Goal: Task Accomplishment & Management: Manage account settings

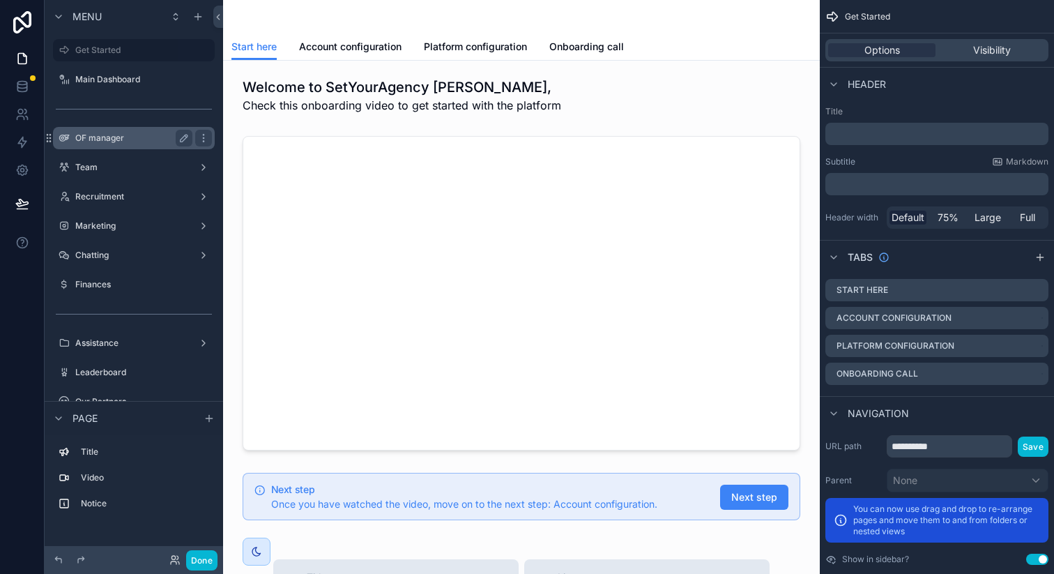
click at [124, 147] on div "OF manager" at bounding box center [134, 138] width 156 height 22
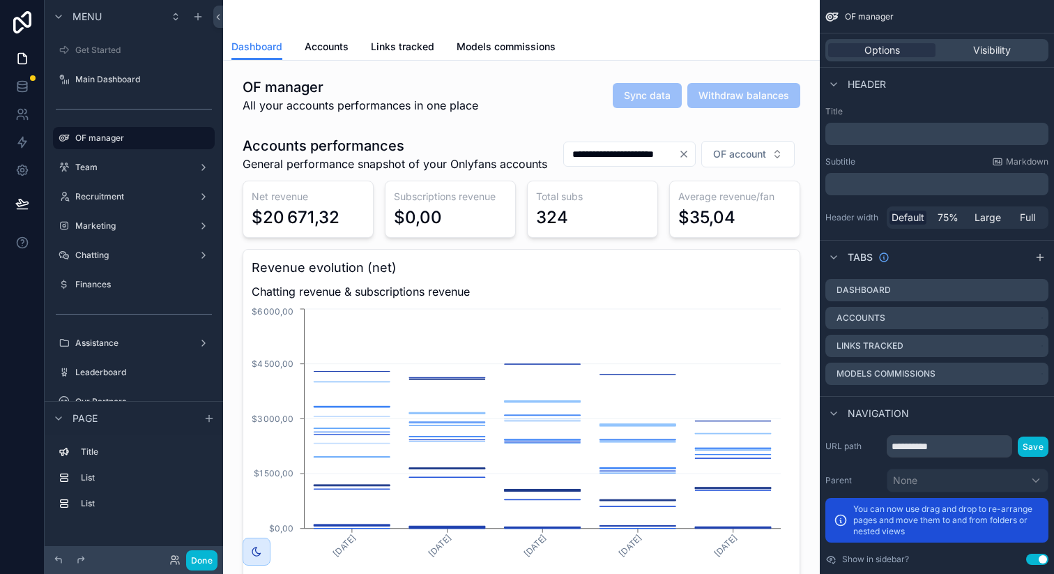
click at [322, 28] on div "scrollable content" at bounding box center [522, 16] width 580 height 33
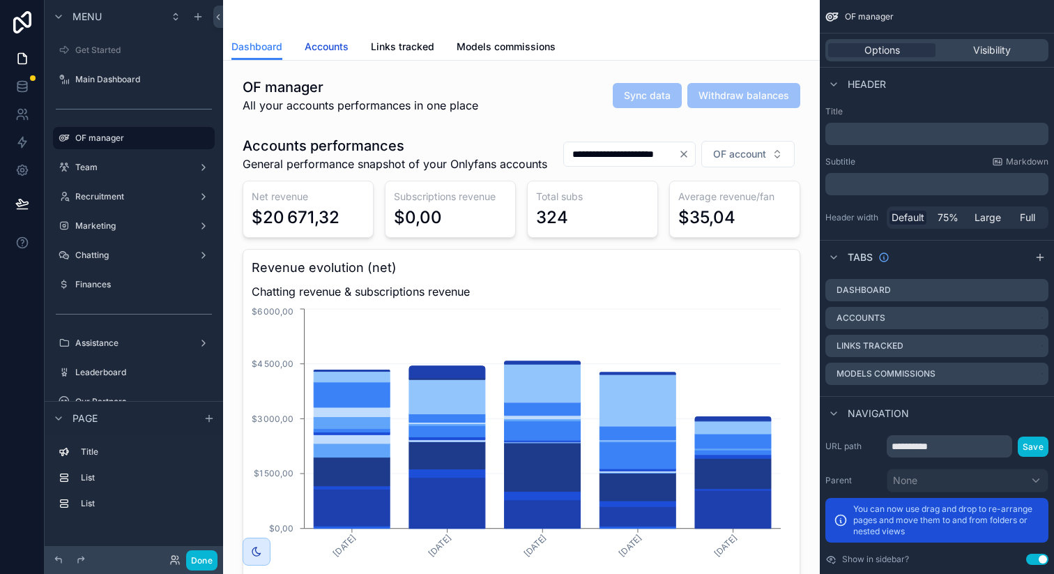
click at [323, 52] on span "Accounts" at bounding box center [327, 47] width 44 height 14
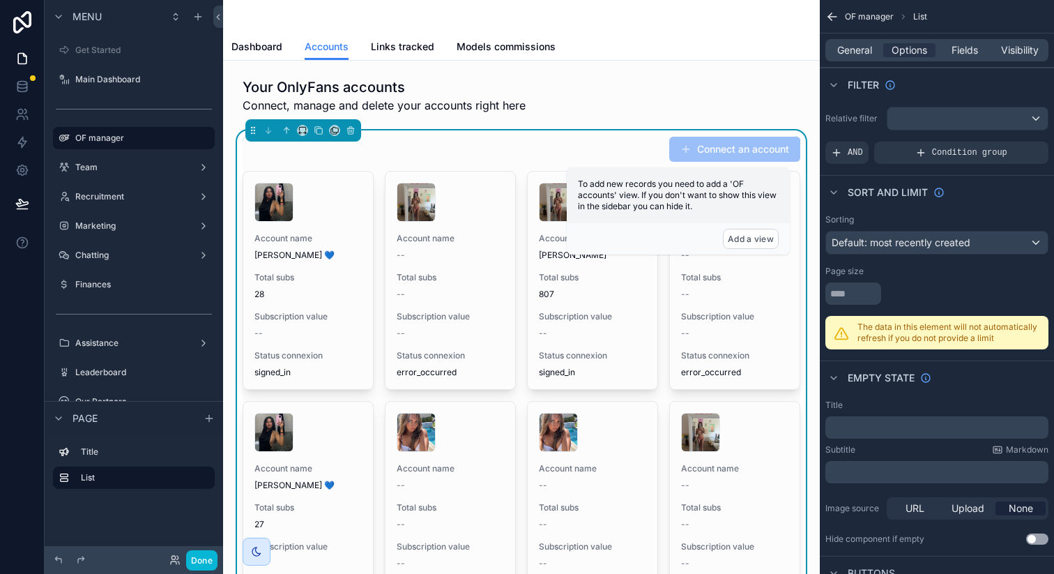
click at [345, 239] on span "Account name" at bounding box center [308, 238] width 107 height 11
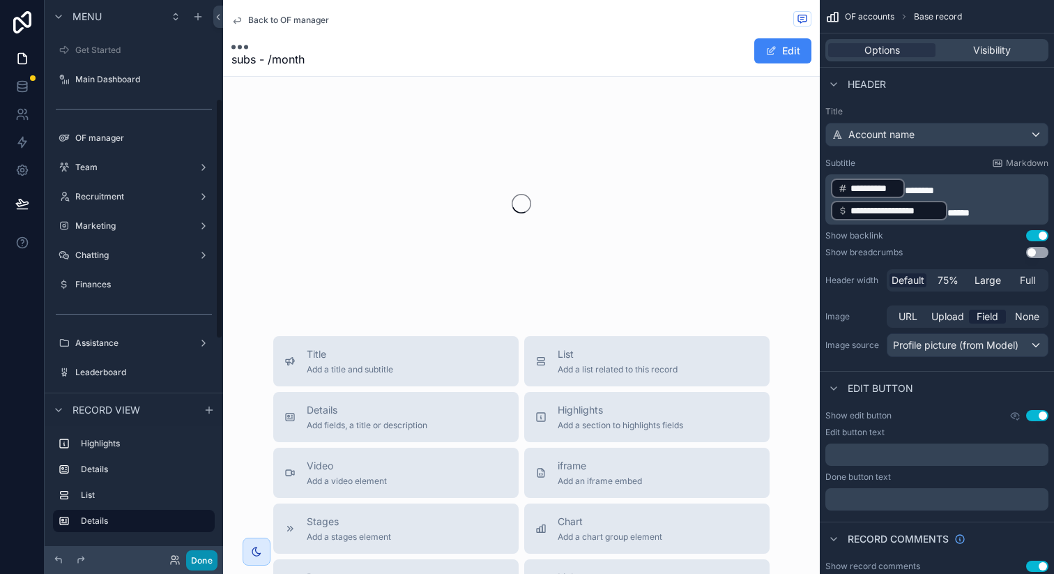
scroll to position [229, 0]
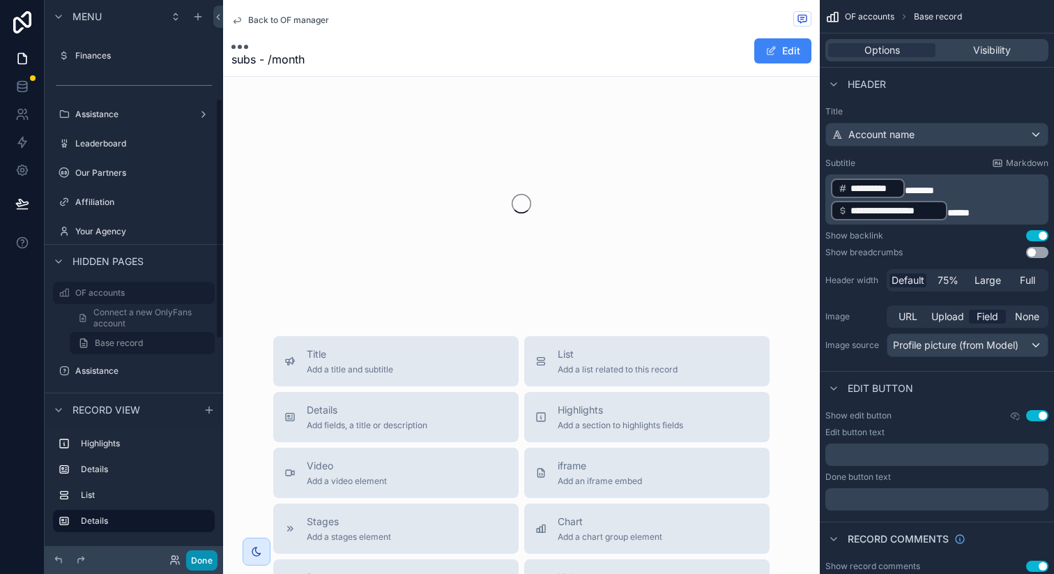
click at [202, 562] on button "Done" at bounding box center [201, 560] width 31 height 20
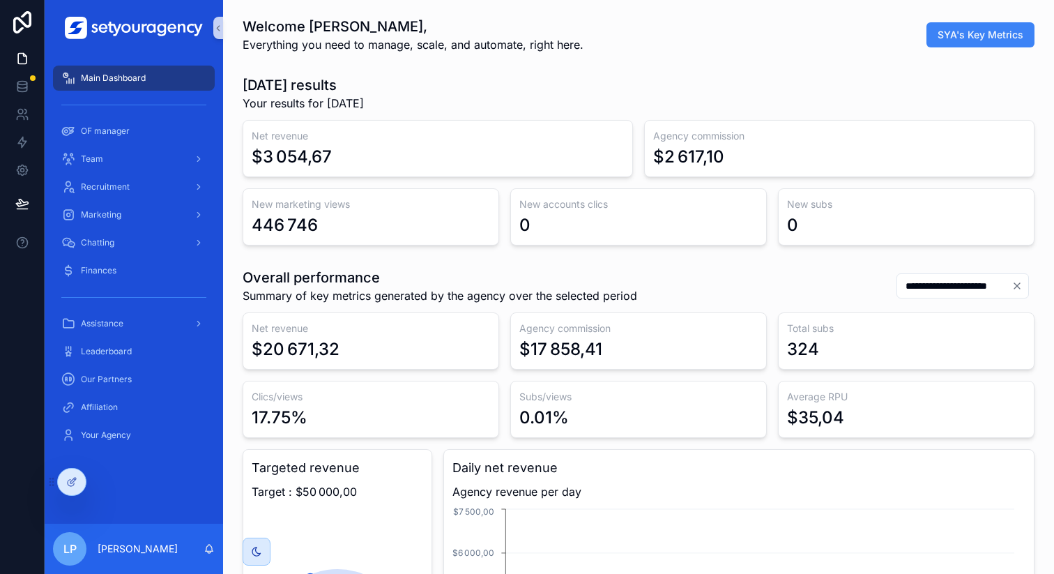
scroll to position [0, 4731]
click at [146, 131] on div "OF manager" at bounding box center [133, 131] width 145 height 22
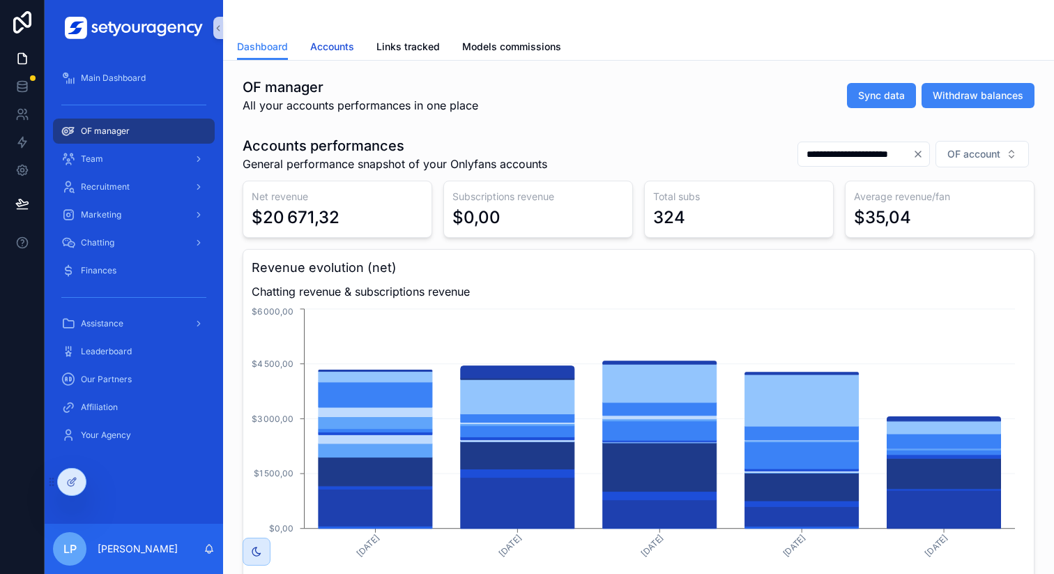
click at [333, 36] on link "Accounts" at bounding box center [332, 48] width 44 height 28
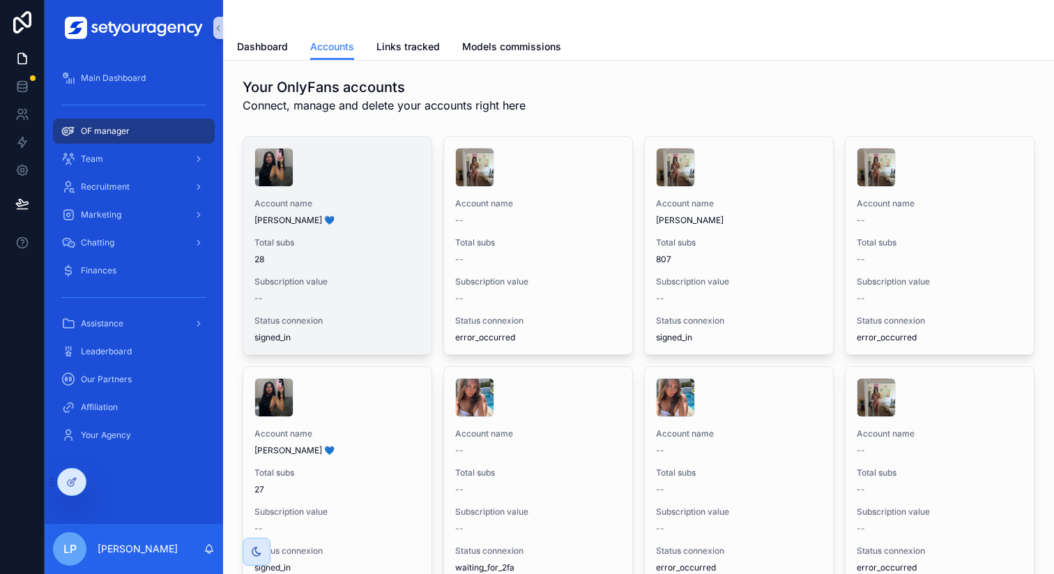
click at [365, 188] on div "Account name [PERSON_NAME] 💙 Total subs 28 Subscription value -- Status connexi…" at bounding box center [337, 246] width 188 height 218
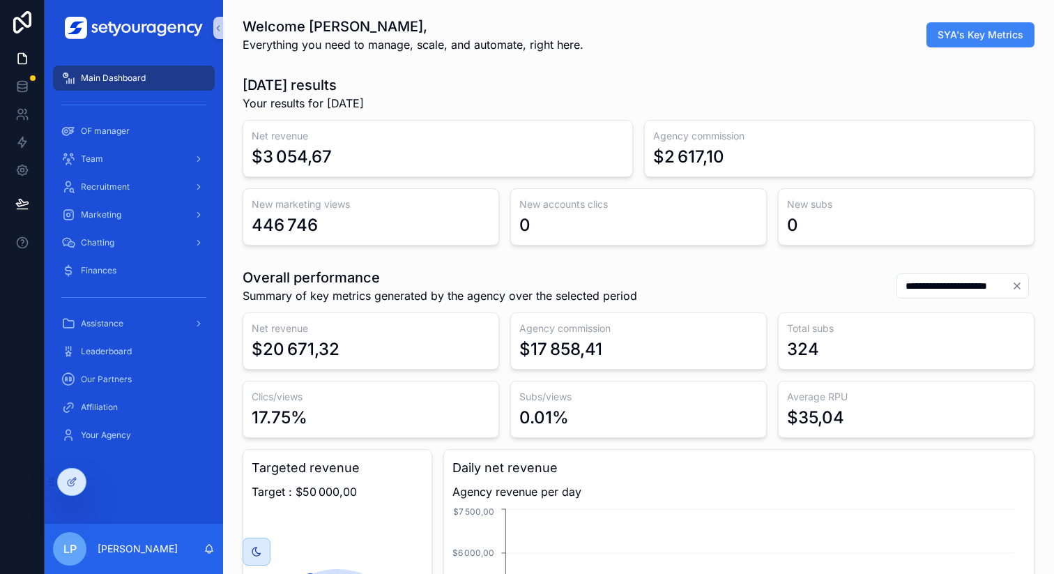
scroll to position [0, 4731]
click at [75, 475] on div at bounding box center [72, 482] width 28 height 27
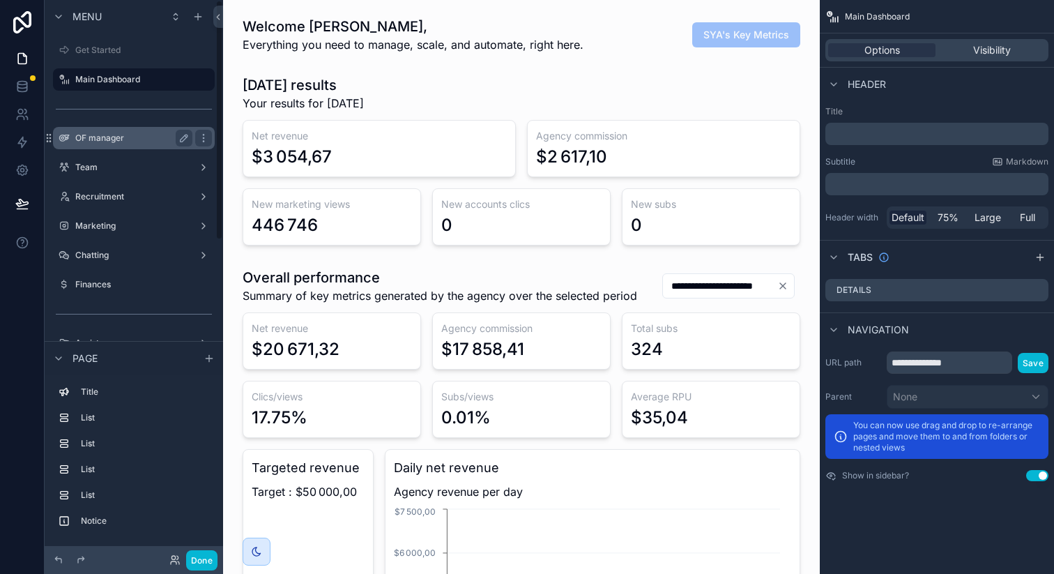
click at [128, 130] on div "OF manager" at bounding box center [133, 138] width 117 height 17
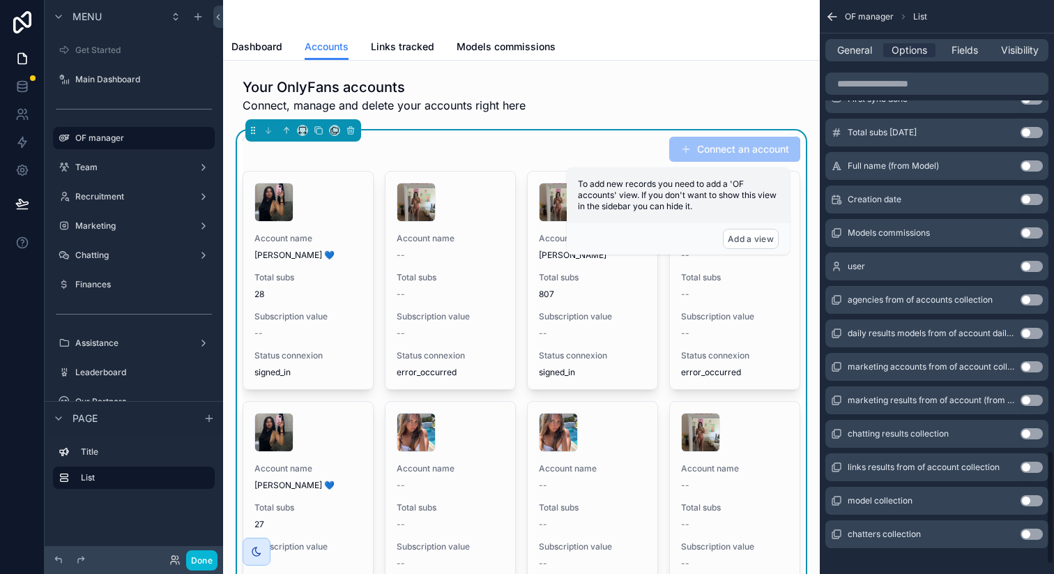
scroll to position [2320, 0]
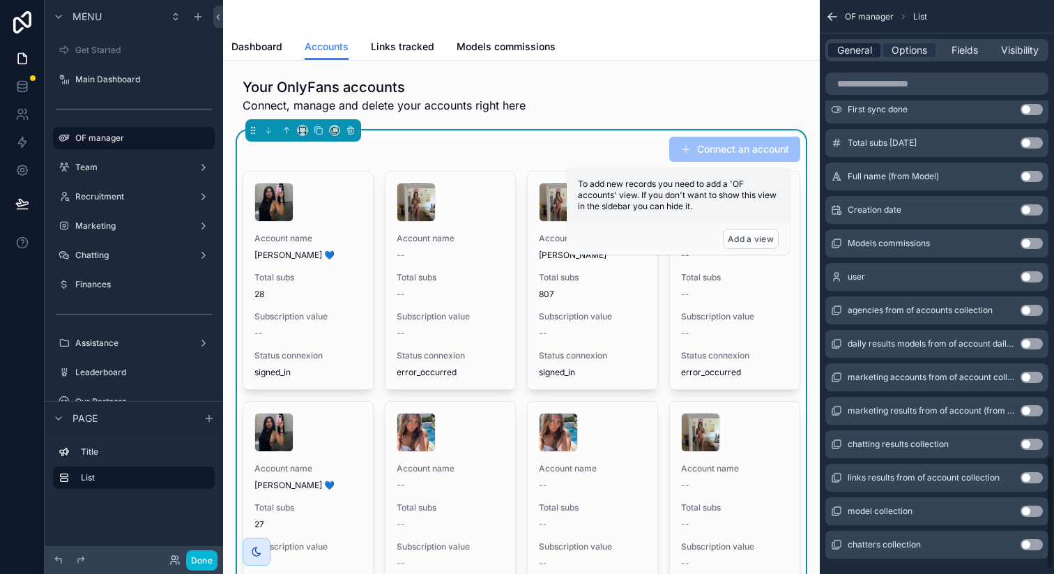
click at [857, 51] on span "General" at bounding box center [855, 50] width 35 height 14
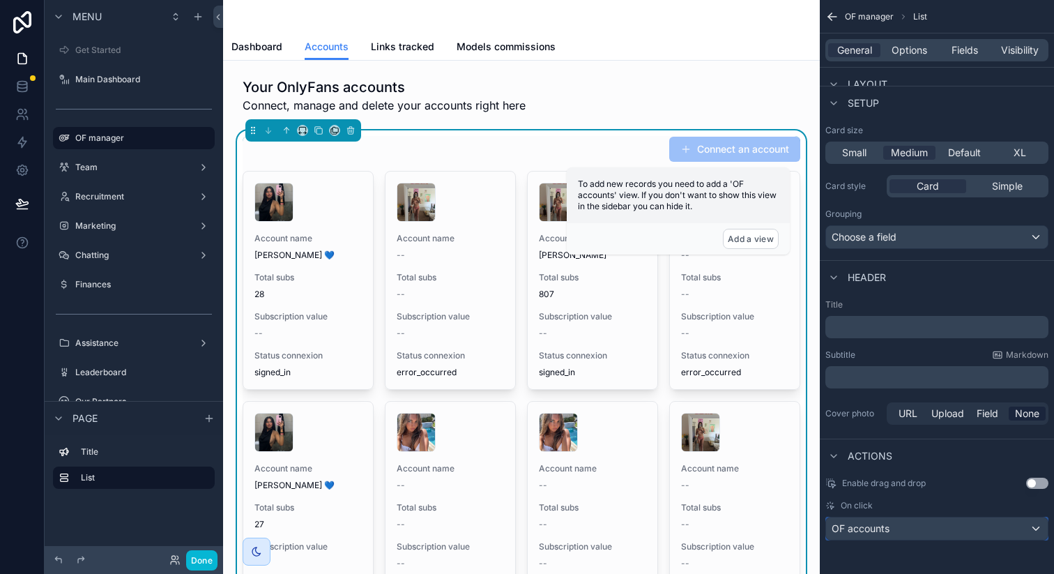
click at [989, 524] on div "OF accounts" at bounding box center [937, 528] width 222 height 22
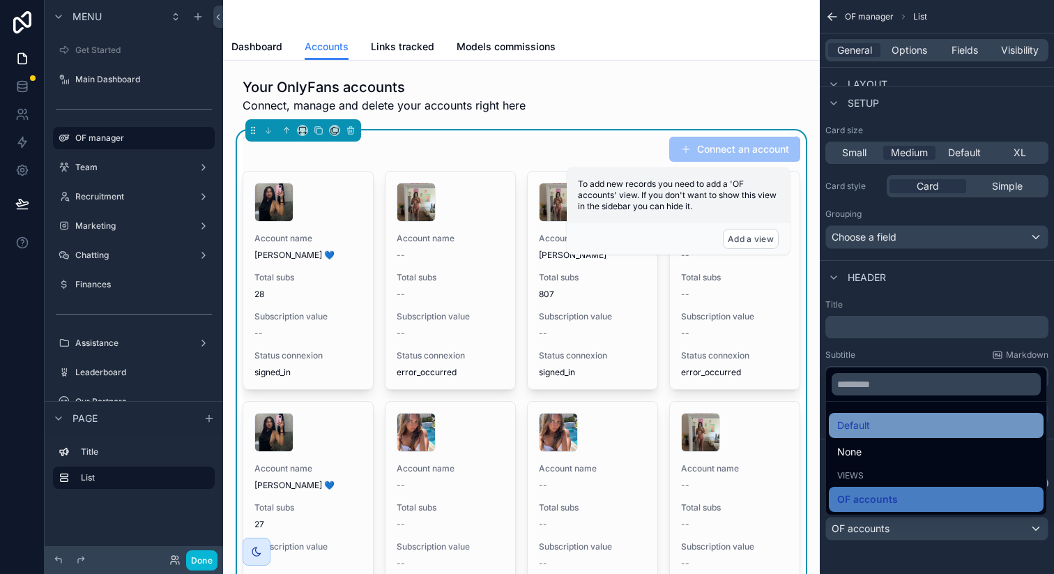
click at [903, 423] on div "Default" at bounding box center [937, 425] width 198 height 17
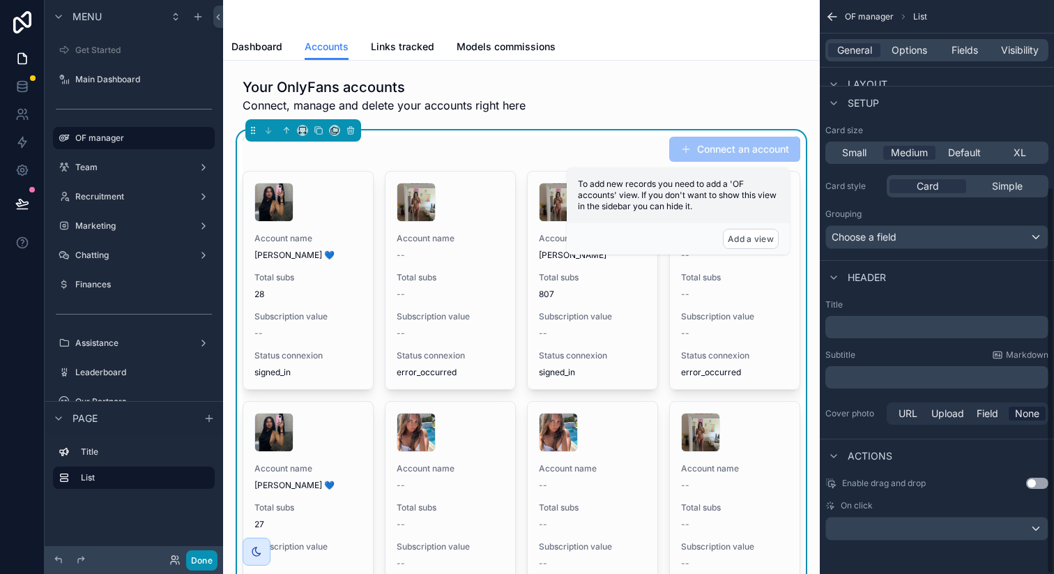
click at [209, 555] on button "Done" at bounding box center [201, 560] width 31 height 20
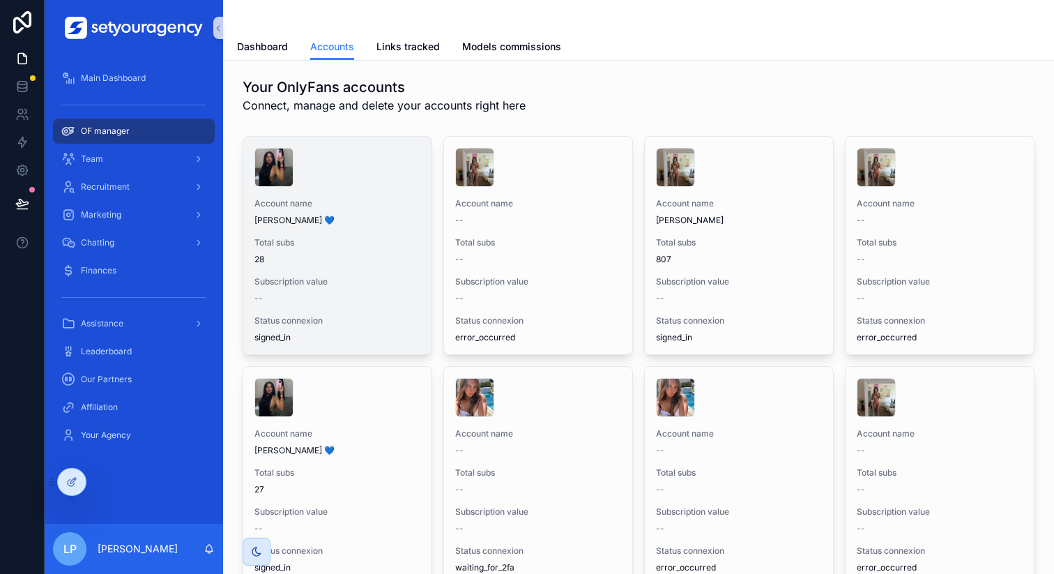
click at [425, 227] on div "Account name [PERSON_NAME] 💙 Total subs 28 Subscription value -- Status connexi…" at bounding box center [337, 246] width 188 height 218
click at [363, 226] on div "Account name [PERSON_NAME] 💙 Total subs 28 Subscription value -- Status connexi…" at bounding box center [337, 246] width 188 height 218
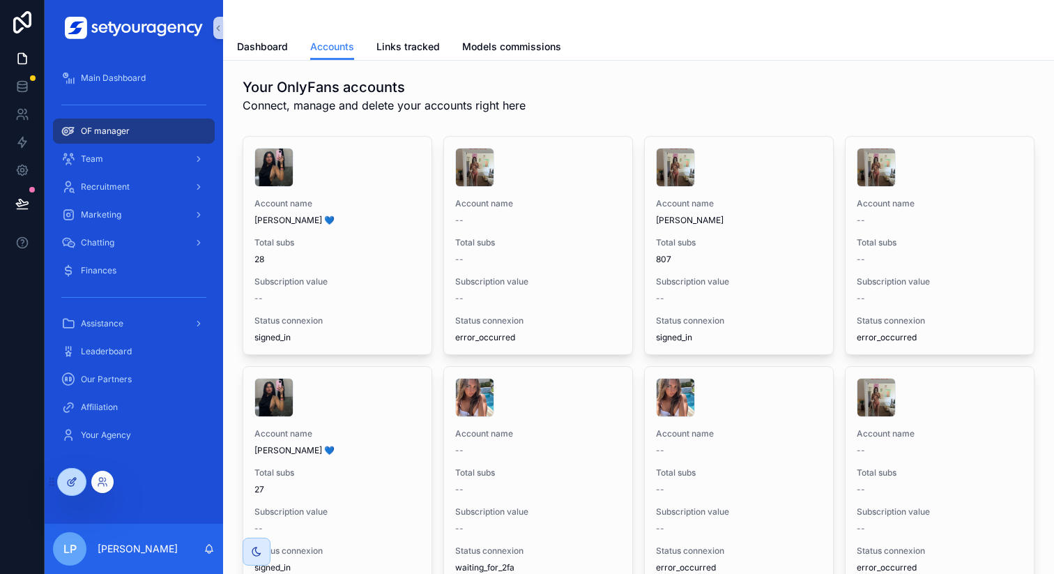
click at [69, 480] on icon at bounding box center [71, 483] width 6 height 6
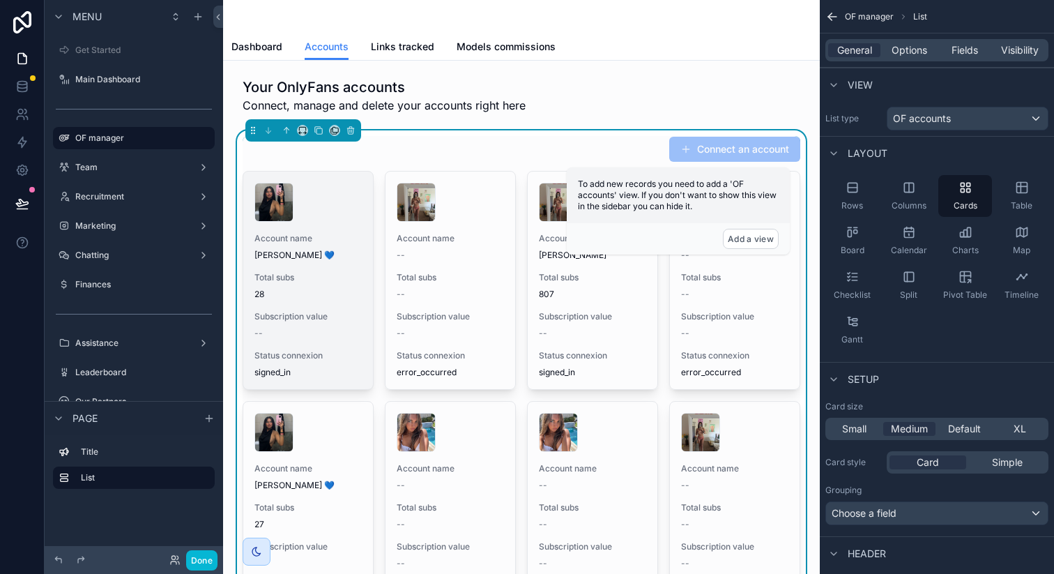
click at [362, 336] on div "Account name [PERSON_NAME] 💙 Total subs 28 Subscription value -- Status connexi…" at bounding box center [308, 281] width 130 height 218
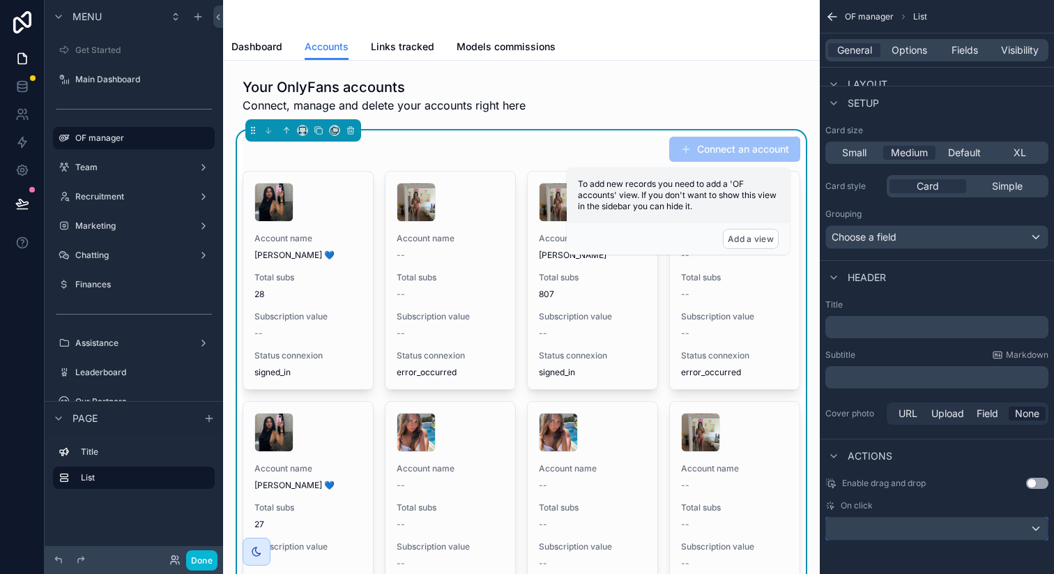
click at [1012, 528] on div "scrollable content" at bounding box center [937, 528] width 222 height 22
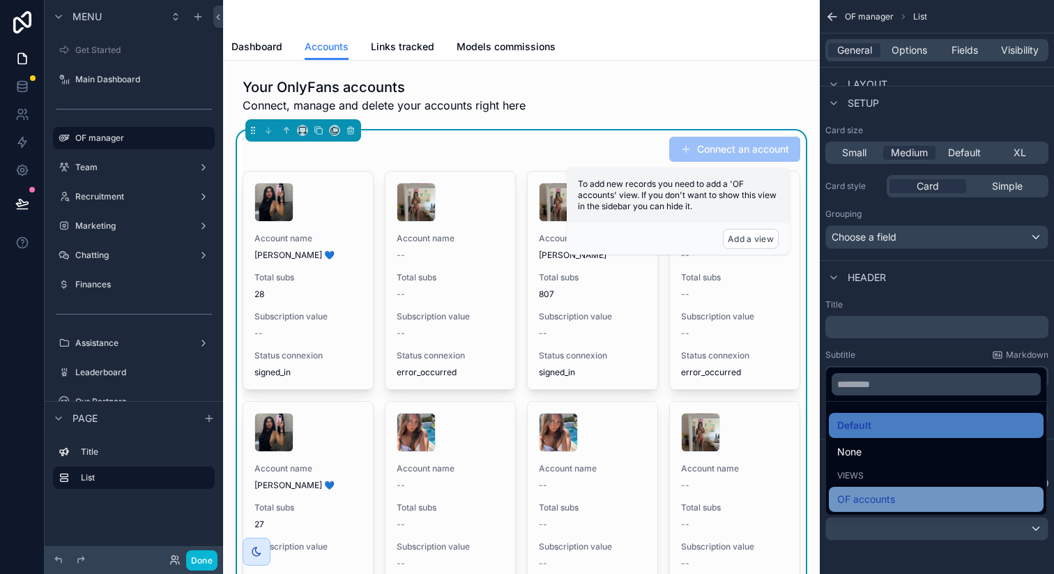
click at [940, 499] on div "OF accounts" at bounding box center [937, 499] width 198 height 17
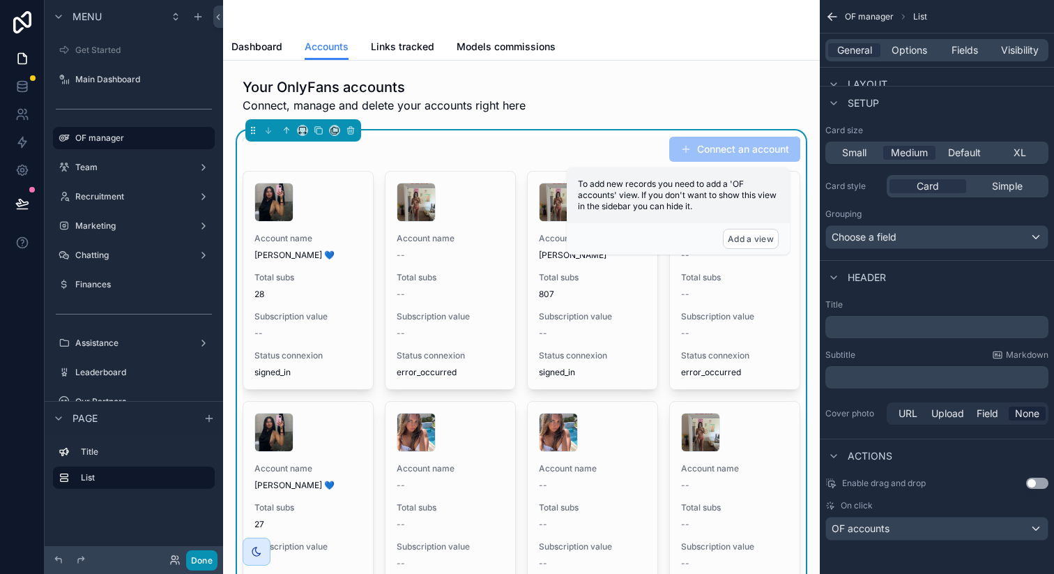
click at [194, 555] on button "Done" at bounding box center [201, 560] width 31 height 20
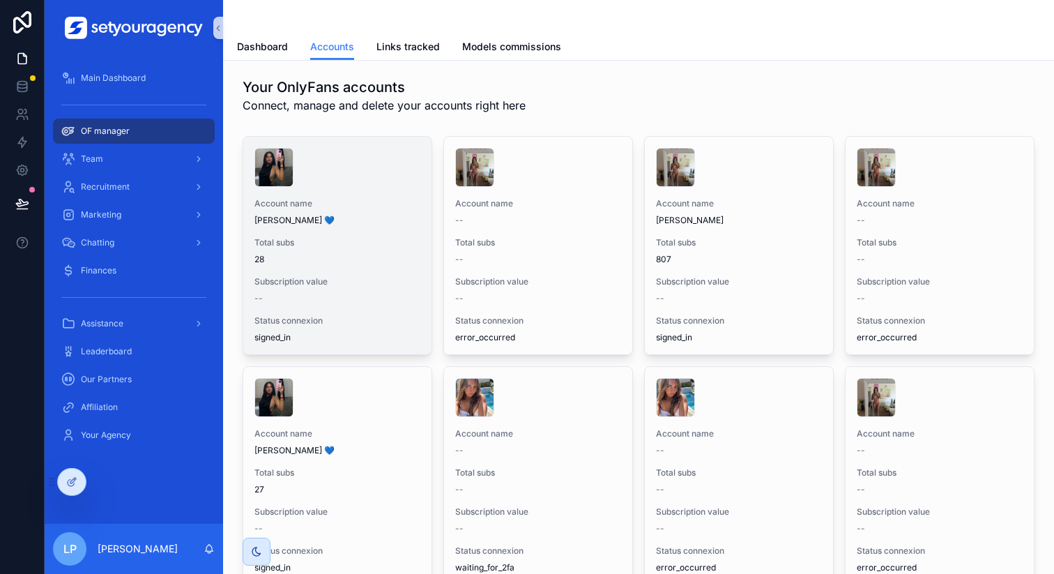
click at [398, 273] on div "Account name [PERSON_NAME] 💙 Total subs 28 Subscription value -- Status connexi…" at bounding box center [337, 246] width 188 height 218
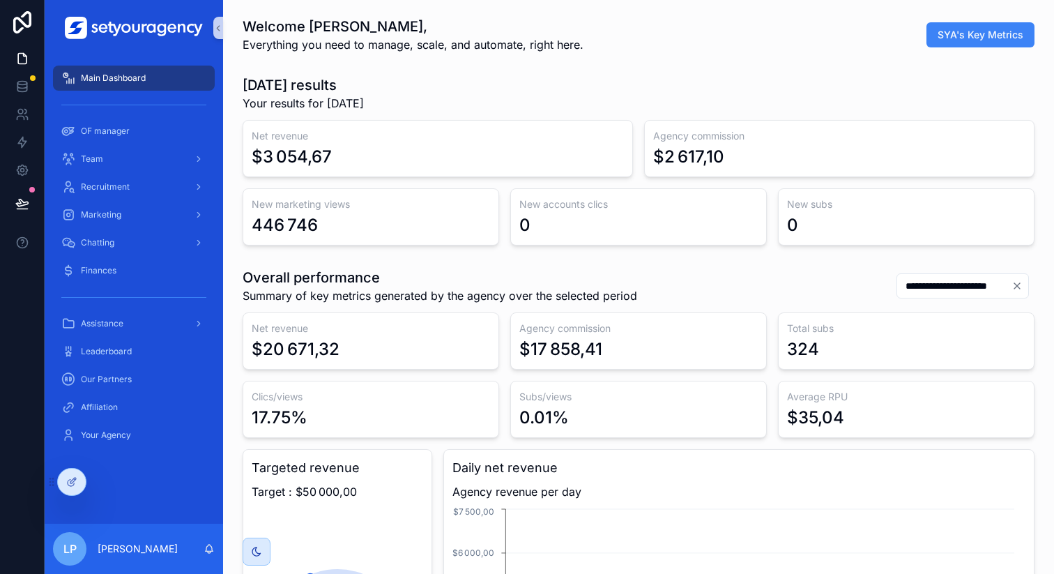
scroll to position [0, 4731]
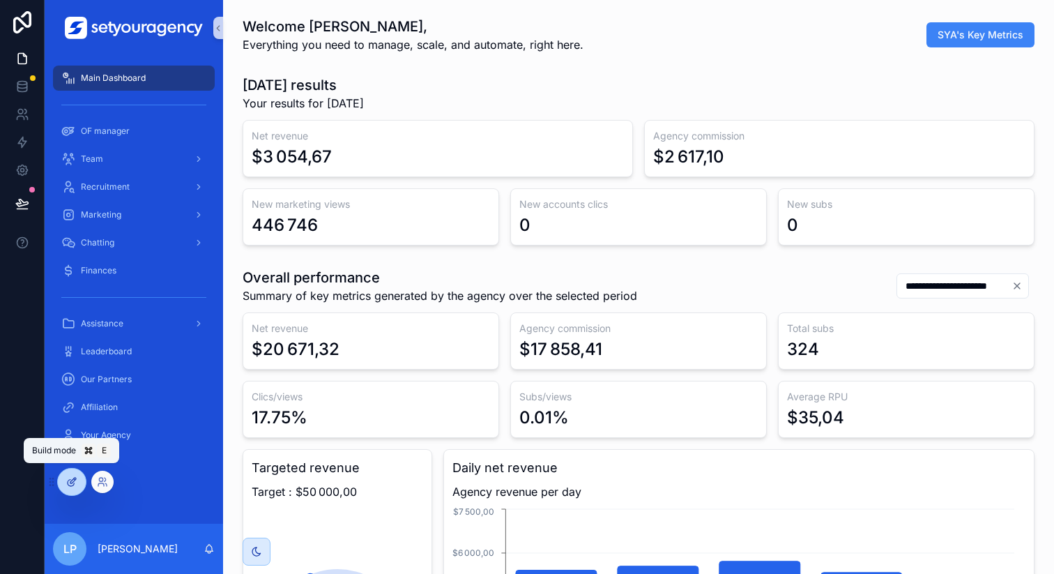
click at [79, 490] on div at bounding box center [72, 482] width 28 height 27
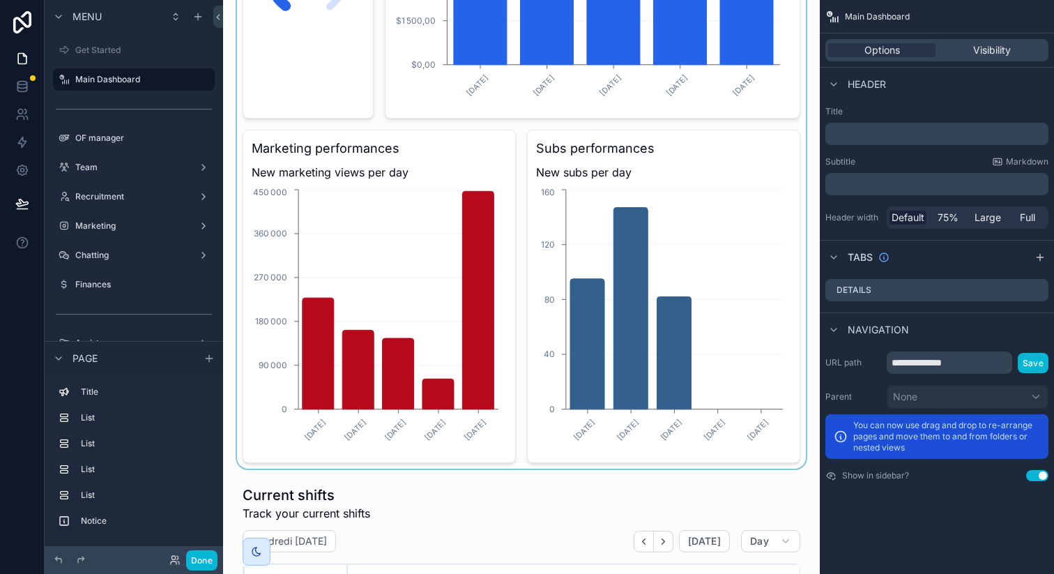
scroll to position [566, 0]
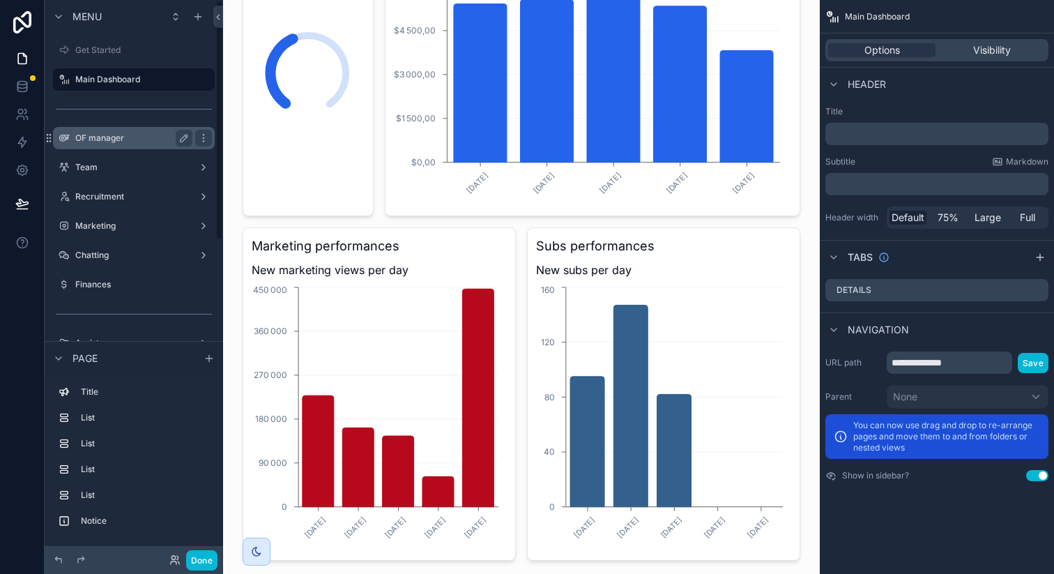
click at [116, 139] on label "OF manager" at bounding box center [131, 138] width 112 height 11
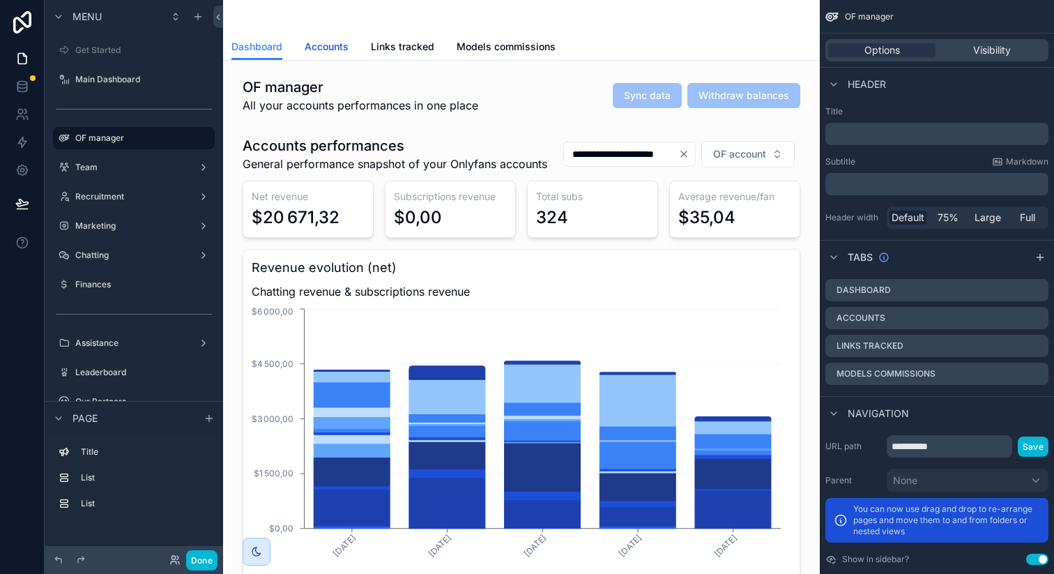
click at [324, 47] on span "Accounts" at bounding box center [327, 47] width 44 height 14
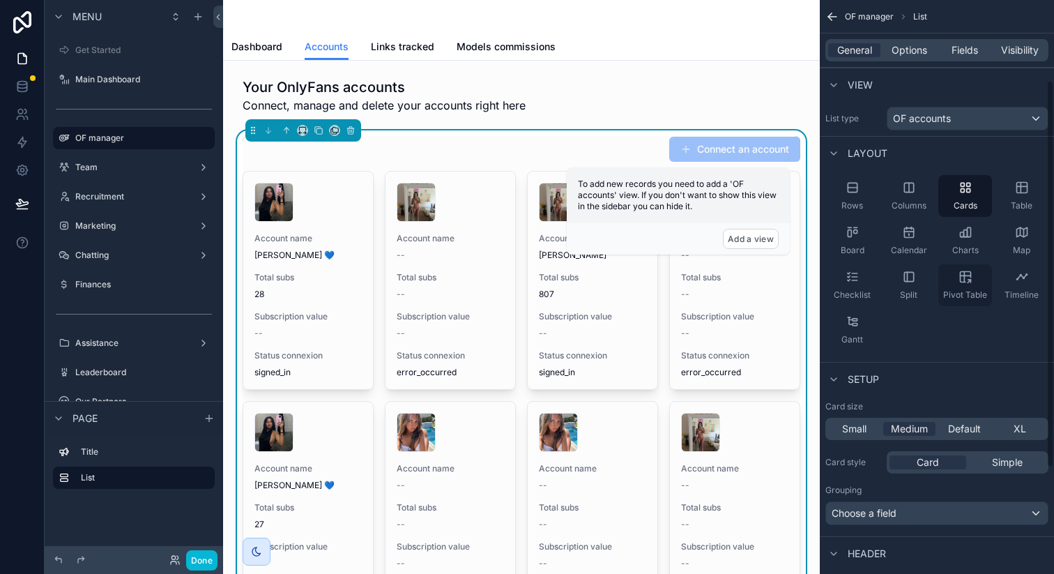
scroll to position [276, 0]
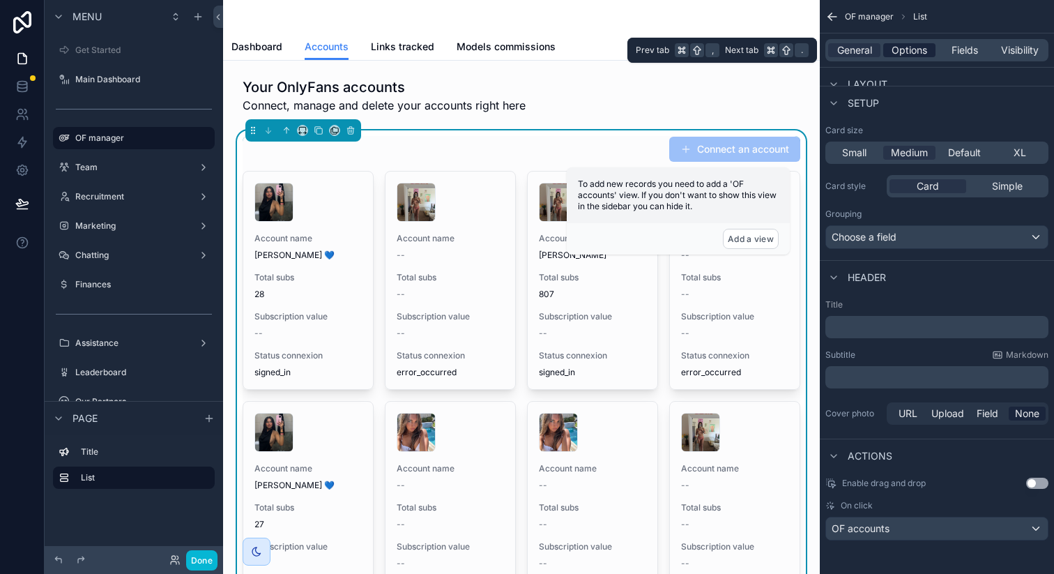
click at [912, 52] on span "Options" at bounding box center [910, 50] width 36 height 14
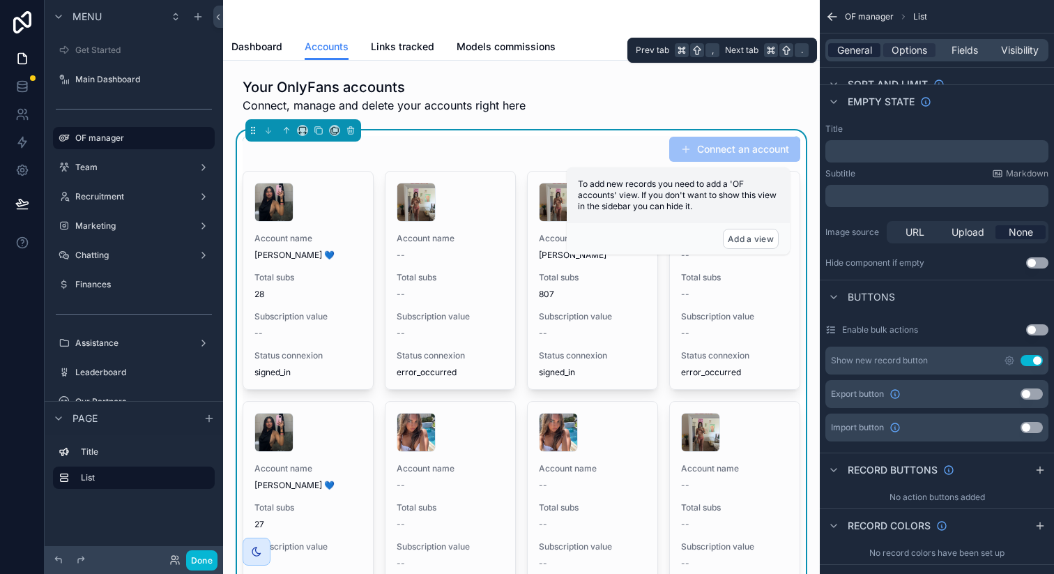
click at [868, 52] on span "General" at bounding box center [855, 50] width 35 height 14
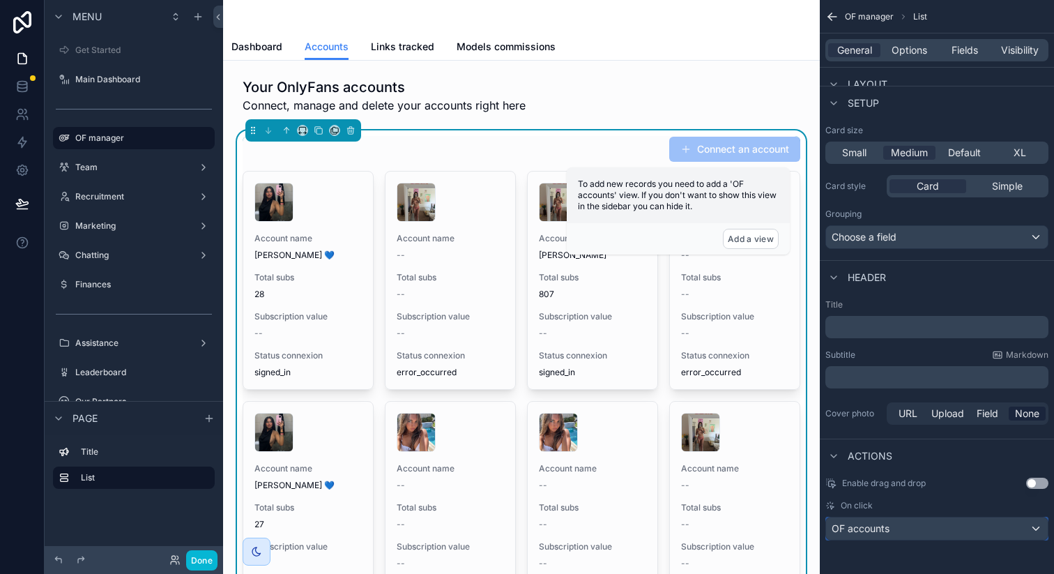
click at [968, 527] on div "OF accounts" at bounding box center [937, 528] width 222 height 22
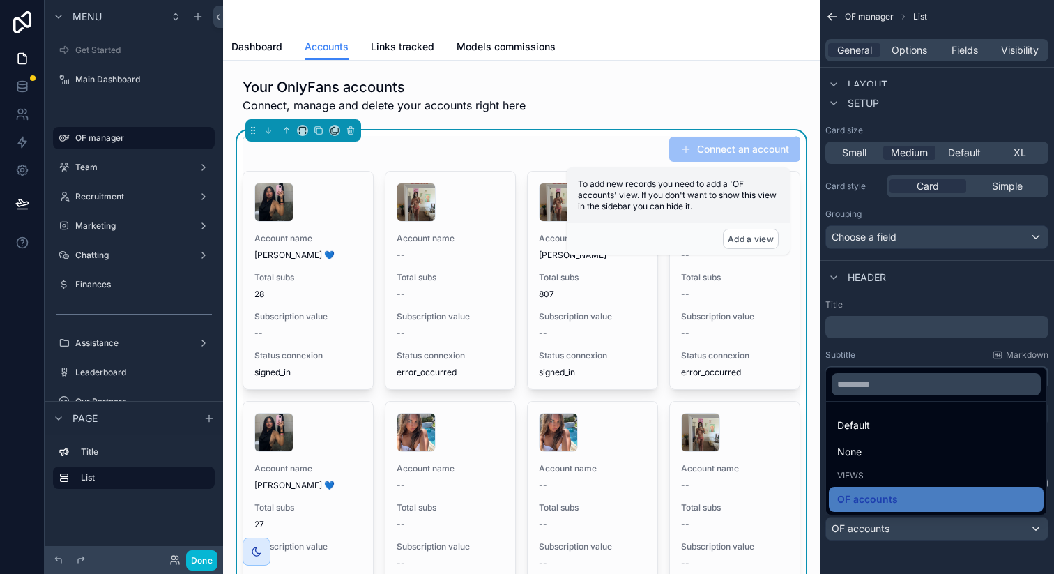
click at [902, 441] on div "None" at bounding box center [936, 451] width 215 height 25
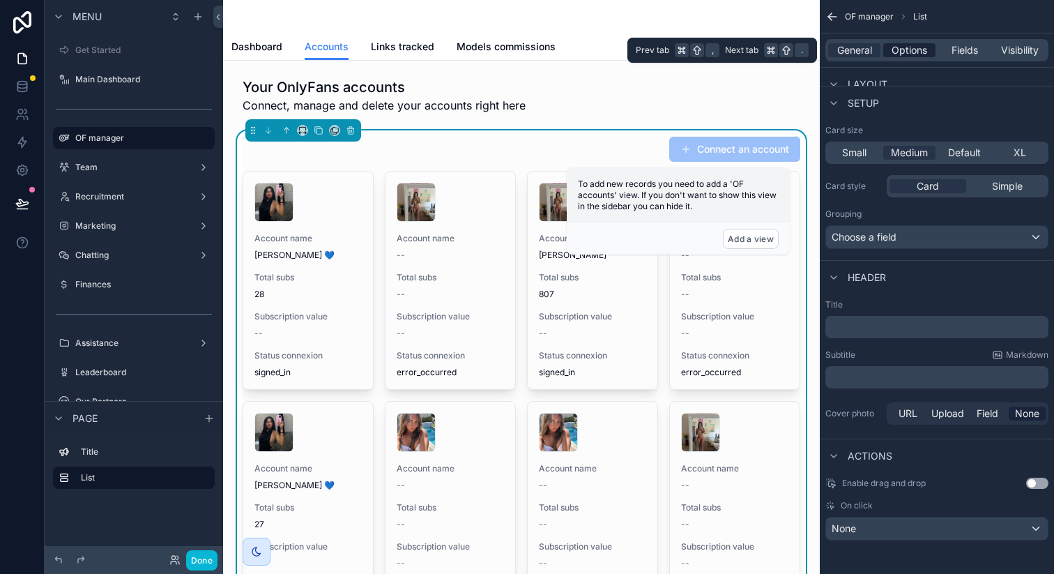
click at [918, 46] on span "Options" at bounding box center [910, 50] width 36 height 14
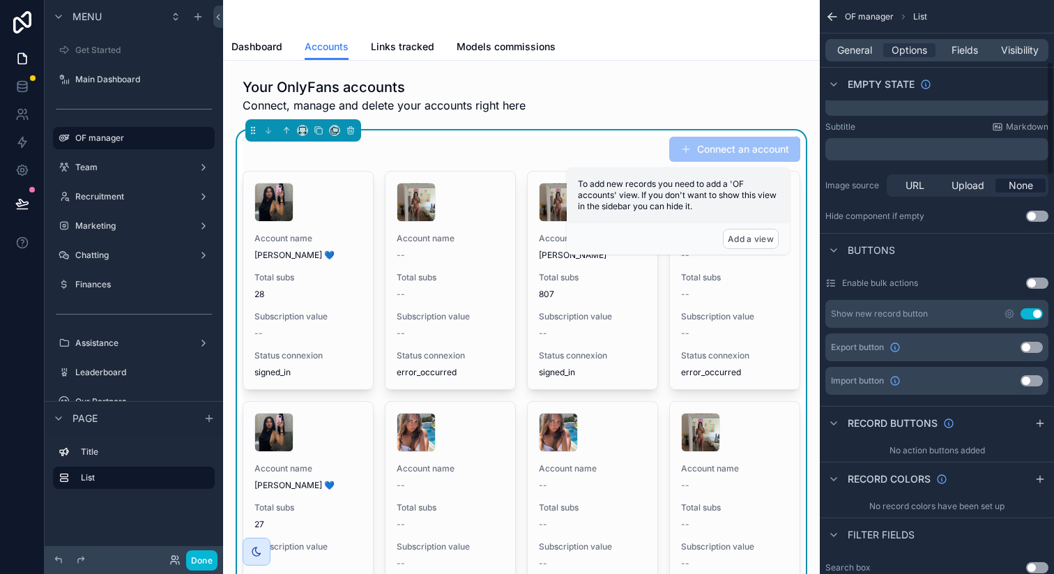
scroll to position [423, 0]
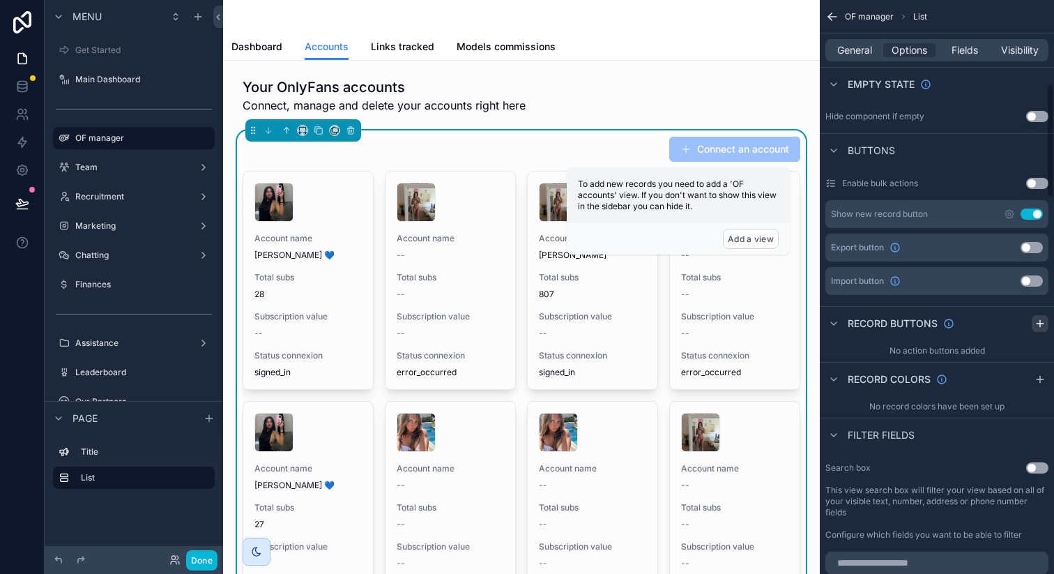
click at [1043, 318] on icon "scrollable content" at bounding box center [1040, 323] width 11 height 11
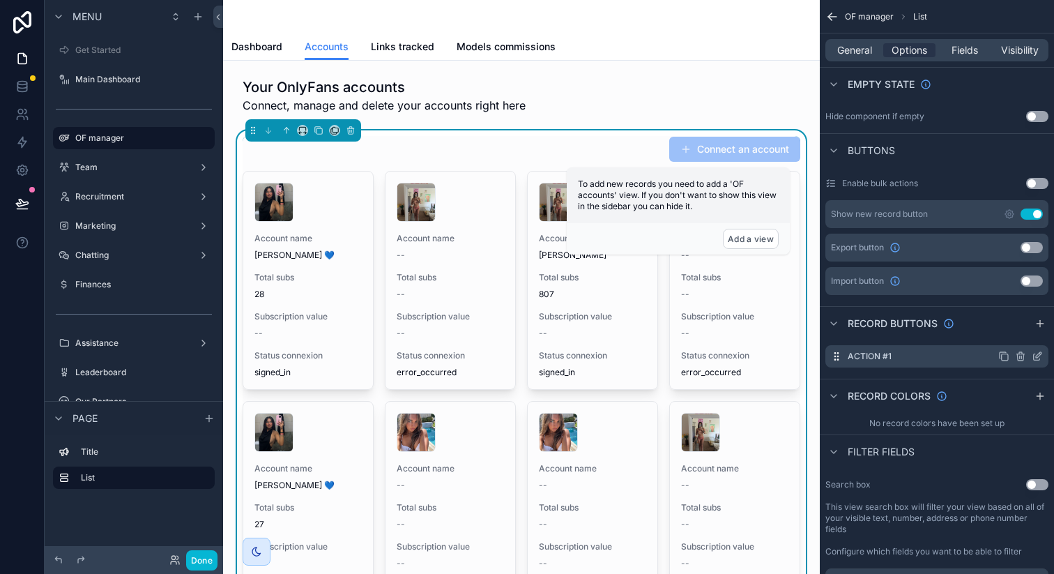
click at [1040, 361] on icon "scrollable content" at bounding box center [1037, 356] width 11 height 11
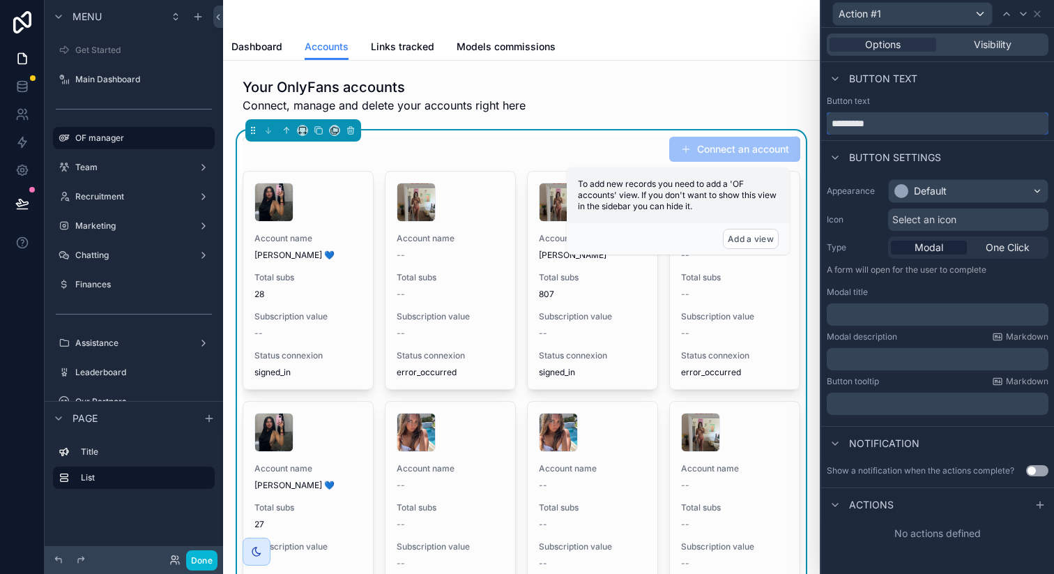
click at [885, 126] on input "*********" at bounding box center [938, 123] width 222 height 22
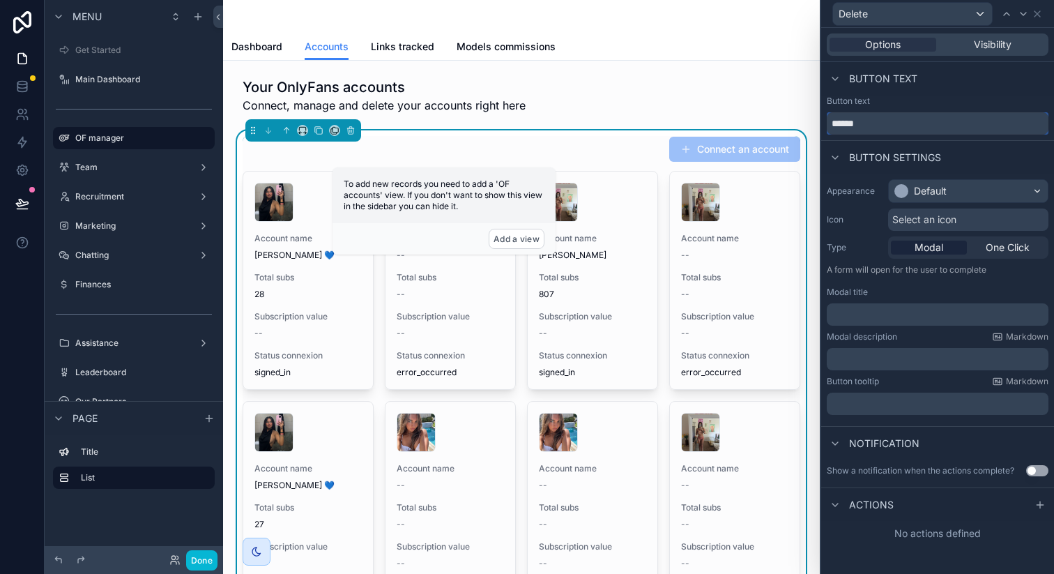
type input "******"
click at [933, 185] on div "Default" at bounding box center [930, 191] width 33 height 14
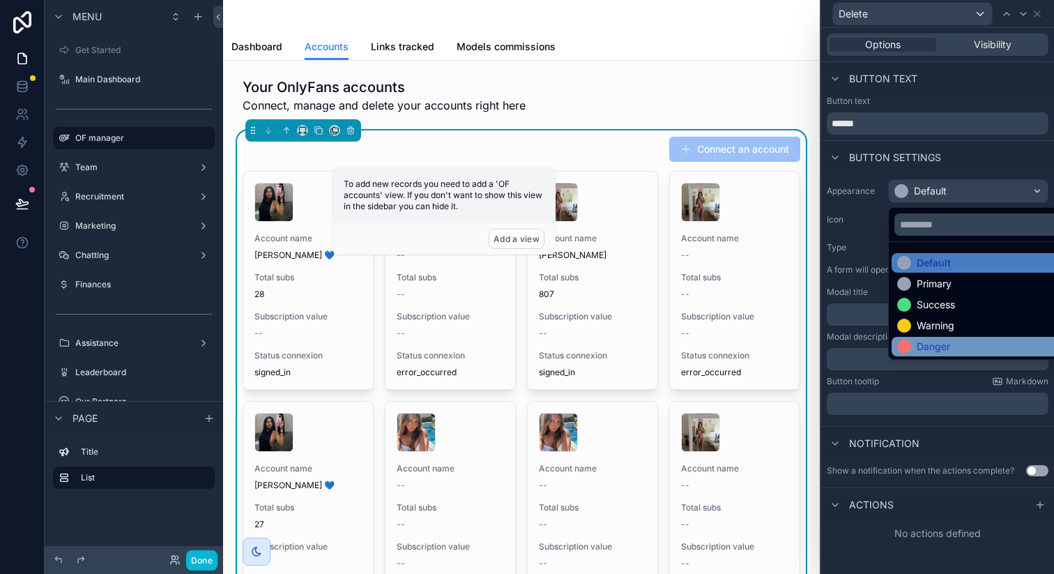
click at [917, 344] on div "Danger" at bounding box center [933, 347] width 33 height 14
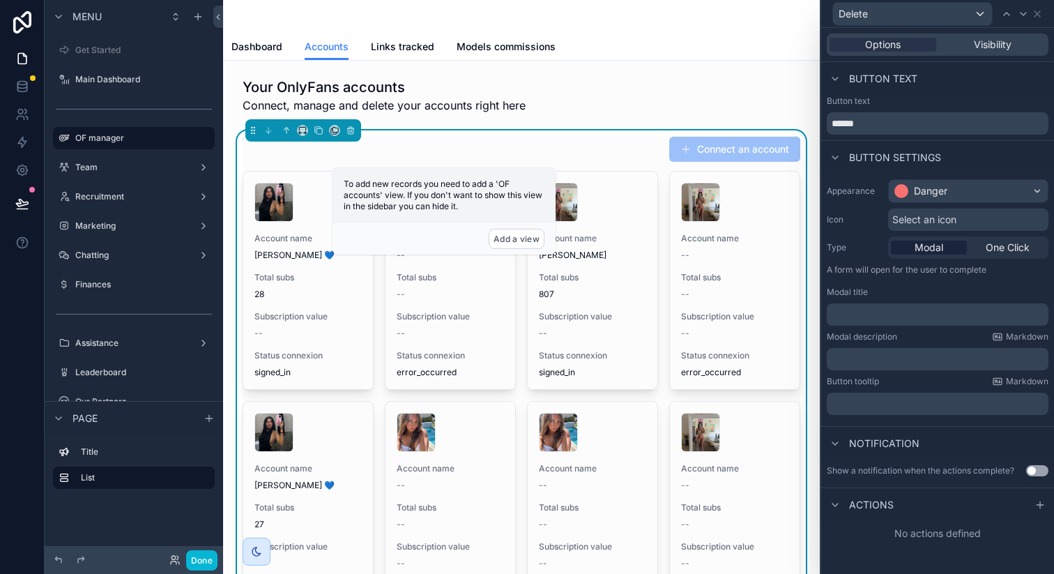
click at [892, 313] on p "﻿" at bounding box center [939, 315] width 213 height 14
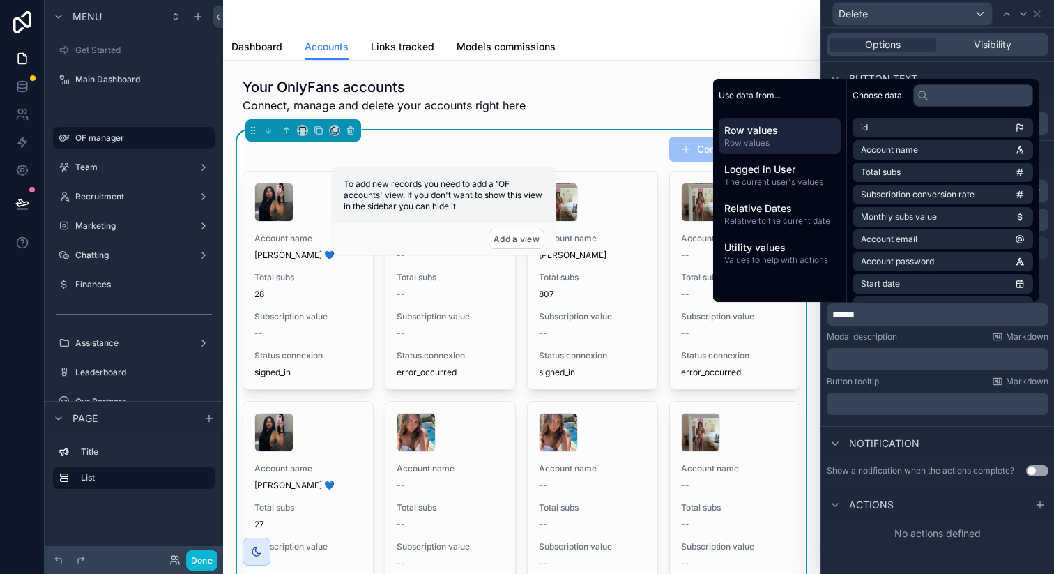
click at [934, 333] on div "Modal description Markdown" at bounding box center [938, 336] width 222 height 11
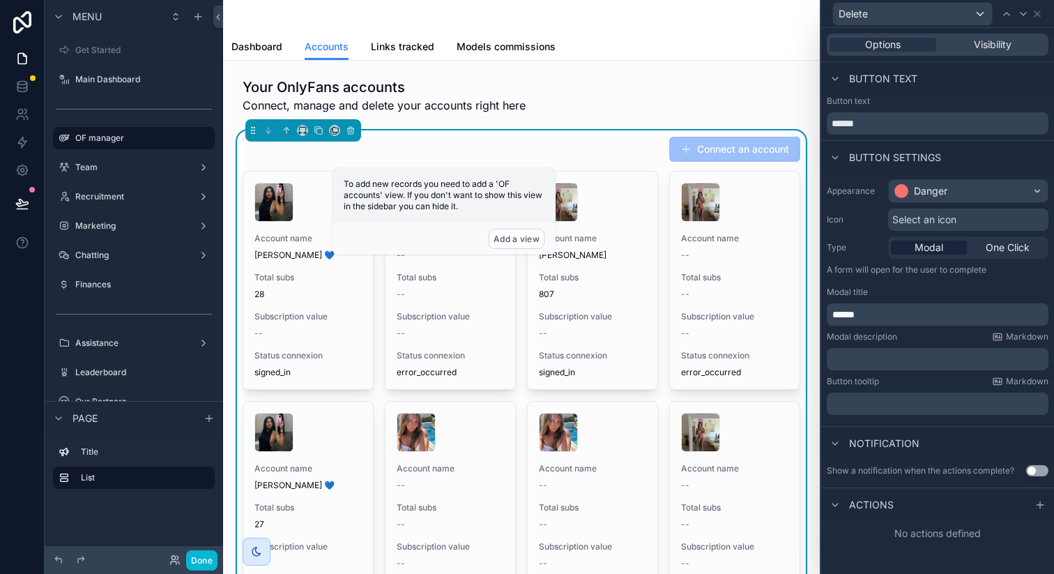
click at [900, 305] on div "******" at bounding box center [938, 314] width 222 height 22
click at [879, 314] on p "******" at bounding box center [939, 315] width 213 height 14
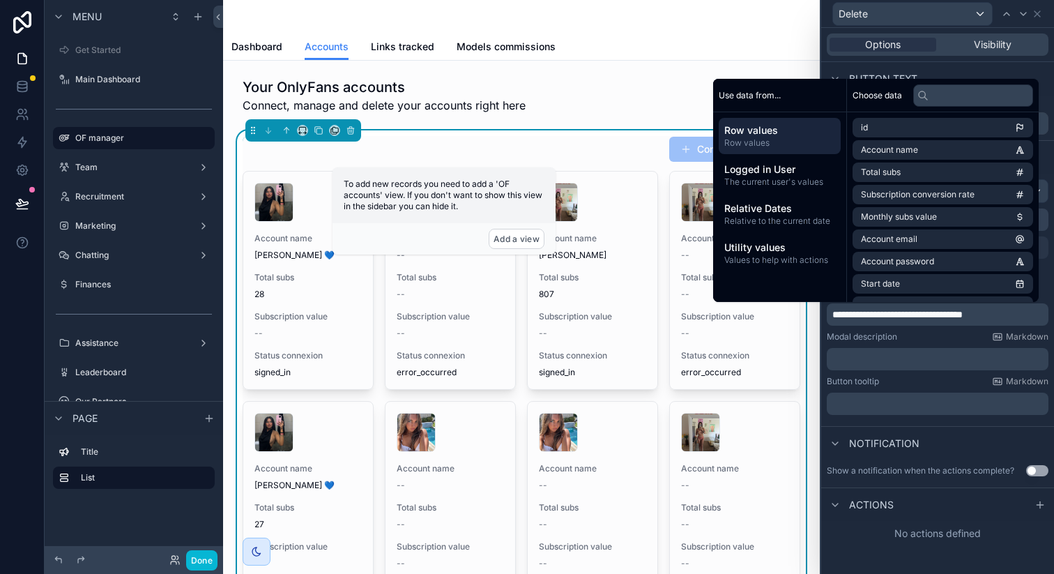
click at [914, 331] on div "Modal description Markdown" at bounding box center [938, 336] width 222 height 11
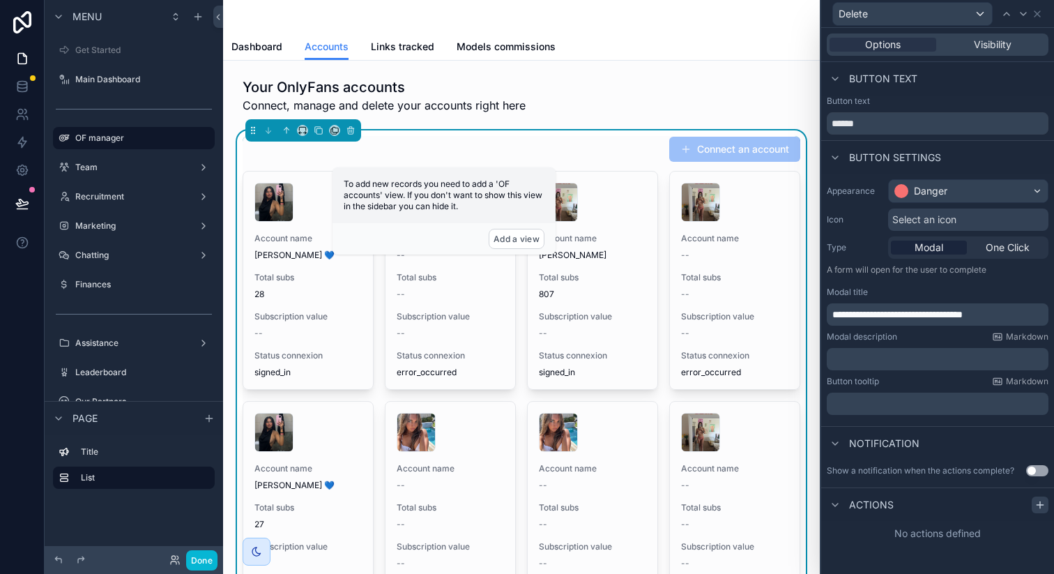
click at [1042, 506] on icon at bounding box center [1040, 504] width 11 height 11
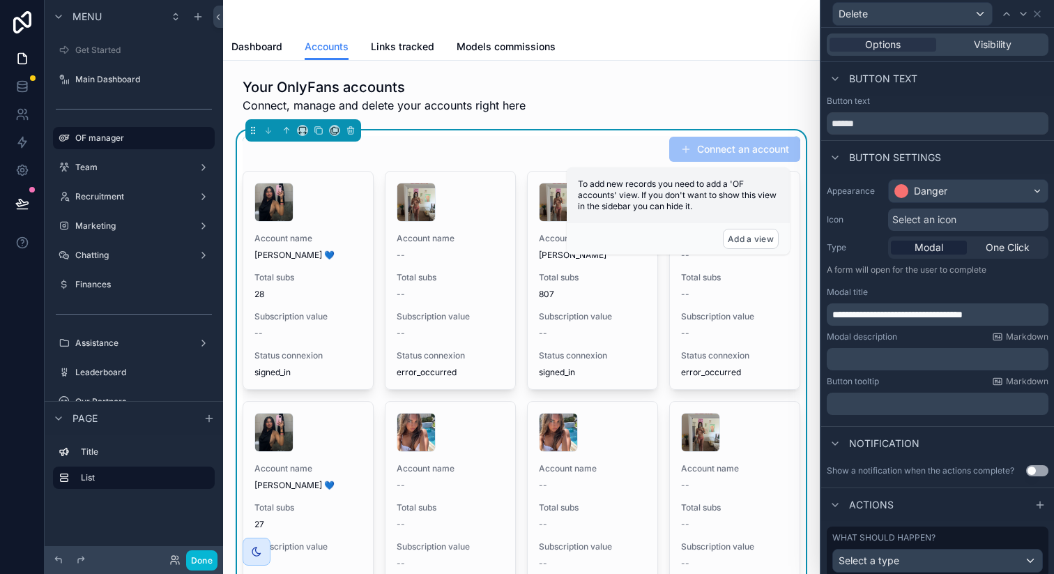
scroll to position [45, 0]
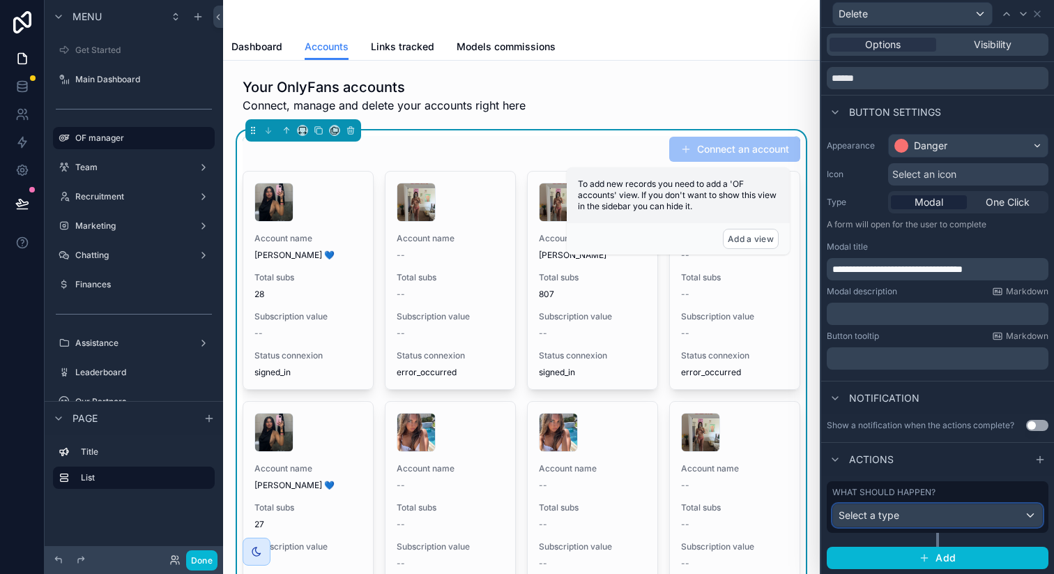
click at [970, 506] on div "Select a type" at bounding box center [937, 515] width 209 height 22
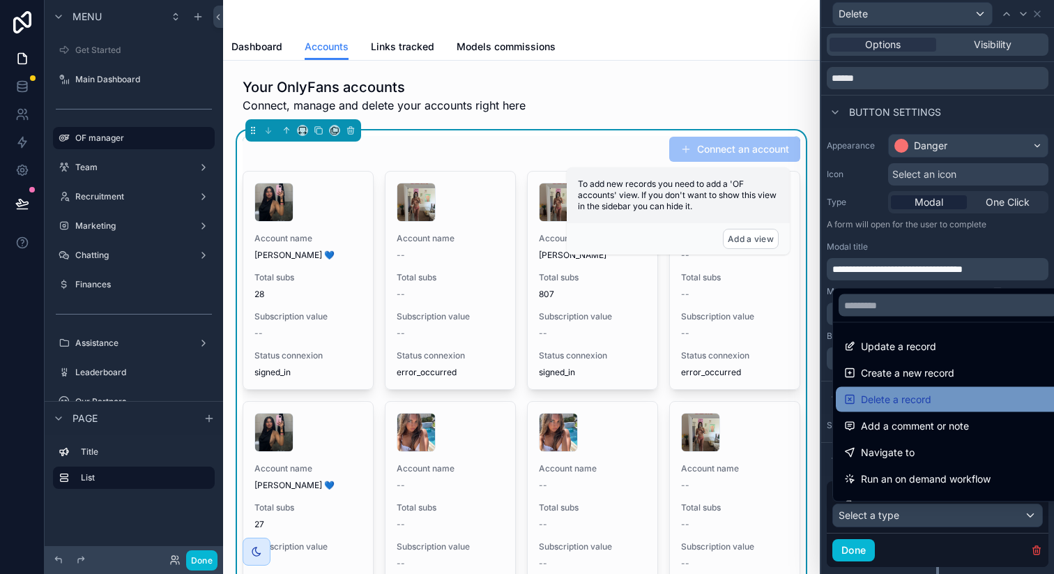
click at [925, 401] on span "Delete a record" at bounding box center [896, 399] width 70 height 17
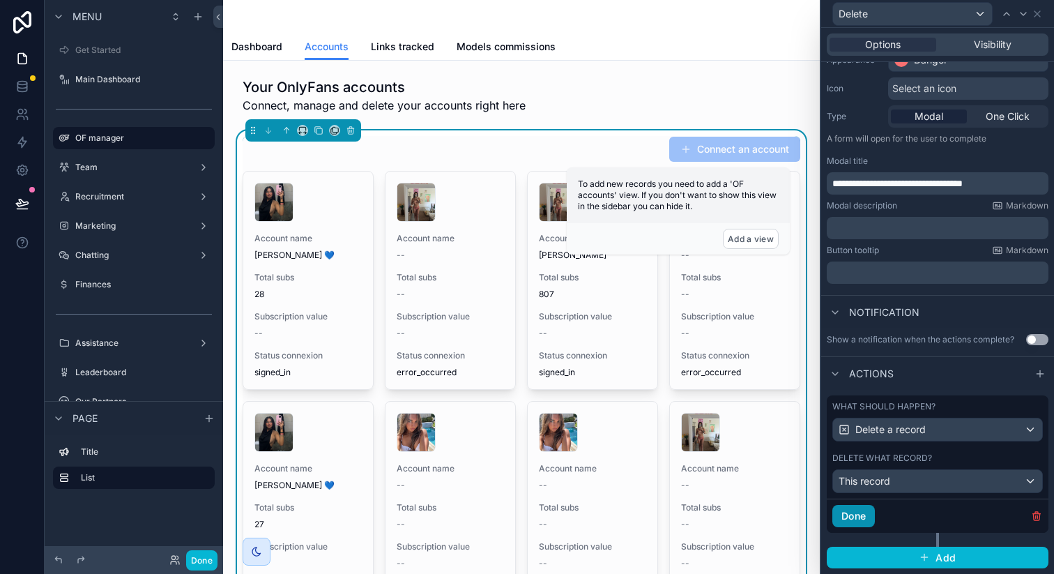
click at [858, 520] on button "Done" at bounding box center [854, 516] width 43 height 22
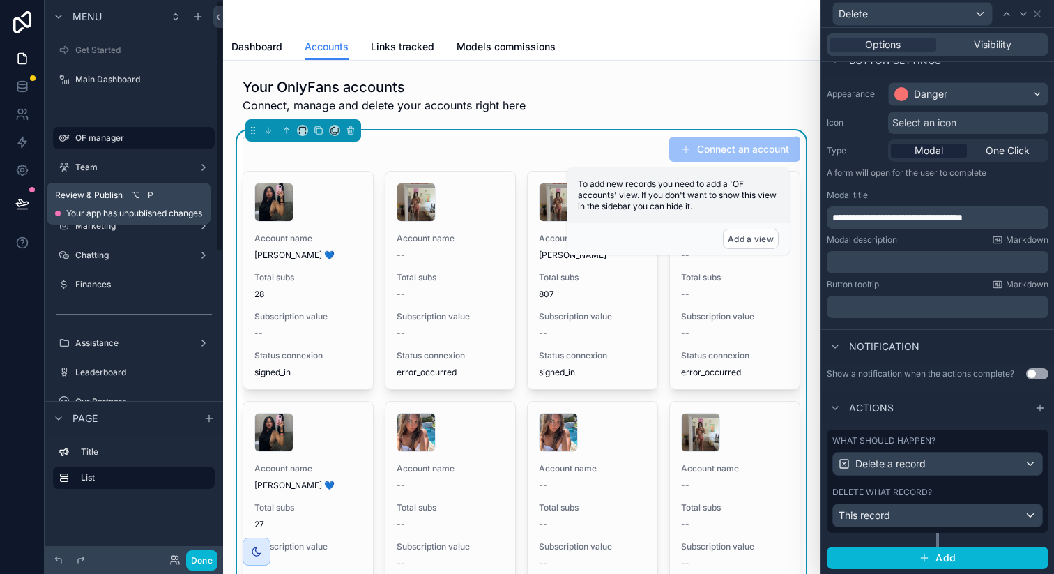
click at [24, 196] on button at bounding box center [22, 203] width 31 height 39
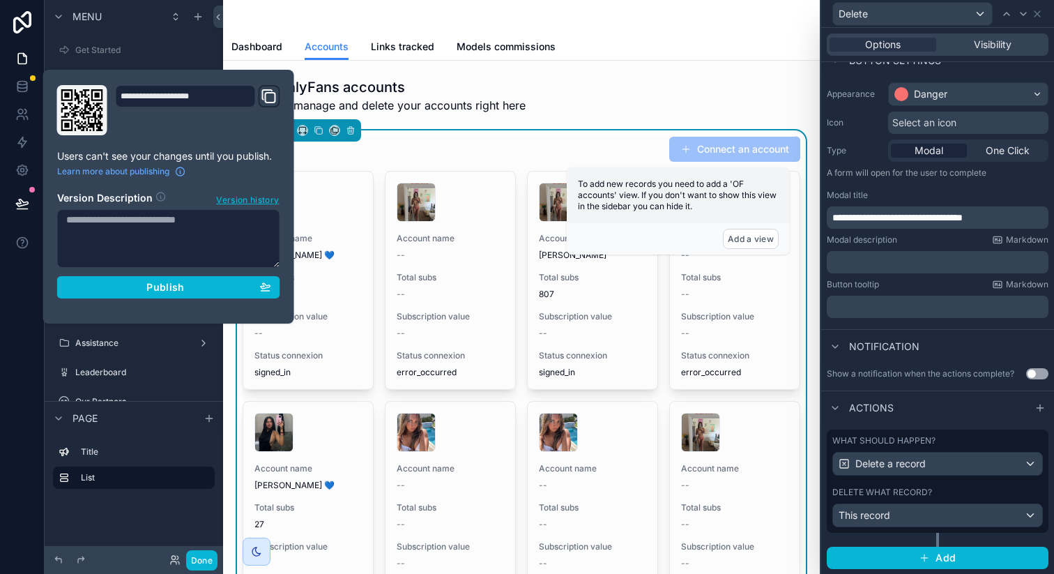
click at [115, 275] on section "Version Description Version history Publish" at bounding box center [168, 241] width 223 height 116
click at [117, 285] on div "Publish" at bounding box center [168, 287] width 205 height 13
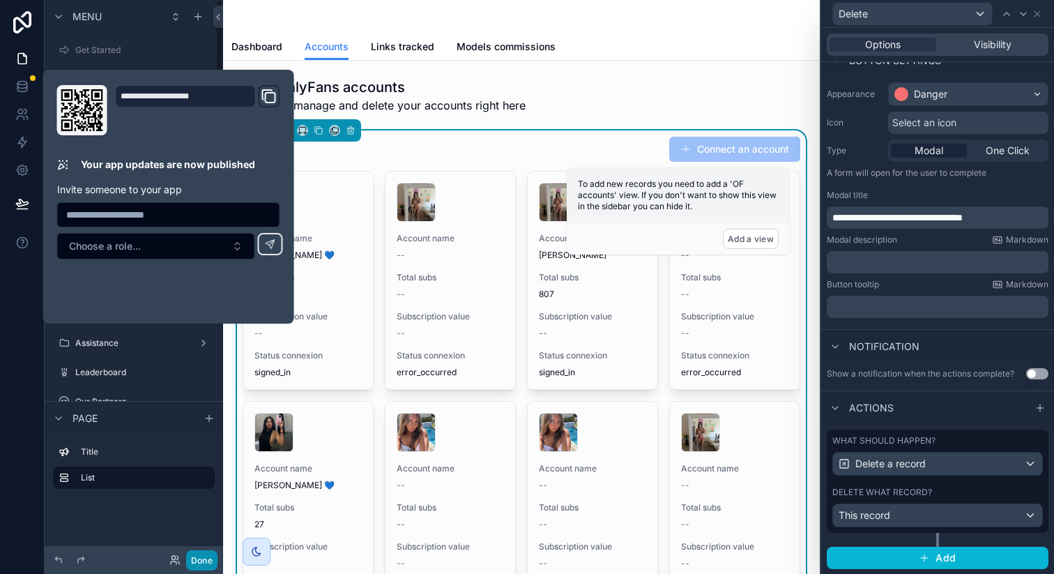
click at [202, 557] on button "Done" at bounding box center [201, 560] width 31 height 20
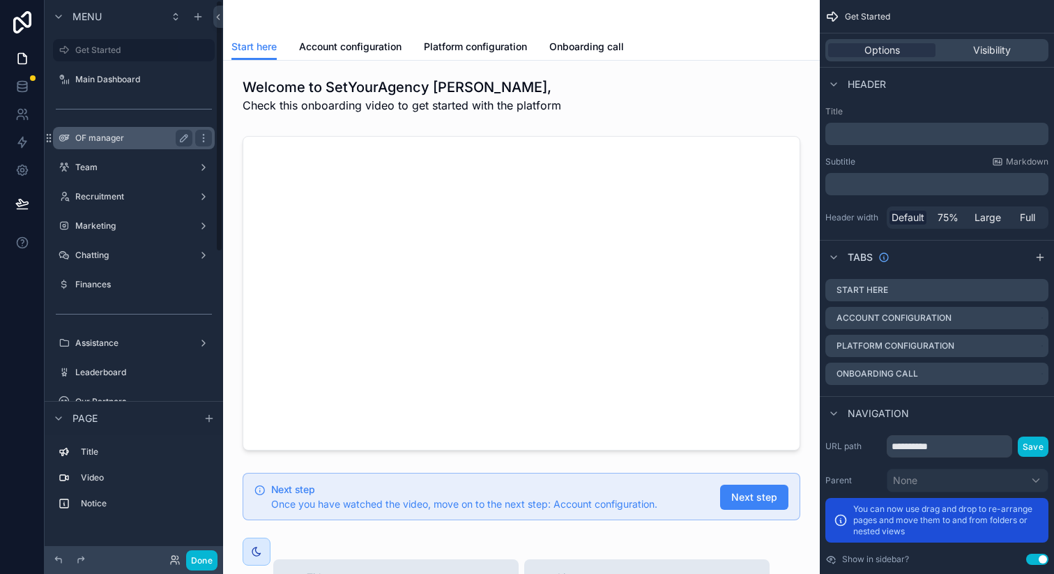
click at [152, 135] on label "OF manager" at bounding box center [131, 138] width 112 height 11
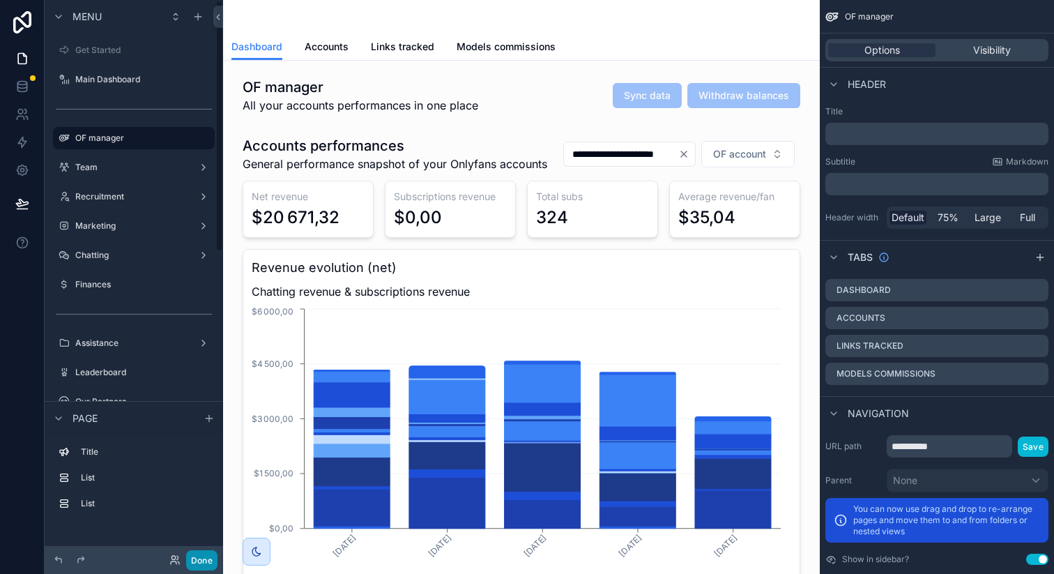
click at [203, 556] on button "Done" at bounding box center [201, 560] width 31 height 20
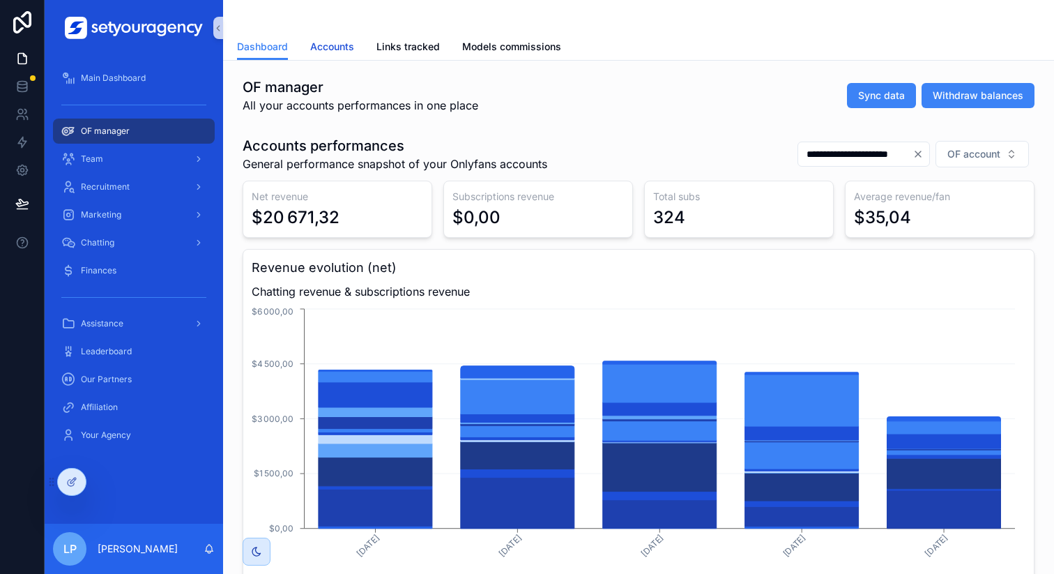
click at [331, 56] on link "Accounts" at bounding box center [332, 48] width 44 height 28
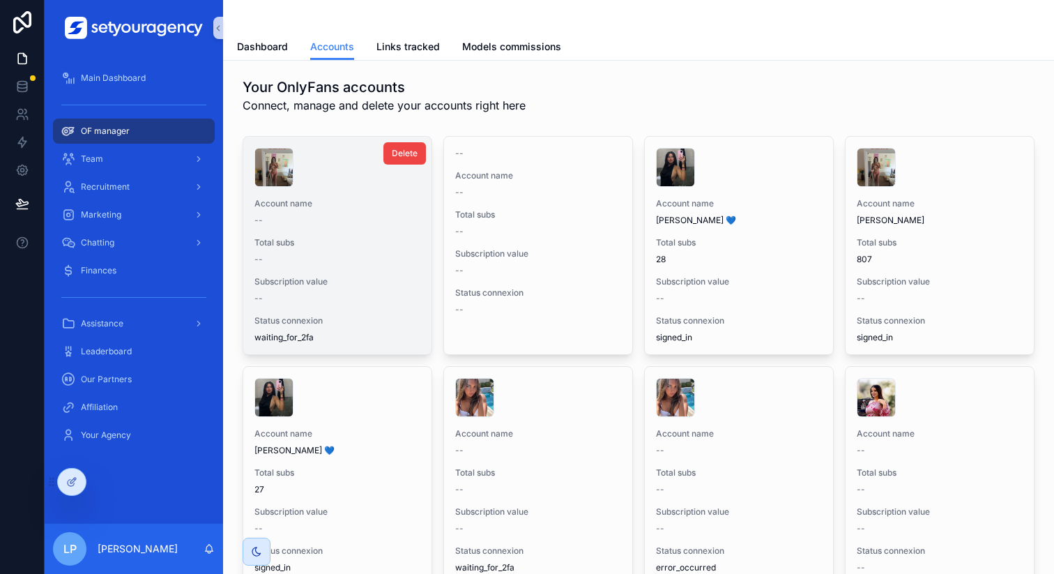
click at [359, 200] on span "Account name" at bounding box center [338, 203] width 166 height 11
click at [307, 264] on div "--" at bounding box center [338, 259] width 166 height 11
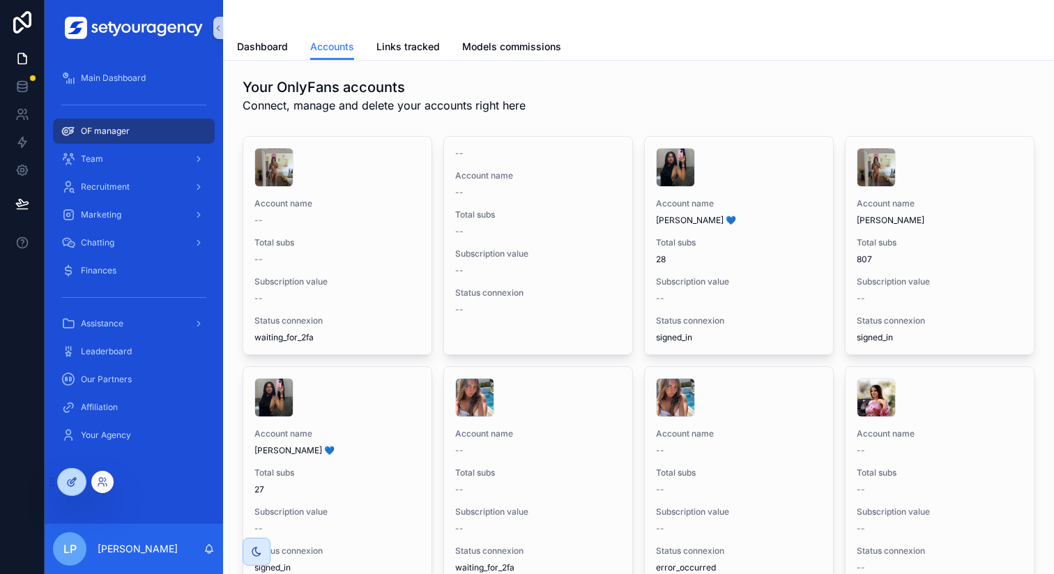
click at [70, 487] on div at bounding box center [72, 482] width 28 height 27
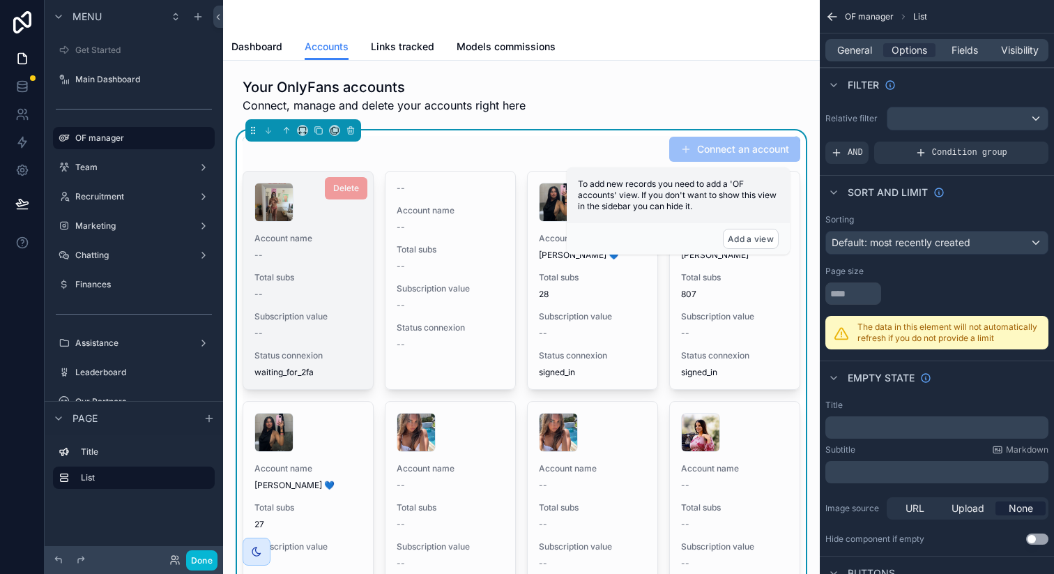
click at [329, 308] on div "Account name -- Total subs -- Subscription value -- Status connexion waiting_fo…" at bounding box center [308, 281] width 130 height 218
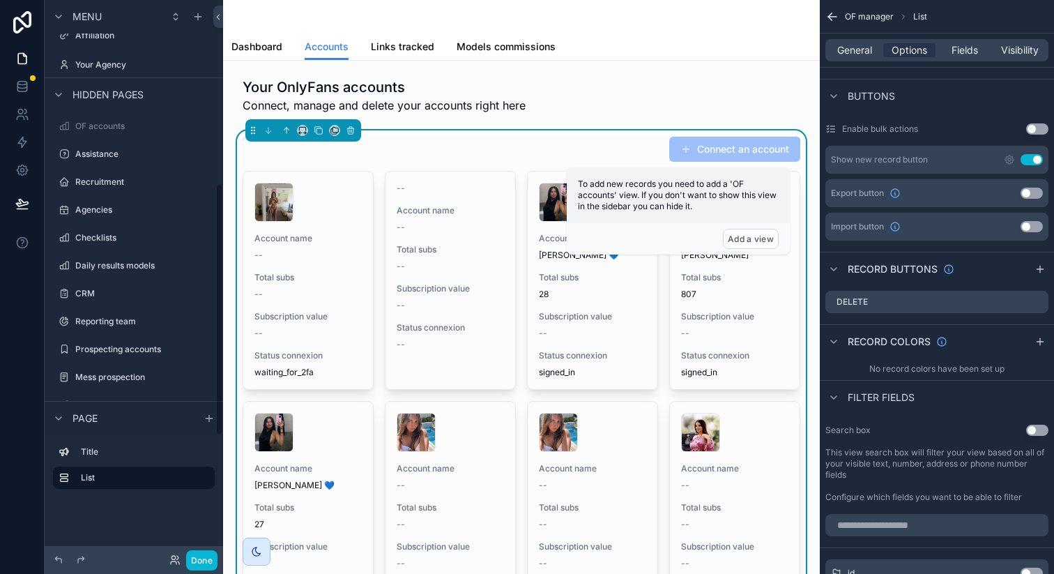
scroll to position [384, 0]
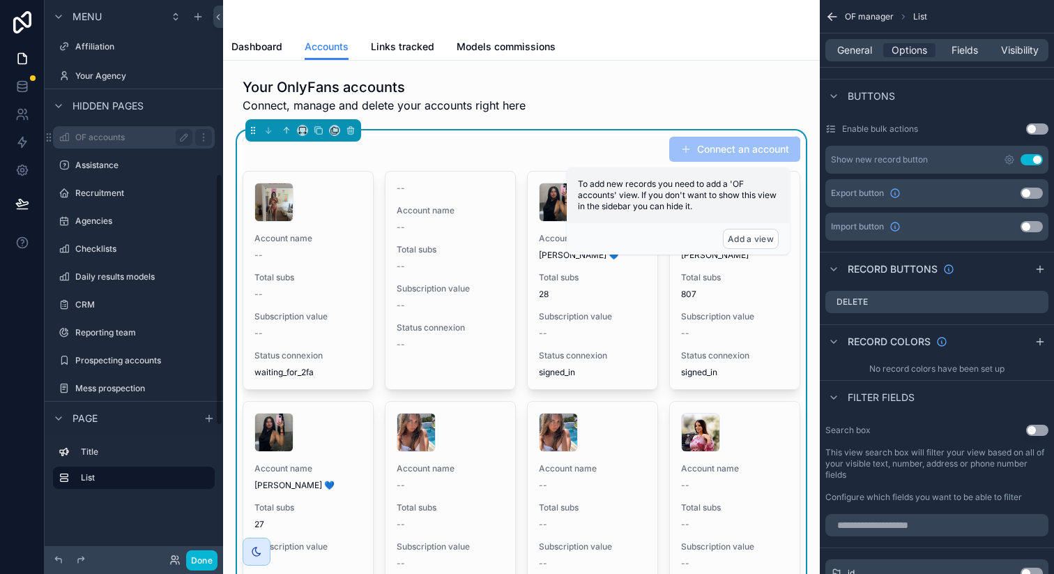
click at [113, 132] on label "OF accounts" at bounding box center [131, 137] width 112 height 11
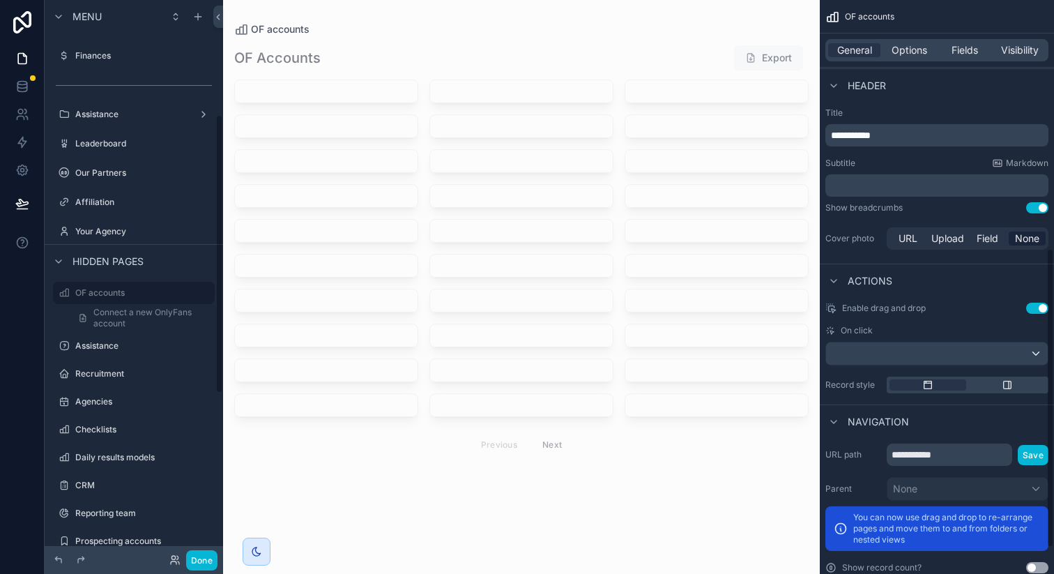
scroll to position [527, 0]
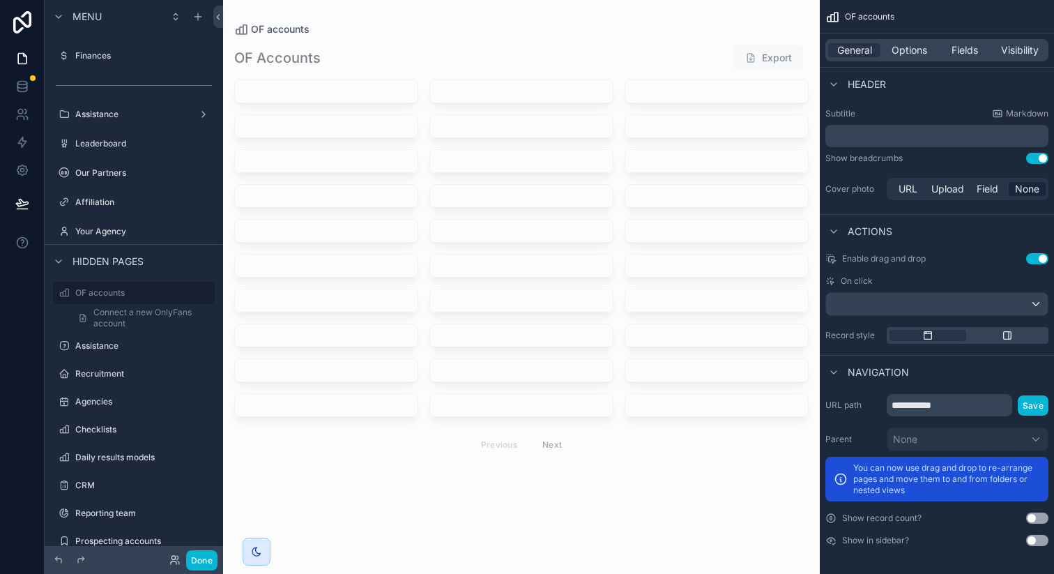
click at [549, 186] on div "scrollable content" at bounding box center [521, 253] width 597 height 506
click at [286, 86] on div "scrollable content" at bounding box center [326, 91] width 183 height 22
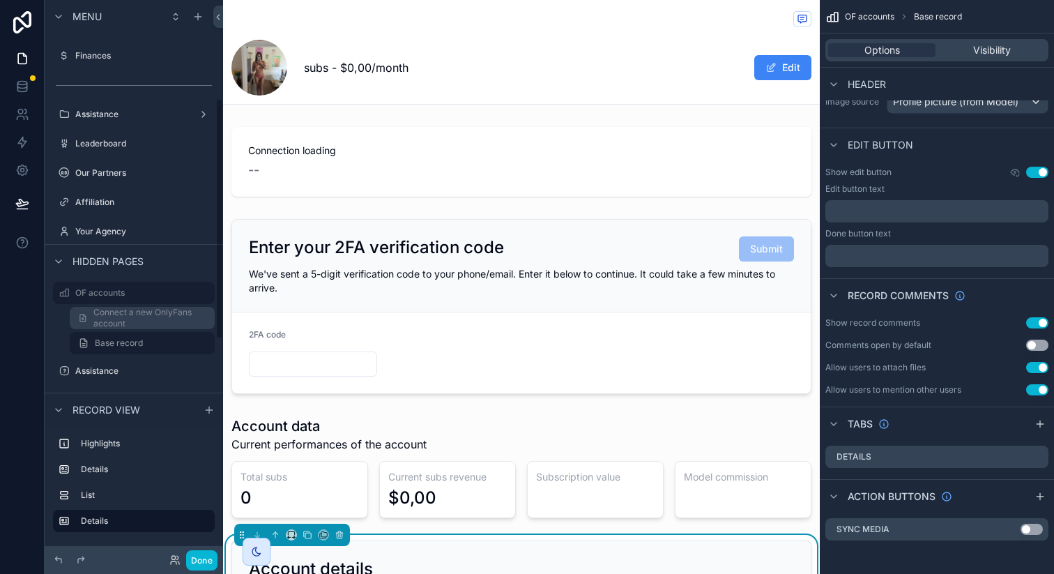
click at [149, 322] on span "Connect a new OnlyFans account" at bounding box center [149, 318] width 113 height 22
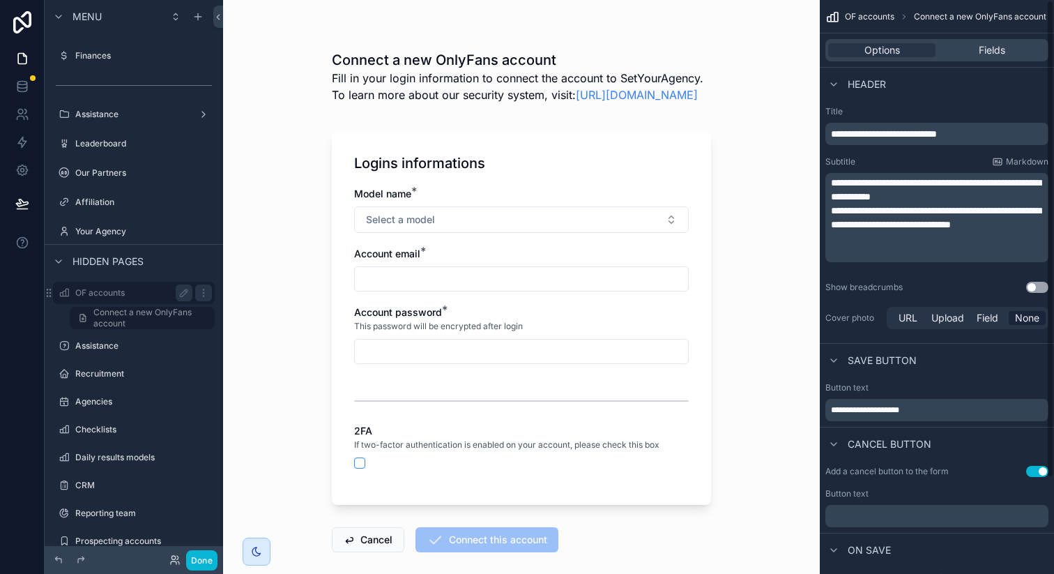
click at [145, 289] on label "OF accounts" at bounding box center [131, 292] width 112 height 11
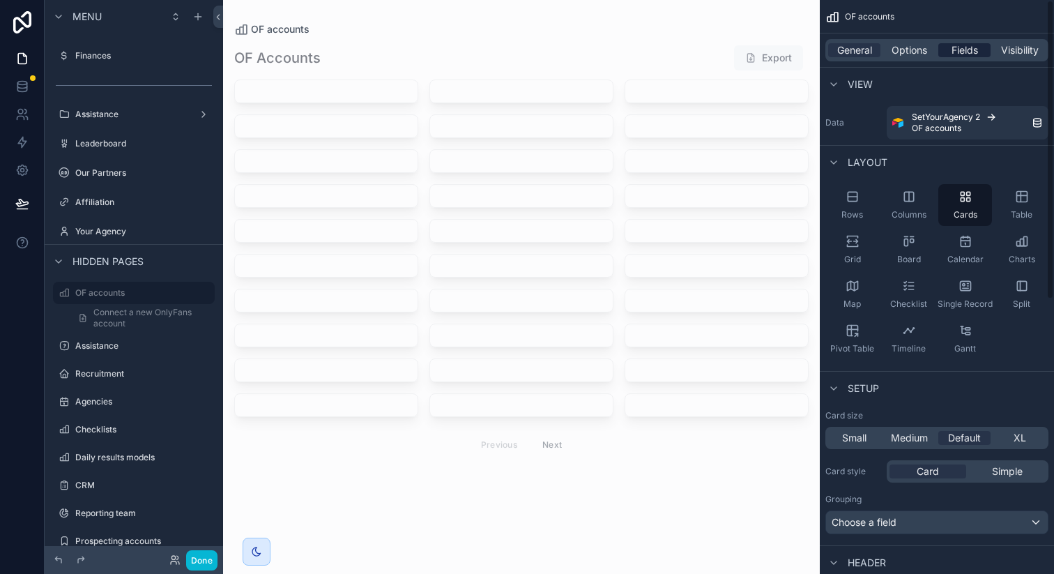
click at [966, 54] on span "Fields" at bounding box center [965, 50] width 27 height 14
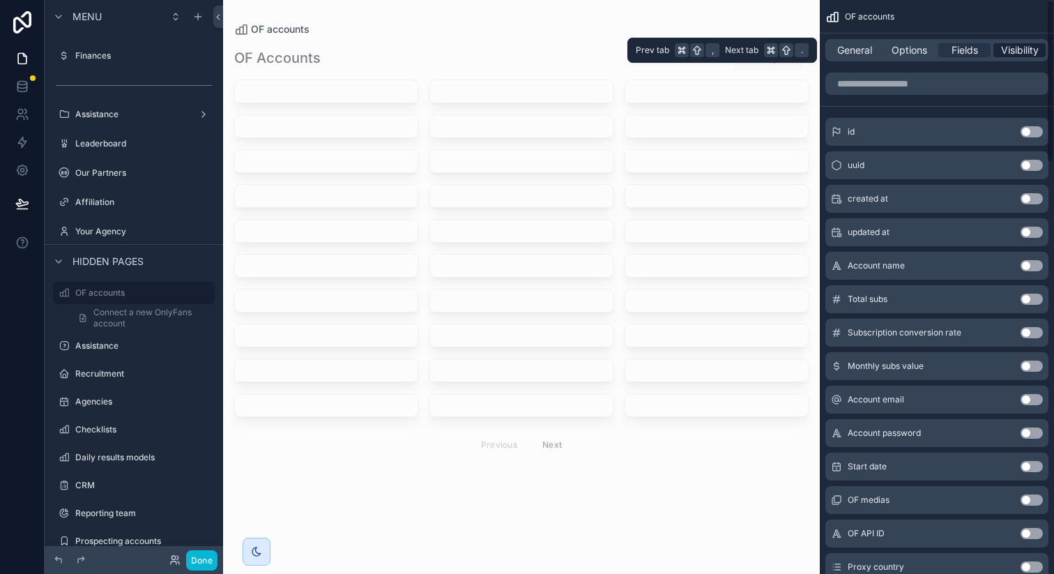
click at [1016, 53] on span "Visibility" at bounding box center [1020, 50] width 38 height 14
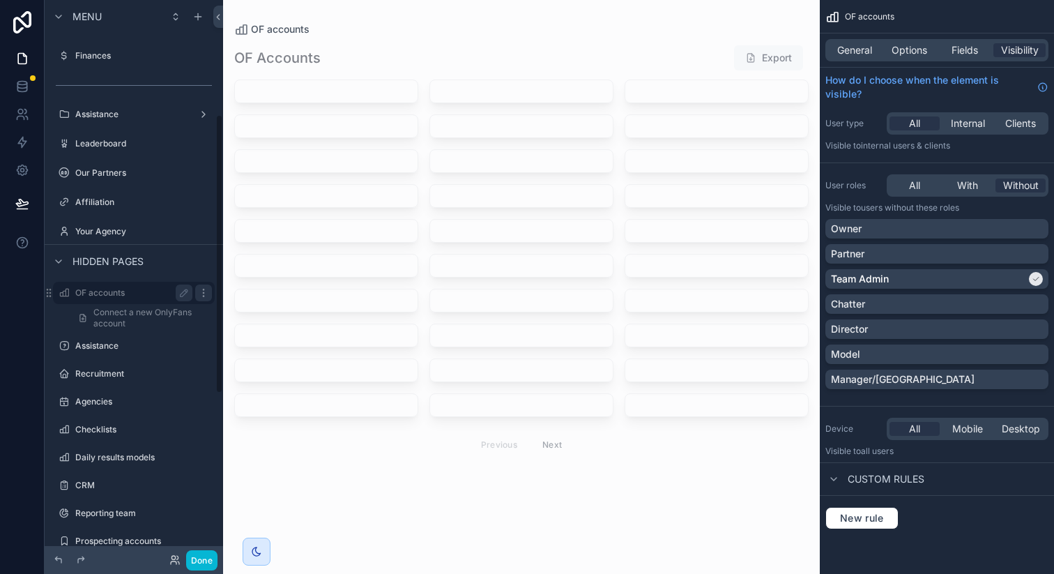
click at [204, 293] on icon "scrollable content" at bounding box center [203, 292] width 11 height 11
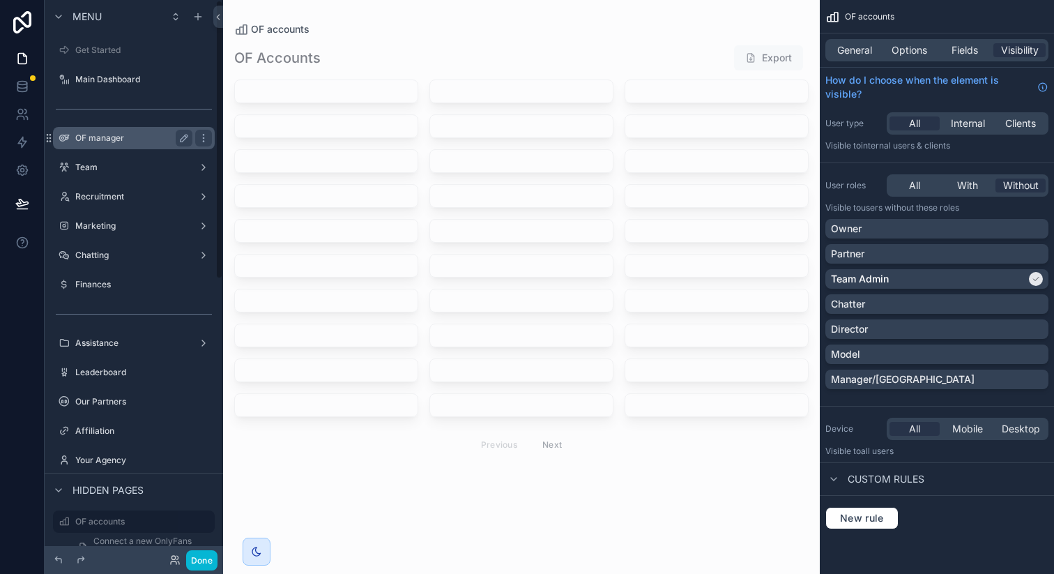
click at [122, 138] on label "OF manager" at bounding box center [131, 138] width 112 height 11
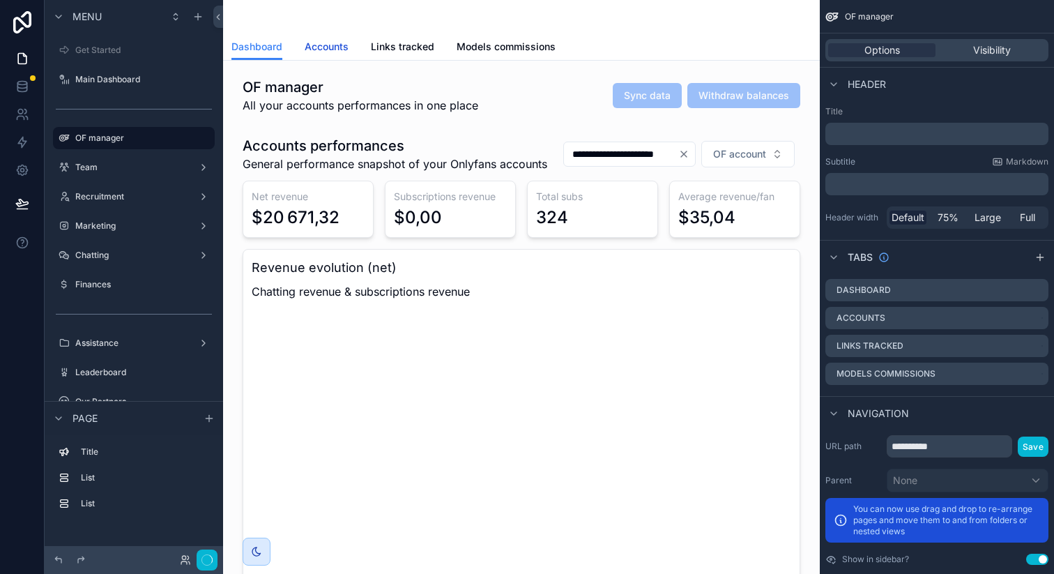
click at [332, 49] on span "Accounts" at bounding box center [327, 47] width 44 height 14
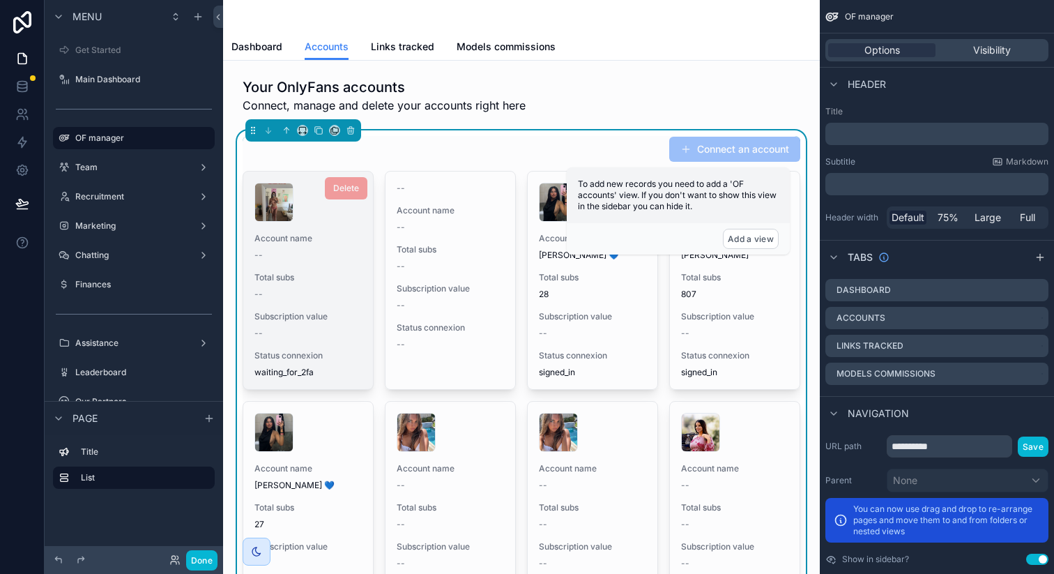
click at [320, 248] on div "Account name --" at bounding box center [308, 247] width 107 height 28
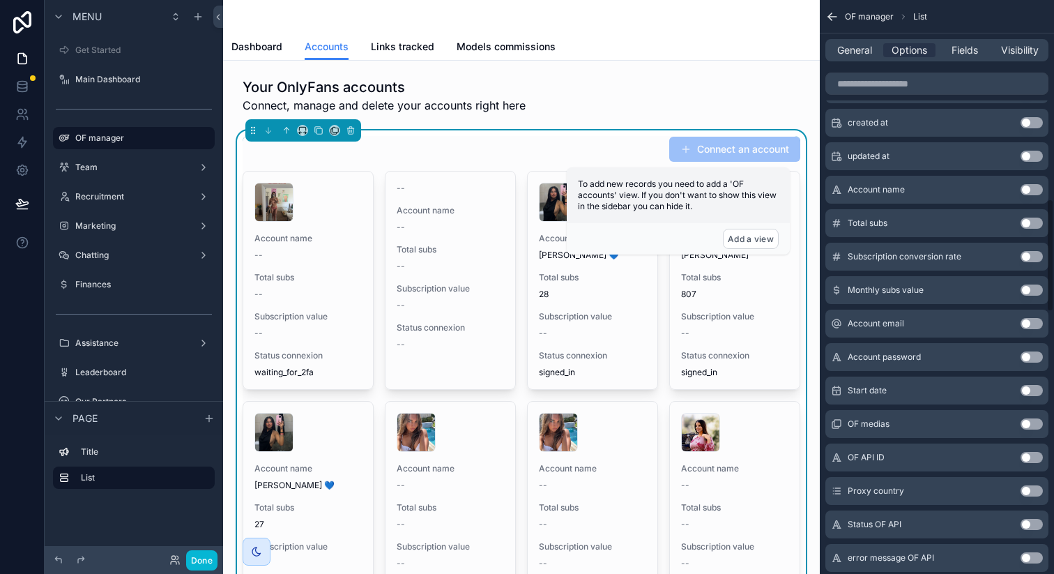
scroll to position [1008, 0]
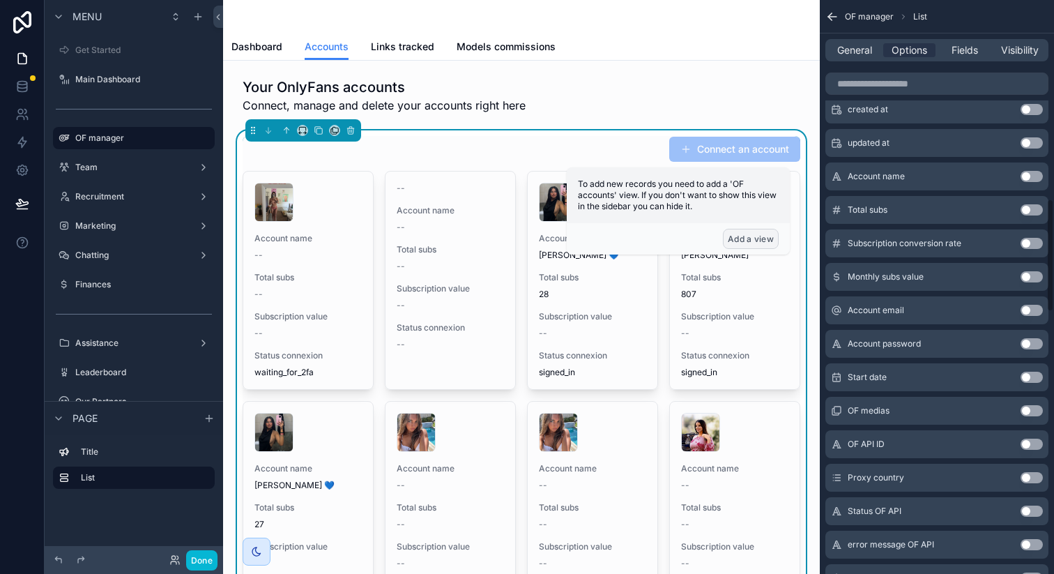
click at [750, 239] on button "Add a view" at bounding box center [751, 239] width 56 height 20
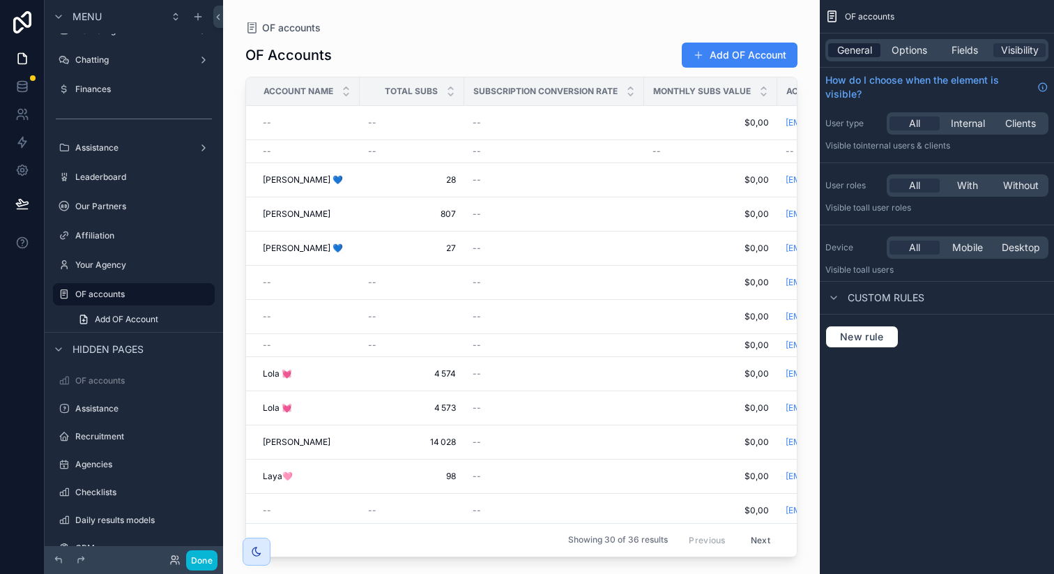
click at [861, 50] on span "General" at bounding box center [855, 50] width 35 height 14
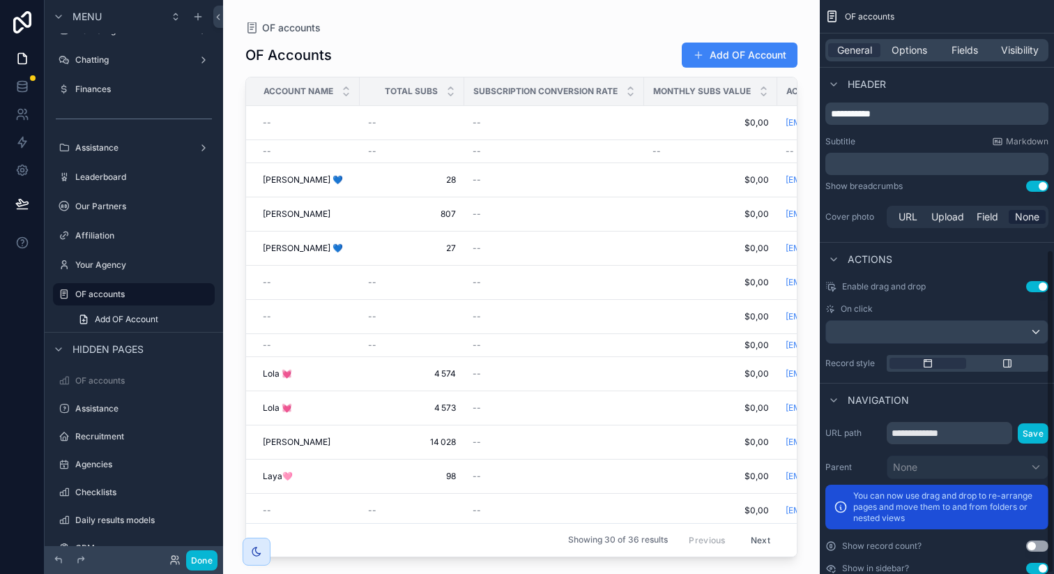
scroll to position [443, 0]
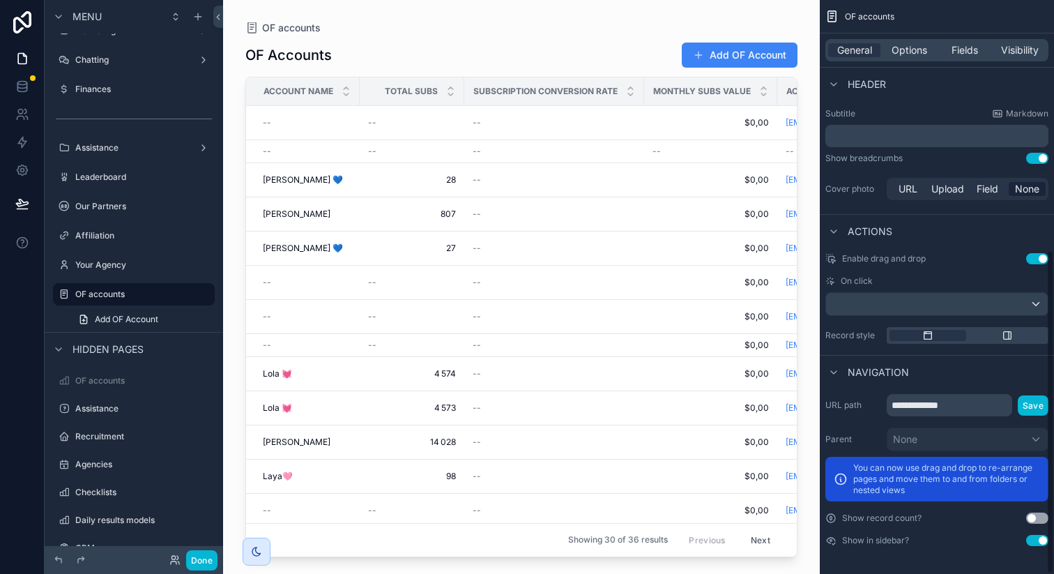
click at [1041, 538] on button "Use setting" at bounding box center [1038, 540] width 22 height 11
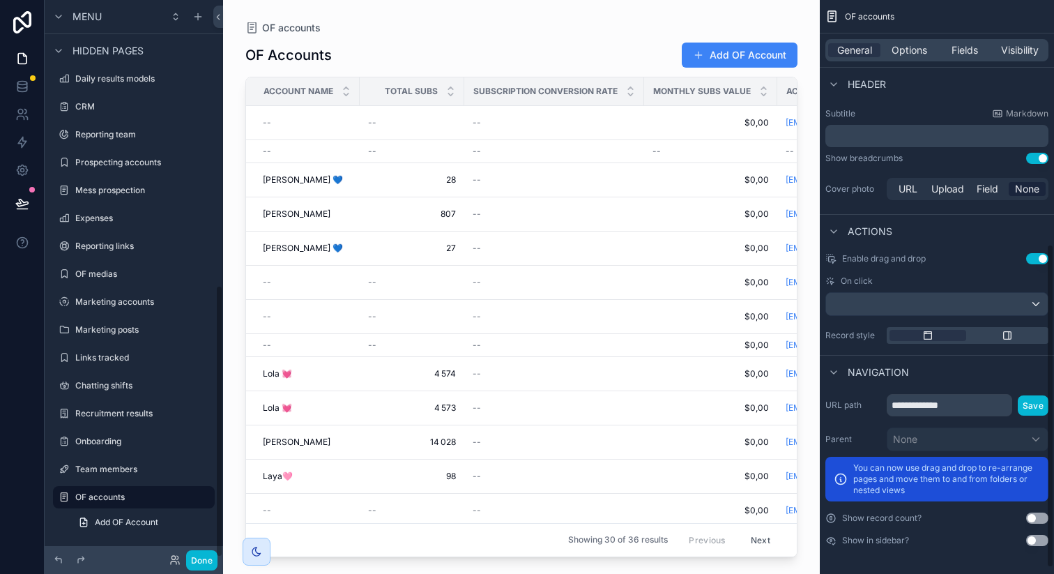
scroll to position [0, 0]
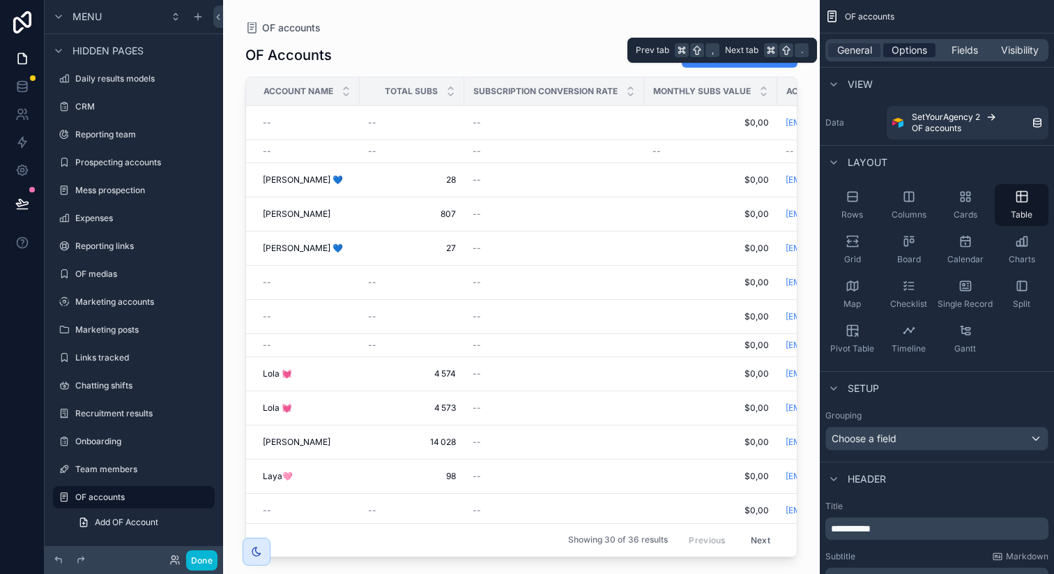
click at [910, 49] on span "Options" at bounding box center [910, 50] width 36 height 14
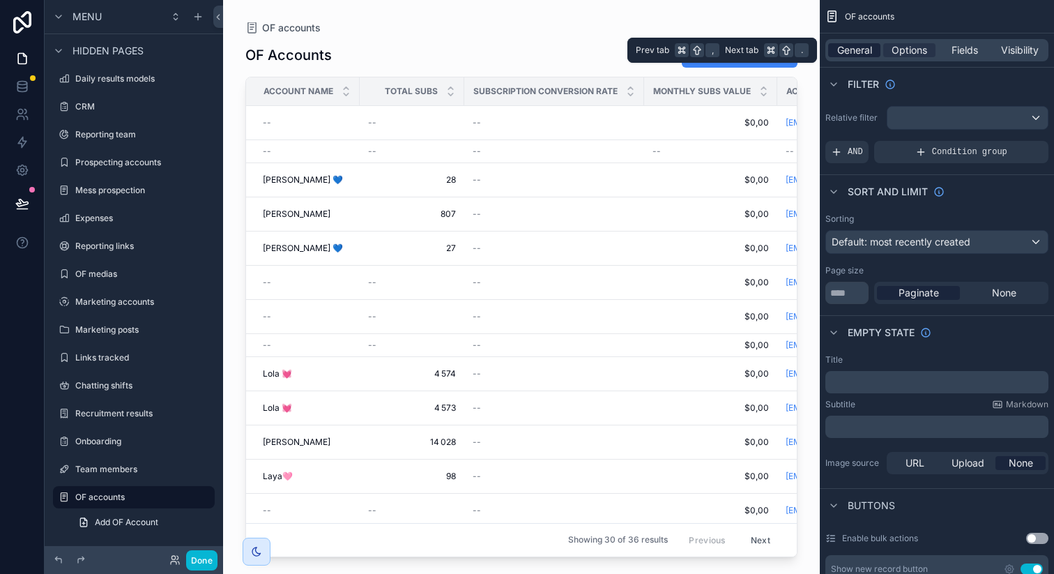
click at [865, 53] on span "General" at bounding box center [855, 50] width 35 height 14
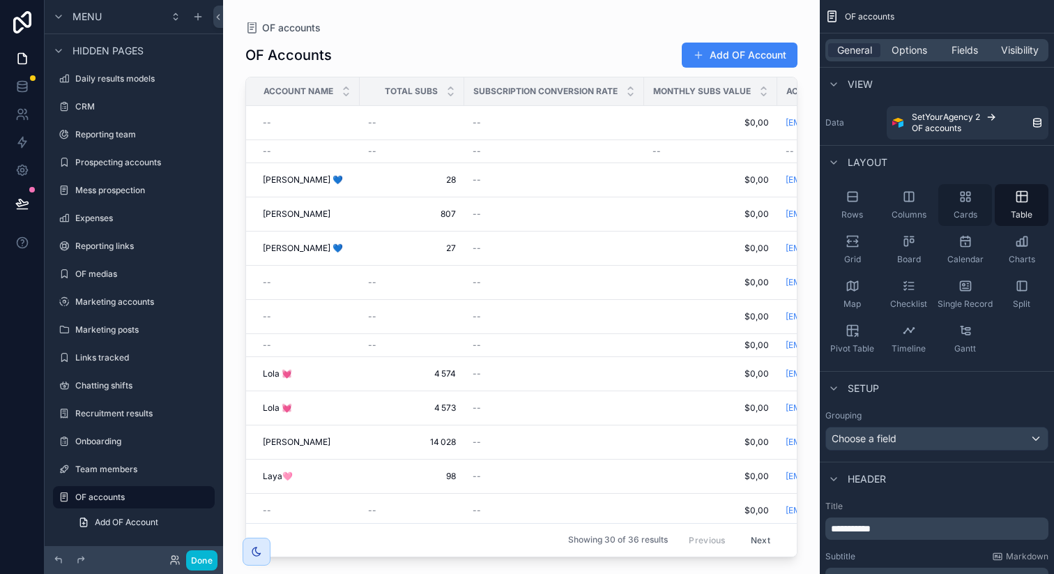
click at [972, 195] on div "Cards" at bounding box center [966, 205] width 54 height 42
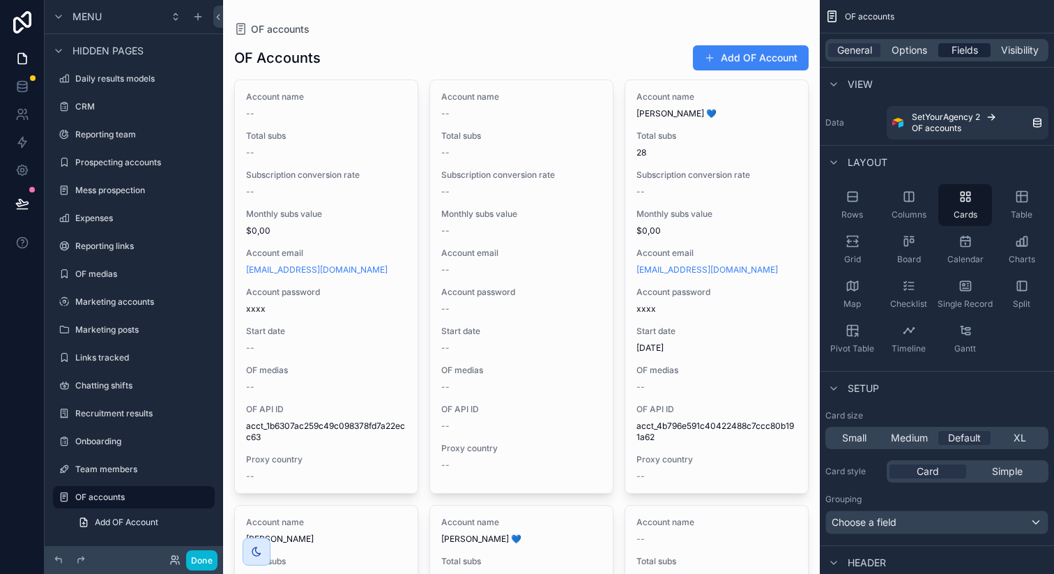
click at [960, 43] on span "Fields" at bounding box center [965, 50] width 27 height 14
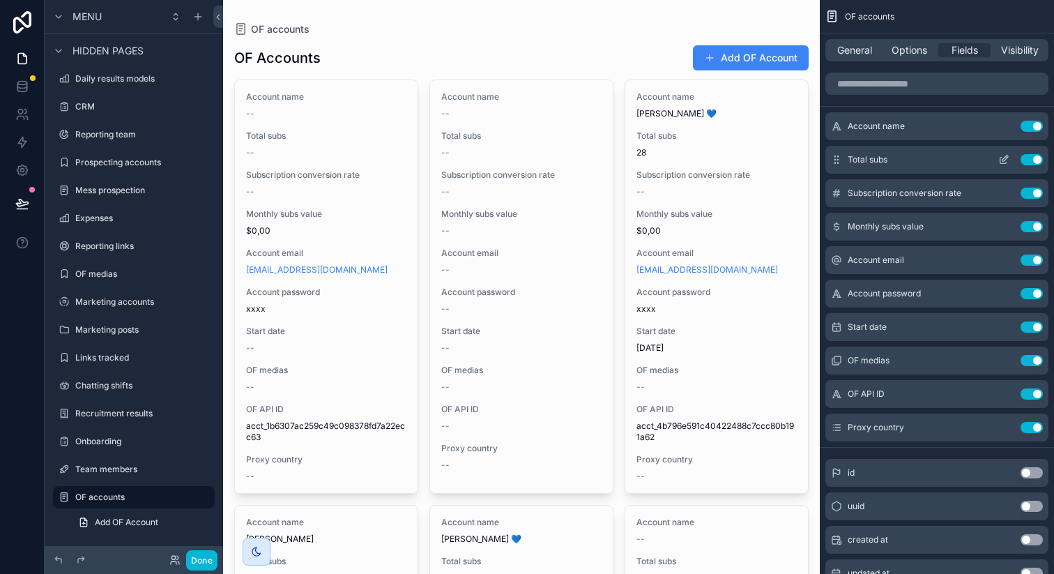
click at [1034, 162] on button "Use setting" at bounding box center [1032, 159] width 22 height 11
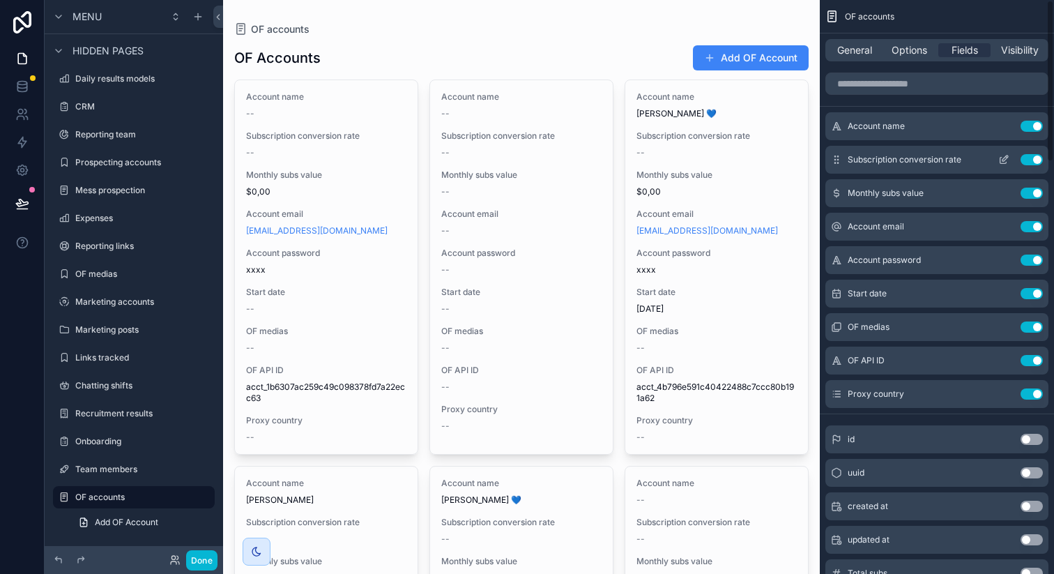
click at [1033, 158] on button "Use setting" at bounding box center [1032, 159] width 22 height 11
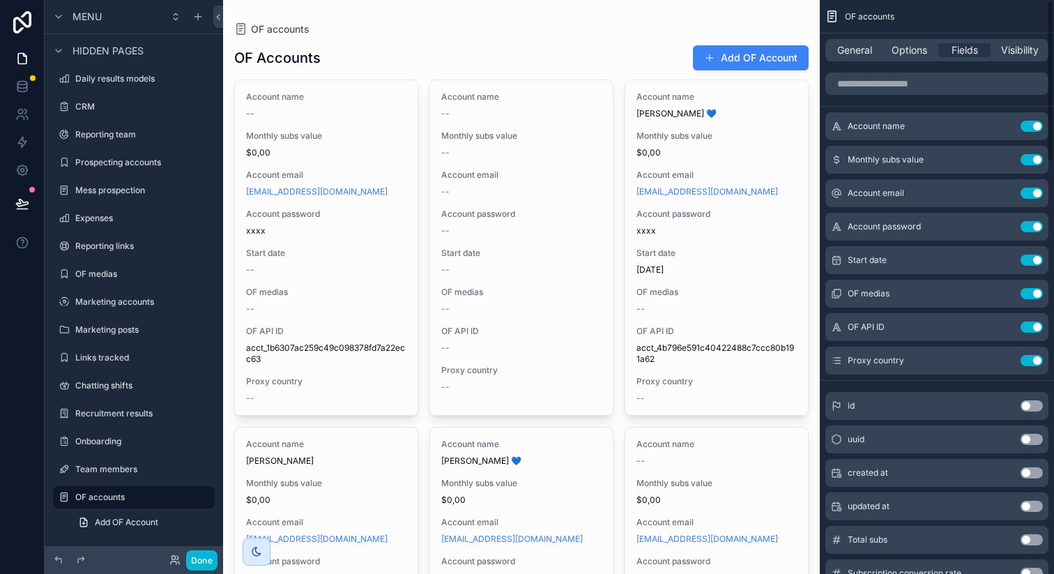
click at [1033, 158] on button "Use setting" at bounding box center [1032, 159] width 22 height 11
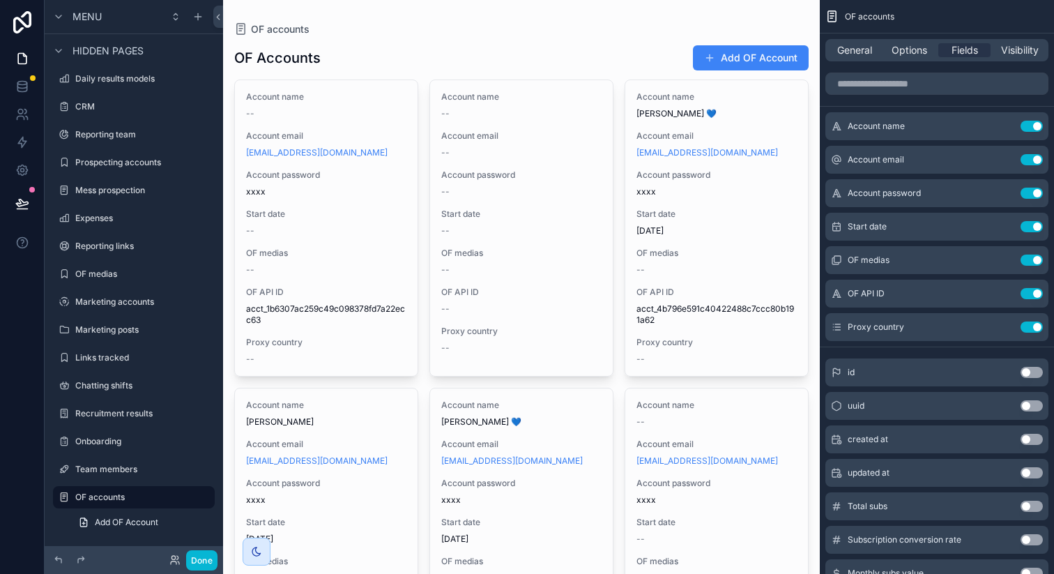
click at [1033, 158] on button "Use setting" at bounding box center [1032, 159] width 22 height 11
click at [1033, 188] on button "Use setting" at bounding box center [1032, 193] width 22 height 11
click at [1033, 221] on button "Use setting" at bounding box center [1032, 226] width 22 height 11
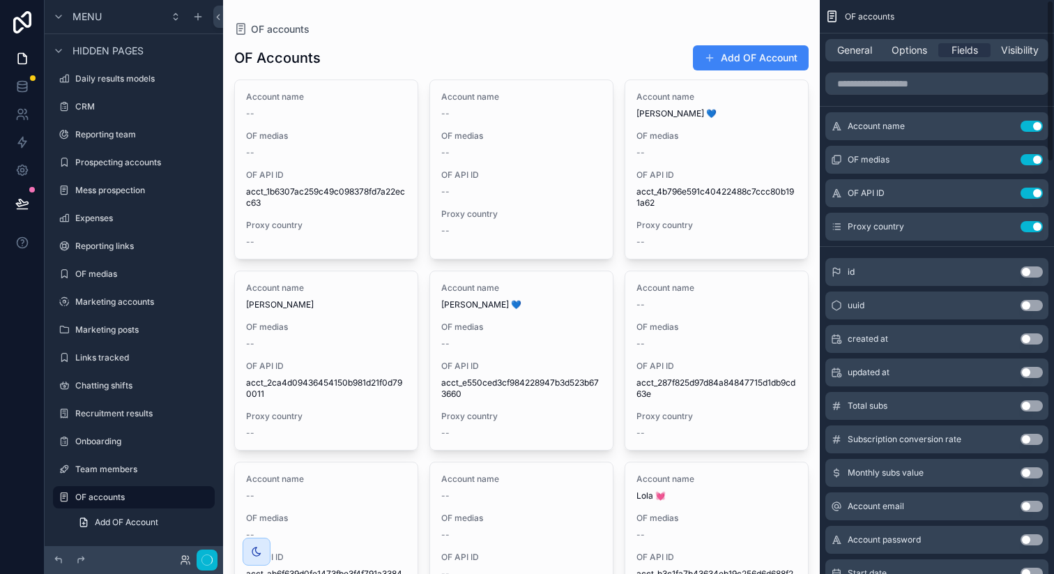
click at [1033, 158] on button "Use setting" at bounding box center [1032, 159] width 22 height 11
click at [1033, 188] on button "Use setting" at bounding box center [1032, 193] width 22 height 11
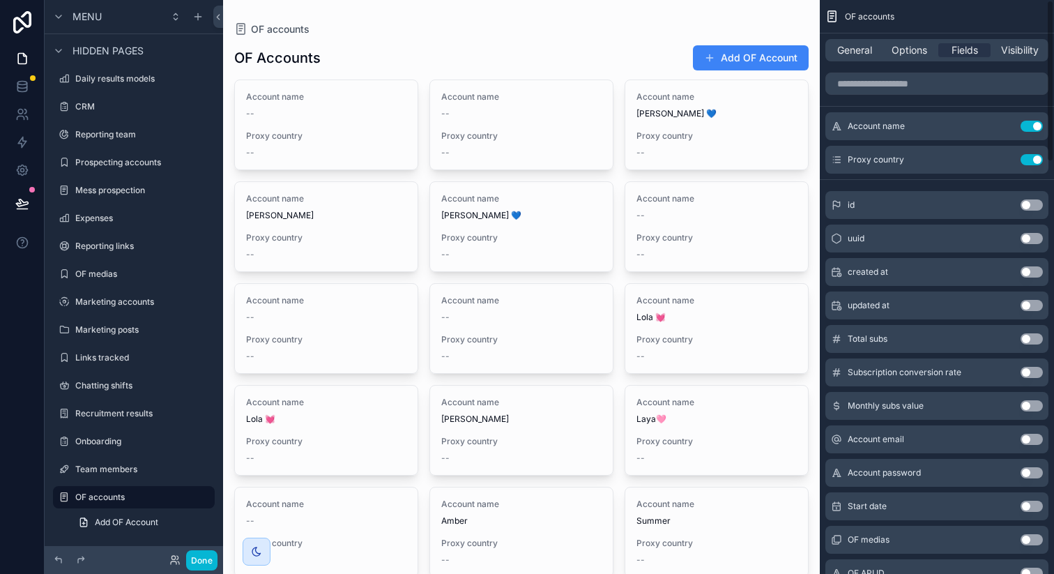
click at [1033, 158] on button "Use setting" at bounding box center [1032, 159] width 22 height 11
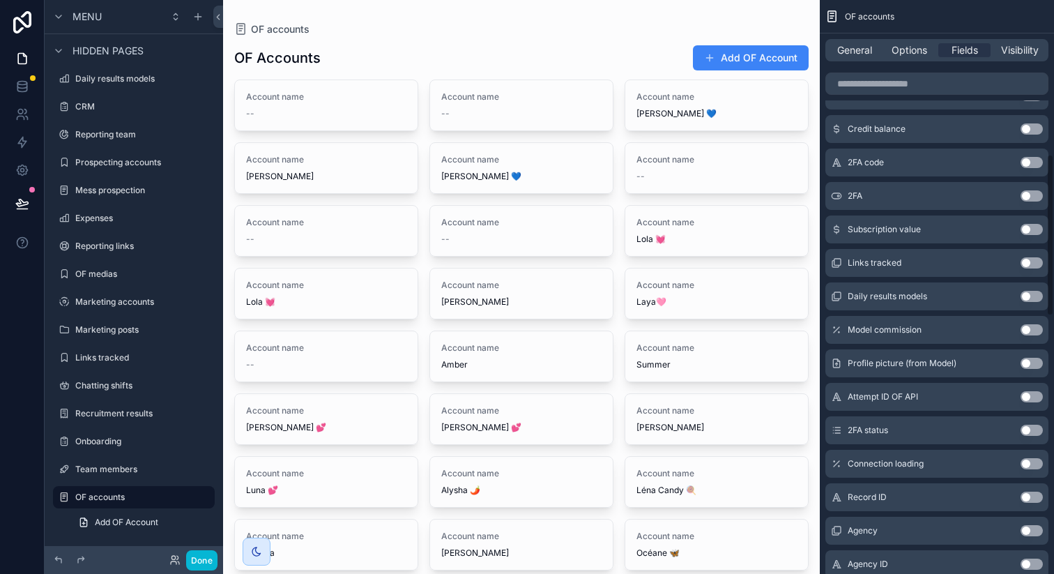
scroll to position [543, 0]
click at [1032, 366] on button "Use setting" at bounding box center [1032, 365] width 22 height 11
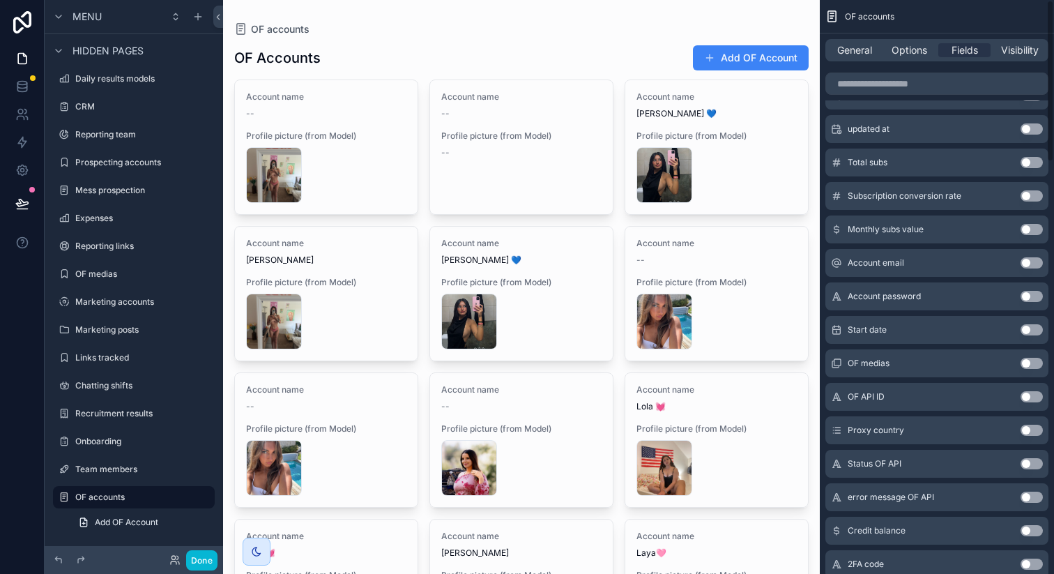
scroll to position [0, 0]
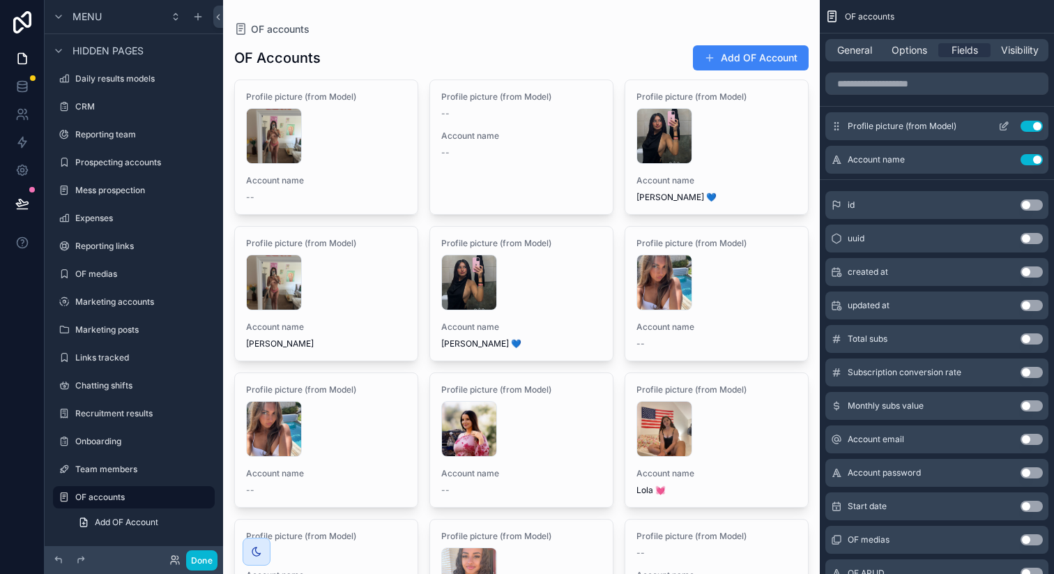
click at [1004, 126] on icon "scrollable content" at bounding box center [1006, 125] width 6 height 6
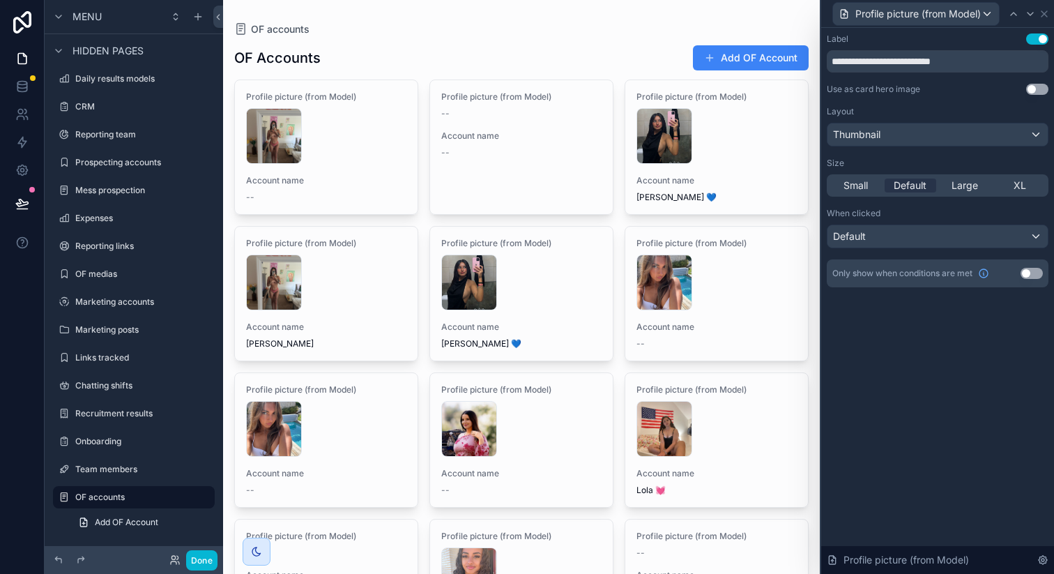
click at [1035, 41] on button "Use setting" at bounding box center [1038, 38] width 22 height 11
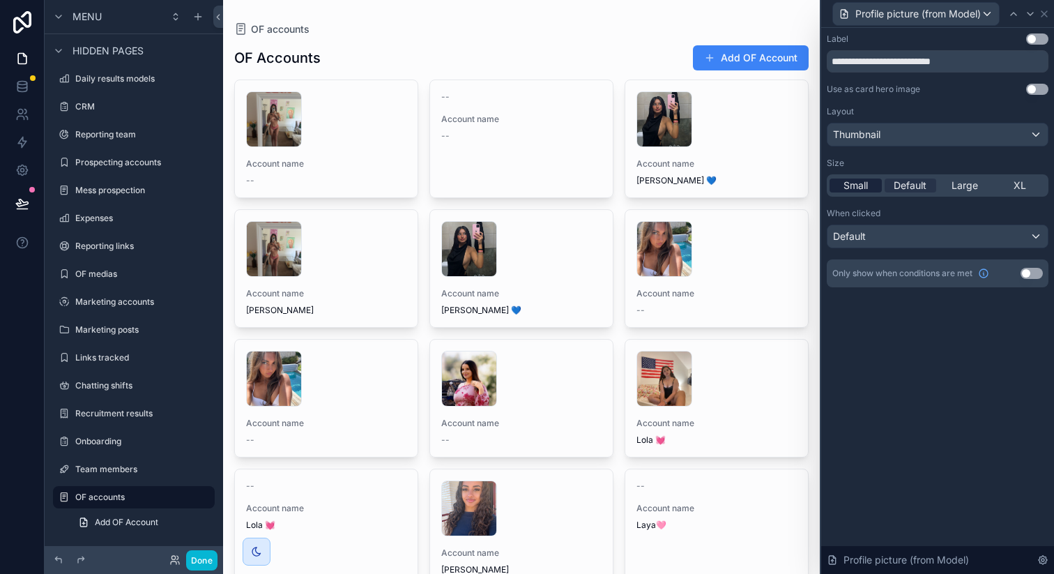
click at [851, 181] on span "Small" at bounding box center [856, 186] width 24 height 14
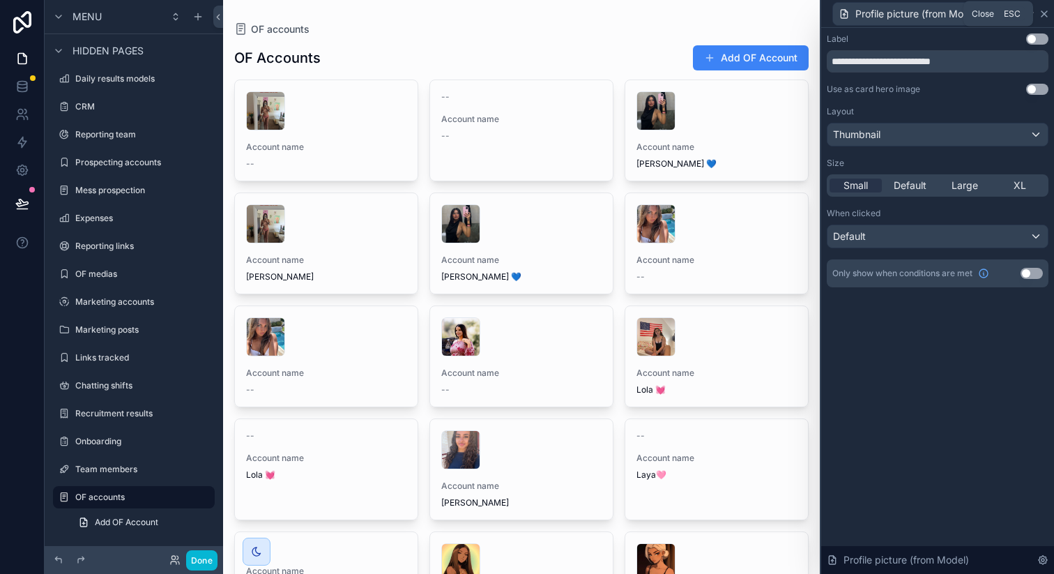
click at [1044, 11] on icon at bounding box center [1044, 13] width 11 height 11
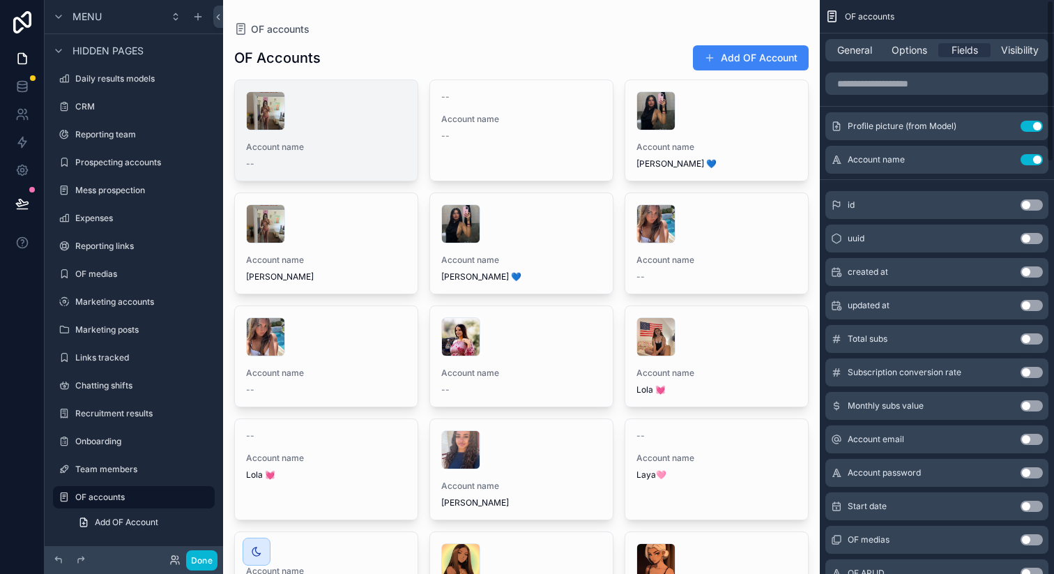
click at [377, 130] on div "scrollable content" at bounding box center [326, 110] width 160 height 39
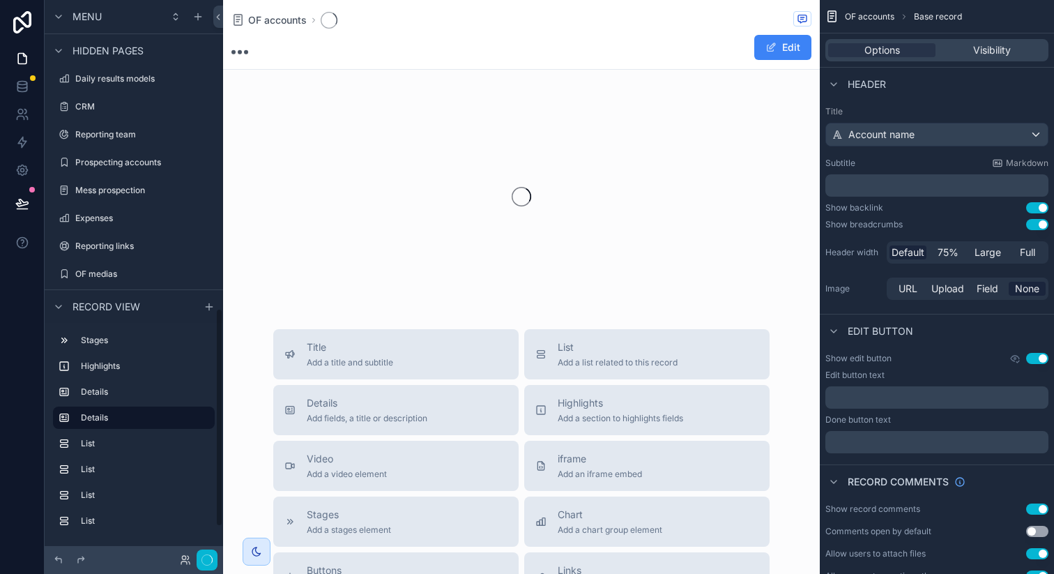
scroll to position [787, 0]
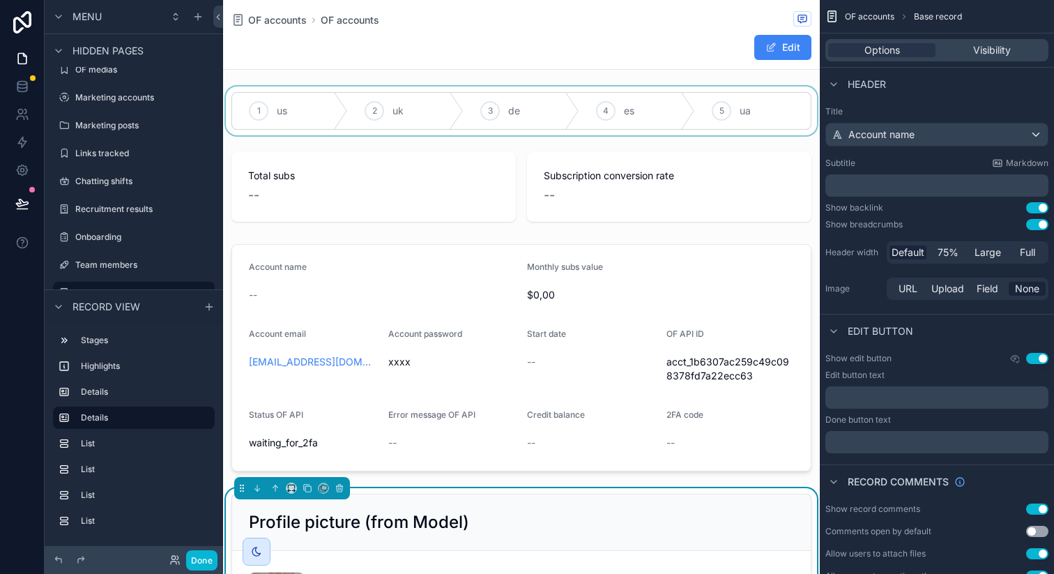
click at [486, 117] on div "scrollable content" at bounding box center [521, 110] width 597 height 49
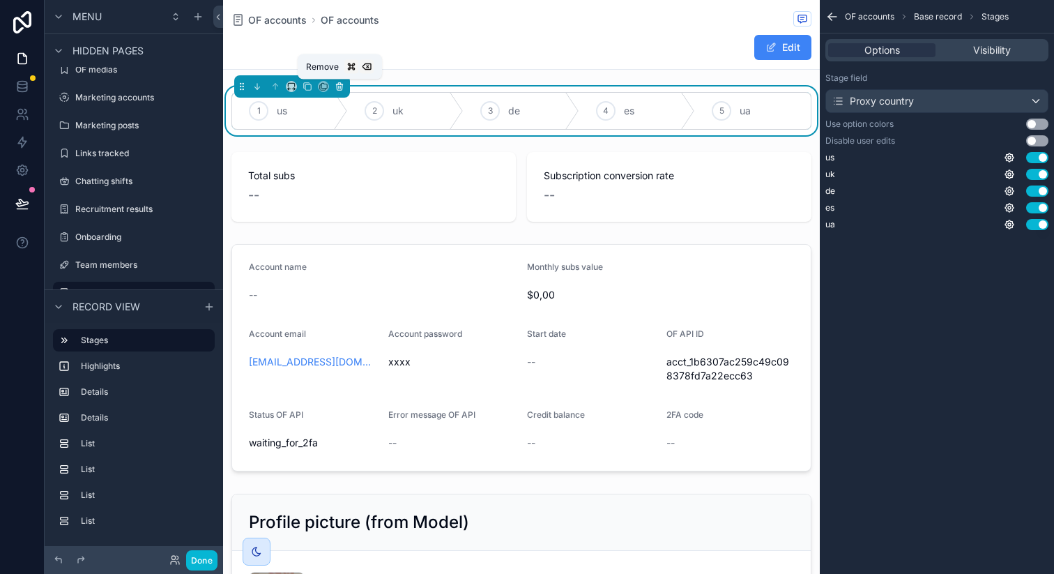
click at [341, 88] on icon "scrollable content" at bounding box center [340, 87] width 10 height 10
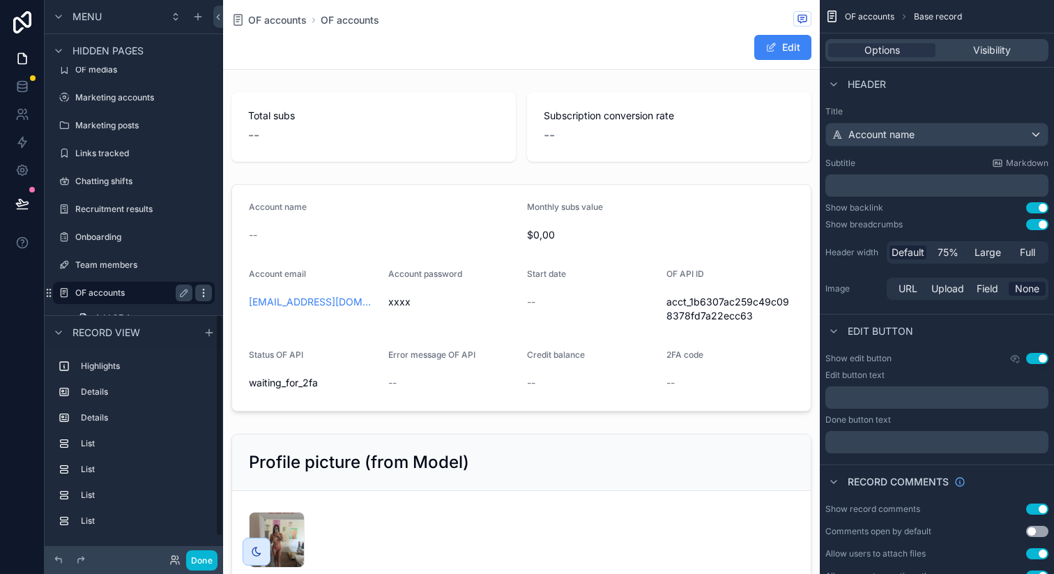
click at [202, 294] on icon "scrollable content" at bounding box center [203, 292] width 11 height 11
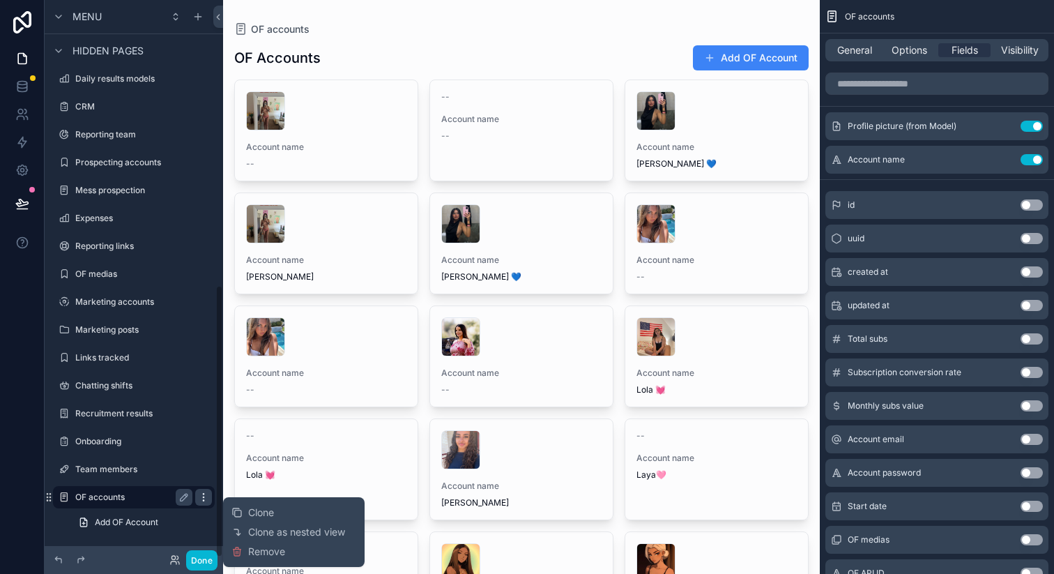
scroll to position [582, 0]
click at [270, 558] on span "Remove" at bounding box center [266, 552] width 37 height 14
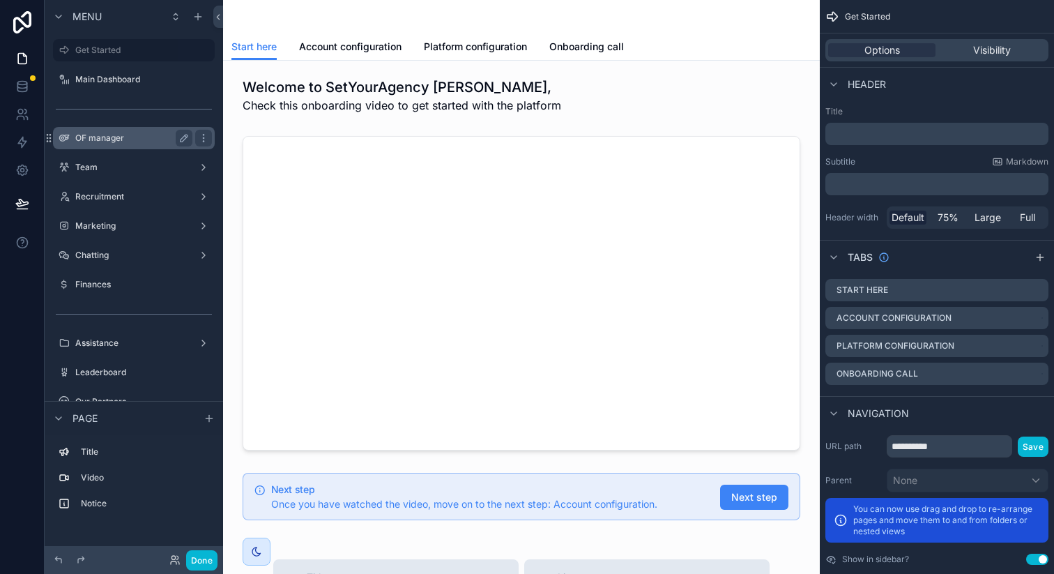
click at [133, 135] on label "OF manager" at bounding box center [131, 138] width 112 height 11
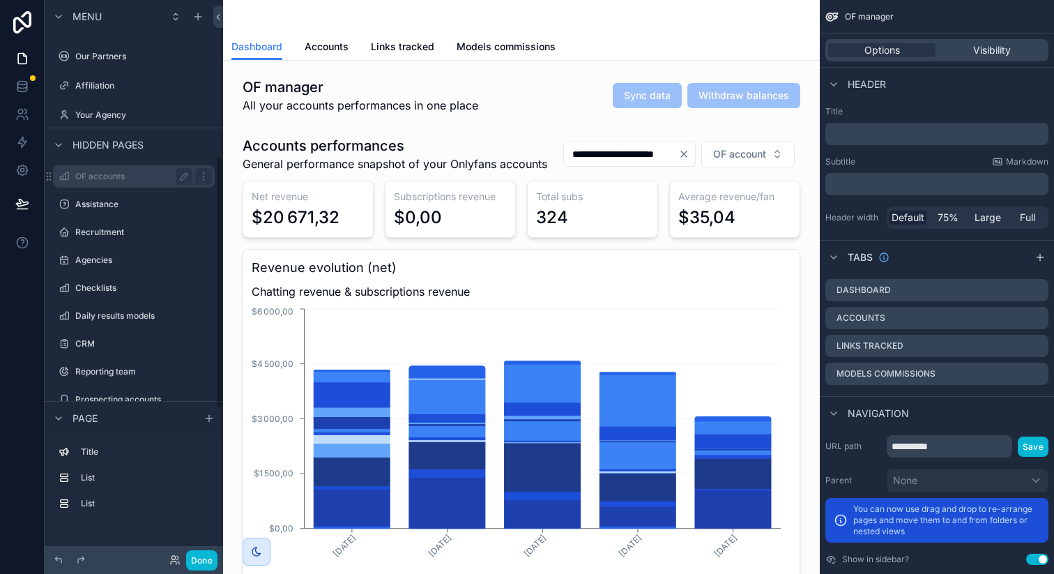
click at [119, 172] on label "OF accounts" at bounding box center [131, 176] width 112 height 11
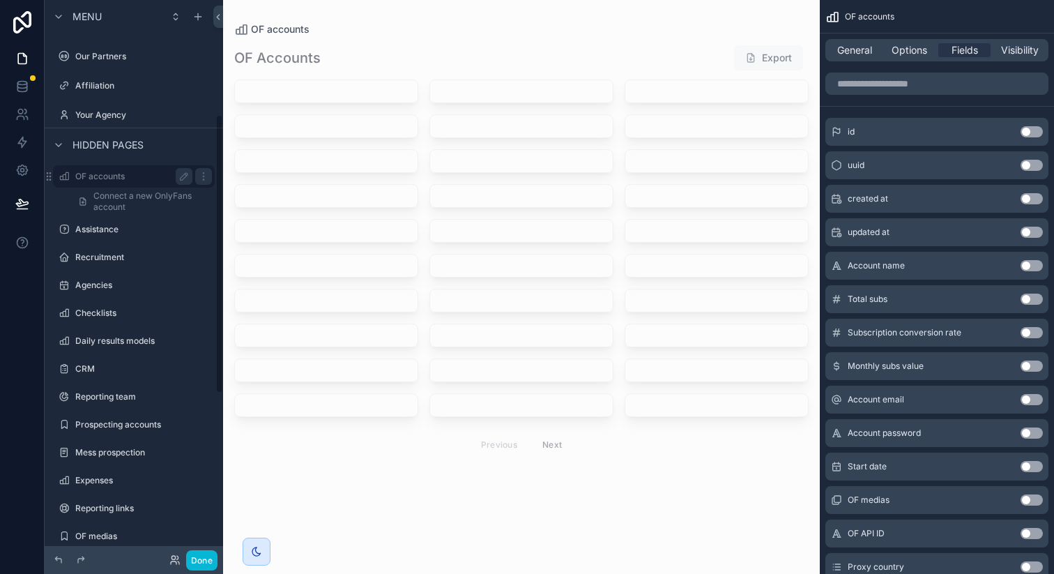
scroll to position [229, 0]
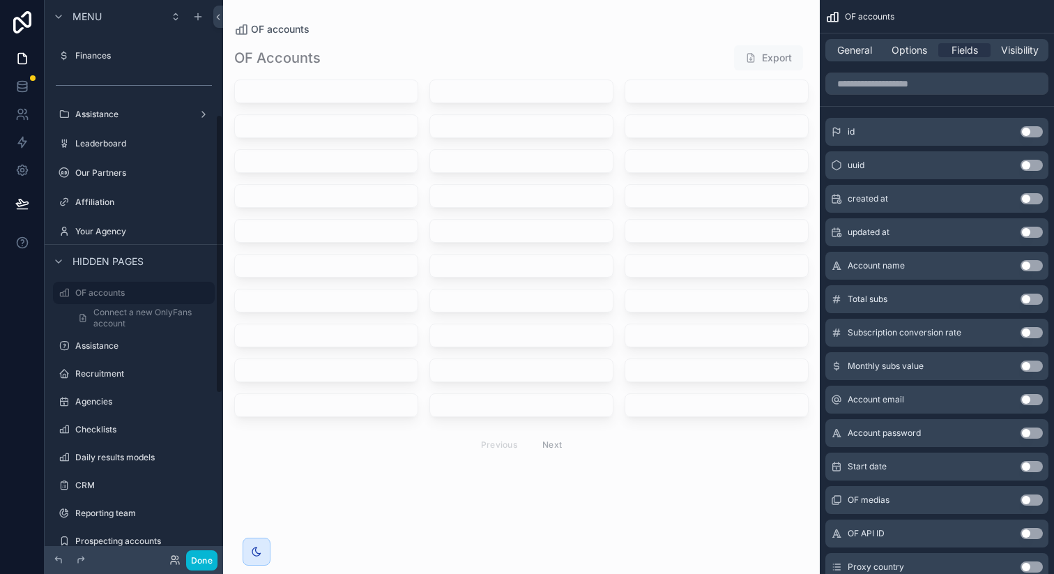
click at [387, 102] on div "scrollable content" at bounding box center [521, 253] width 597 height 506
click at [384, 98] on div "scrollable content" at bounding box center [326, 91] width 183 height 22
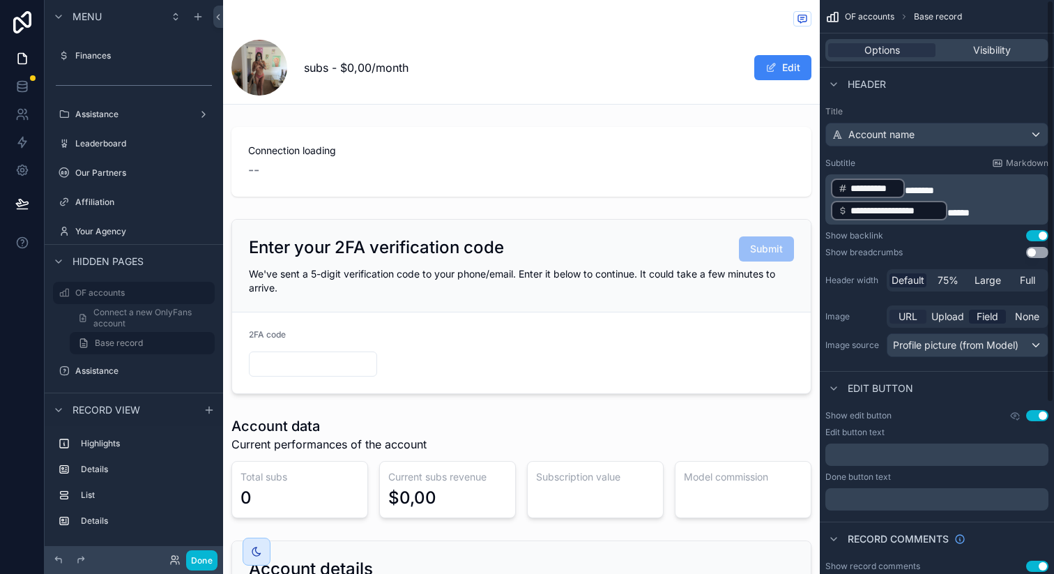
scroll to position [243, 0]
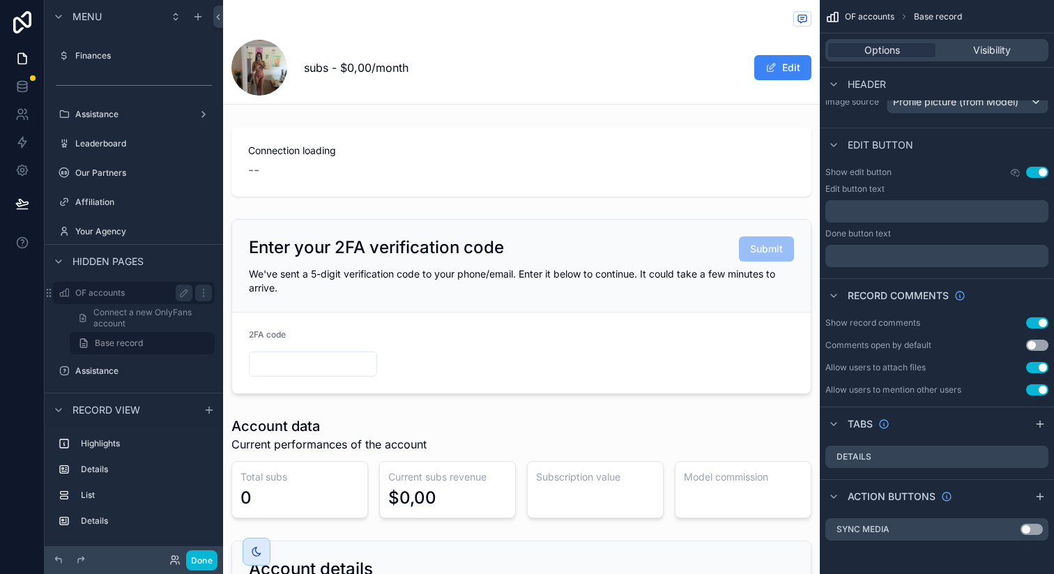
click at [130, 298] on div "OF accounts" at bounding box center [133, 293] width 117 height 17
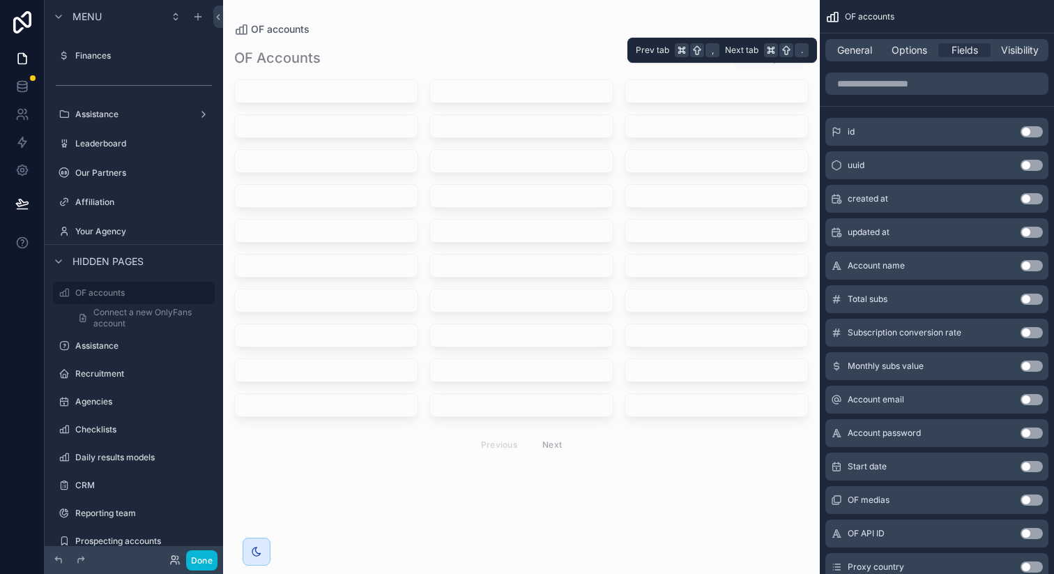
click at [1018, 40] on div "General Options Fields Visibility" at bounding box center [937, 50] width 223 height 22
click at [1018, 45] on span "Visibility" at bounding box center [1020, 50] width 38 height 14
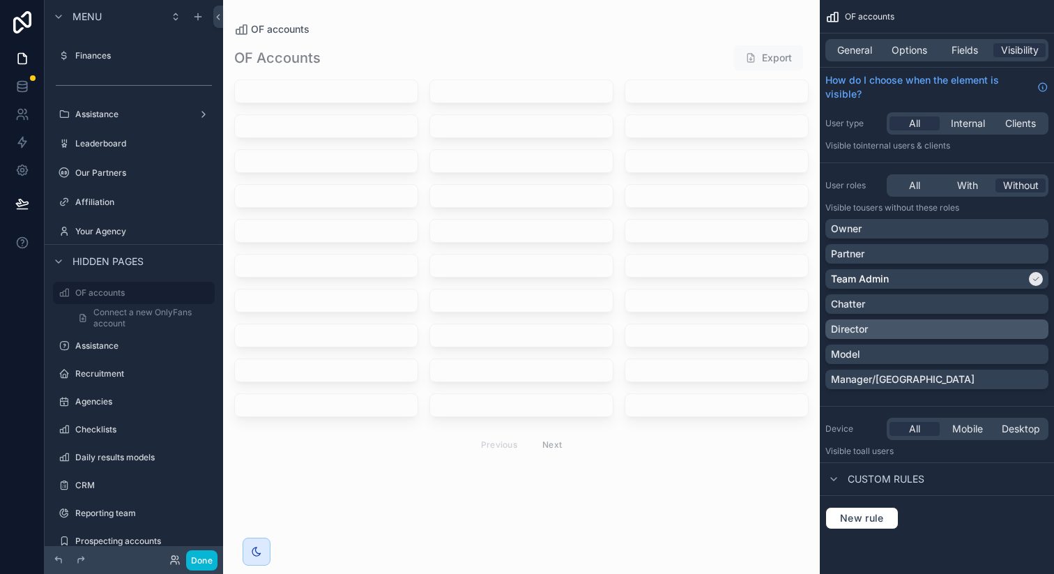
click at [921, 329] on div "Director" at bounding box center [937, 329] width 212 height 14
click at [204, 554] on button "Done" at bounding box center [201, 560] width 31 height 20
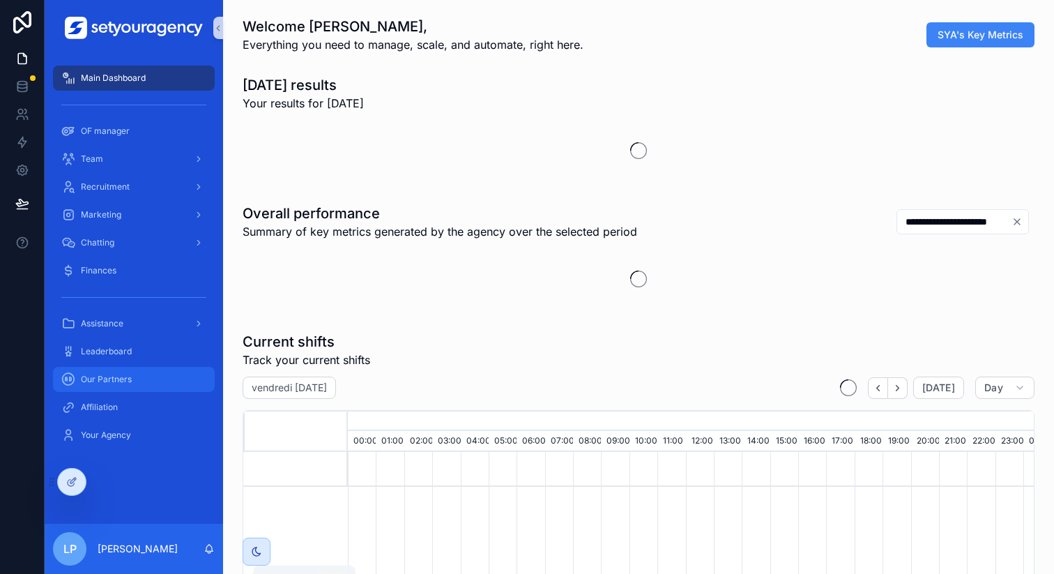
scroll to position [0, 4731]
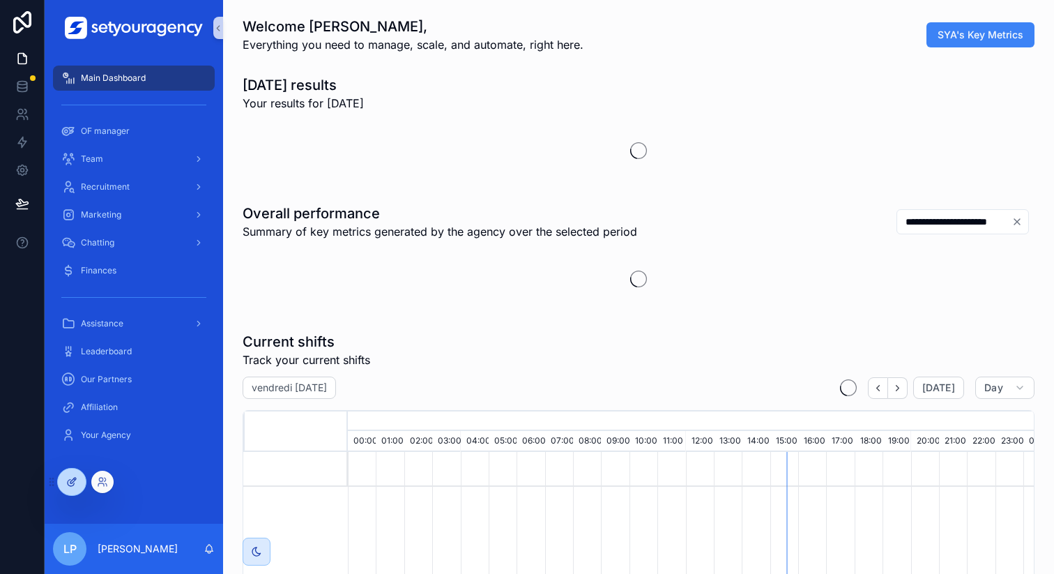
click at [70, 471] on div at bounding box center [72, 482] width 28 height 27
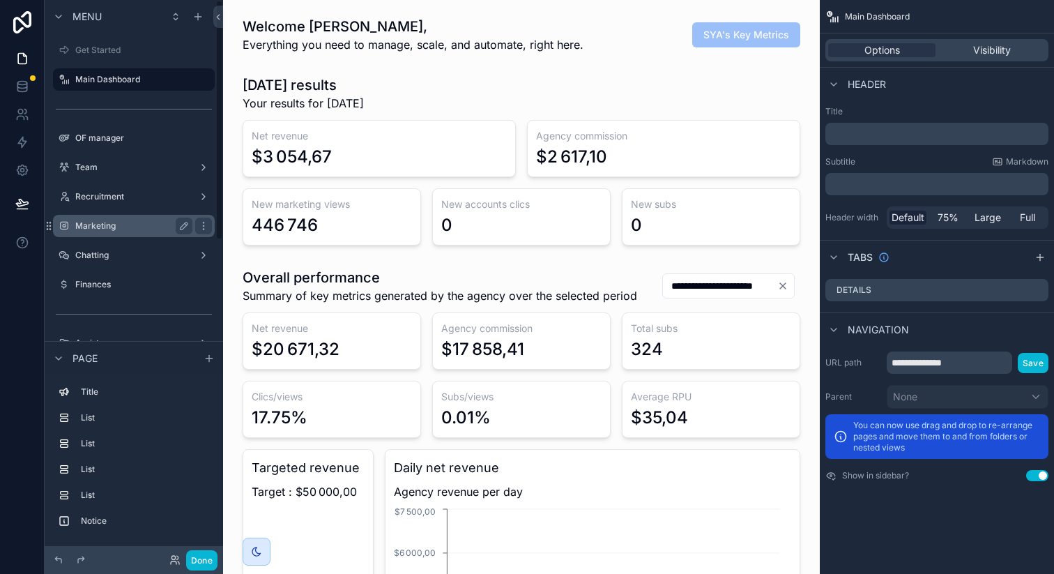
scroll to position [0, 3090]
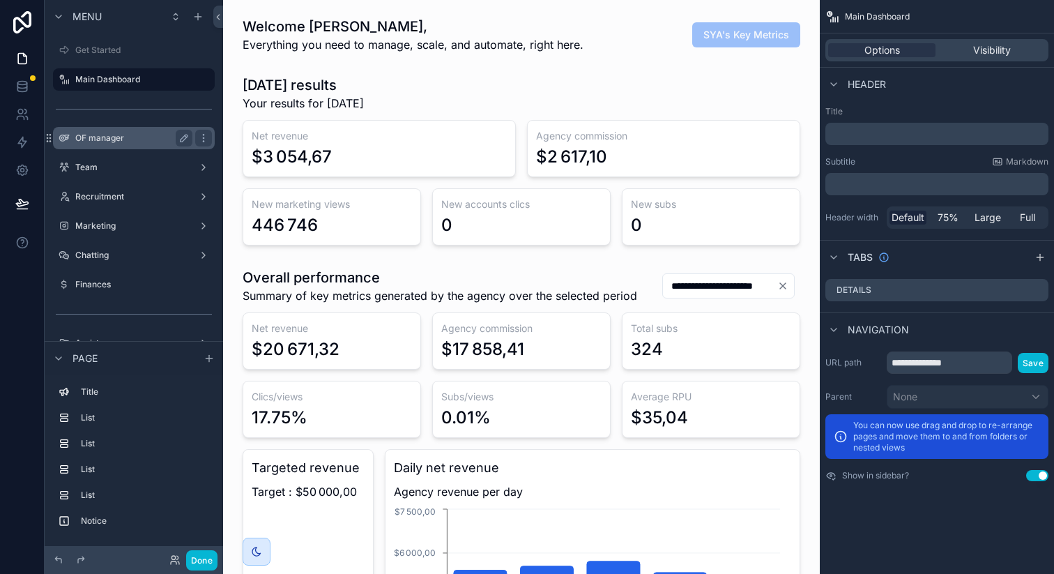
click at [135, 137] on label "OF manager" at bounding box center [131, 138] width 112 height 11
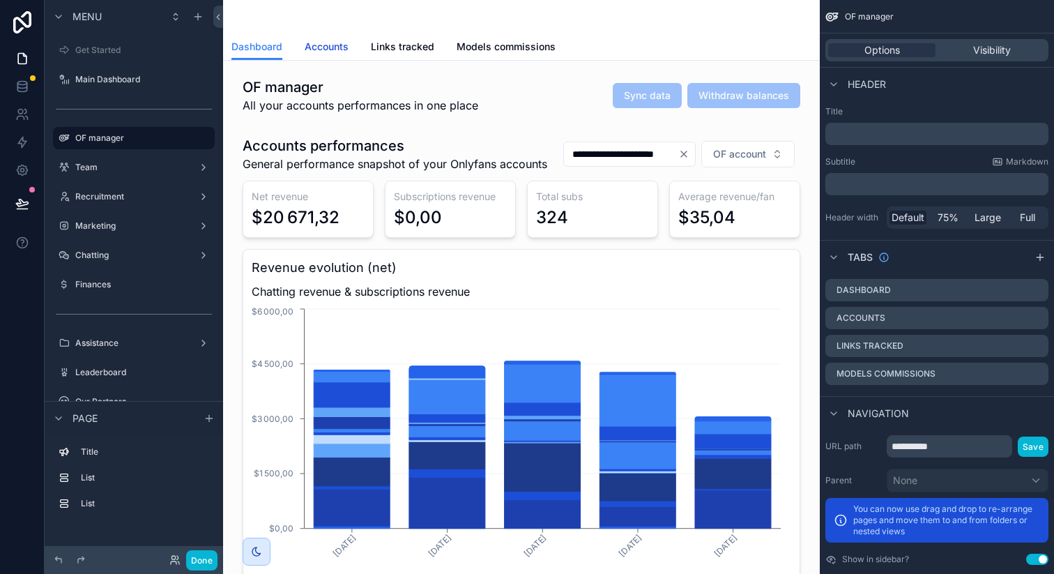
click at [315, 43] on span "Accounts" at bounding box center [327, 47] width 44 height 14
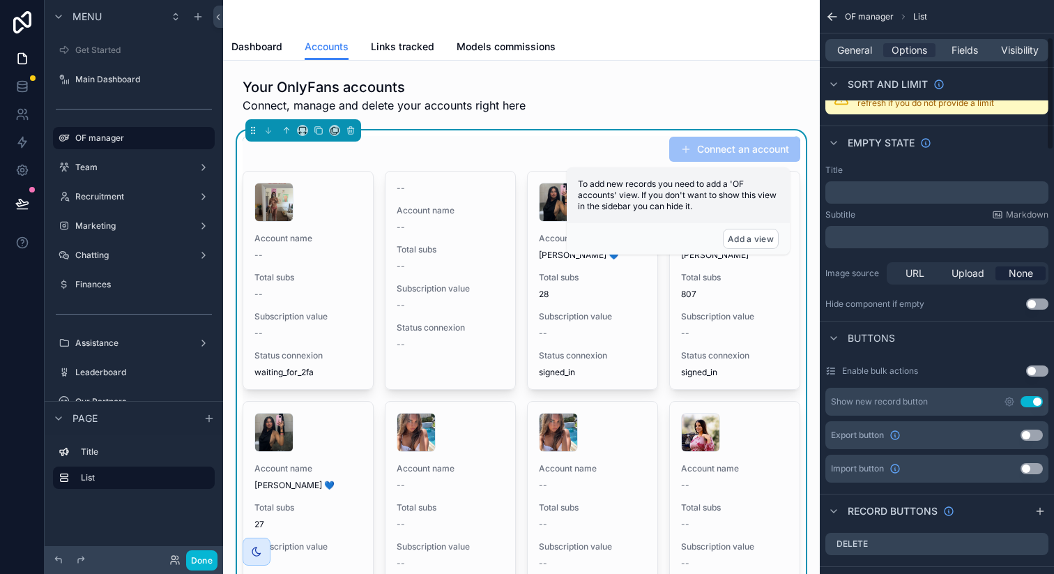
scroll to position [317, 0]
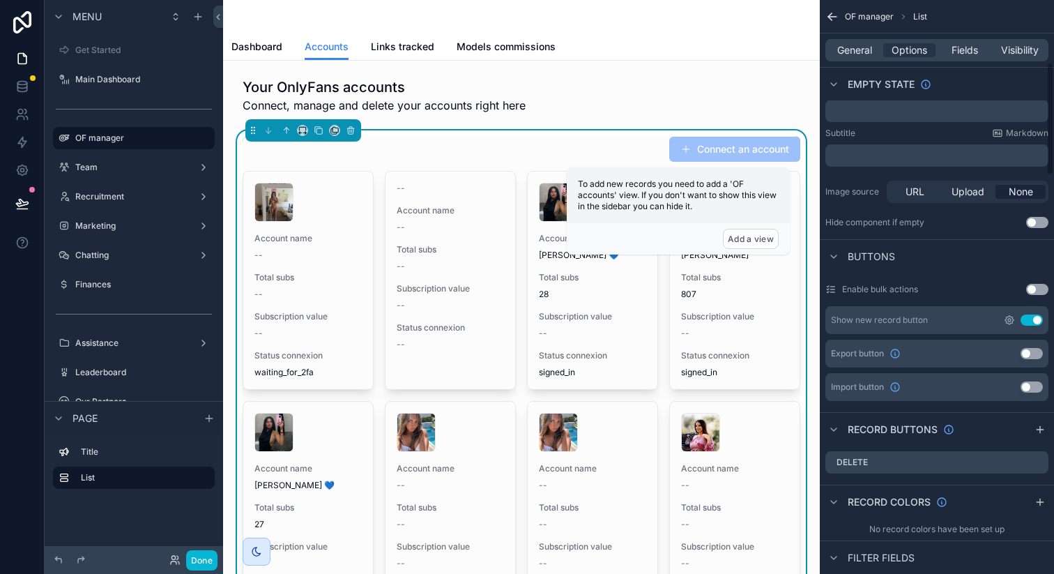
click at [1007, 320] on icon "scrollable content" at bounding box center [1009, 320] width 11 height 11
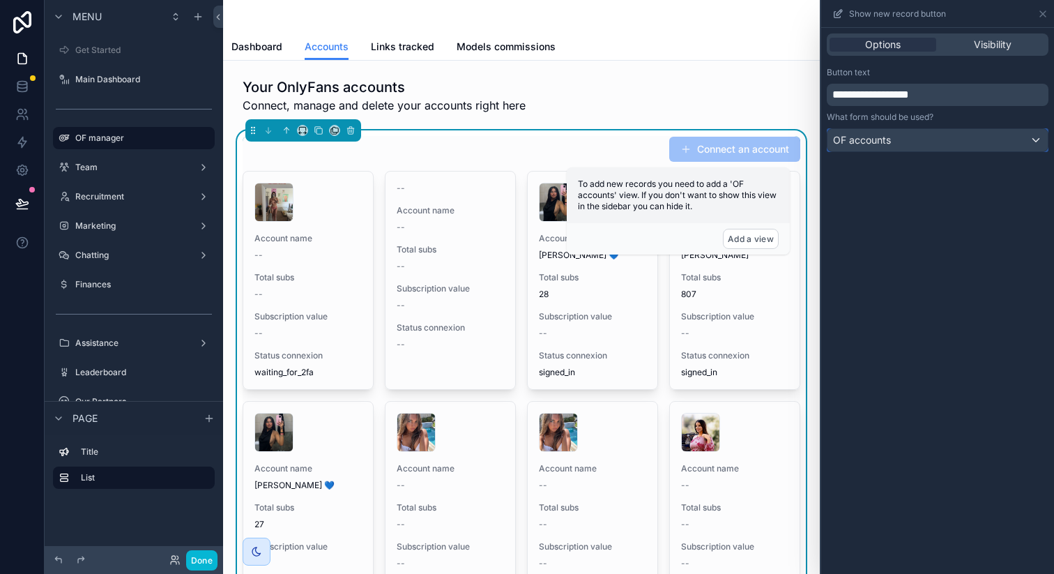
click at [995, 139] on div "OF accounts" at bounding box center [938, 140] width 220 height 22
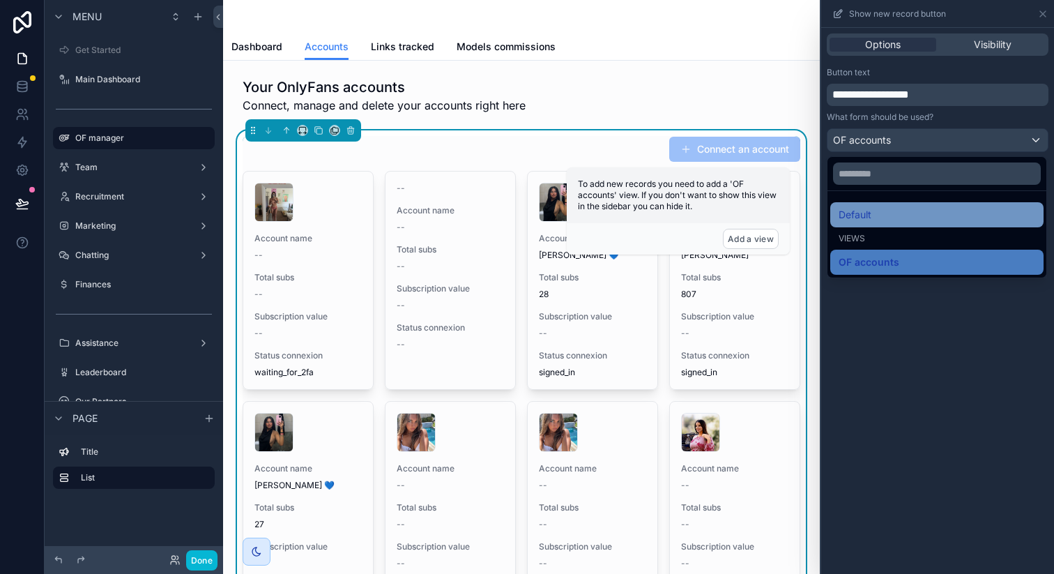
click at [887, 216] on div "Default" at bounding box center [937, 214] width 197 height 17
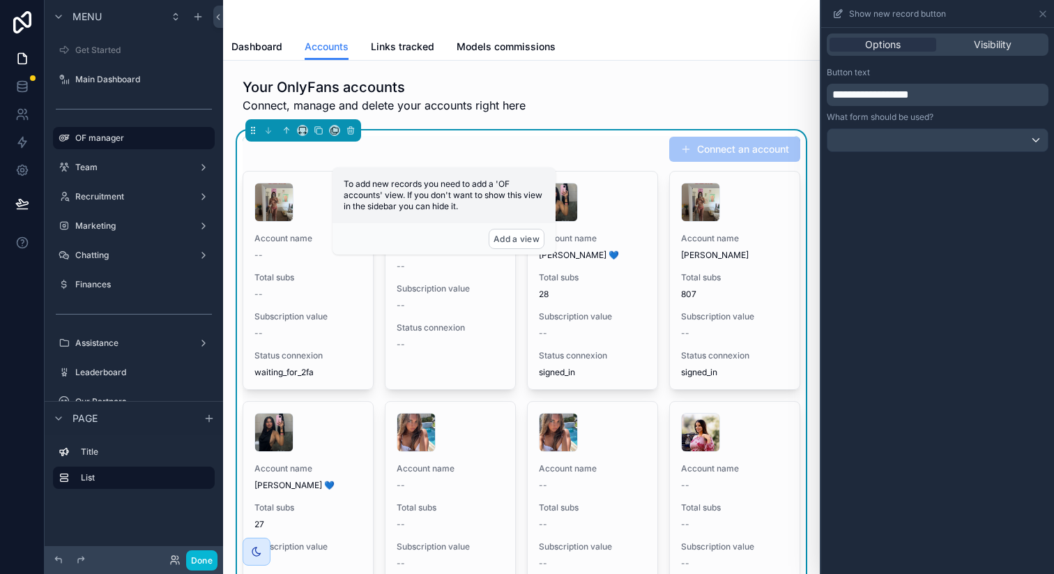
click at [726, 153] on button "Connect an account" at bounding box center [735, 149] width 131 height 25
click at [879, 139] on div at bounding box center [938, 140] width 220 height 22
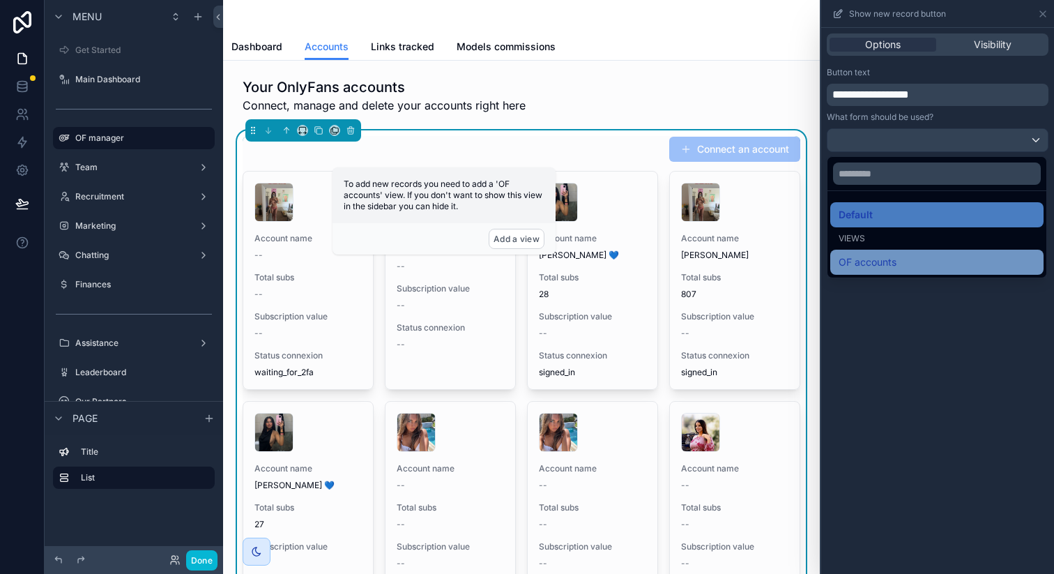
click at [878, 264] on span "OF accounts" at bounding box center [868, 262] width 58 height 17
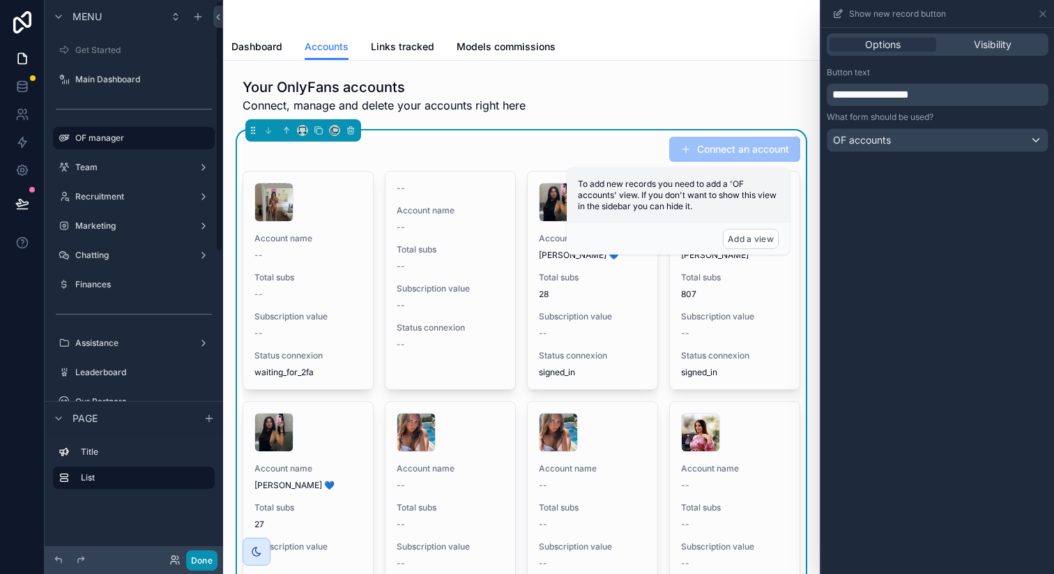
click at [192, 557] on button "Done" at bounding box center [201, 560] width 31 height 20
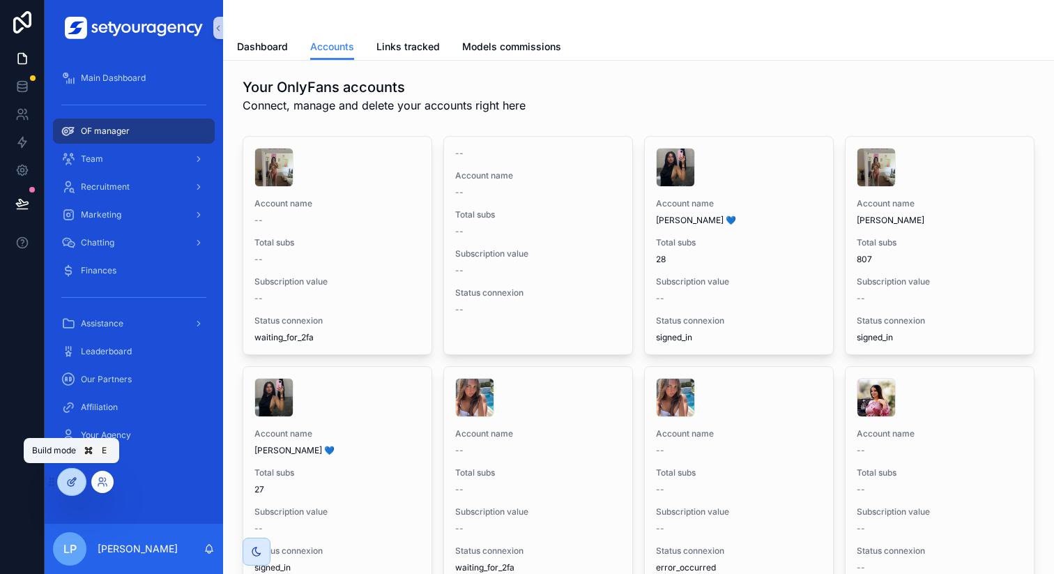
click at [68, 483] on icon at bounding box center [71, 481] width 11 height 11
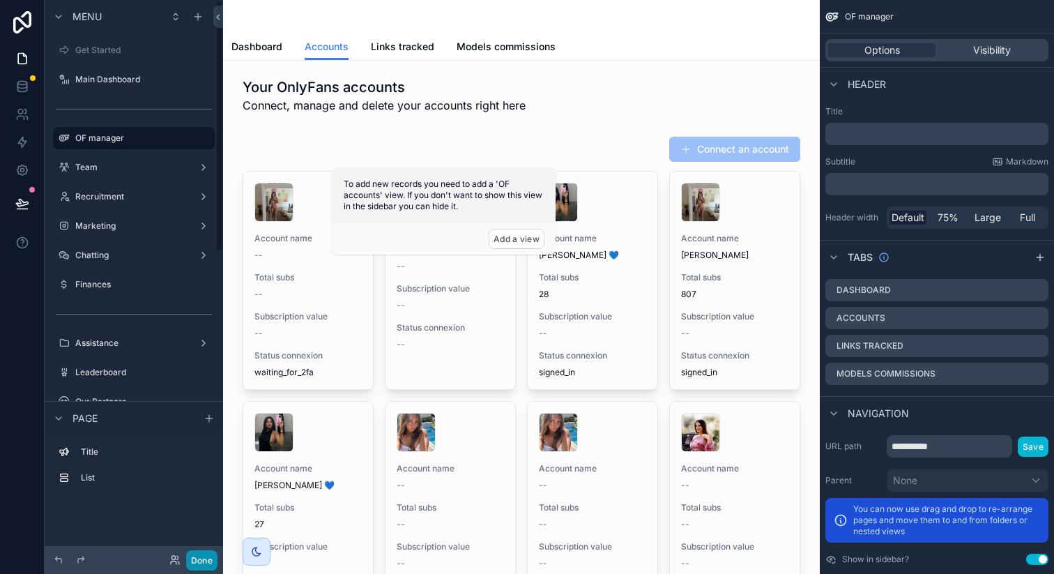
click at [206, 563] on button "Done" at bounding box center [201, 560] width 31 height 20
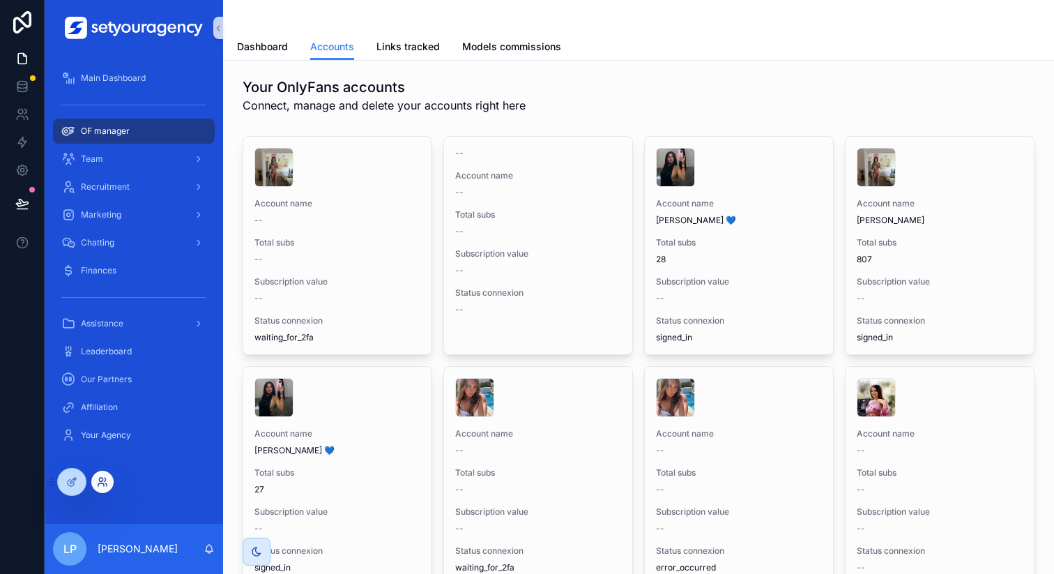
click at [100, 483] on icon at bounding box center [101, 484] width 6 height 3
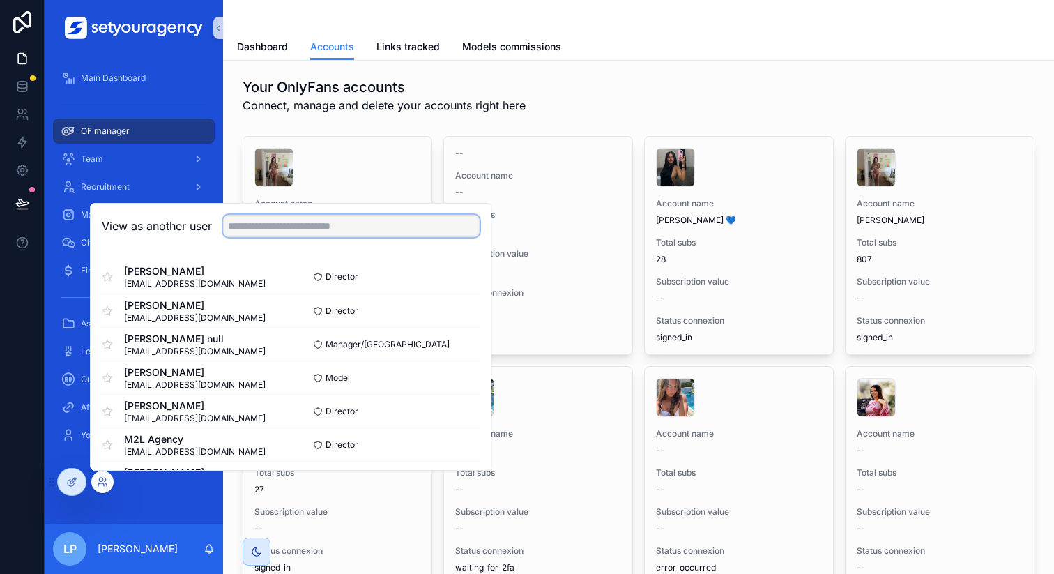
click at [291, 224] on input "text" at bounding box center [351, 226] width 257 height 22
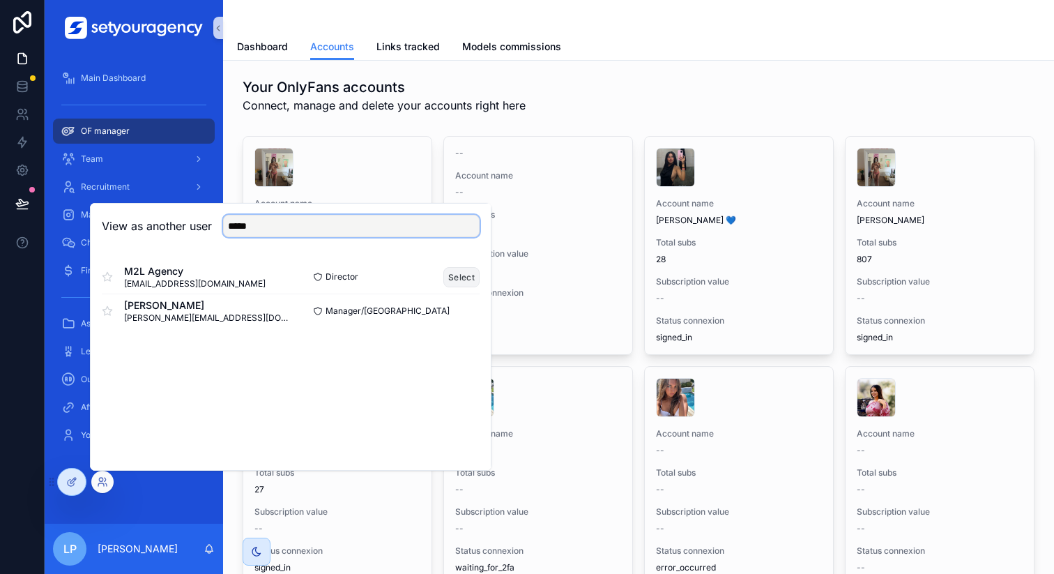
type input "*****"
click at [467, 282] on button "Select" at bounding box center [462, 277] width 36 height 20
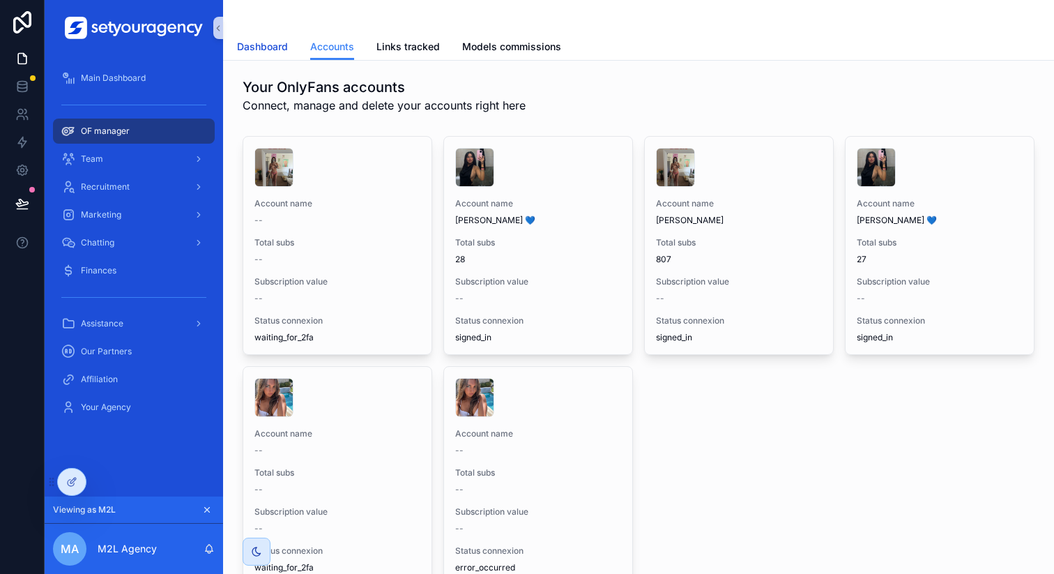
click at [267, 51] on span "Dashboard" at bounding box center [262, 47] width 51 height 14
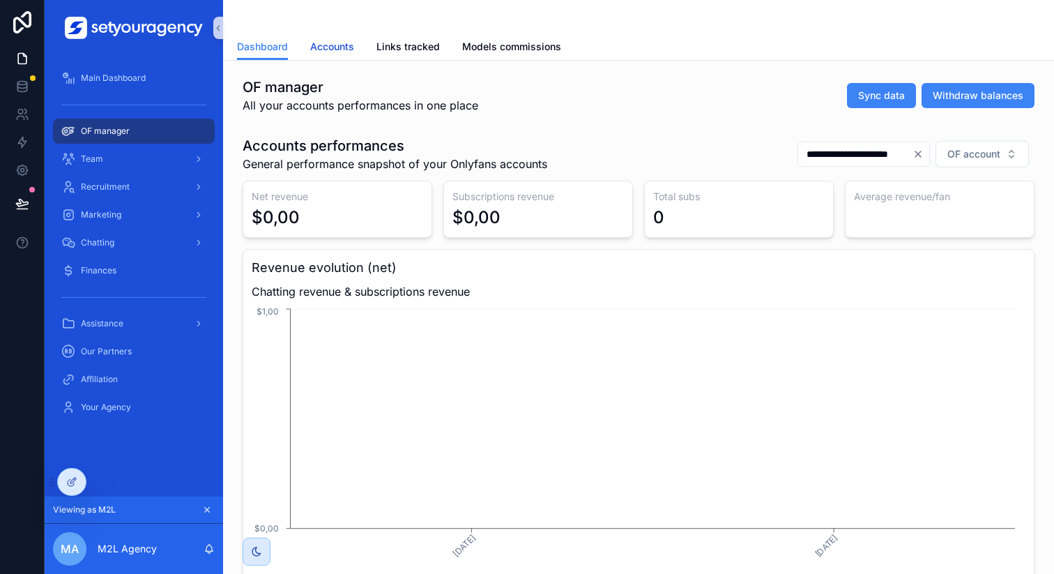
click at [329, 48] on span "Accounts" at bounding box center [332, 47] width 44 height 14
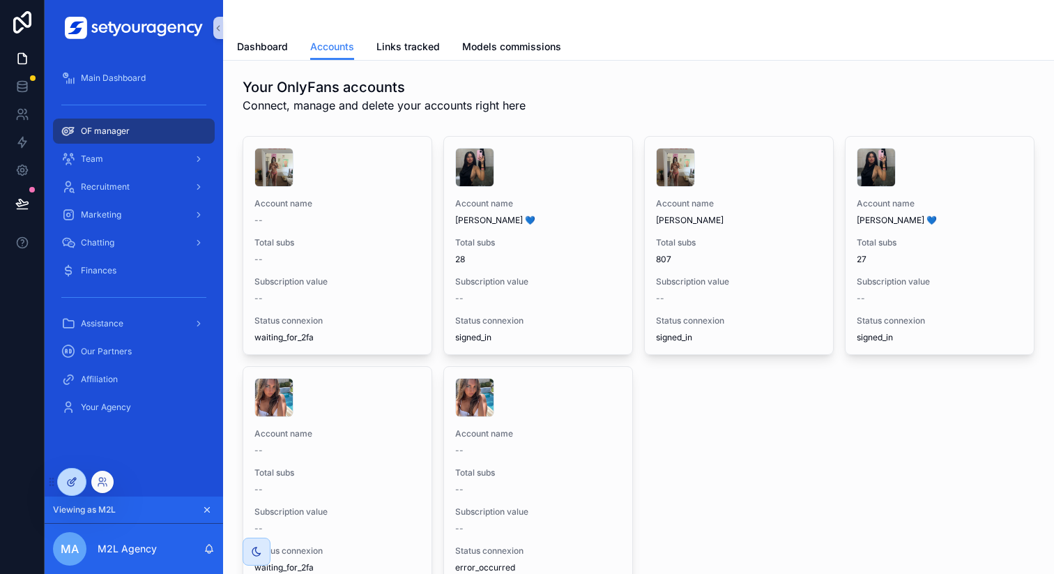
click at [82, 478] on div at bounding box center [72, 482] width 28 height 27
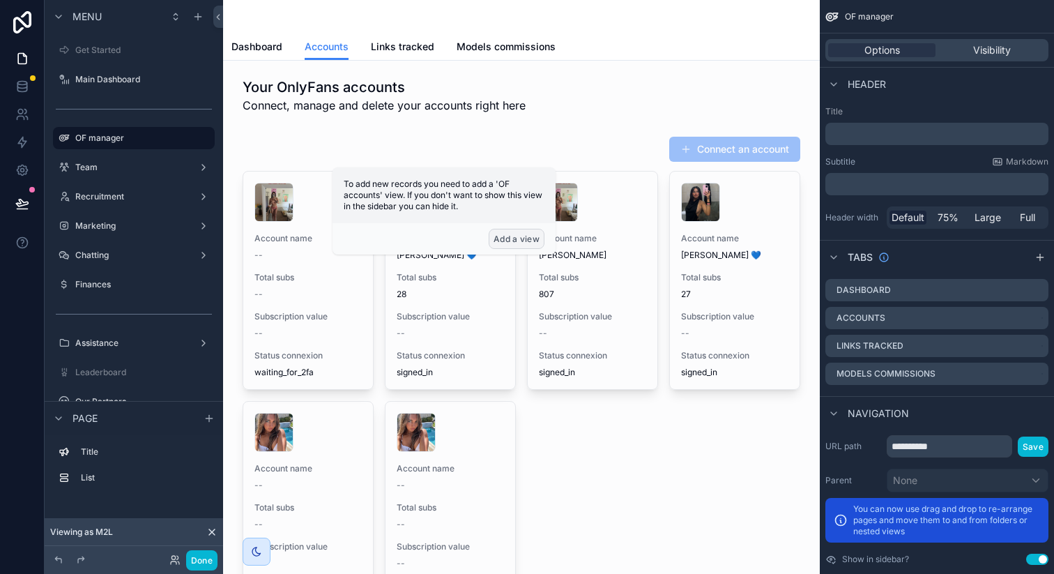
click at [531, 239] on button "Add a view" at bounding box center [517, 239] width 56 height 20
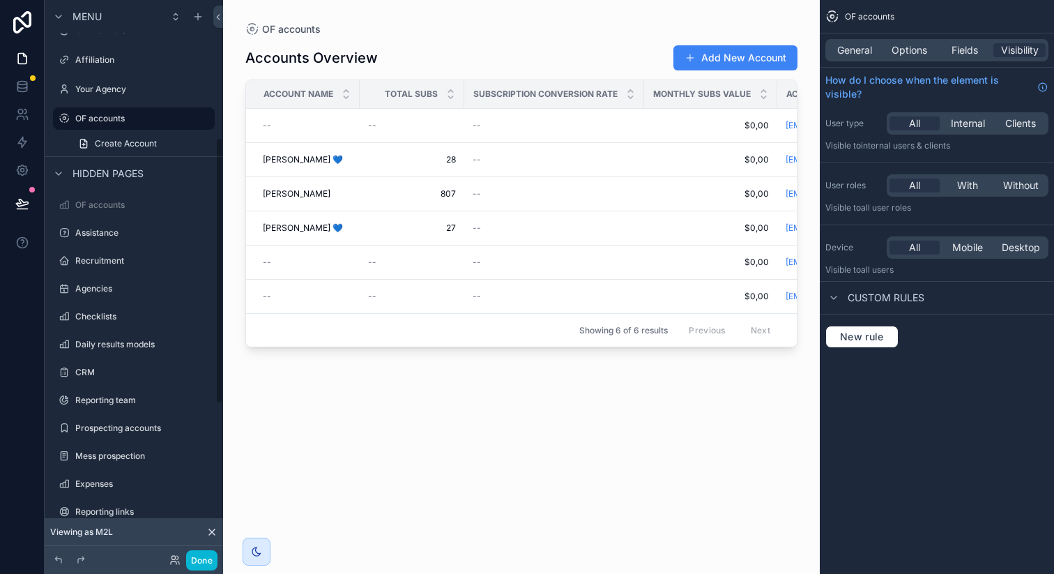
scroll to position [443, 0]
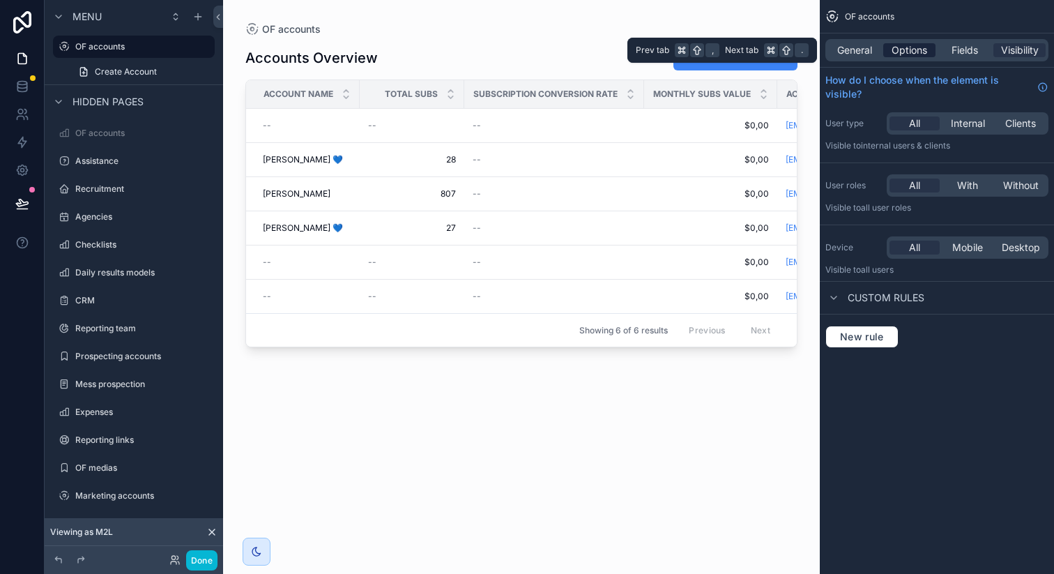
click at [918, 45] on span "Options" at bounding box center [910, 50] width 36 height 14
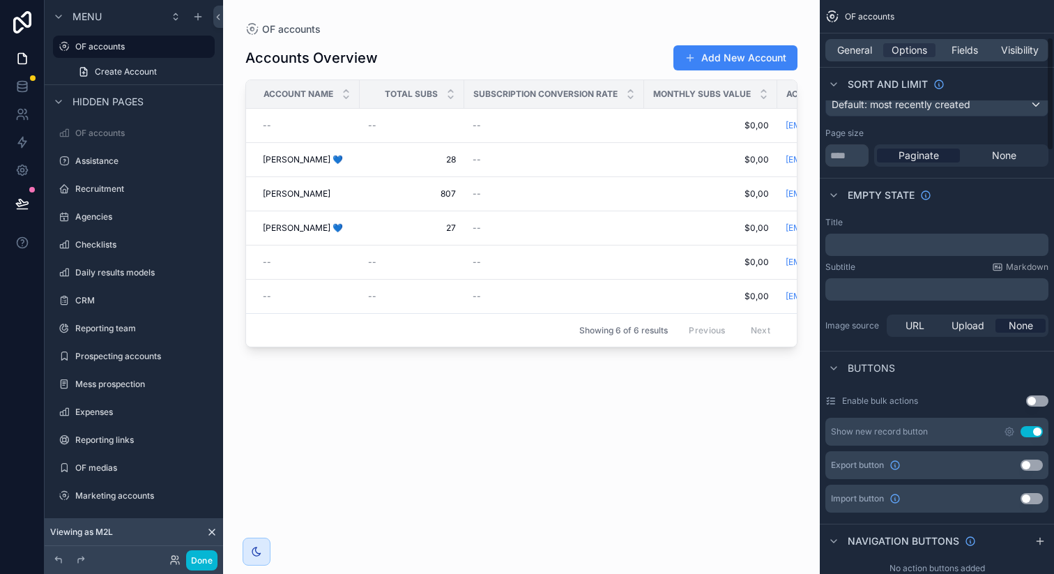
scroll to position [189, 0]
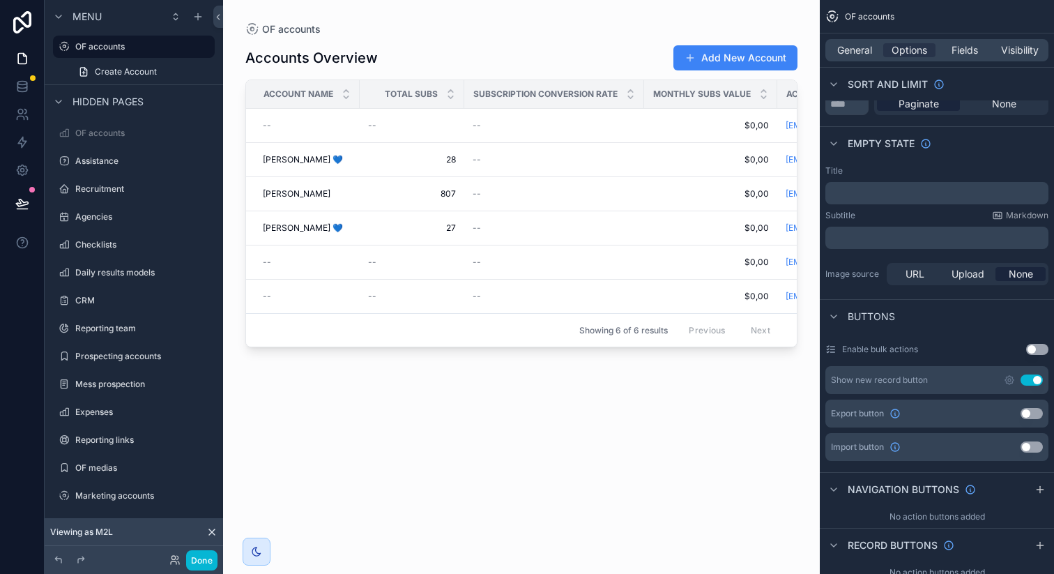
click at [1032, 379] on button "Use setting" at bounding box center [1032, 380] width 22 height 11
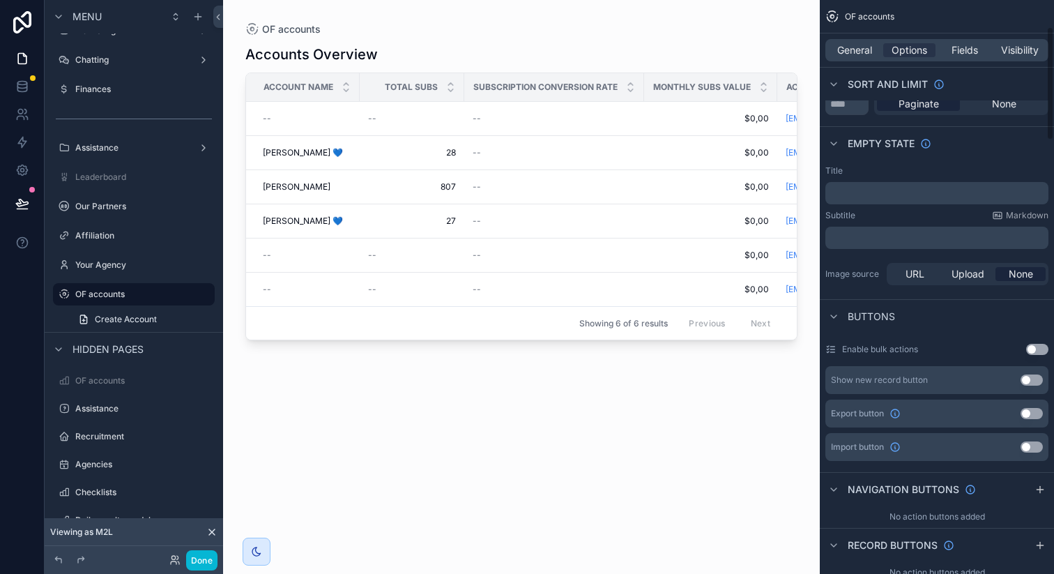
scroll to position [0, 0]
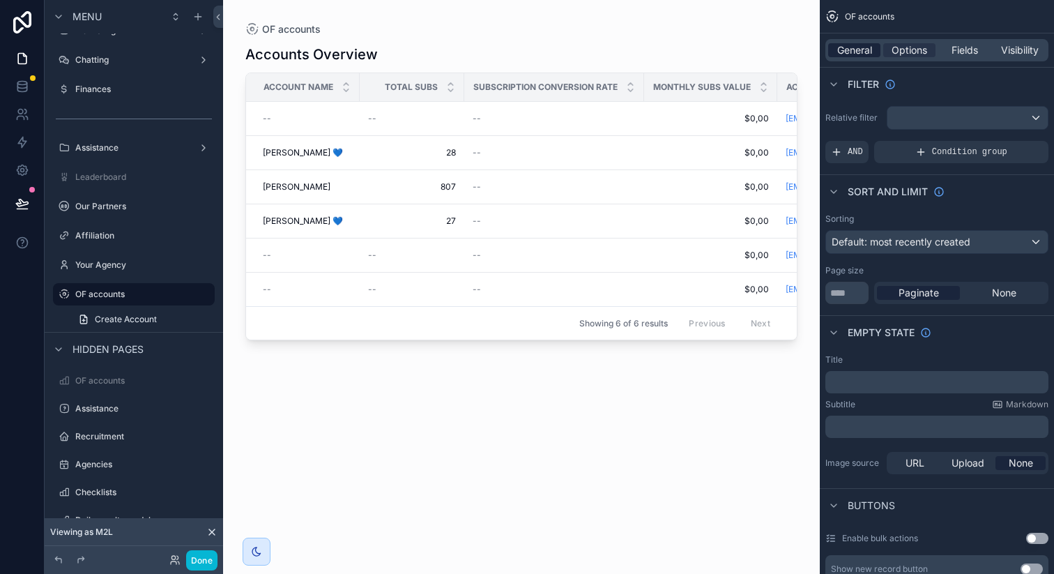
click at [865, 50] on span "General" at bounding box center [855, 50] width 35 height 14
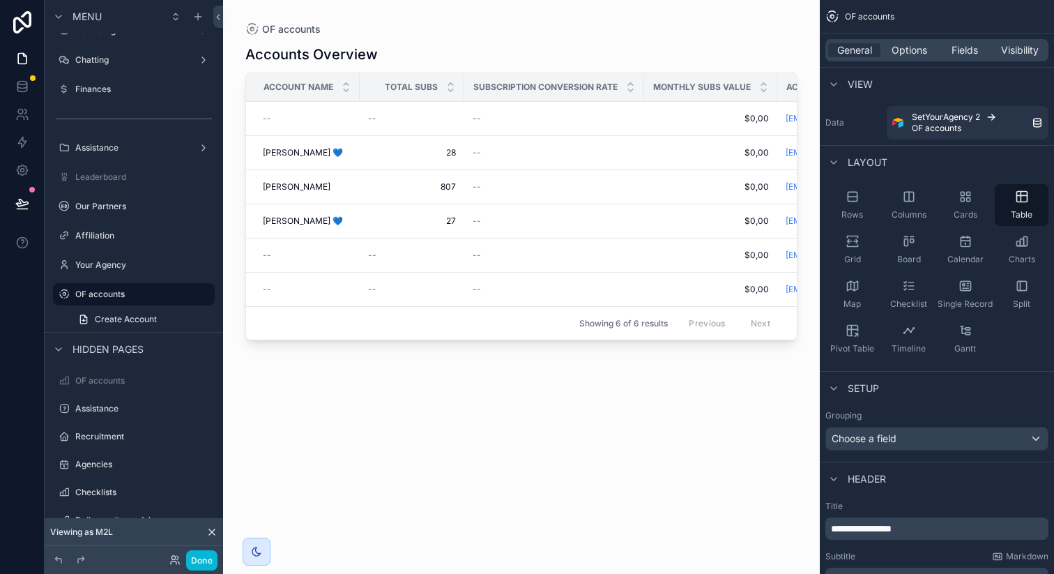
drag, startPoint x: 970, startPoint y: 200, endPoint x: 970, endPoint y: 179, distance: 20.9
click at [970, 200] on icon "scrollable content" at bounding box center [968, 199] width 3 height 3
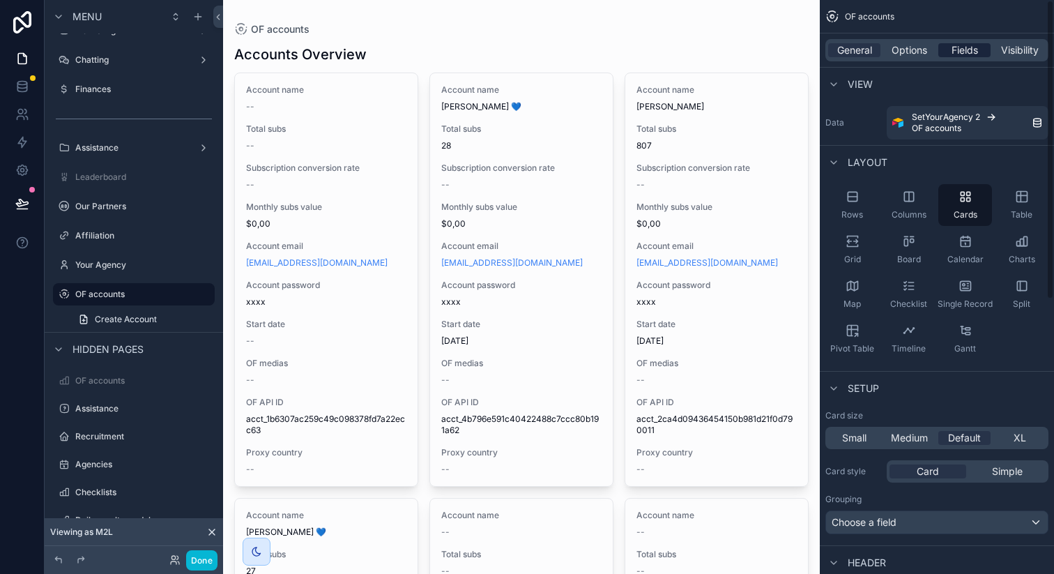
click at [966, 50] on span "Fields" at bounding box center [965, 50] width 27 height 14
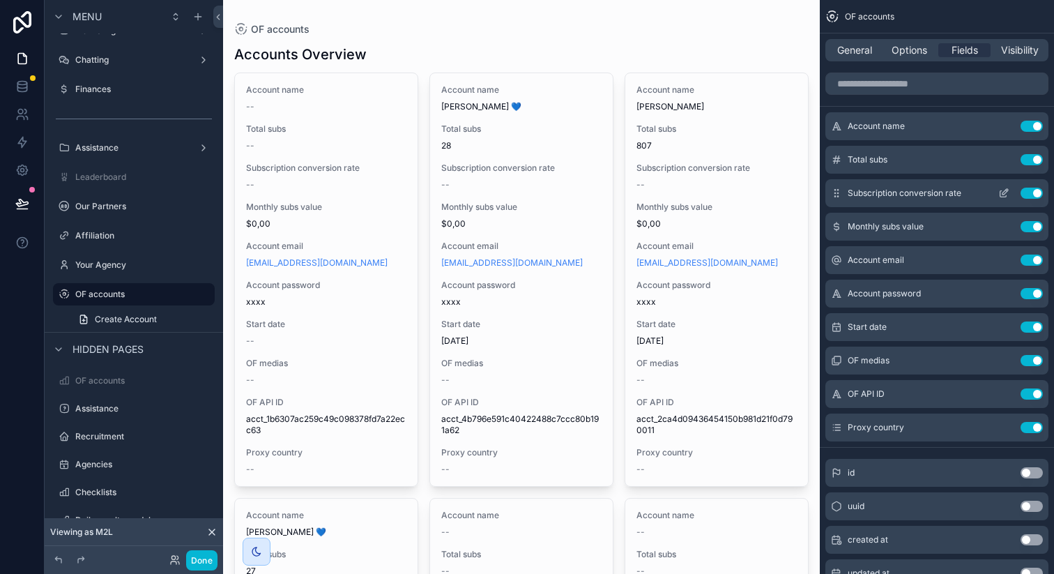
click at [1034, 154] on button "Use setting" at bounding box center [1032, 159] width 22 height 11
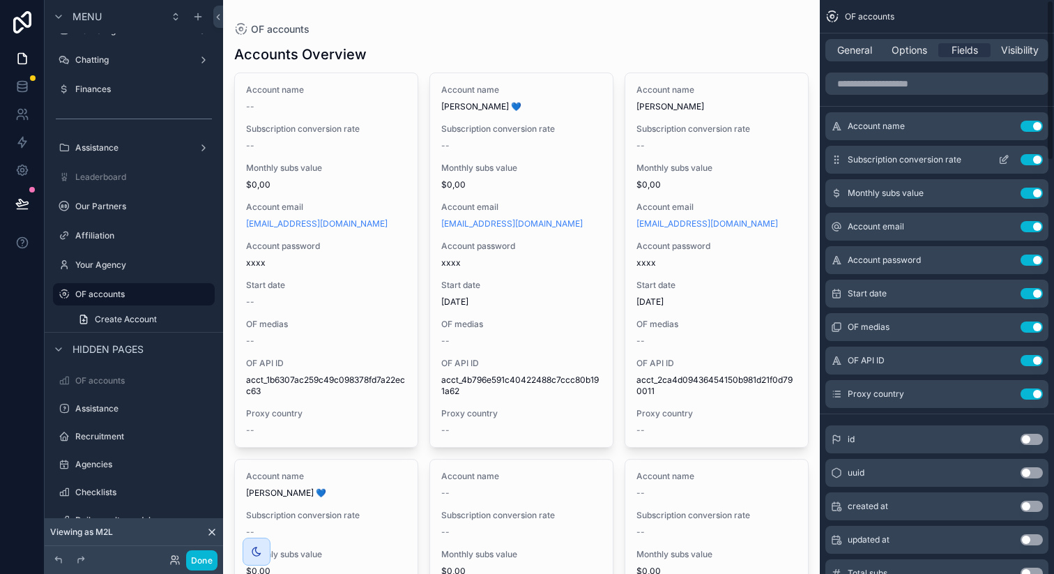
click at [1034, 155] on button "Use setting" at bounding box center [1032, 159] width 22 height 11
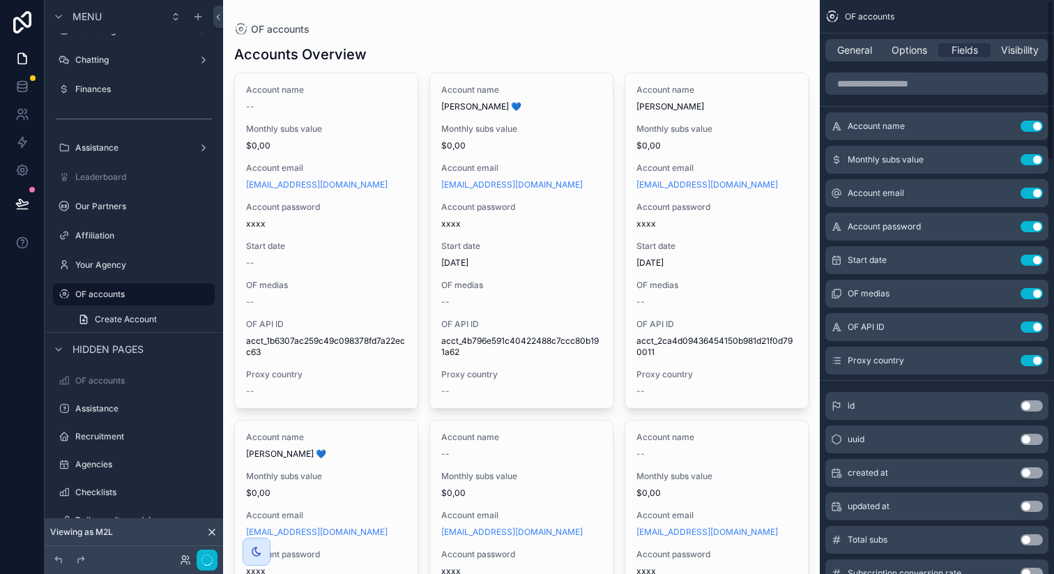
click at [1034, 155] on button "Use setting" at bounding box center [1032, 159] width 22 height 11
click at [1034, 188] on button "Use setting" at bounding box center [1032, 193] width 22 height 11
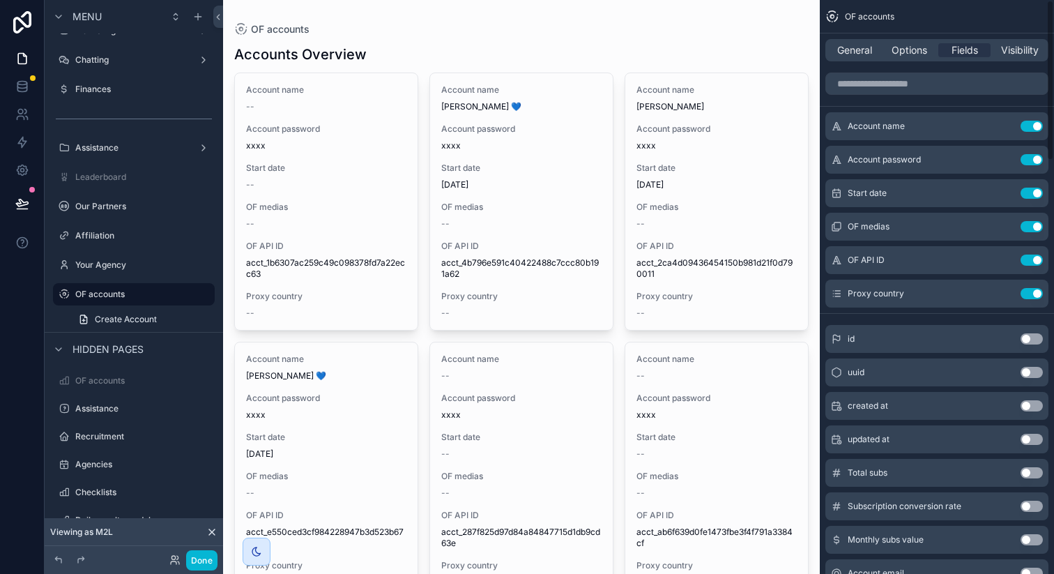
click at [1034, 155] on button "Use setting" at bounding box center [1032, 159] width 22 height 11
click at [1034, 188] on button "Use setting" at bounding box center [1032, 193] width 22 height 11
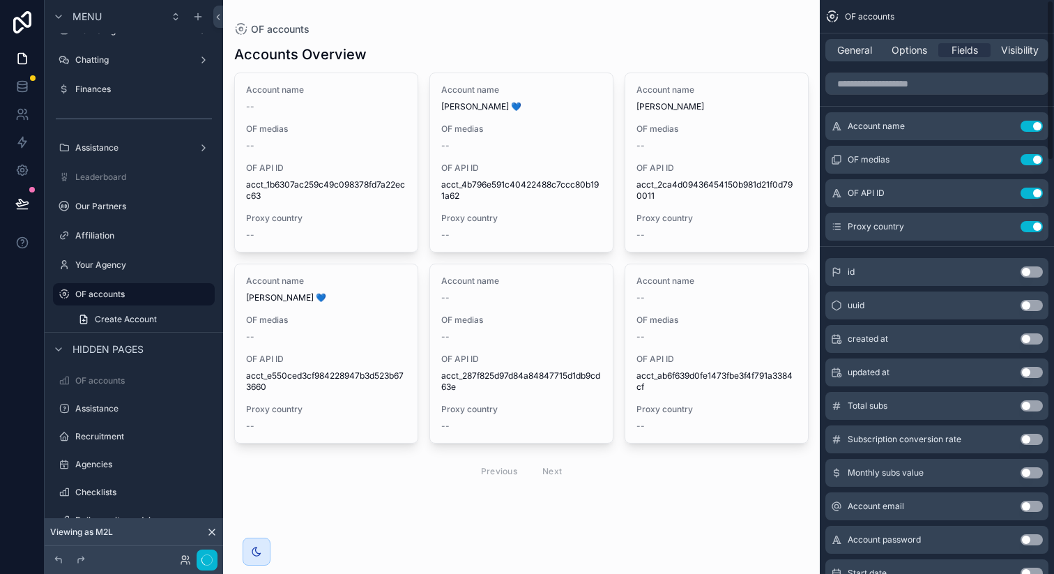
click at [1034, 155] on button "Use setting" at bounding box center [1032, 159] width 22 height 11
click at [1034, 188] on button "Use setting" at bounding box center [1032, 193] width 22 height 11
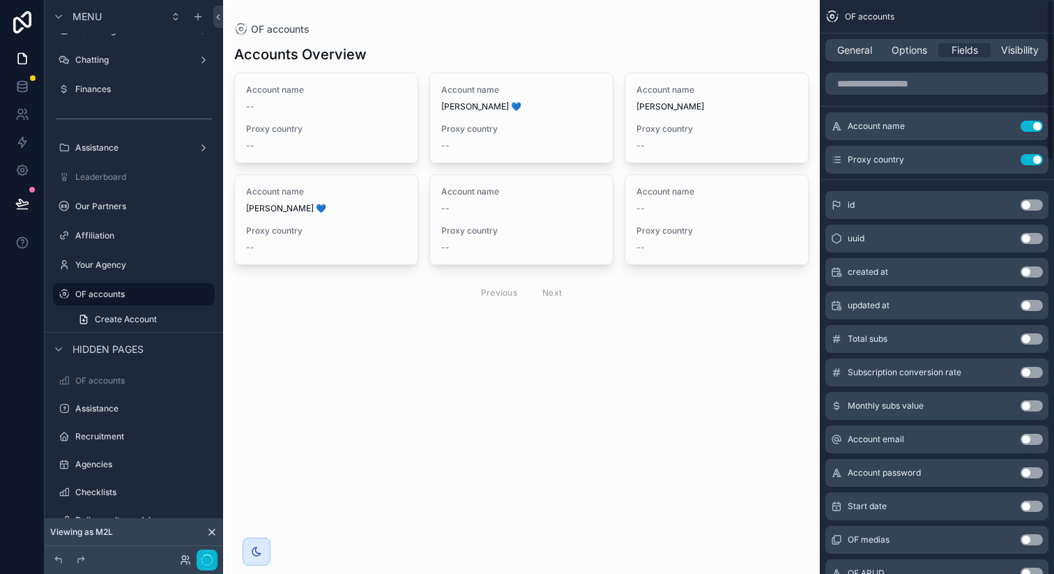
click at [1034, 155] on button "Use setting" at bounding box center [1032, 159] width 22 height 11
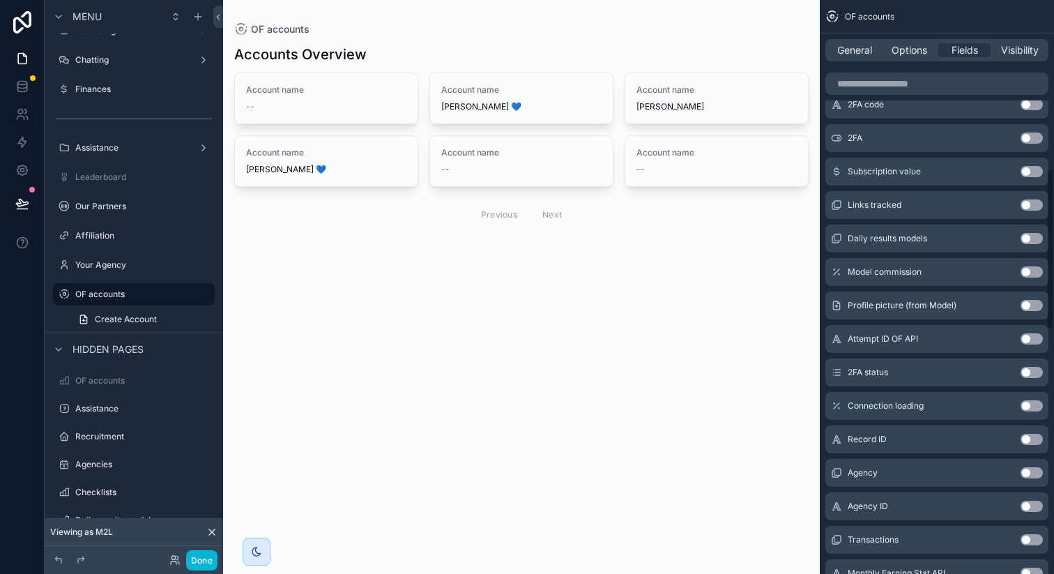
click at [1032, 303] on button "Use setting" at bounding box center [1032, 305] width 22 height 11
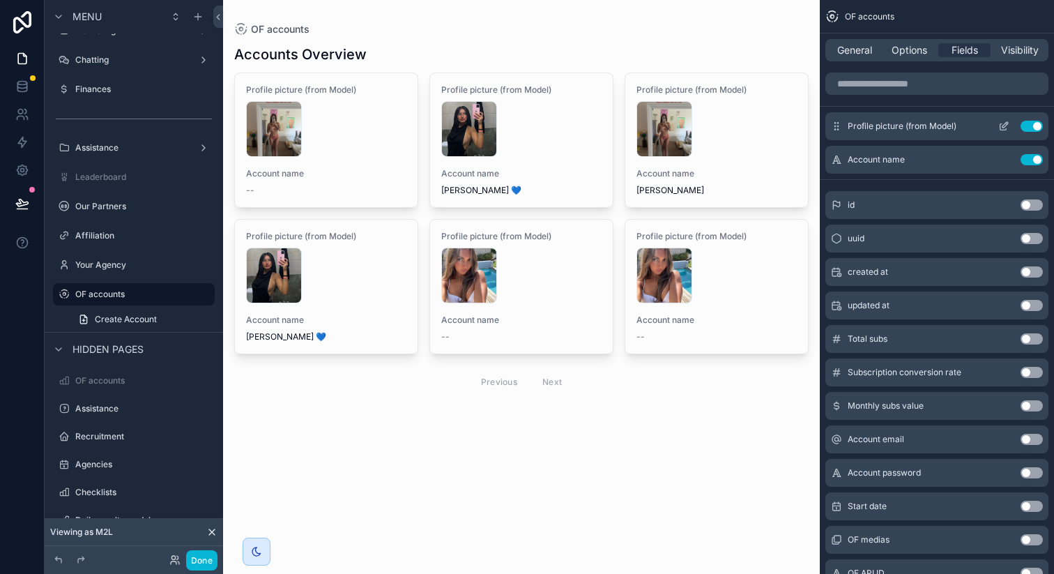
click at [1006, 123] on icon "scrollable content" at bounding box center [1006, 123] width 1 height 1
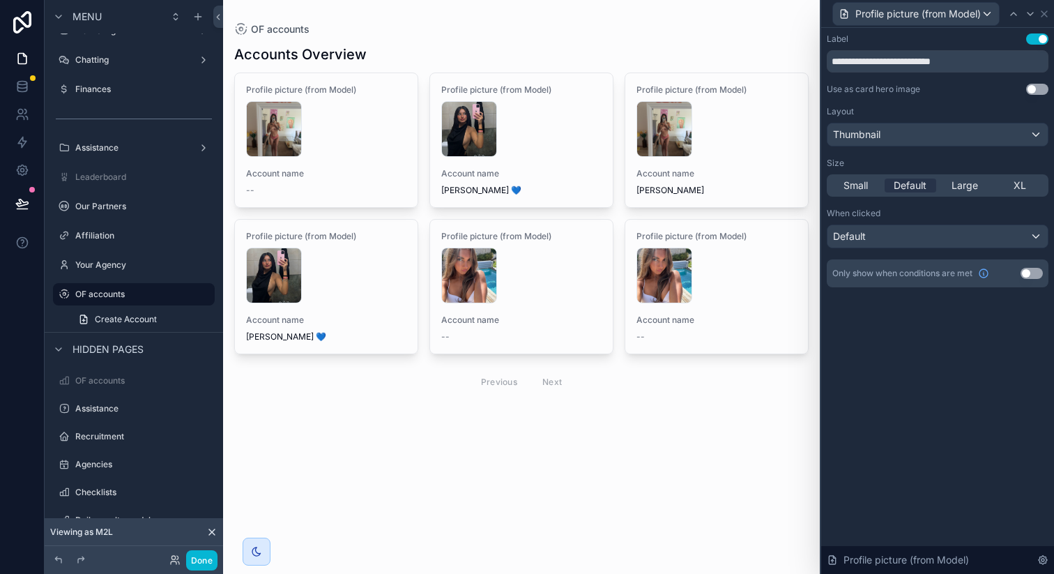
click at [1039, 36] on button "Use setting" at bounding box center [1038, 38] width 22 height 11
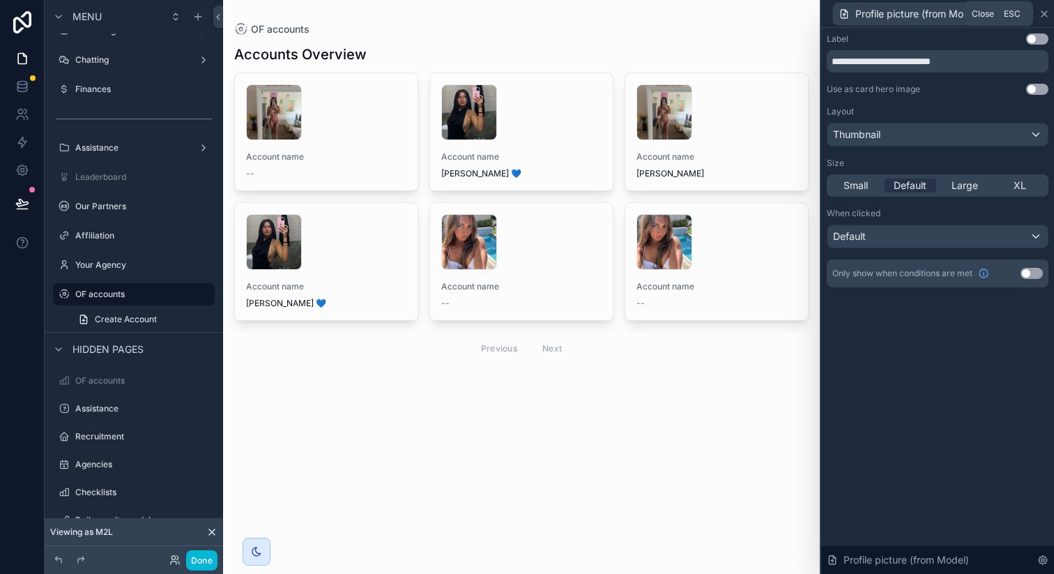
click at [1045, 11] on icon at bounding box center [1044, 13] width 11 height 11
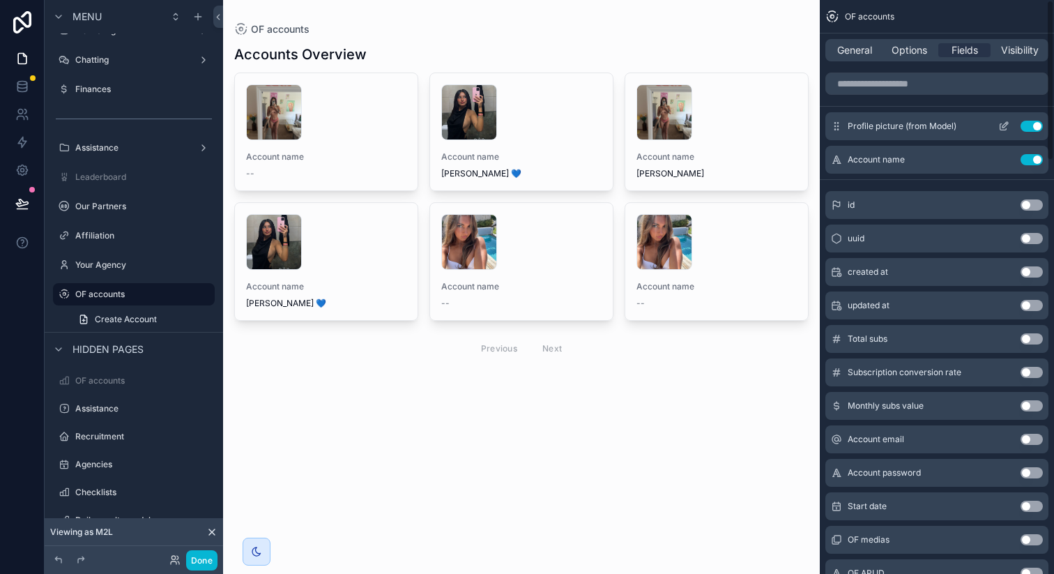
click at [1006, 127] on icon "scrollable content" at bounding box center [1004, 126] width 11 height 11
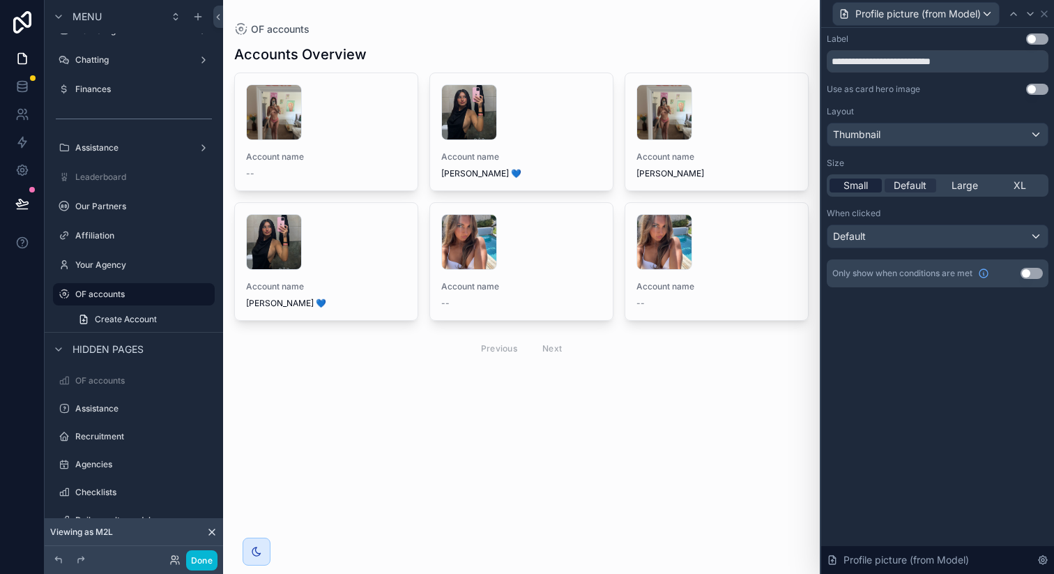
click at [859, 188] on span "Small" at bounding box center [856, 186] width 24 height 14
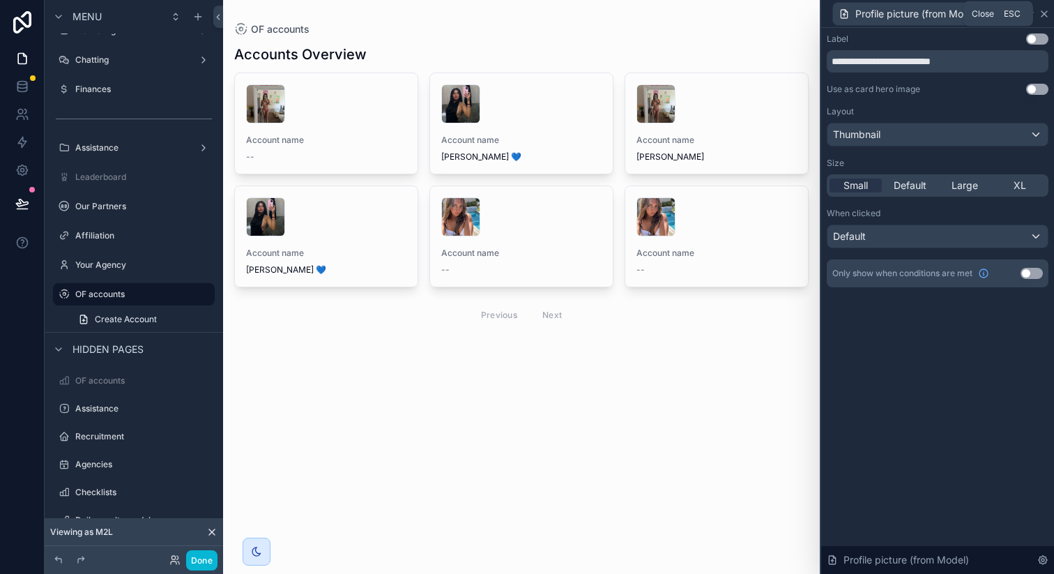
click at [1046, 12] on icon at bounding box center [1045, 14] width 6 height 6
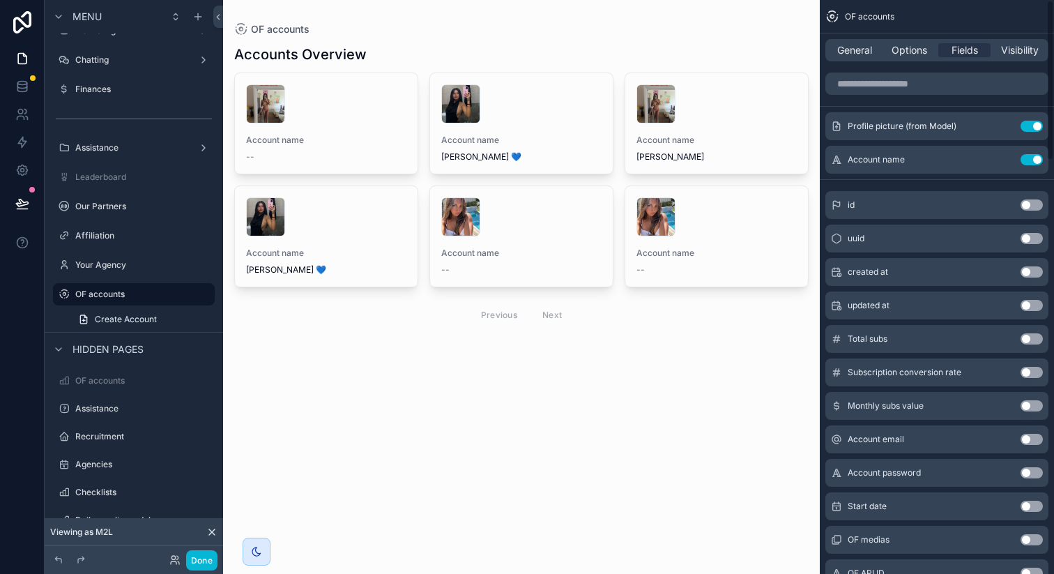
click at [357, 146] on div "scrollable content" at bounding box center [521, 188] width 597 height 376
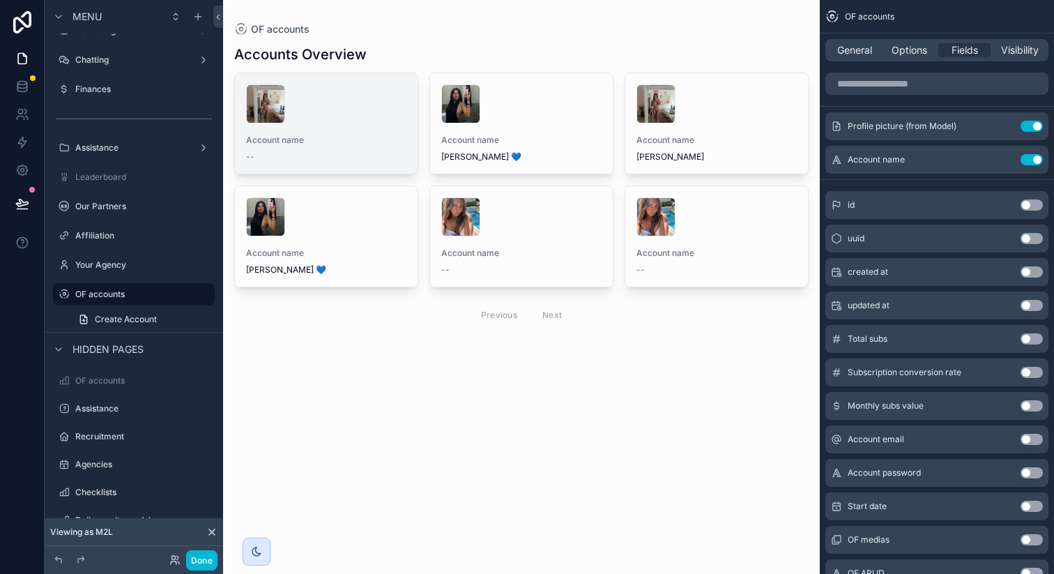
click at [368, 135] on span "Account name" at bounding box center [326, 140] width 160 height 11
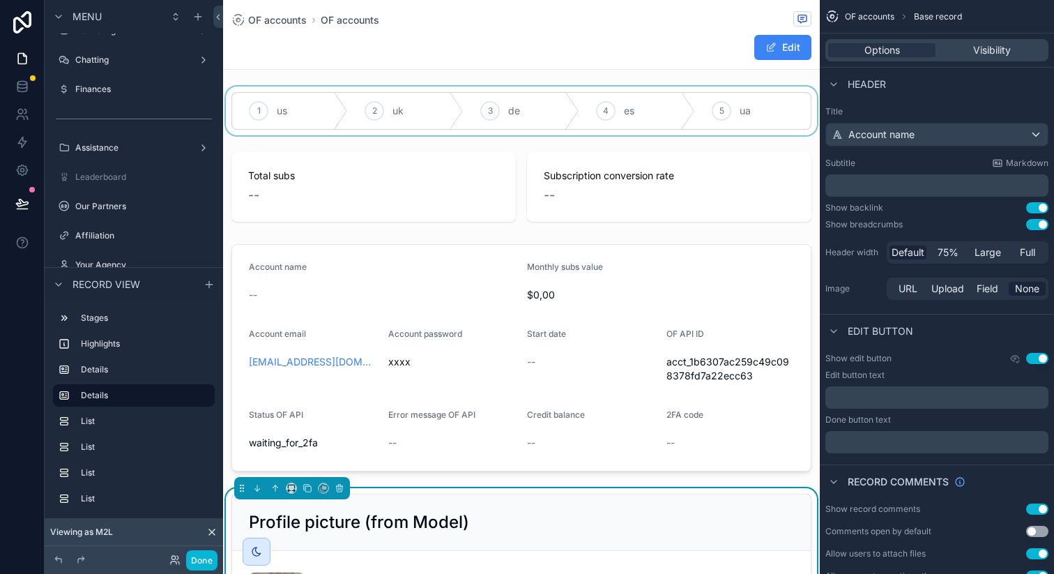
click at [471, 103] on div "scrollable content" at bounding box center [521, 110] width 597 height 49
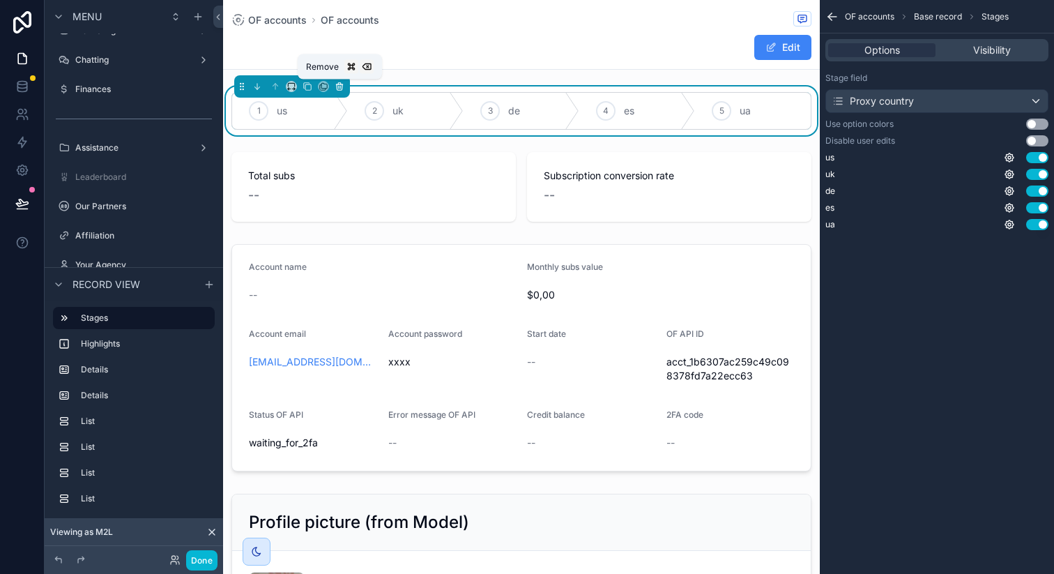
click at [341, 89] on icon "scrollable content" at bounding box center [340, 87] width 10 height 10
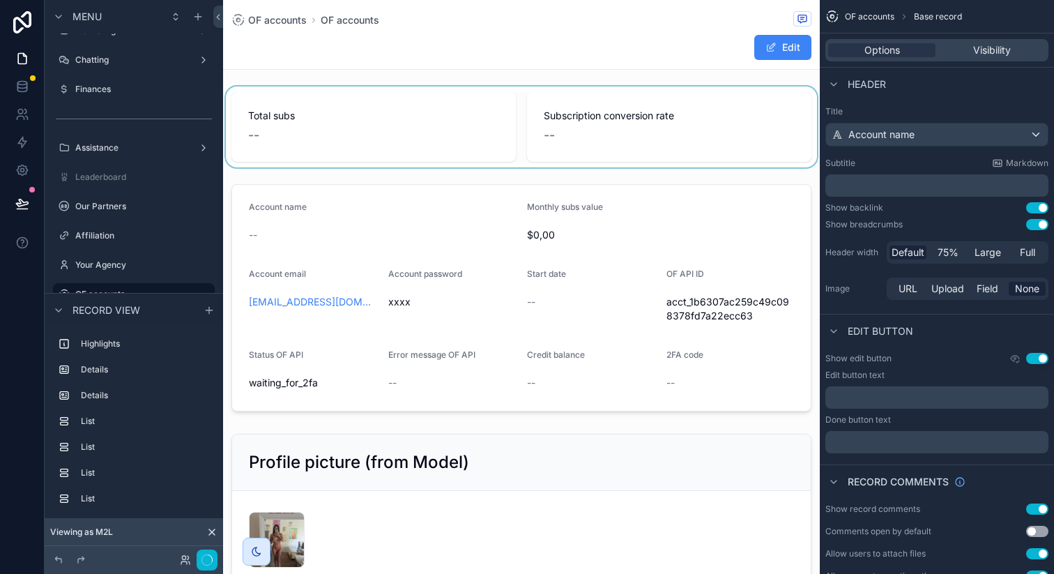
click at [347, 89] on div "scrollable content" at bounding box center [521, 126] width 597 height 81
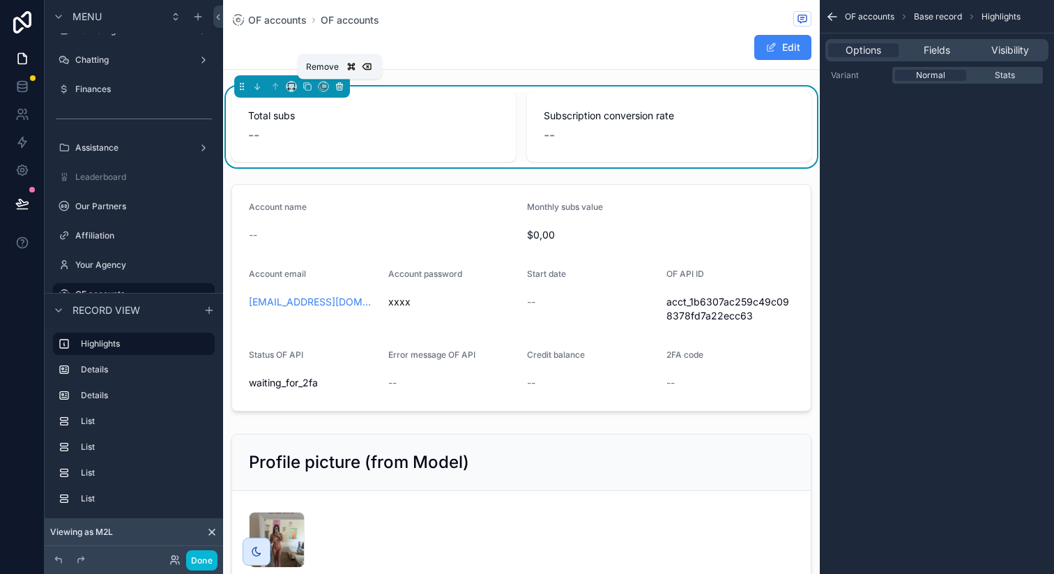
click at [342, 86] on icon "scrollable content" at bounding box center [340, 87] width 10 height 10
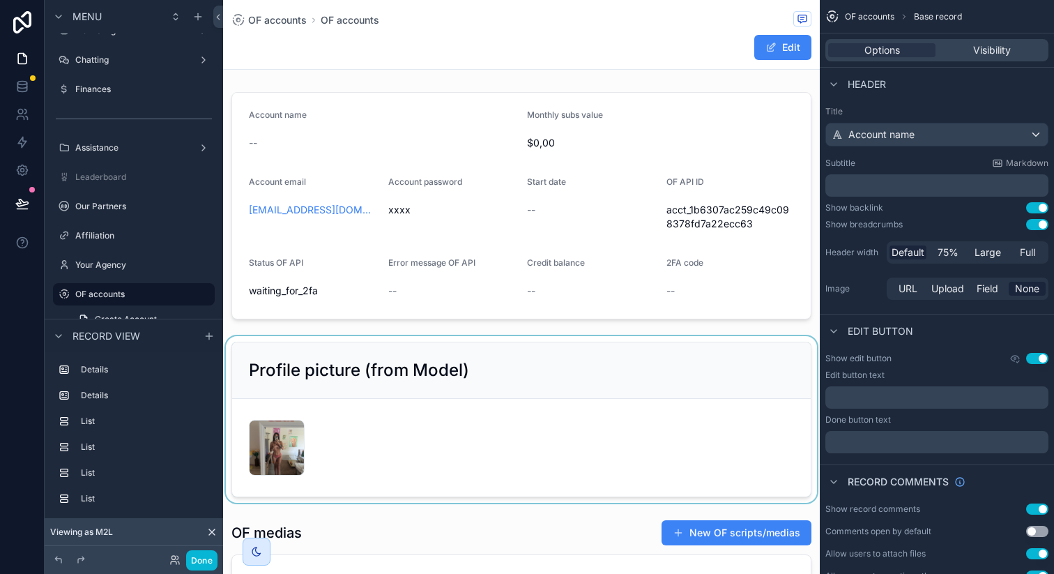
click at [365, 354] on div "scrollable content" at bounding box center [521, 419] width 597 height 167
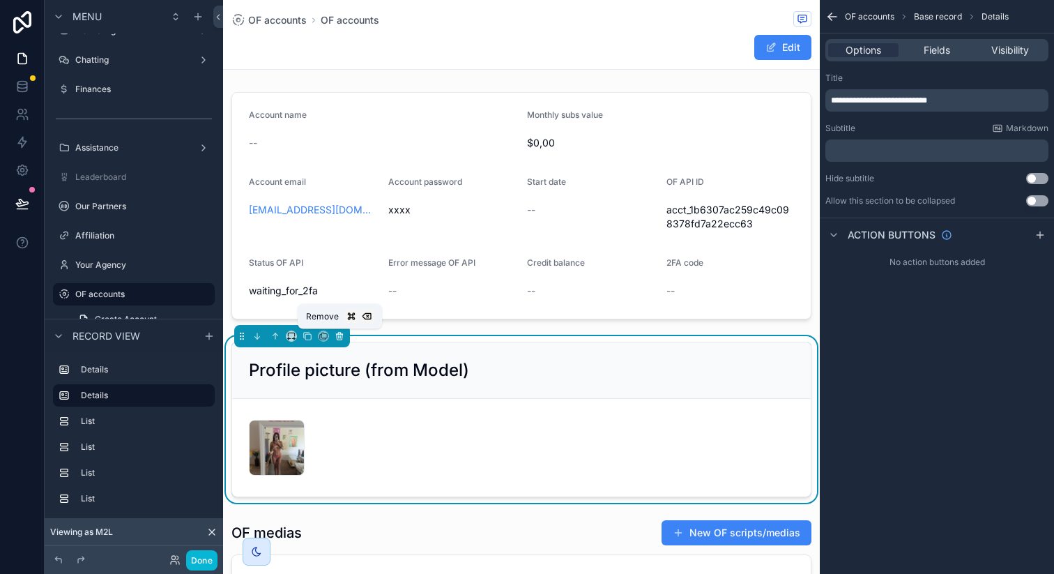
click at [337, 341] on button "scrollable content" at bounding box center [339, 335] width 15 height 15
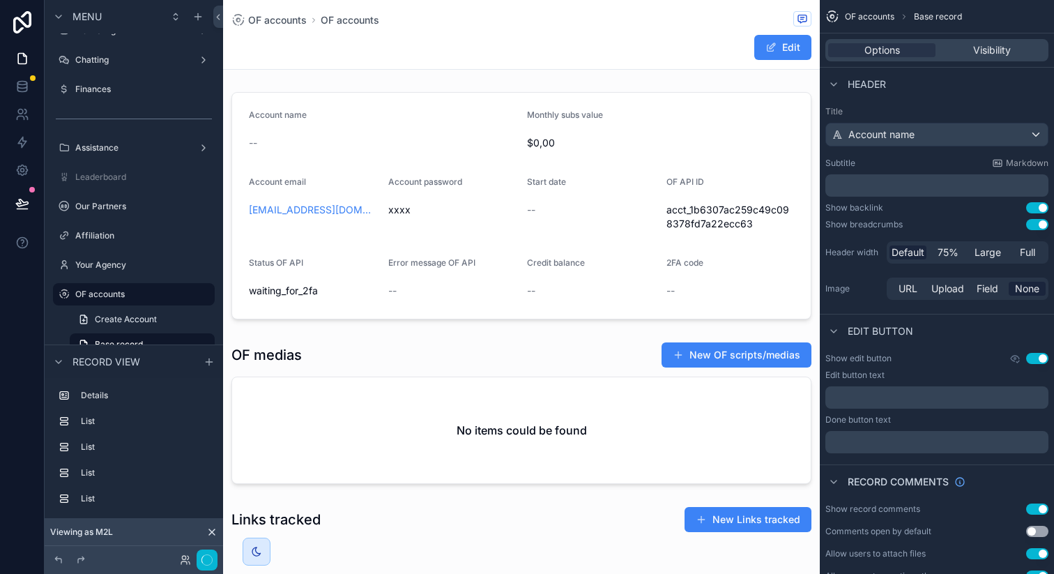
click at [337, 341] on div "scrollable content" at bounding box center [521, 412] width 597 height 153
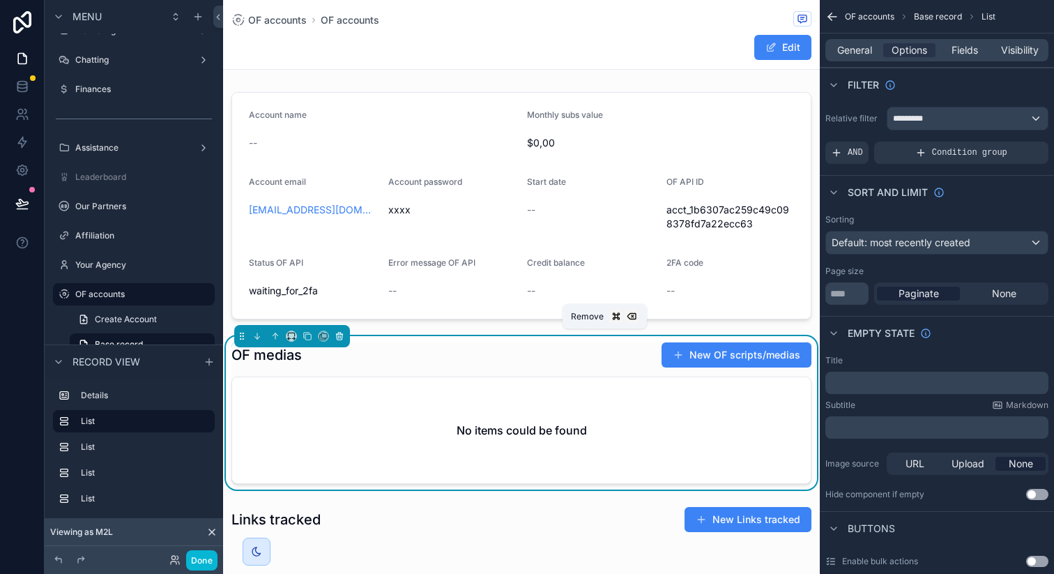
click at [335, 338] on icon "scrollable content" at bounding box center [340, 336] width 10 height 10
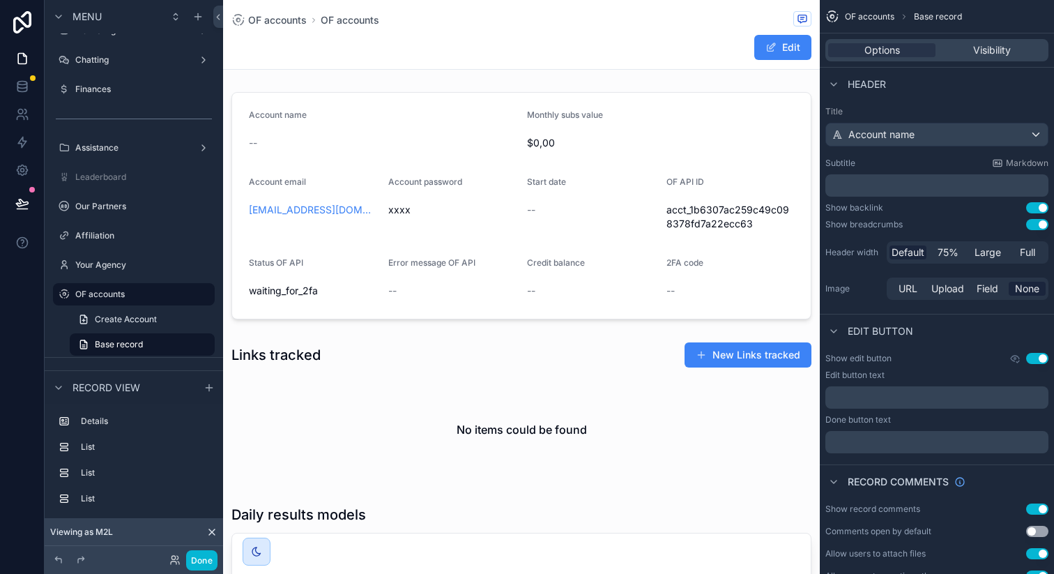
click at [334, 338] on div "scrollable content" at bounding box center [521, 412] width 597 height 152
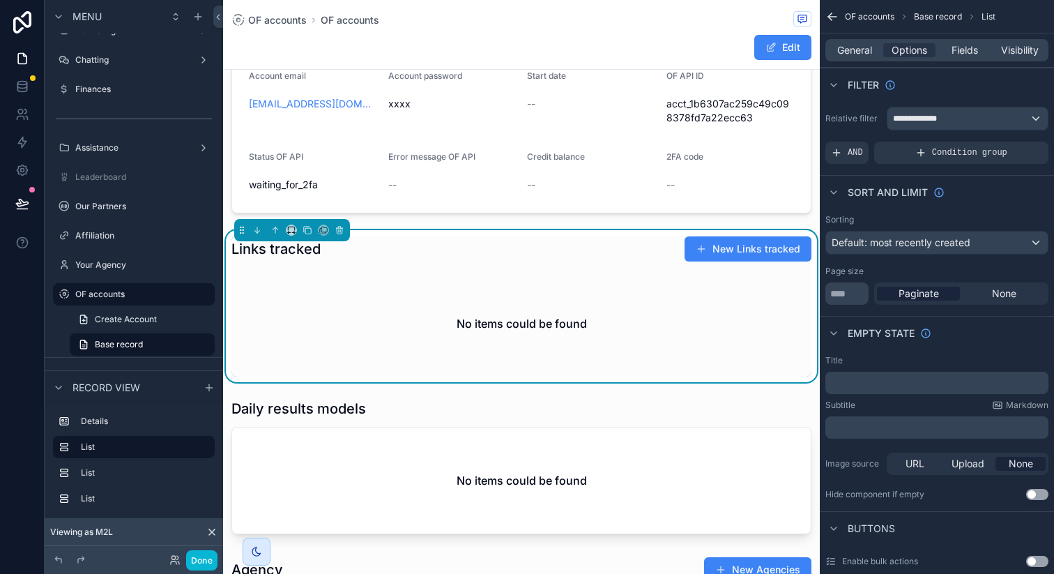
scroll to position [162, 0]
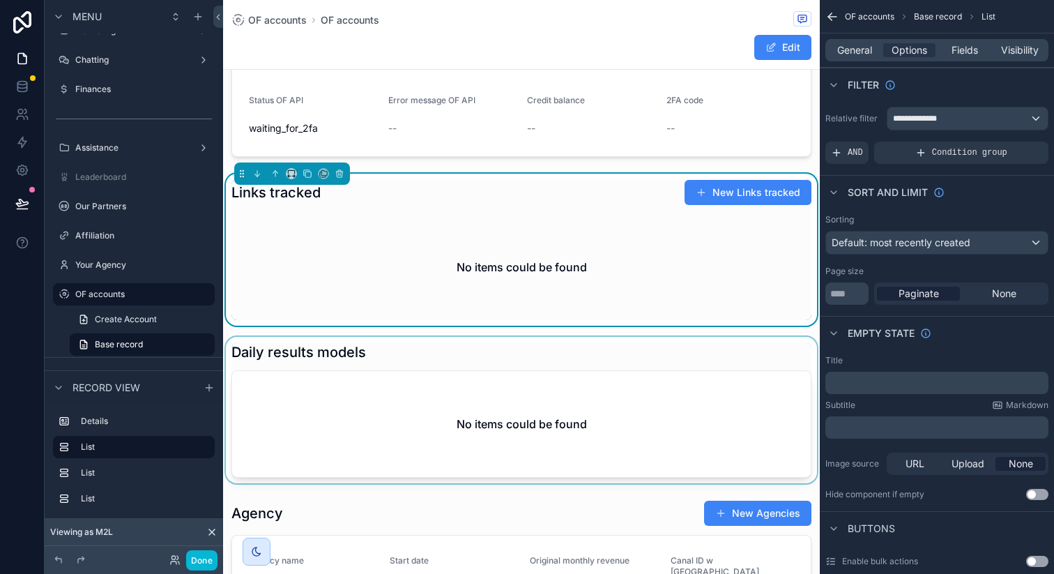
click at [372, 370] on div "scrollable content" at bounding box center [521, 410] width 597 height 146
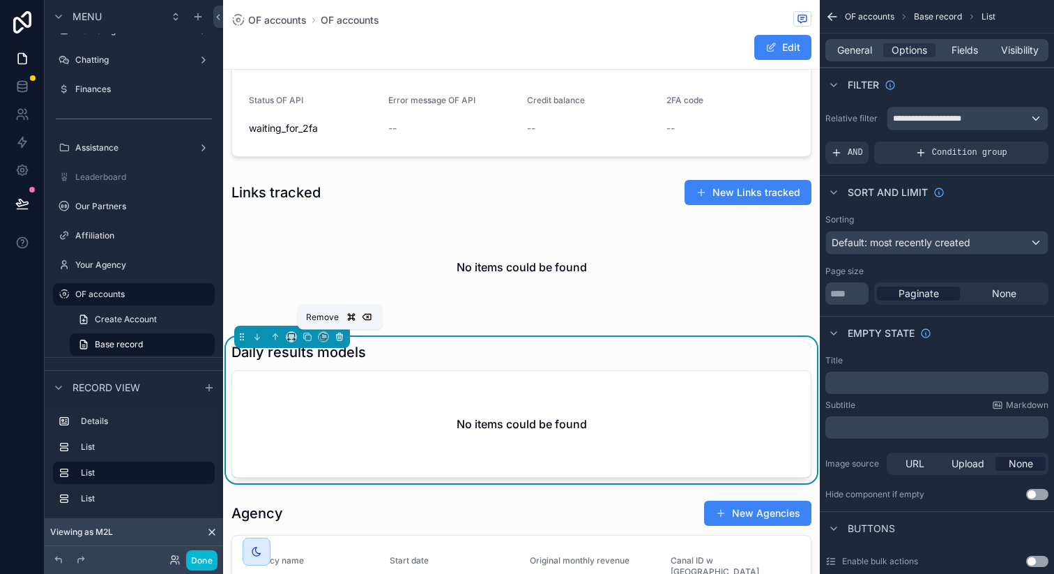
click at [339, 340] on icon "scrollable content" at bounding box center [340, 337] width 10 height 10
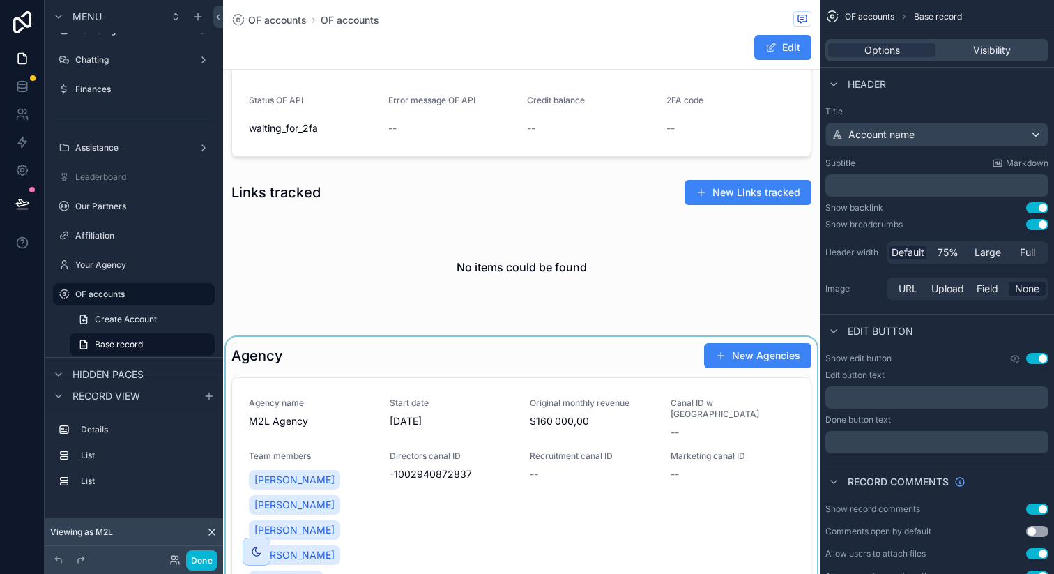
click at [338, 371] on div "scrollable content" at bounding box center [521, 540] width 597 height 407
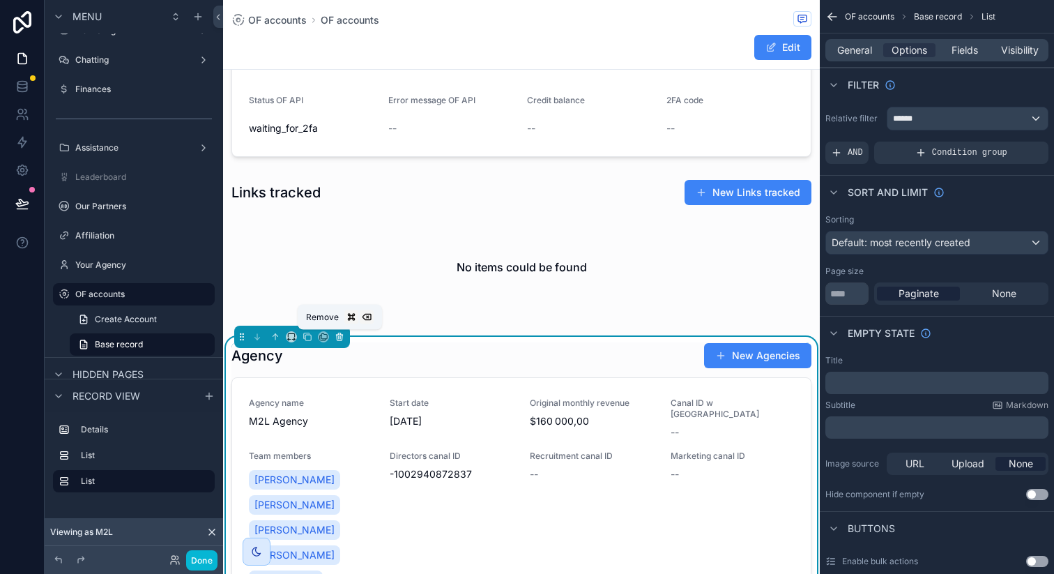
click at [338, 339] on icon "scrollable content" at bounding box center [340, 337] width 10 height 10
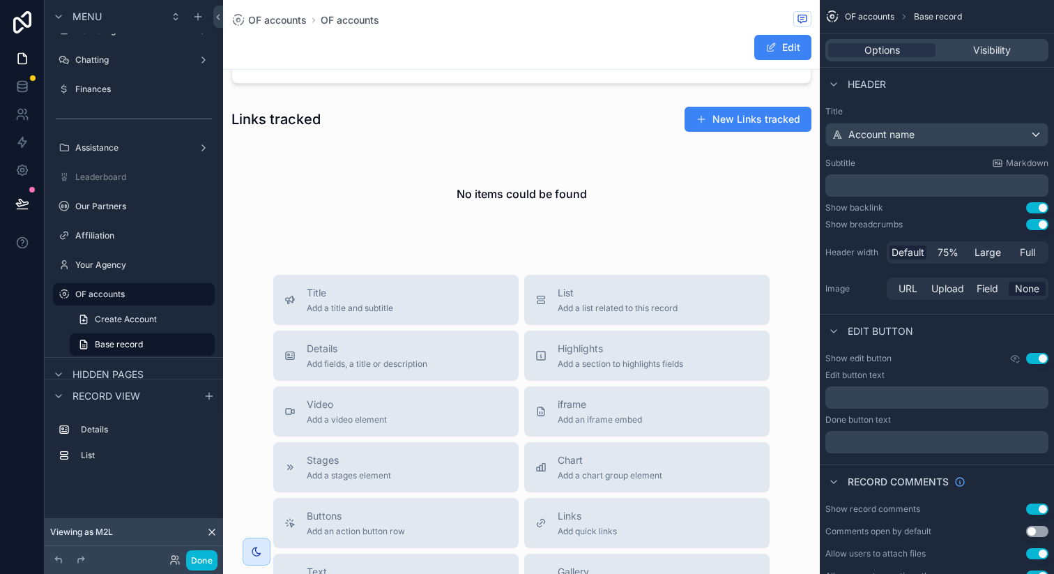
scroll to position [187, 0]
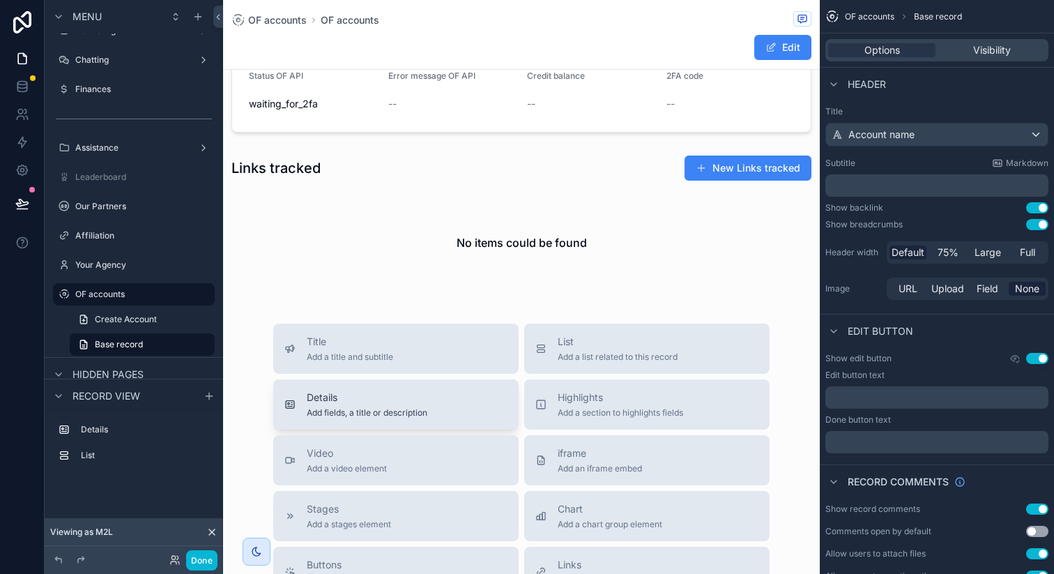
click at [378, 402] on span "Details" at bounding box center [367, 398] width 121 height 14
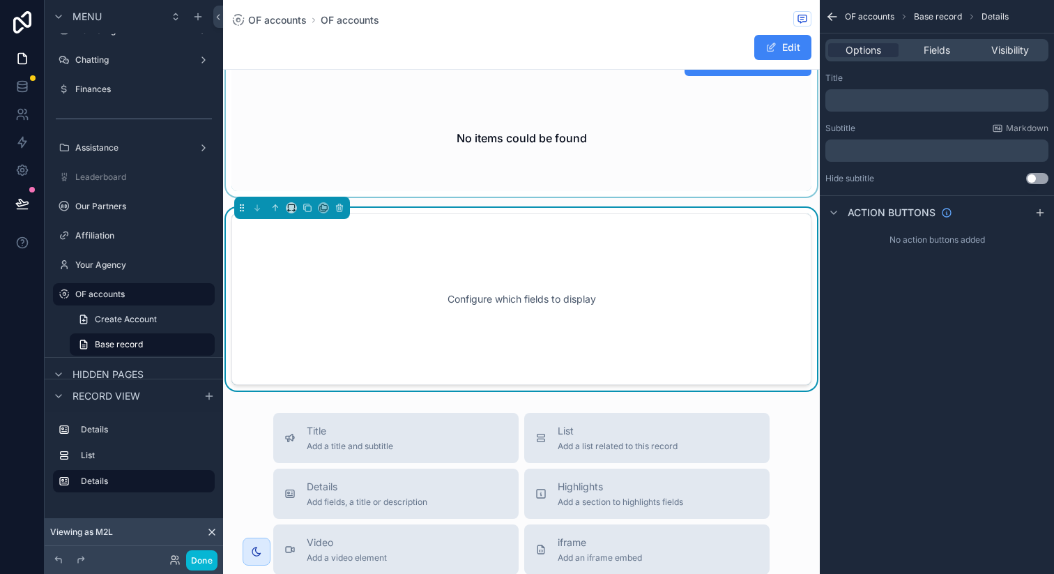
scroll to position [304, 0]
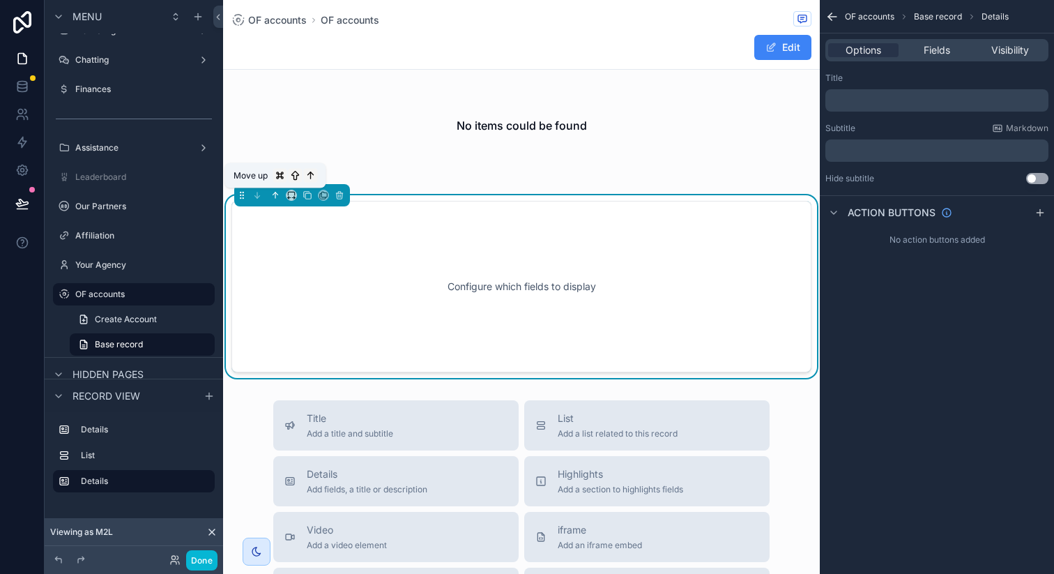
click at [272, 198] on icon "scrollable content" at bounding box center [276, 195] width 10 height 10
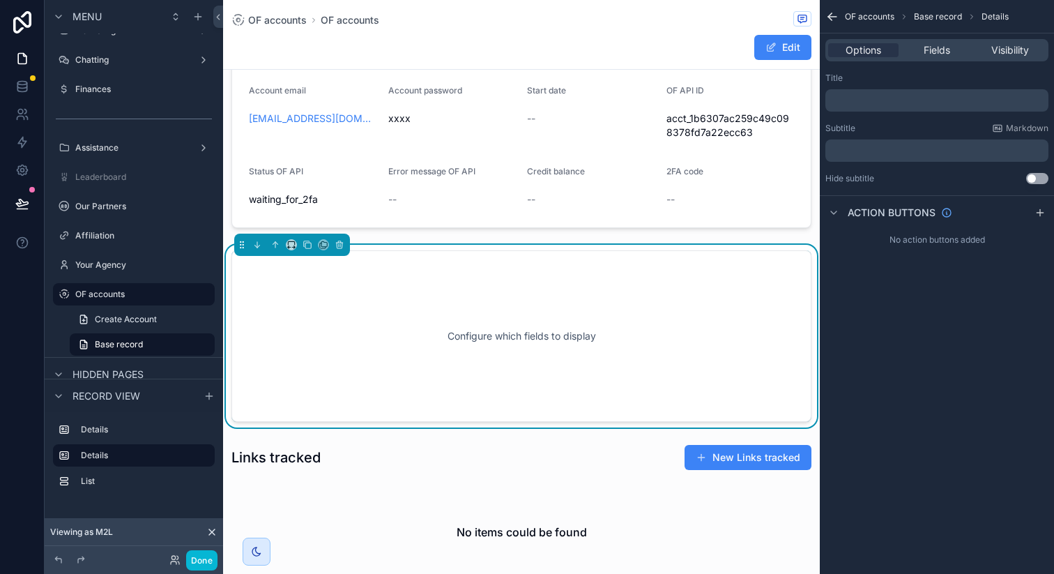
scroll to position [0, 0]
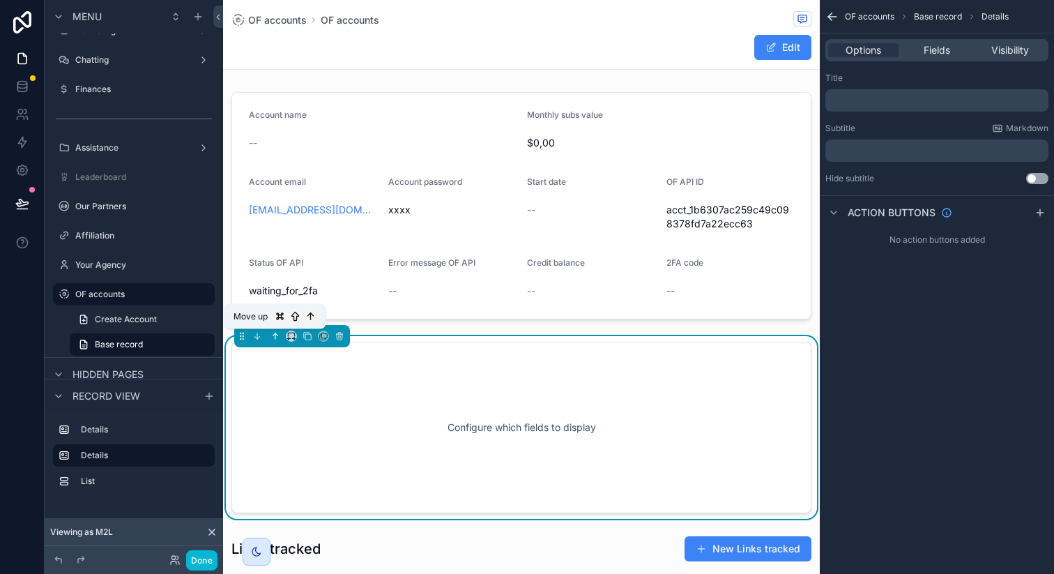
click at [275, 335] on icon "scrollable content" at bounding box center [275, 336] width 0 height 6
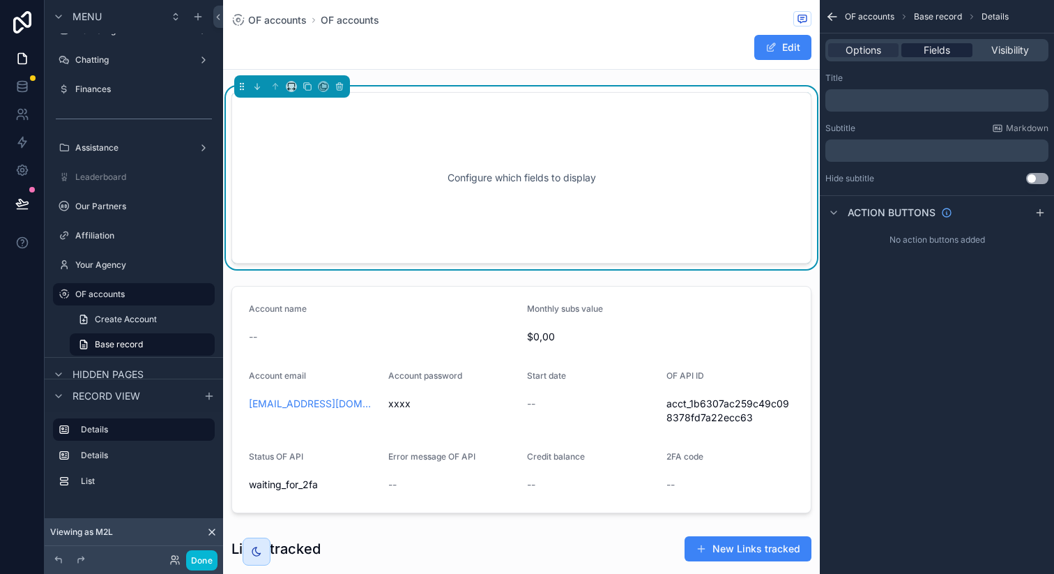
click at [930, 52] on span "Fields" at bounding box center [937, 50] width 27 height 14
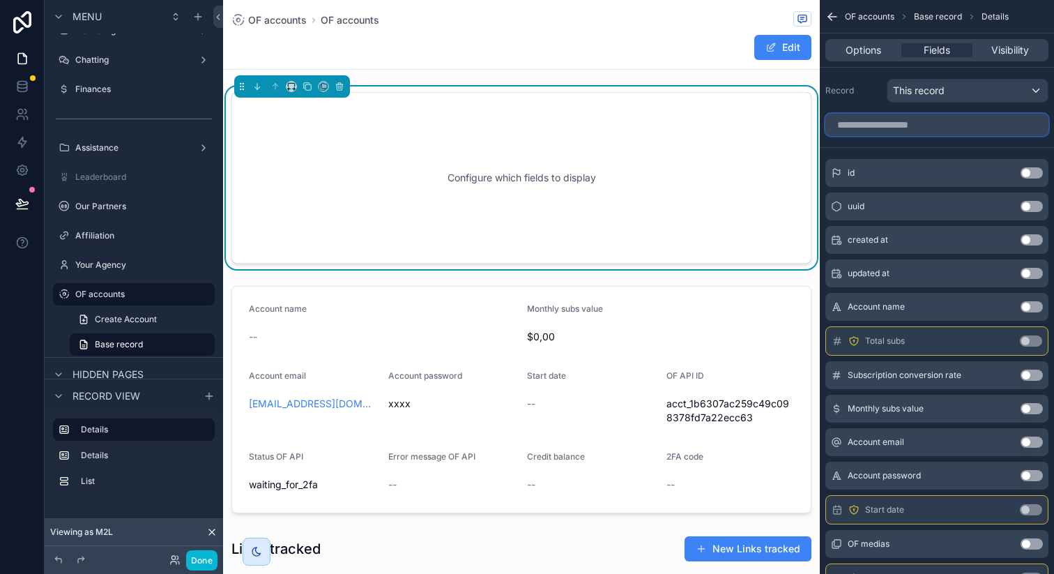
click at [902, 128] on input "scrollable content" at bounding box center [937, 125] width 223 height 22
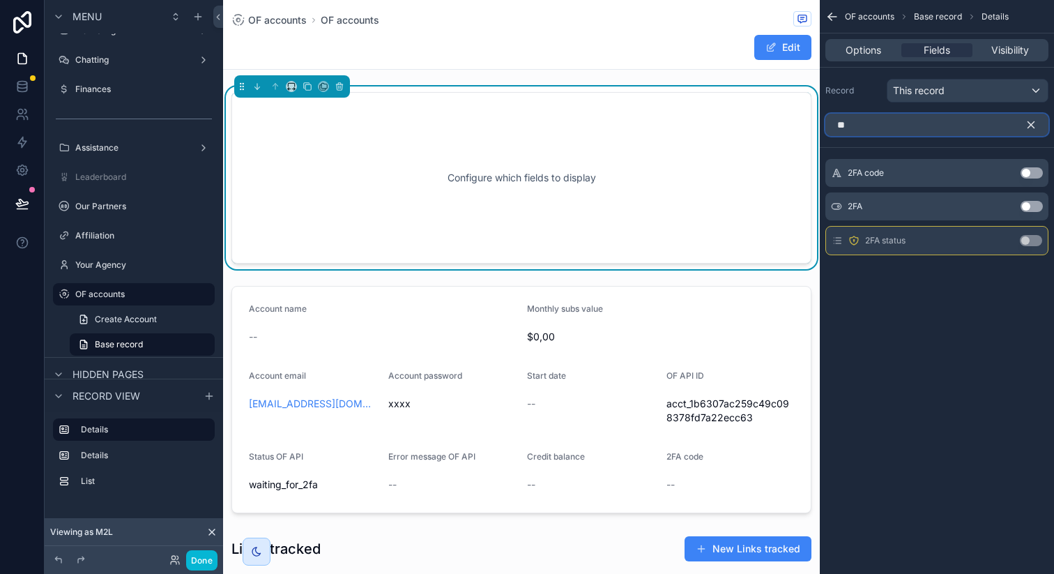
type input "**"
click at [1030, 169] on button "Use setting" at bounding box center [1032, 172] width 22 height 11
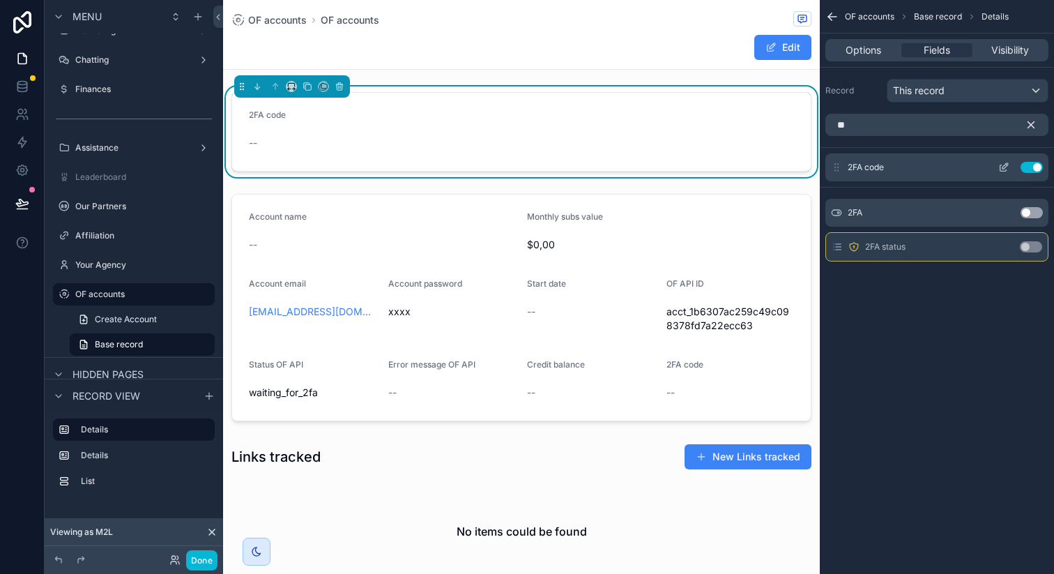
click at [1004, 165] on icon "scrollable content" at bounding box center [1006, 166] width 6 height 6
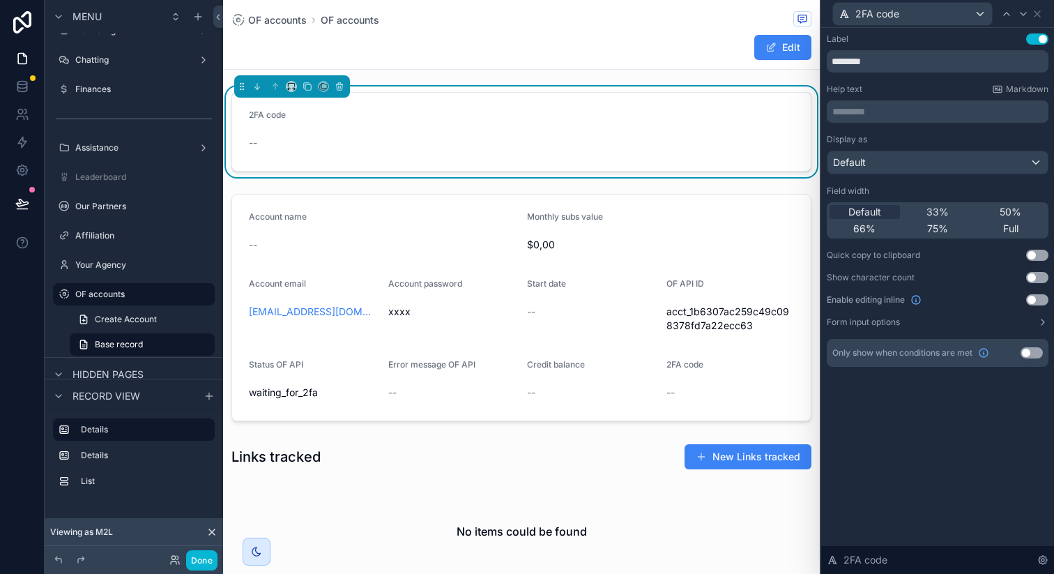
click at [1042, 298] on button "Use setting" at bounding box center [1038, 299] width 22 height 11
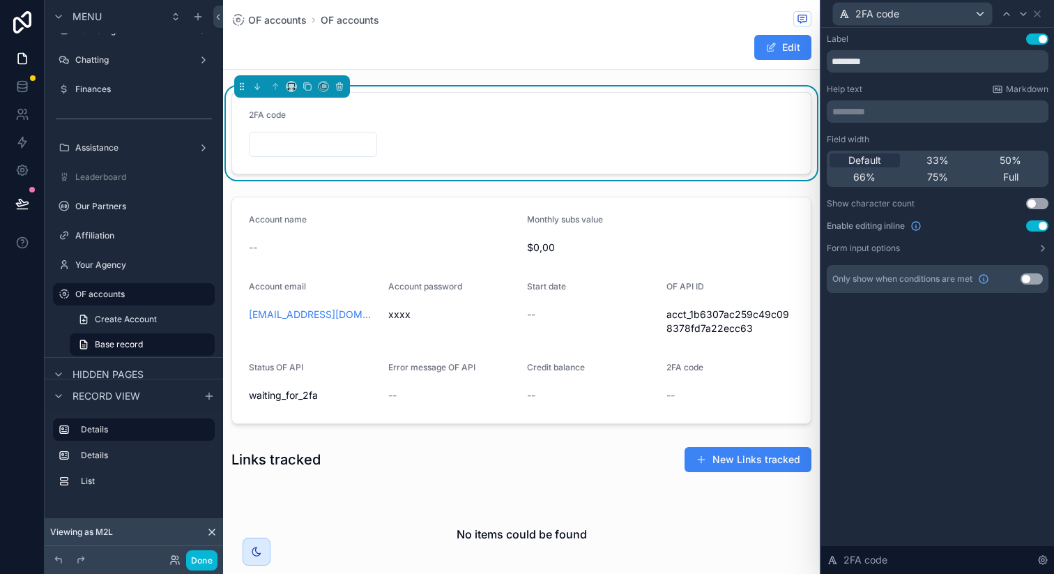
click at [448, 140] on form "2FA code" at bounding box center [521, 133] width 579 height 81
click at [1027, 282] on button "Use setting" at bounding box center [1032, 278] width 22 height 11
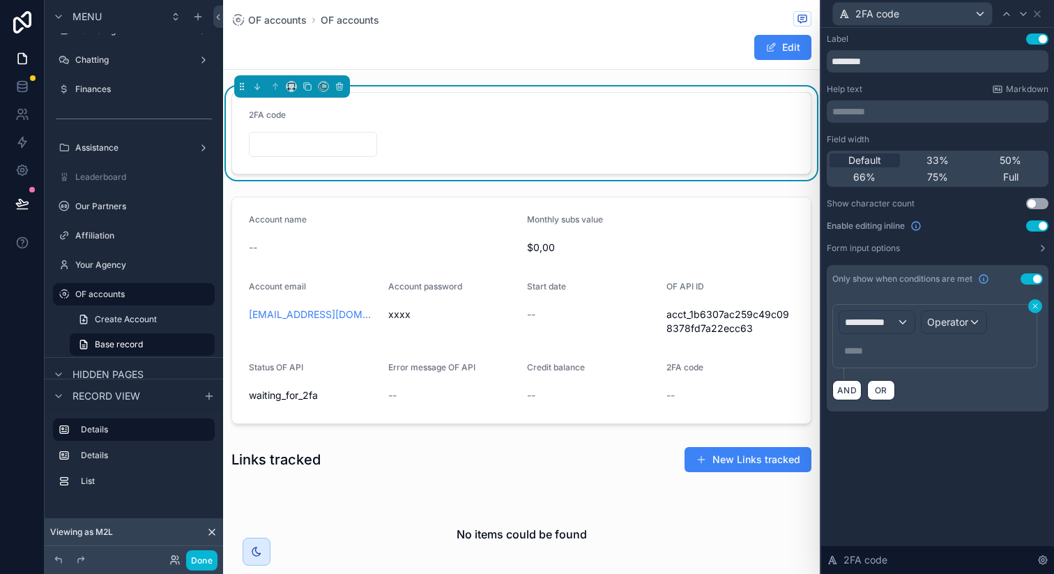
click at [1031, 305] on icon at bounding box center [1035, 306] width 8 height 8
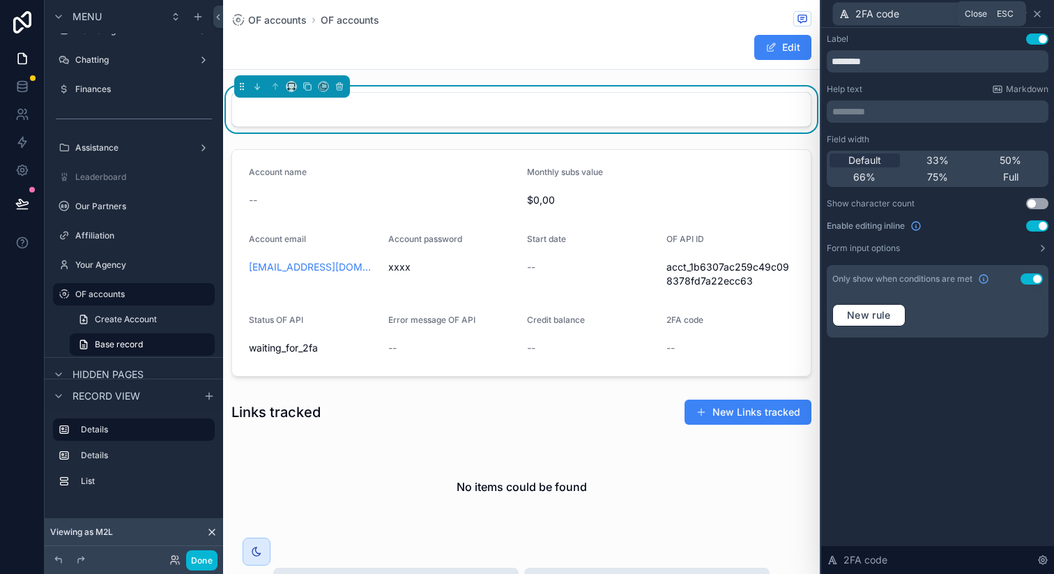
click at [1039, 17] on icon at bounding box center [1037, 13] width 11 height 11
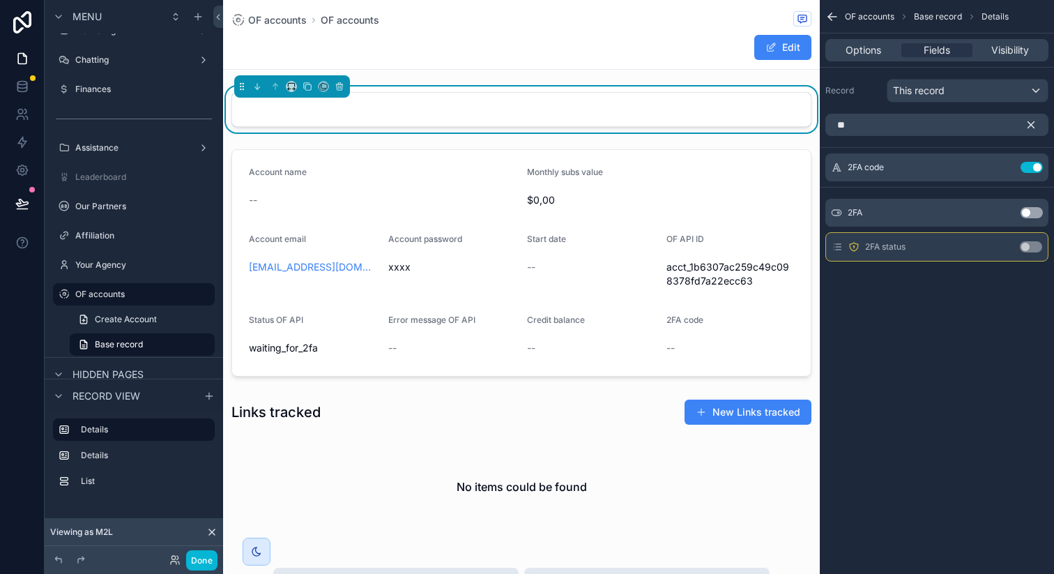
click at [684, 115] on form "scrollable content" at bounding box center [521, 109] width 579 height 33
click at [1004, 165] on icon "scrollable content" at bounding box center [1004, 167] width 11 height 11
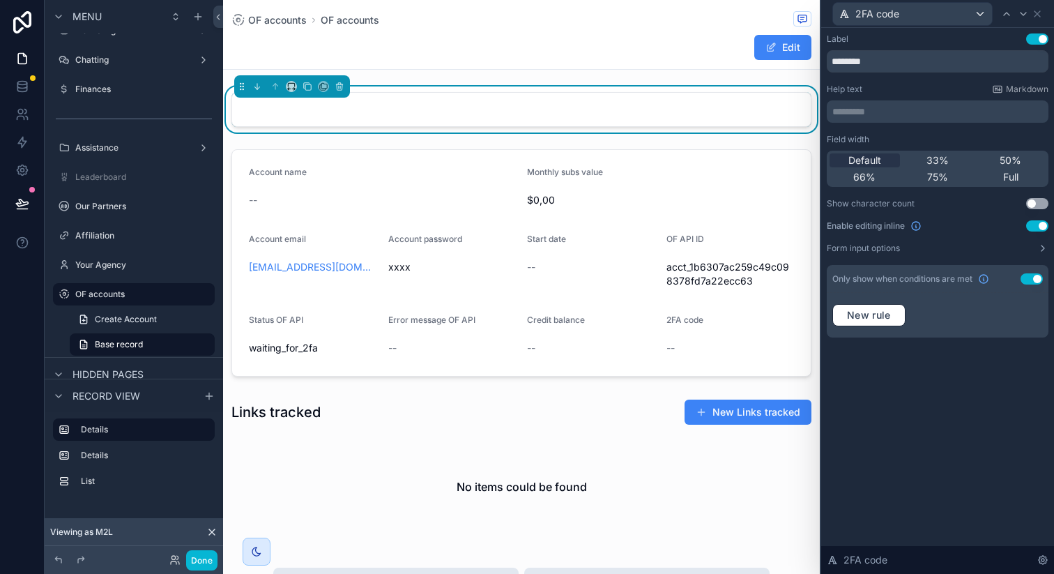
click at [1033, 274] on button "Use setting" at bounding box center [1032, 278] width 22 height 11
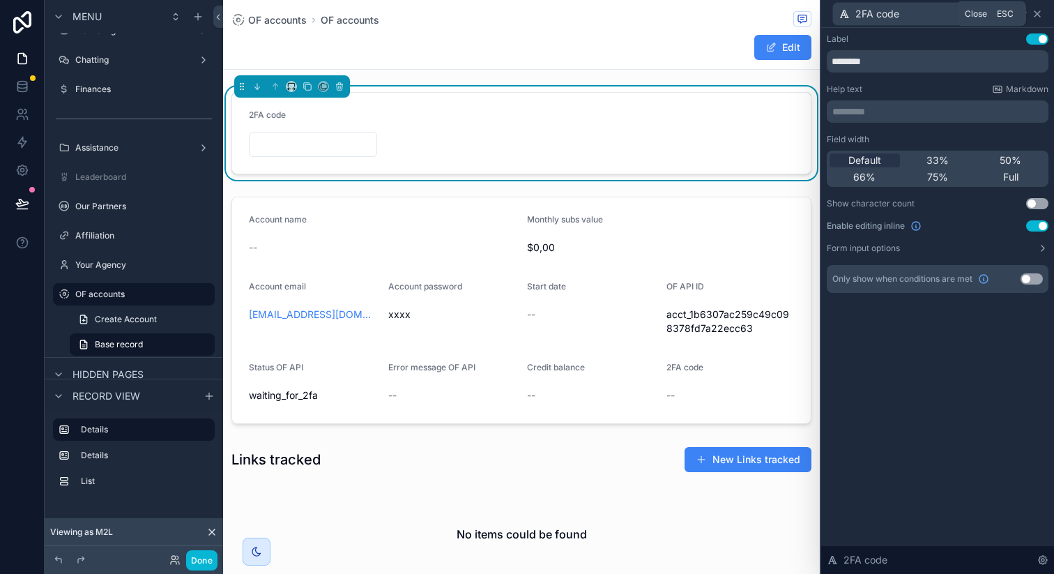
click at [1040, 18] on icon at bounding box center [1037, 13] width 11 height 11
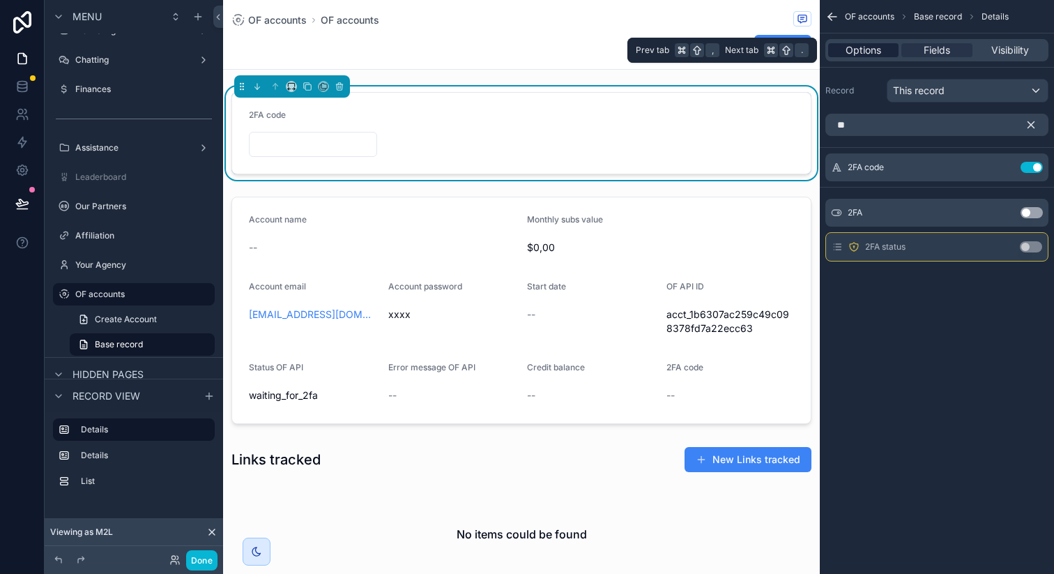
click at [865, 51] on span "Options" at bounding box center [864, 50] width 36 height 14
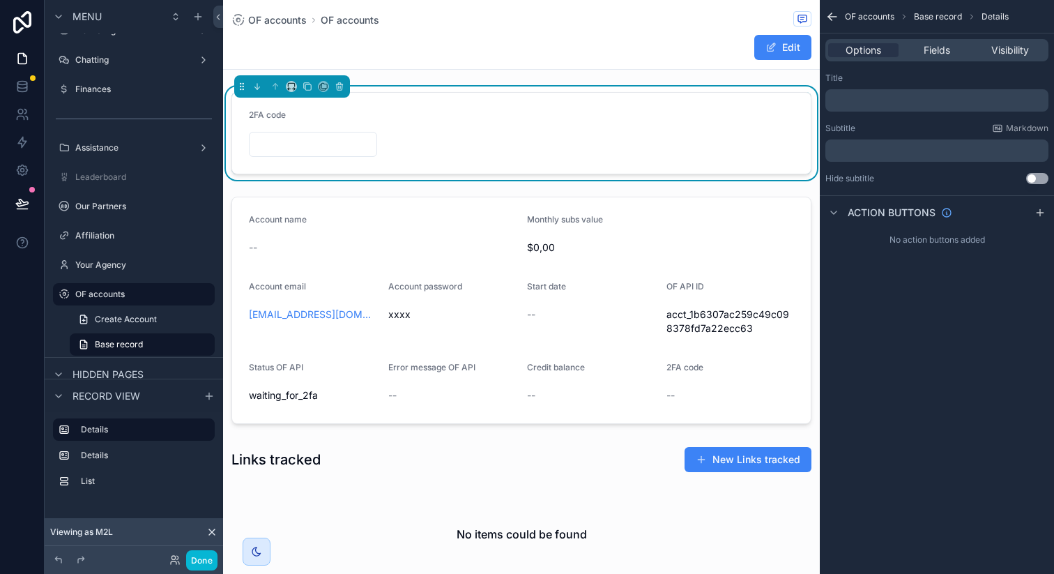
click at [875, 100] on p "﻿" at bounding box center [938, 100] width 215 height 11
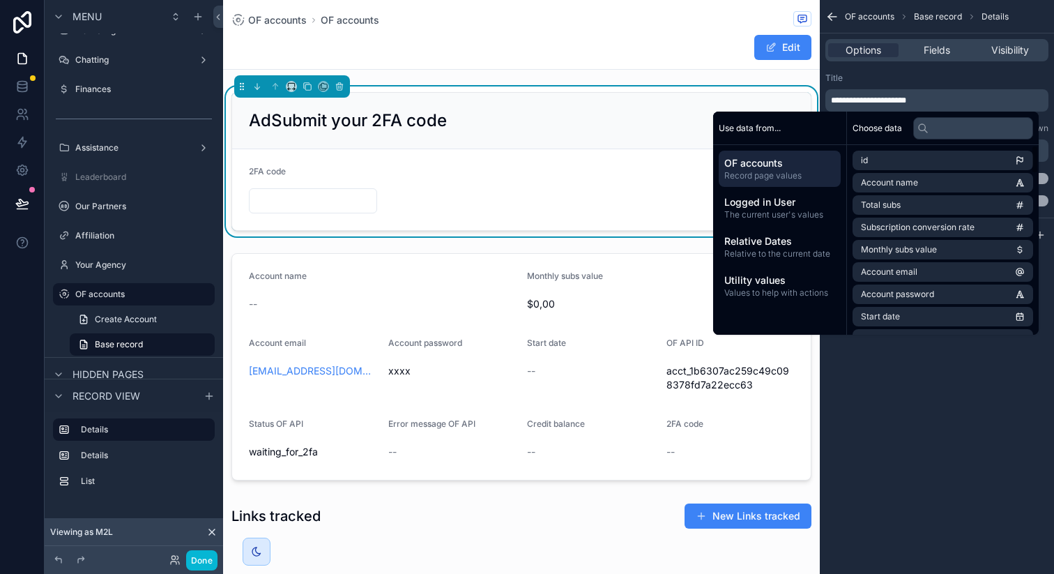
click at [952, 491] on div "**********" at bounding box center [937, 287] width 234 height 574
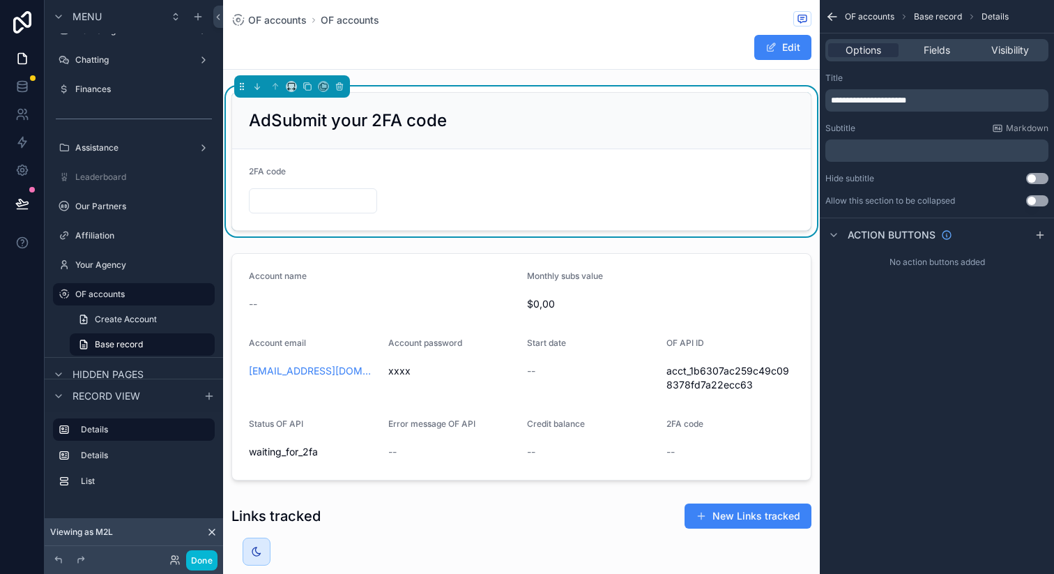
click at [843, 103] on span "**********" at bounding box center [868, 100] width 75 height 8
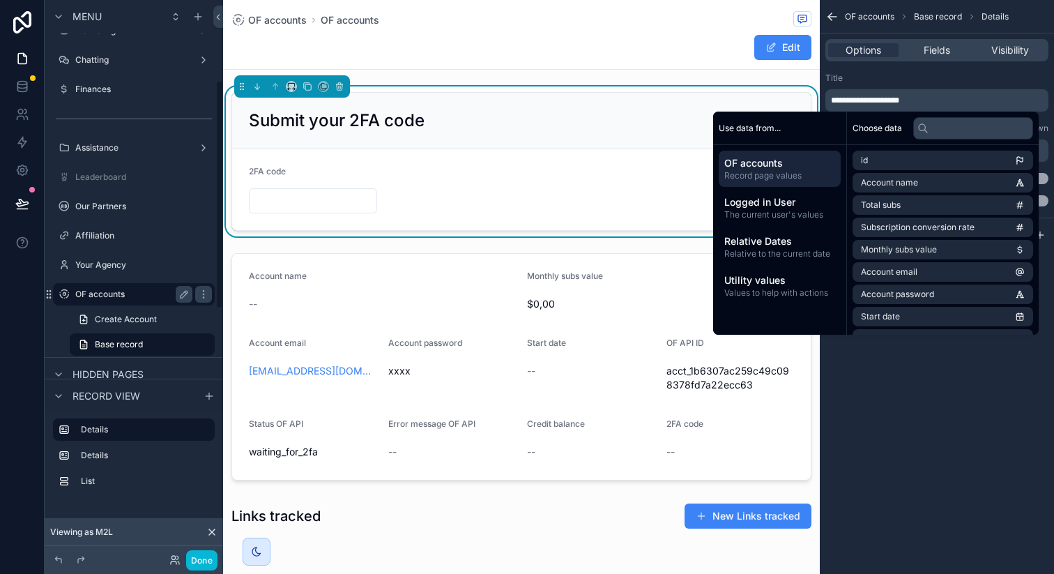
click at [148, 297] on label "OF accounts" at bounding box center [131, 294] width 112 height 11
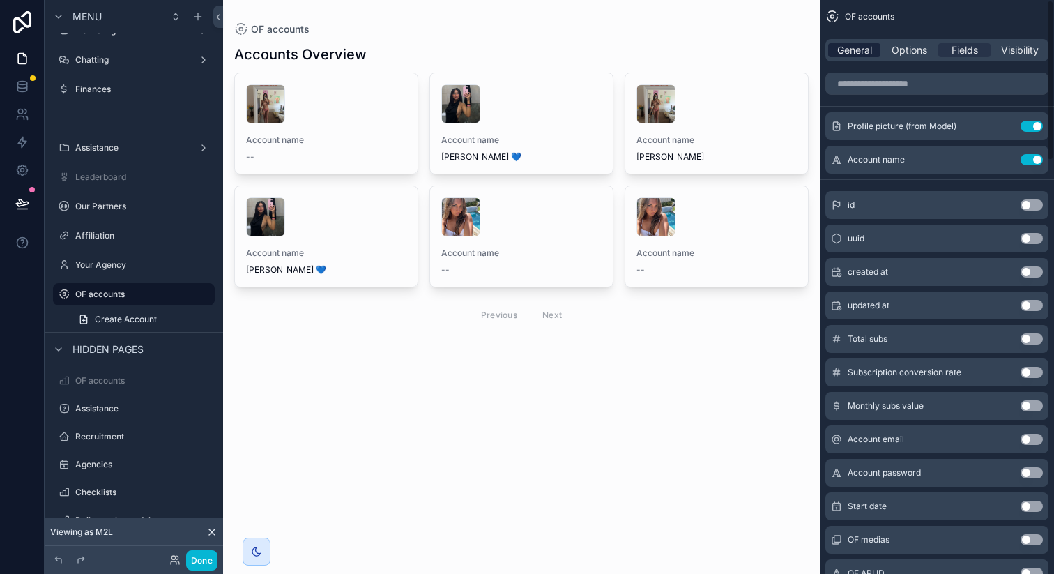
click at [856, 49] on span "General" at bounding box center [855, 50] width 35 height 14
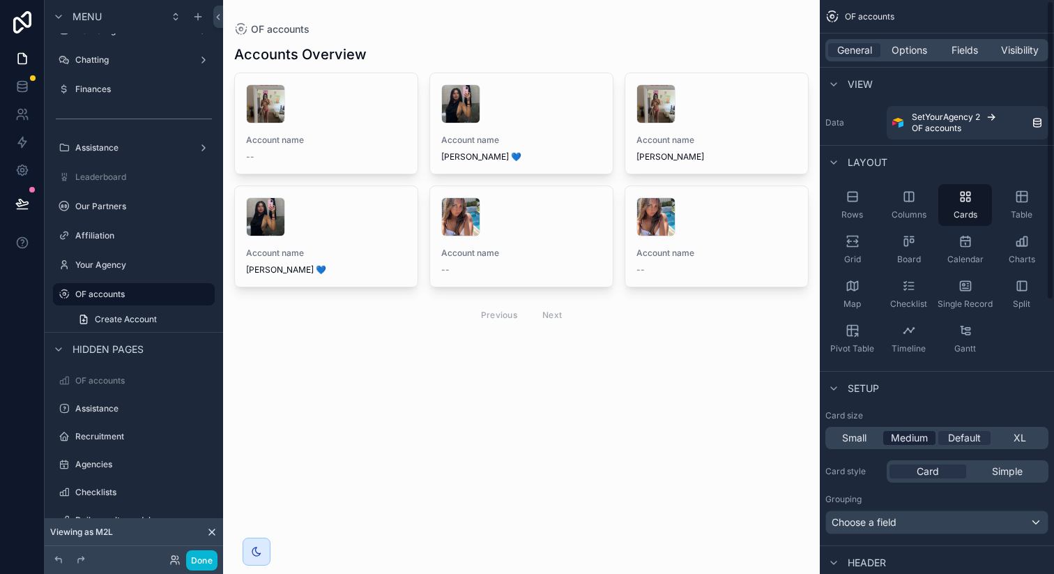
scroll to position [527, 0]
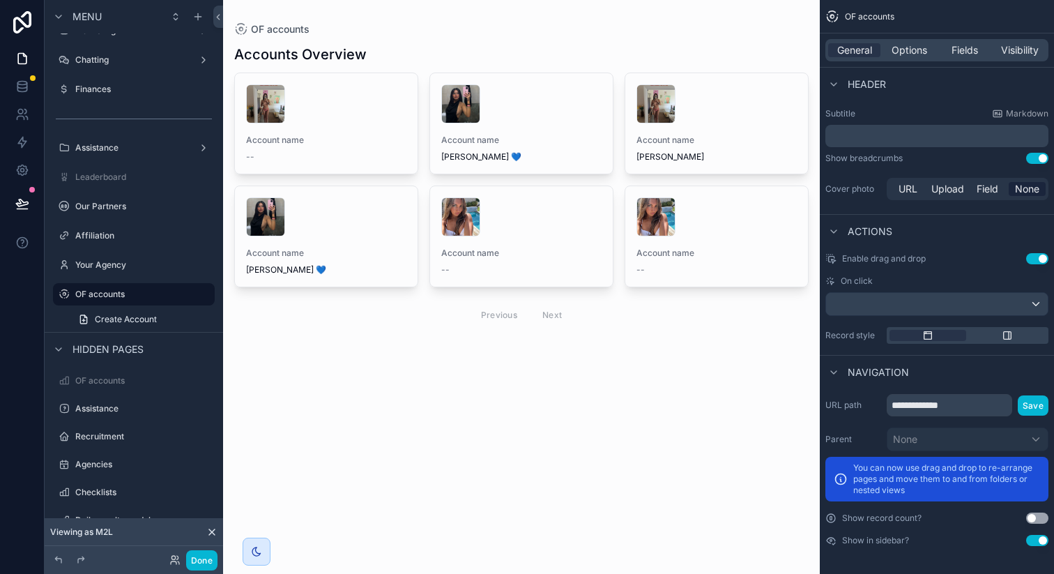
click at [1038, 538] on button "Use setting" at bounding box center [1038, 540] width 22 height 11
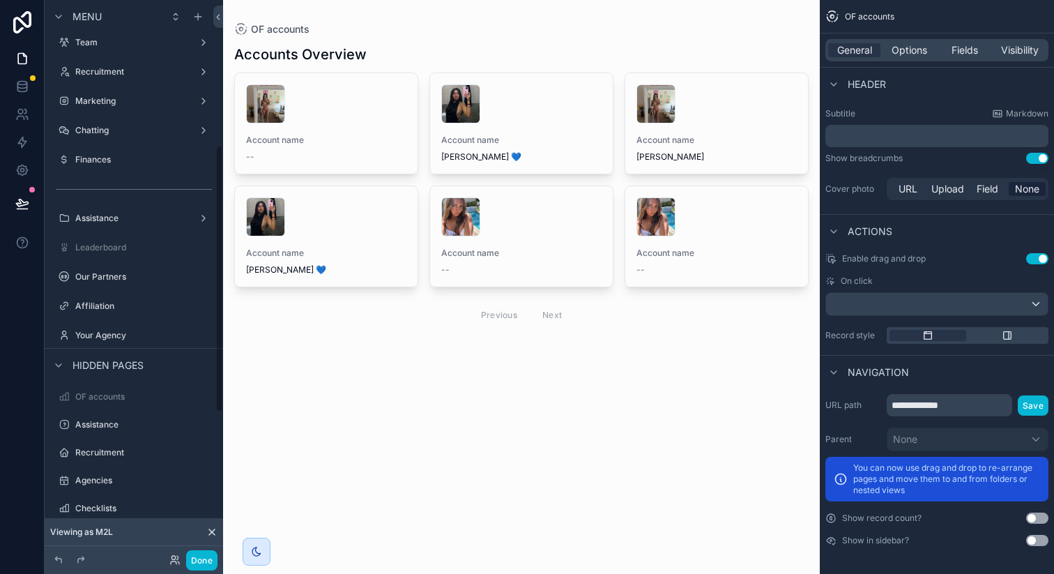
scroll to position [77, 0]
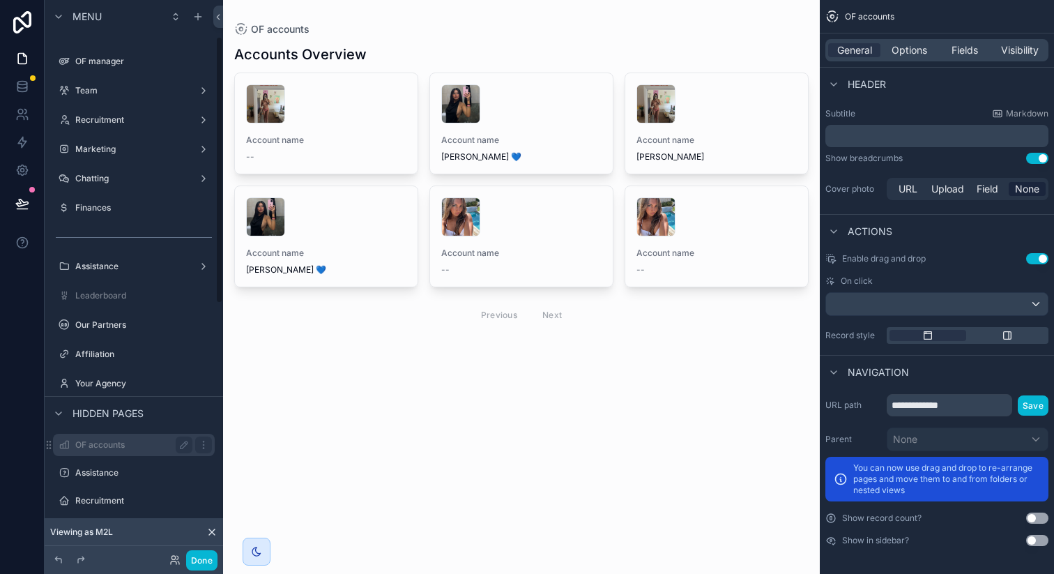
click at [128, 440] on label "OF accounts" at bounding box center [131, 444] width 112 height 11
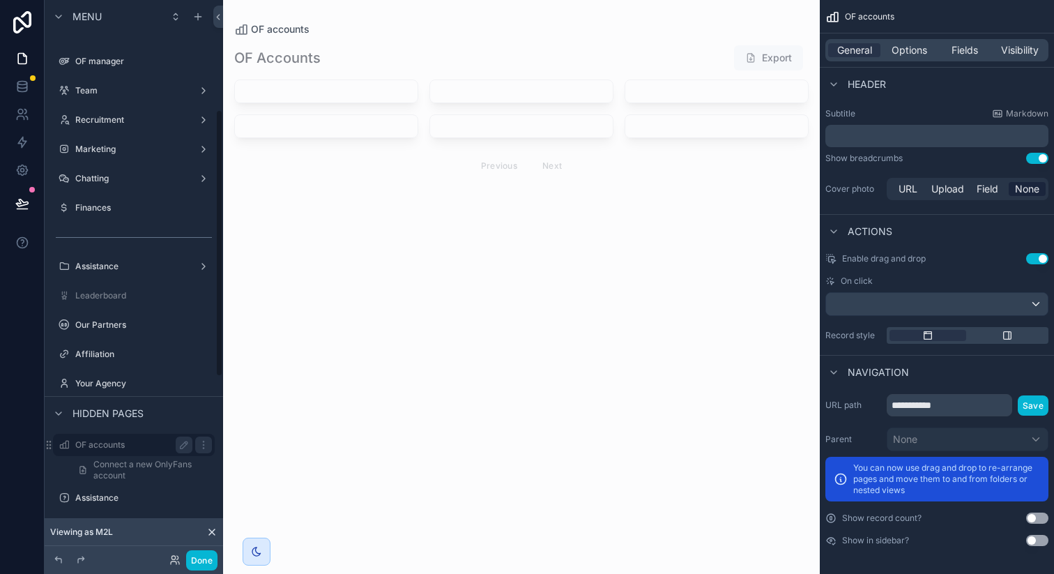
scroll to position [229, 0]
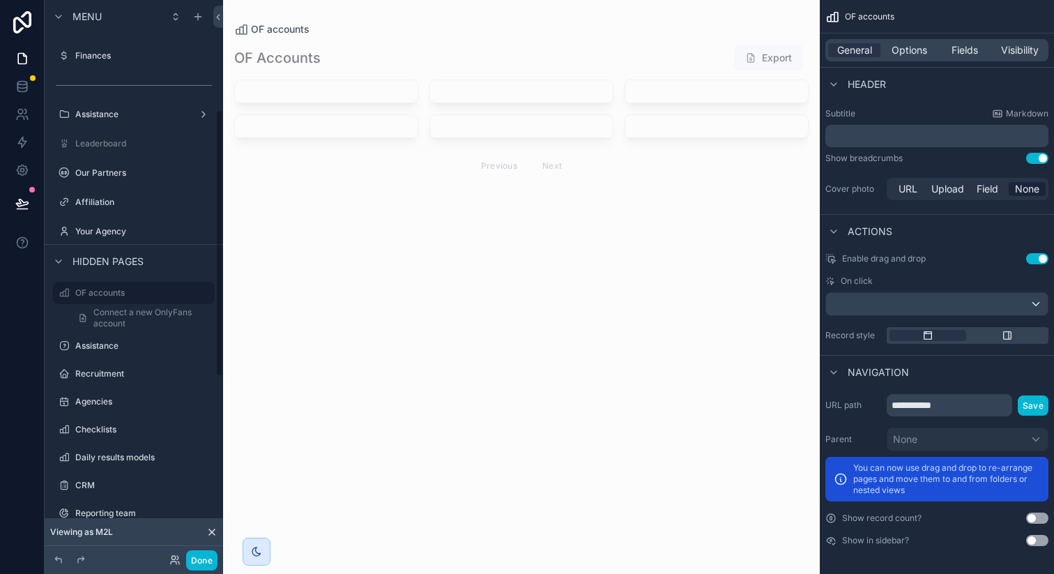
click at [356, 89] on div "scrollable content" at bounding box center [521, 113] width 597 height 227
click at [344, 89] on div "scrollable content" at bounding box center [326, 91] width 183 height 22
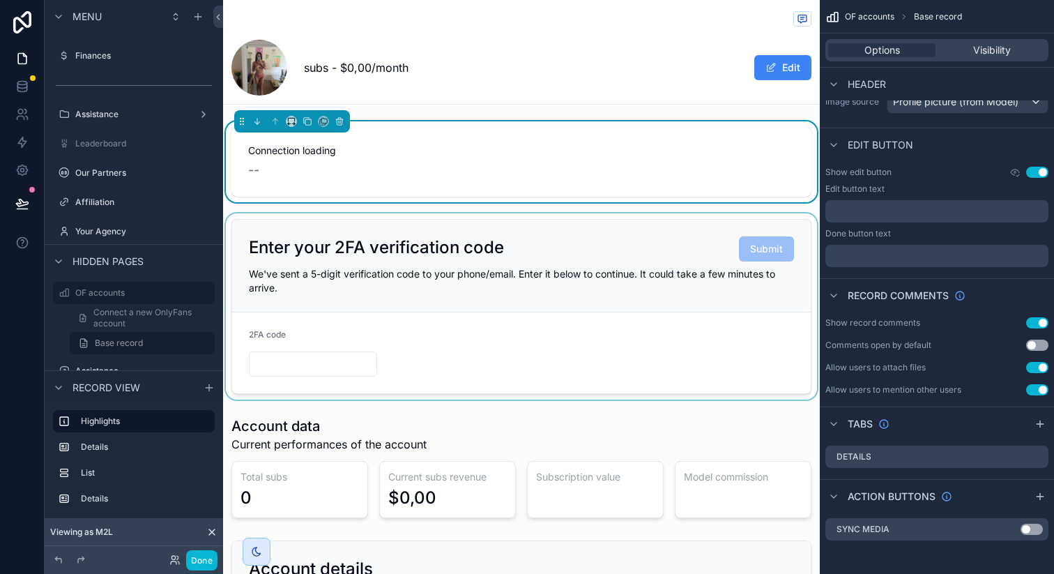
click at [423, 275] on div "scrollable content" at bounding box center [521, 306] width 597 height 186
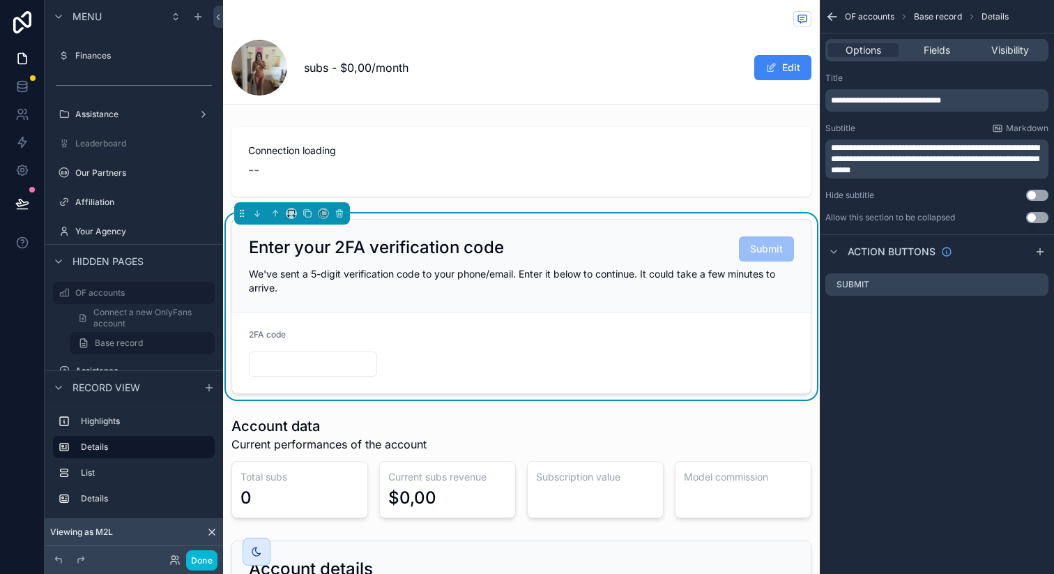
scroll to position [0, 0]
click at [920, 151] on span "**********" at bounding box center [935, 159] width 209 height 31
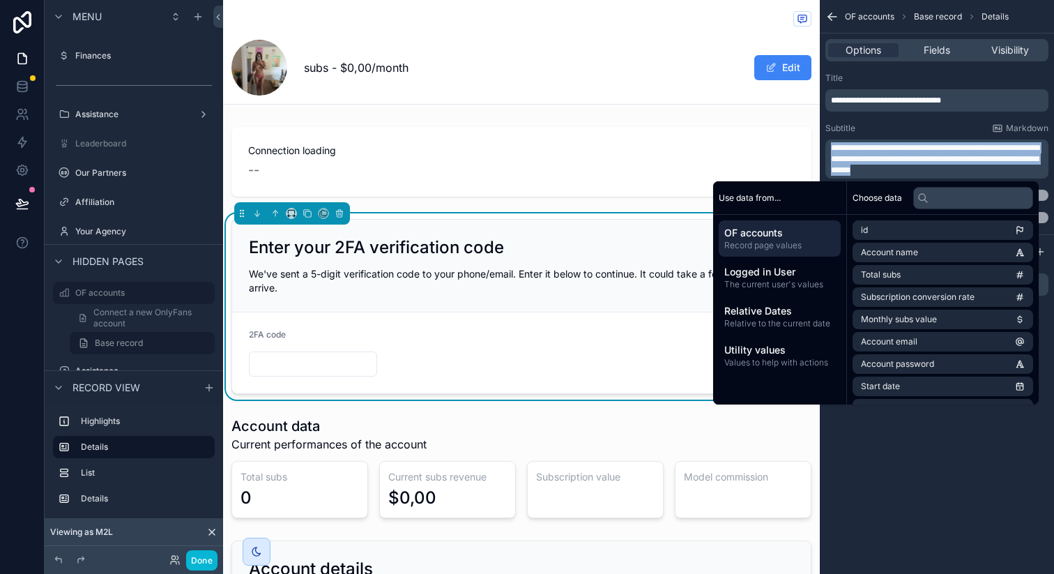
copy span "**********"
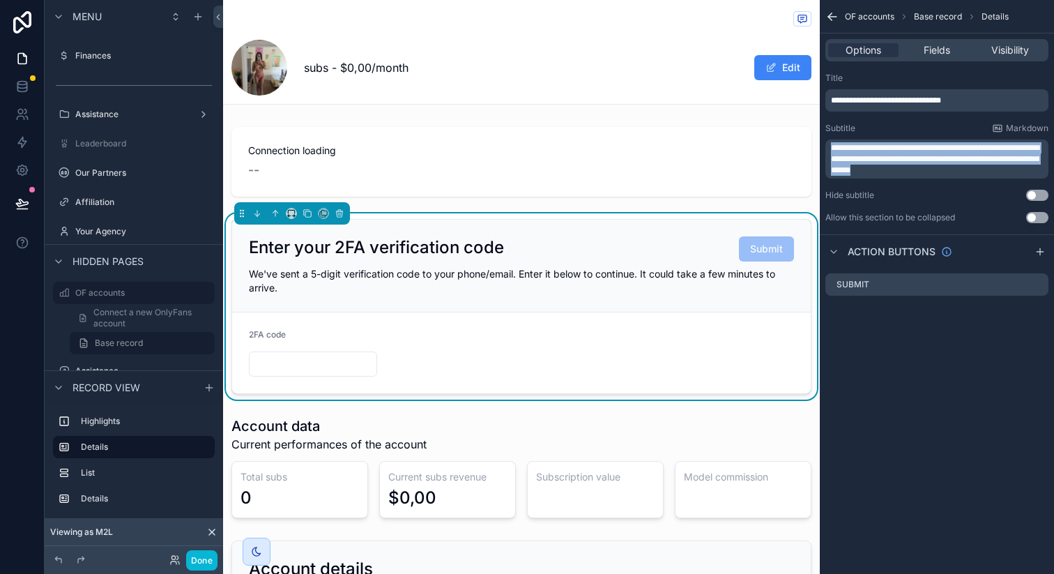
click at [944, 487] on div "**********" at bounding box center [937, 287] width 234 height 574
click at [894, 324] on div "**********" at bounding box center [937, 164] width 234 height 329
click at [1036, 287] on icon "scrollable content" at bounding box center [1037, 284] width 11 height 11
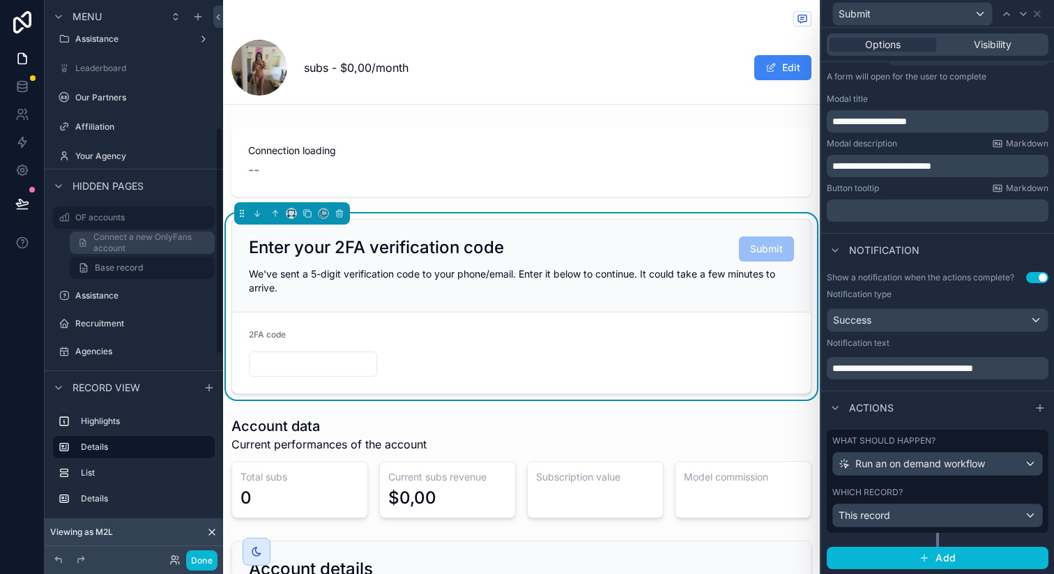
scroll to position [310, 0]
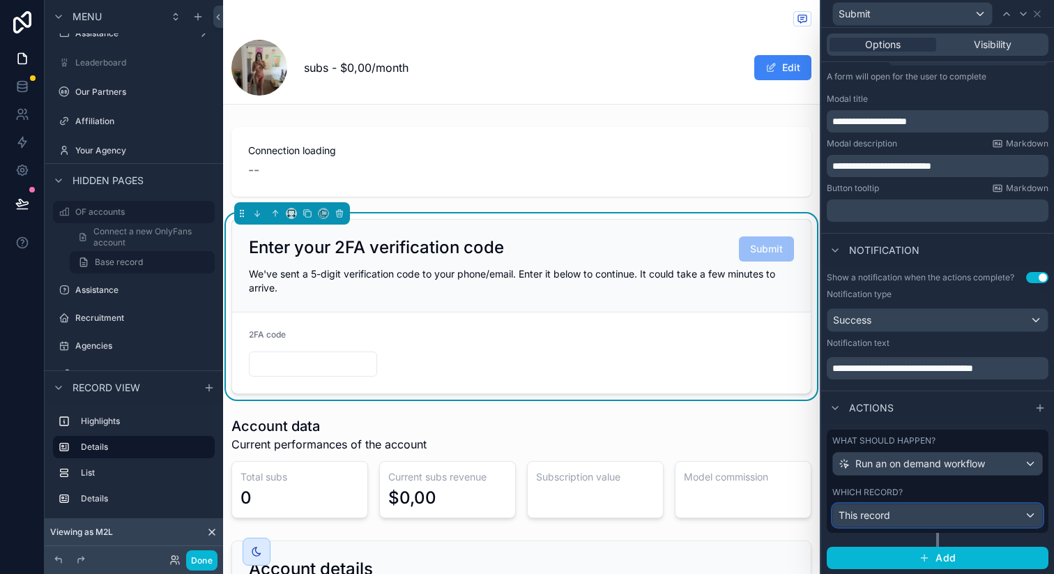
click at [902, 513] on div "This record" at bounding box center [937, 515] width 209 height 22
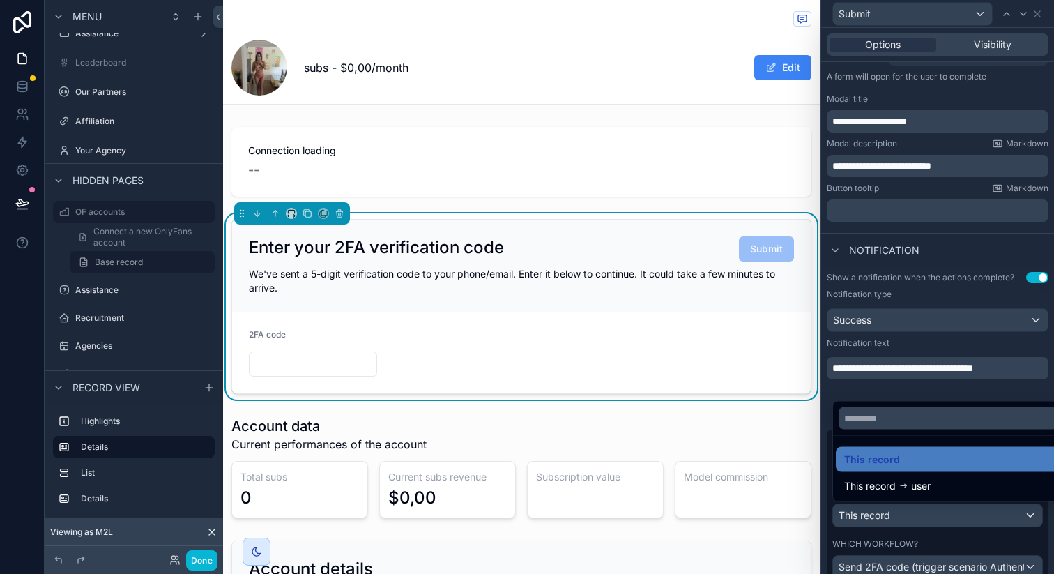
click at [902, 513] on div at bounding box center [938, 287] width 233 height 574
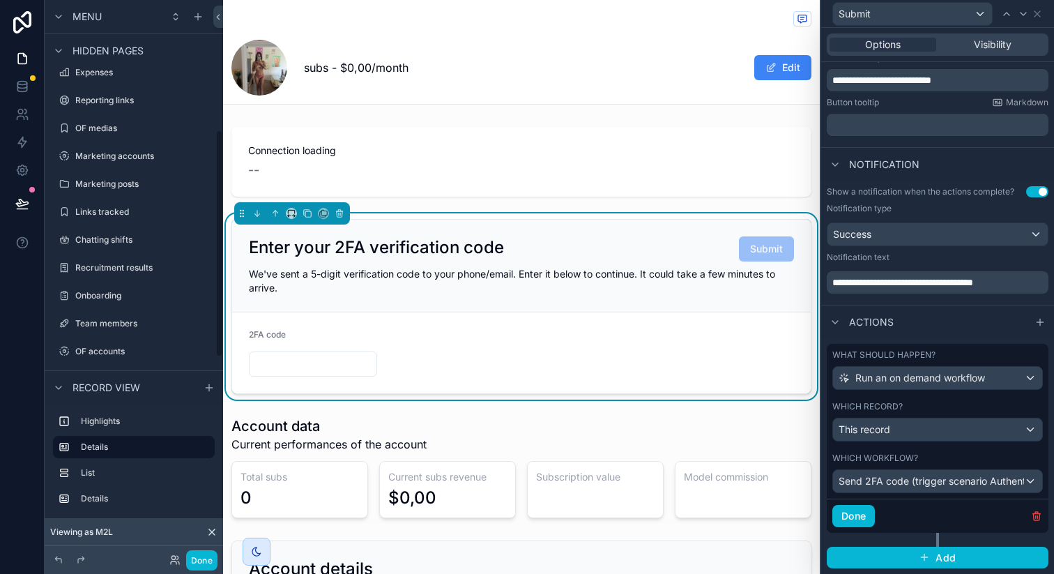
scroll to position [806, 0]
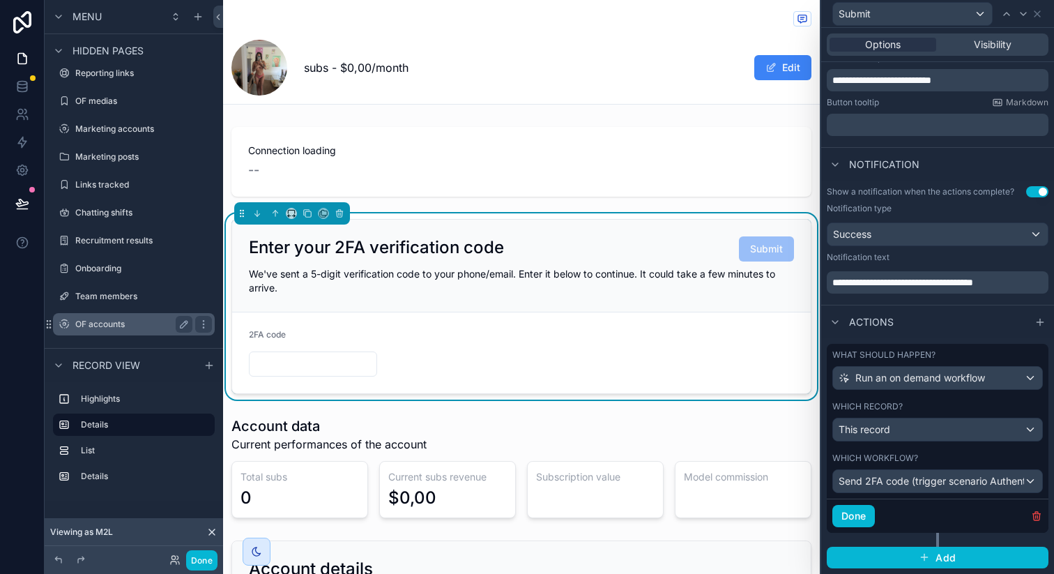
click at [114, 326] on label "OF accounts" at bounding box center [131, 324] width 112 height 11
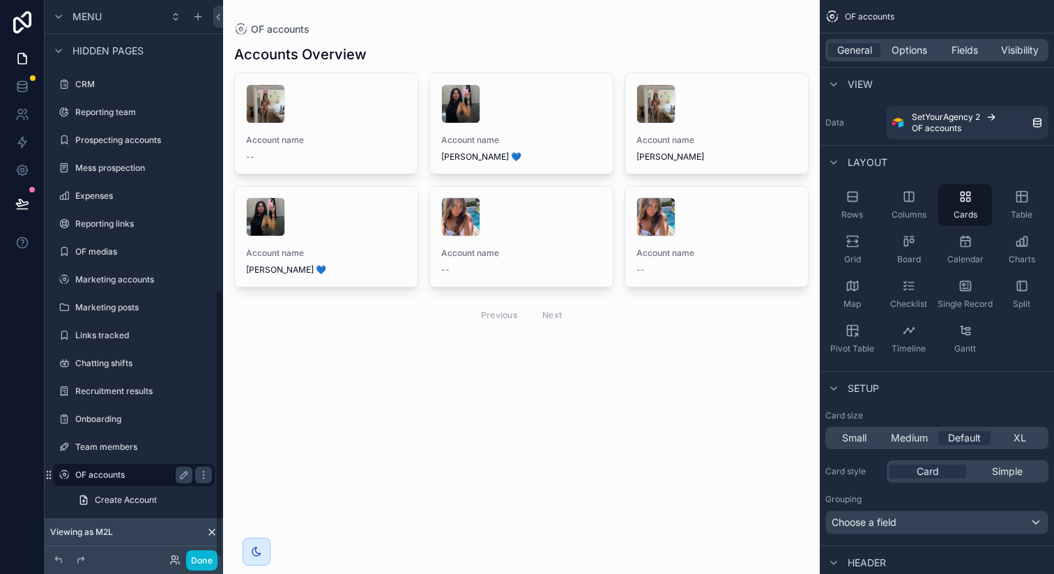
scroll to position [605, 0]
click at [304, 134] on div "scrollable content" at bounding box center [521, 188] width 597 height 376
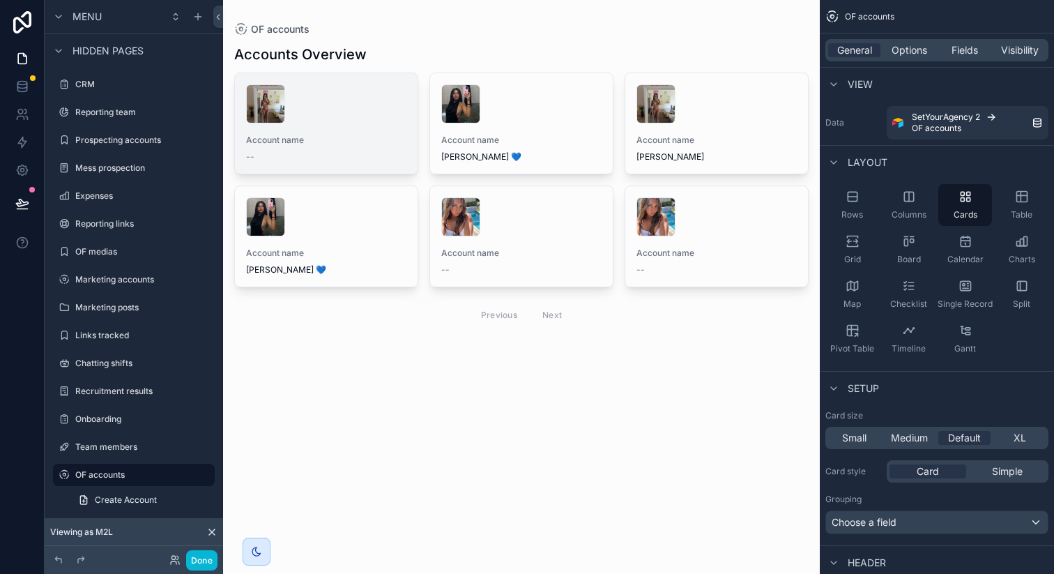
click at [330, 133] on div "Account name --" at bounding box center [326, 123] width 183 height 100
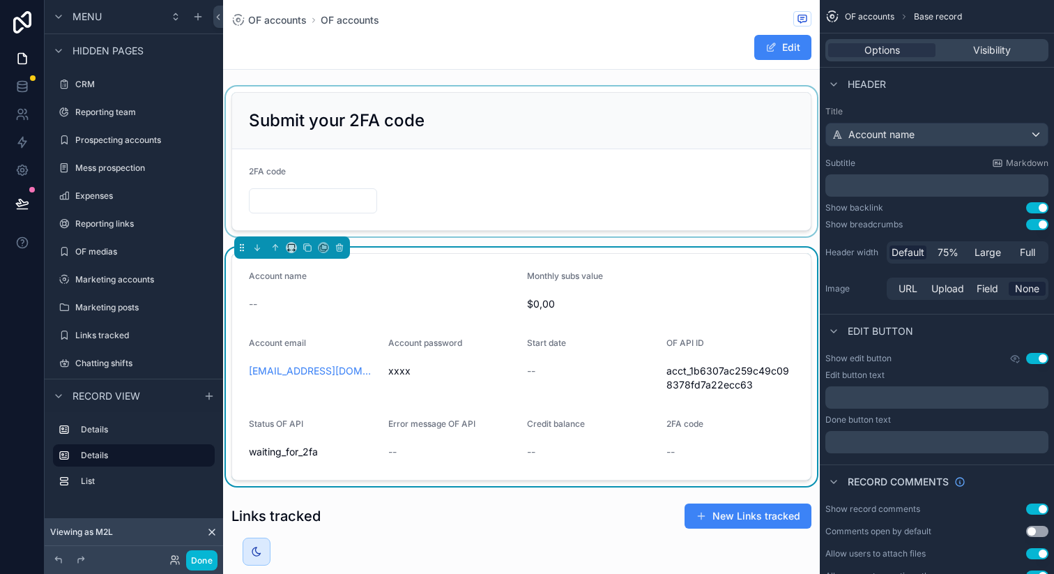
click at [397, 160] on div "scrollable content" at bounding box center [521, 161] width 597 height 150
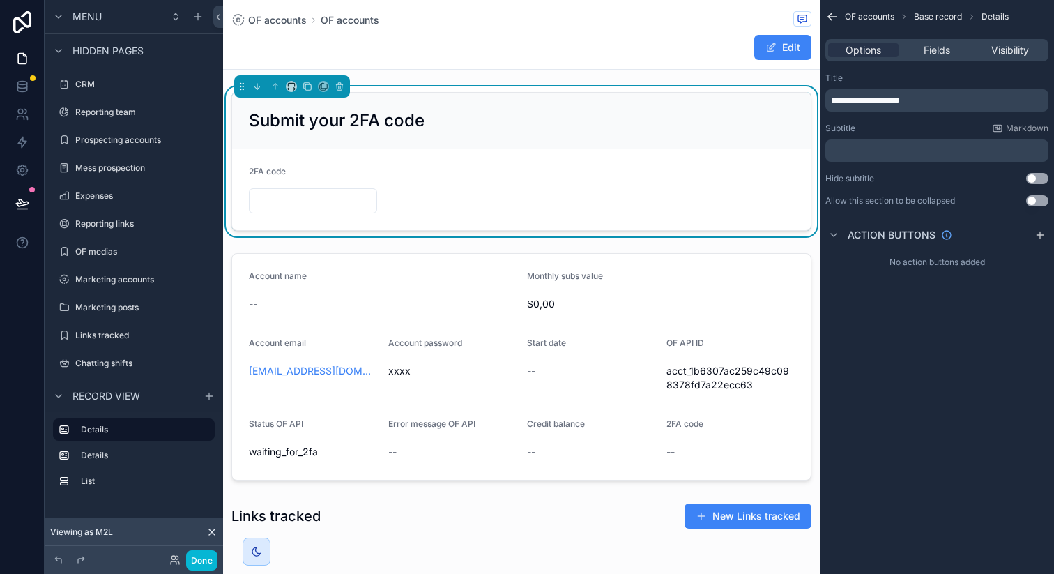
click at [863, 147] on p "﻿" at bounding box center [938, 150] width 215 height 11
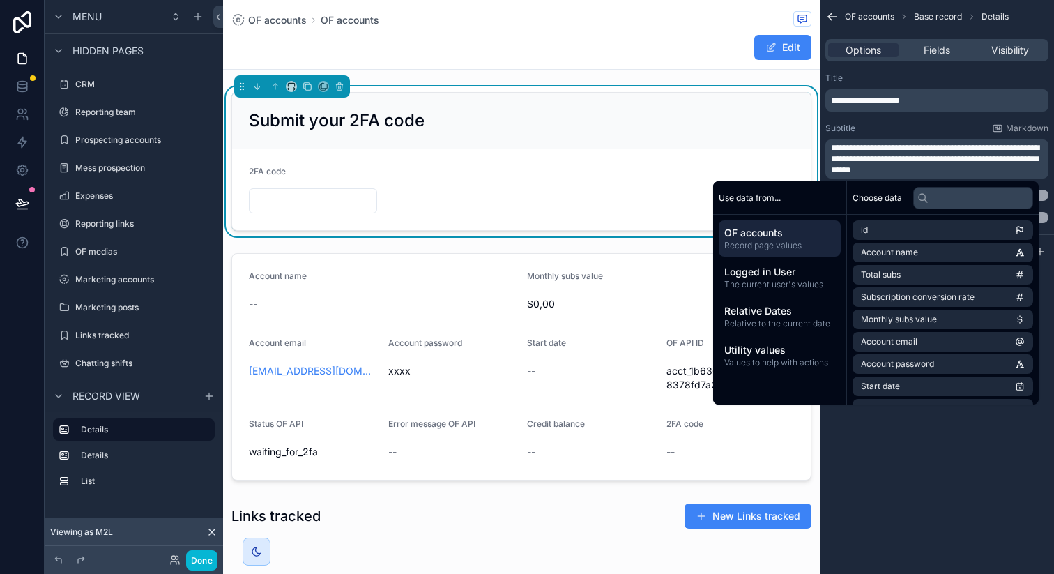
scroll to position [787, 0]
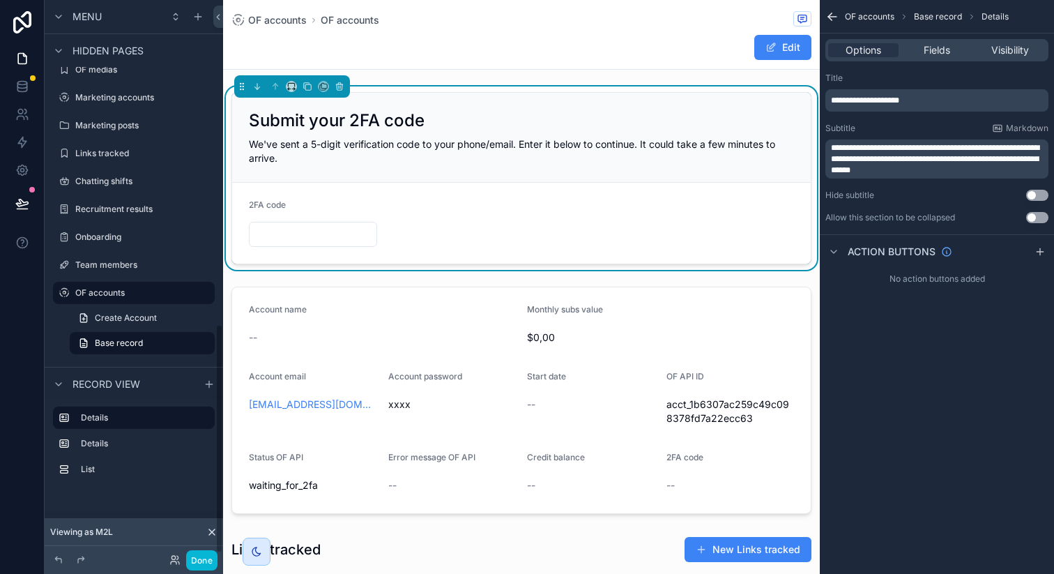
click at [849, 102] on span "**********" at bounding box center [865, 100] width 68 height 8
click at [887, 80] on div "Title" at bounding box center [937, 78] width 223 height 11
click at [1041, 252] on icon "scrollable content" at bounding box center [1040, 251] width 11 height 11
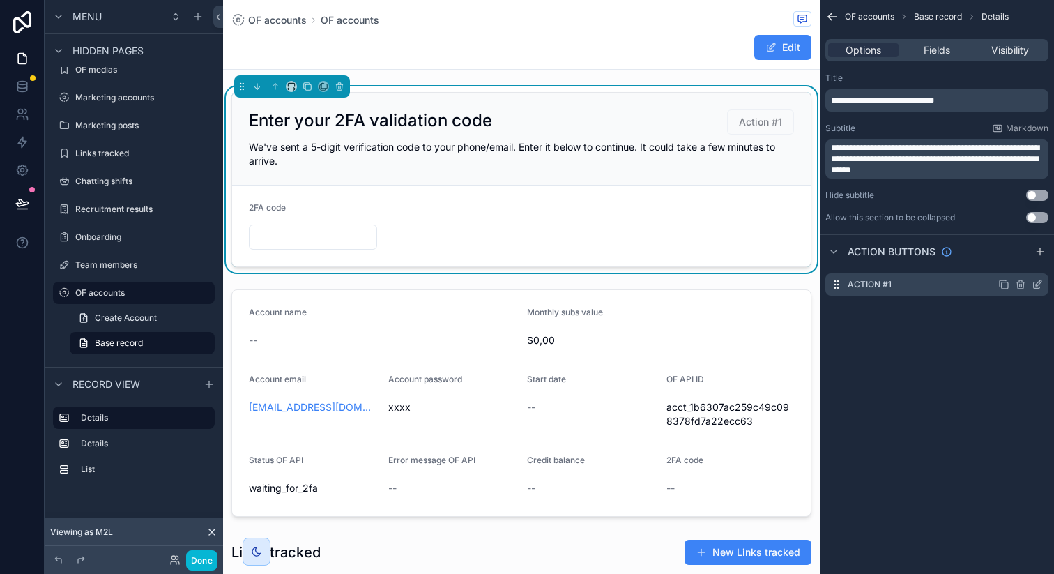
click at [1038, 283] on icon "scrollable content" at bounding box center [1037, 284] width 11 height 11
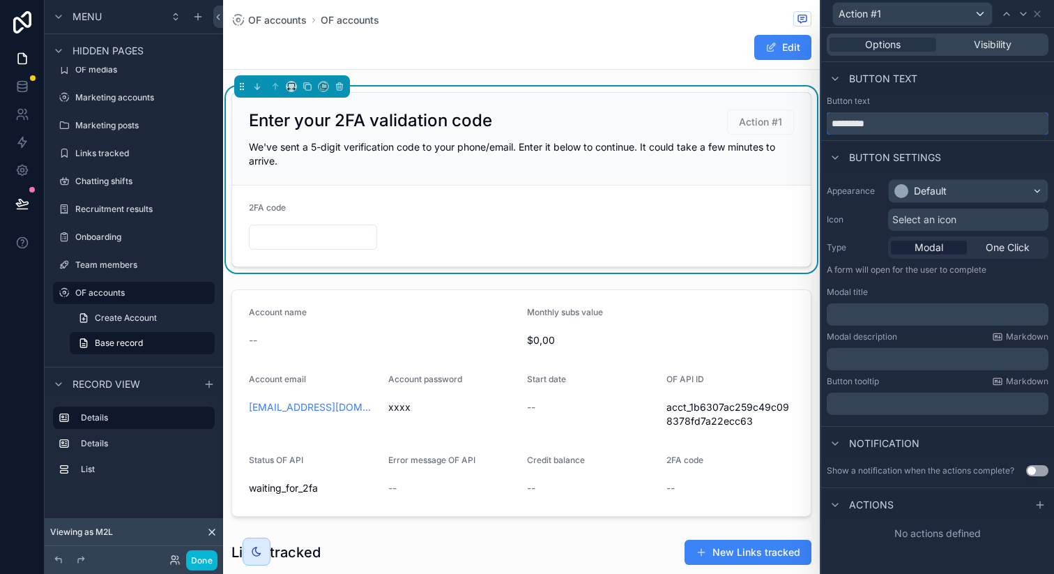
click at [898, 120] on input "*********" at bounding box center [938, 123] width 222 height 22
type input "******"
click at [932, 188] on div "Default" at bounding box center [930, 191] width 33 height 14
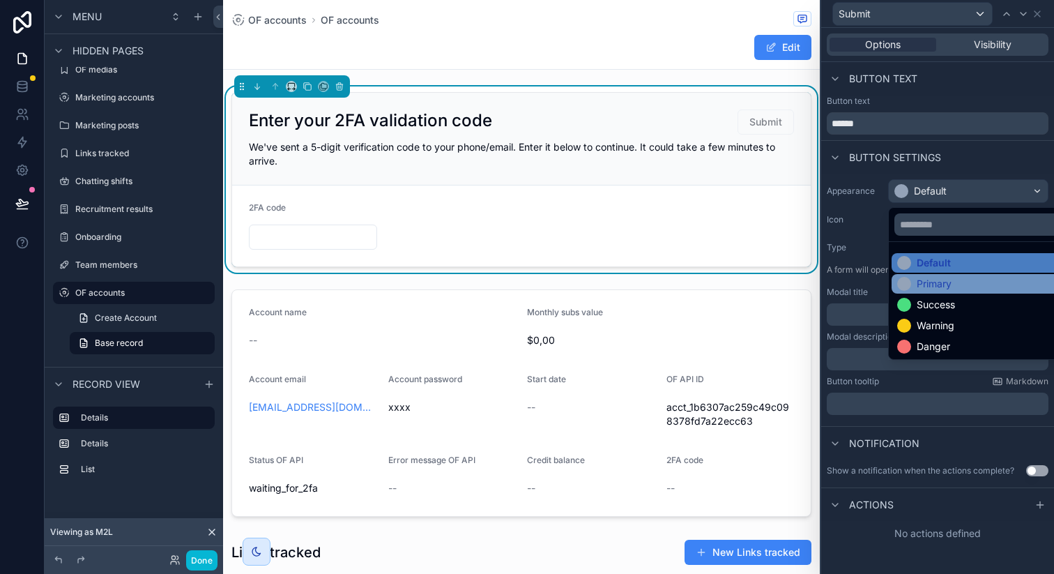
click at [929, 281] on div "Primary" at bounding box center [934, 284] width 35 height 14
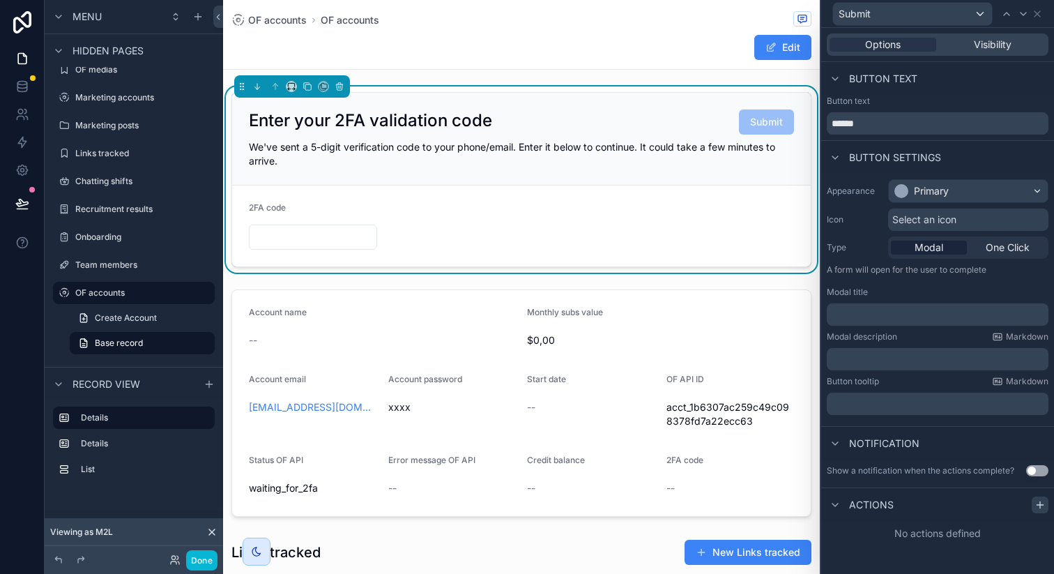
click at [1034, 504] on div at bounding box center [1040, 505] width 17 height 17
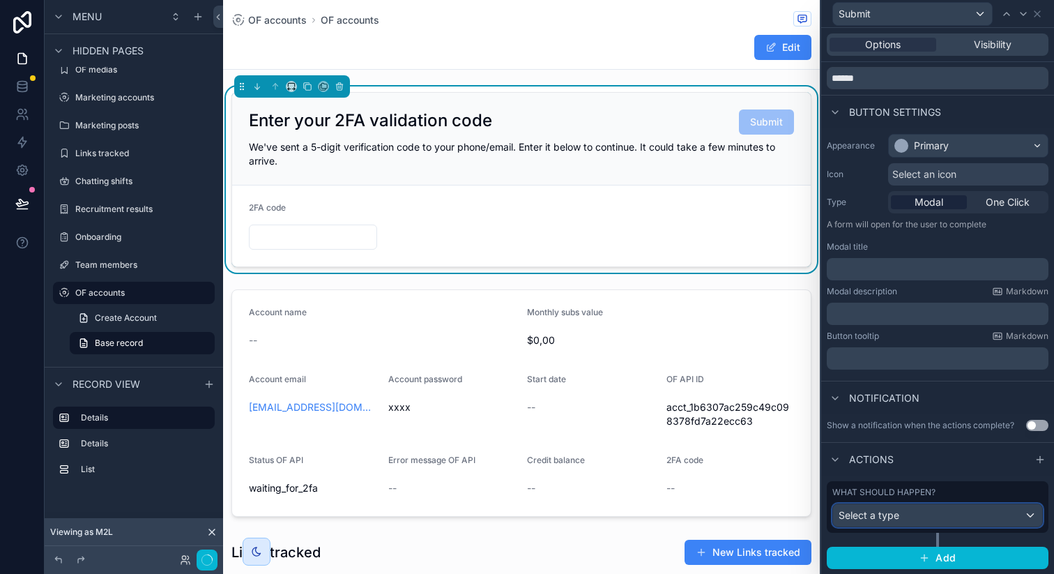
click at [961, 513] on div "Select a type" at bounding box center [937, 515] width 209 height 22
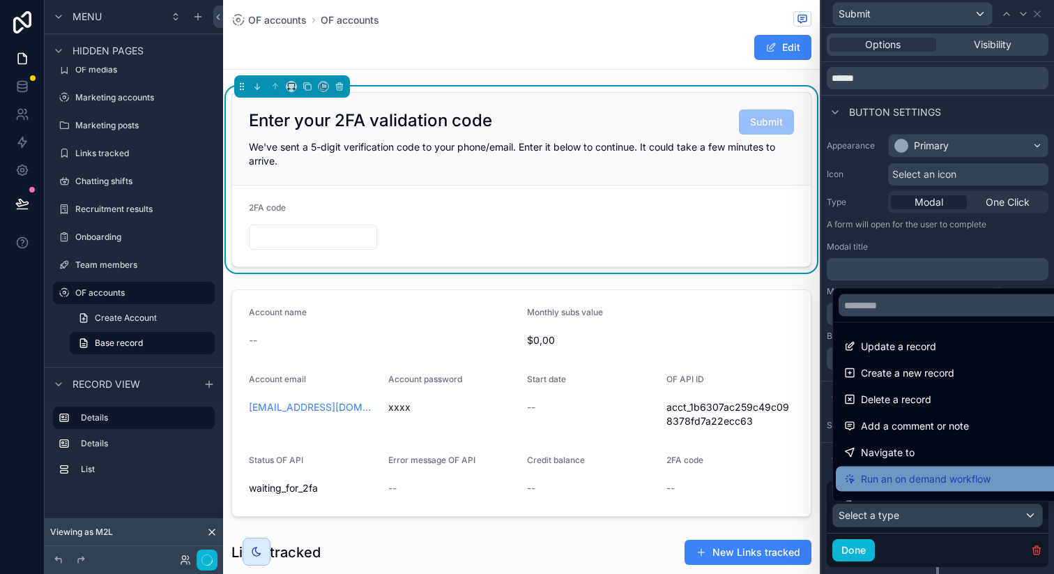
click at [925, 472] on span "Run an on demand workflow" at bounding box center [926, 479] width 130 height 17
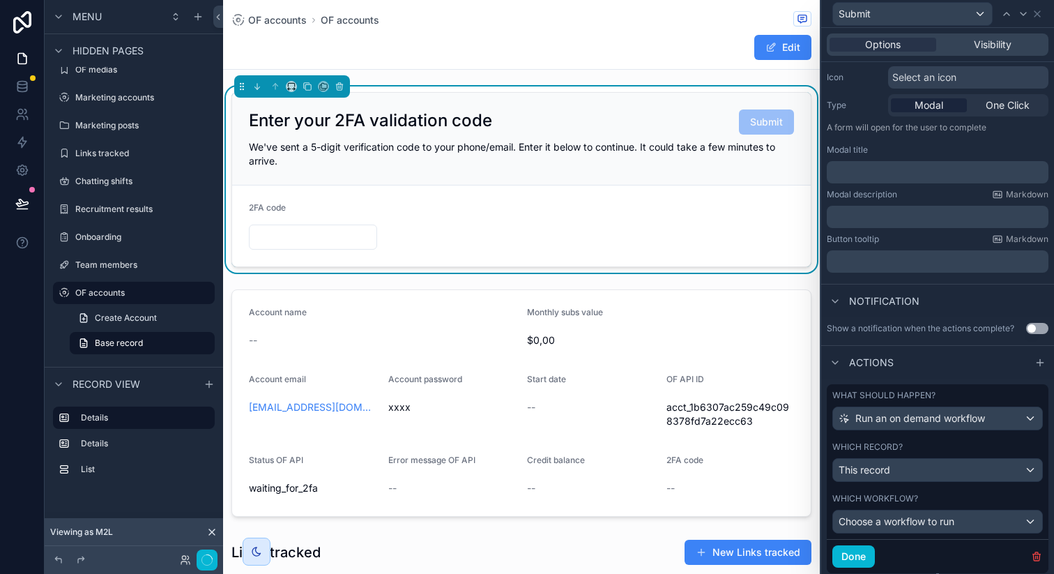
scroll to position [183, 0]
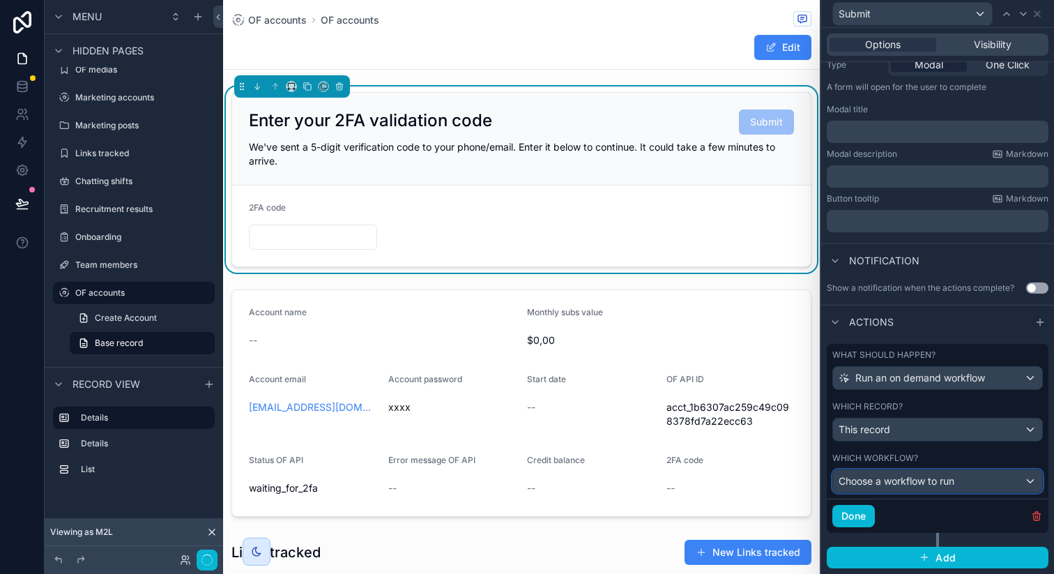
click at [905, 471] on div "Choose a workflow to run" at bounding box center [937, 481] width 209 height 22
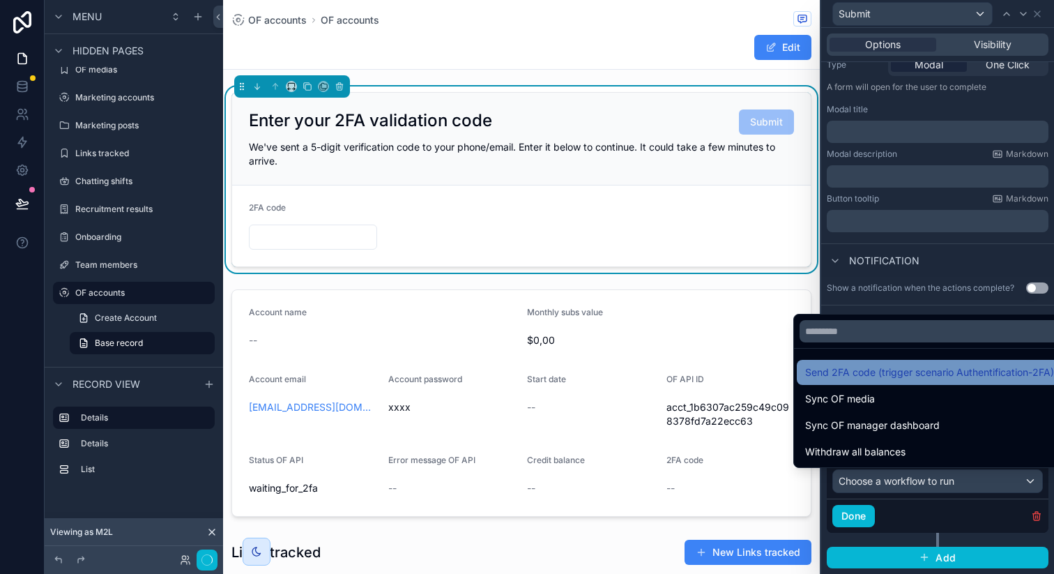
click at [900, 379] on span "Send 2FA code (trigger scenario Authentification-2FA)" at bounding box center [930, 372] width 249 height 17
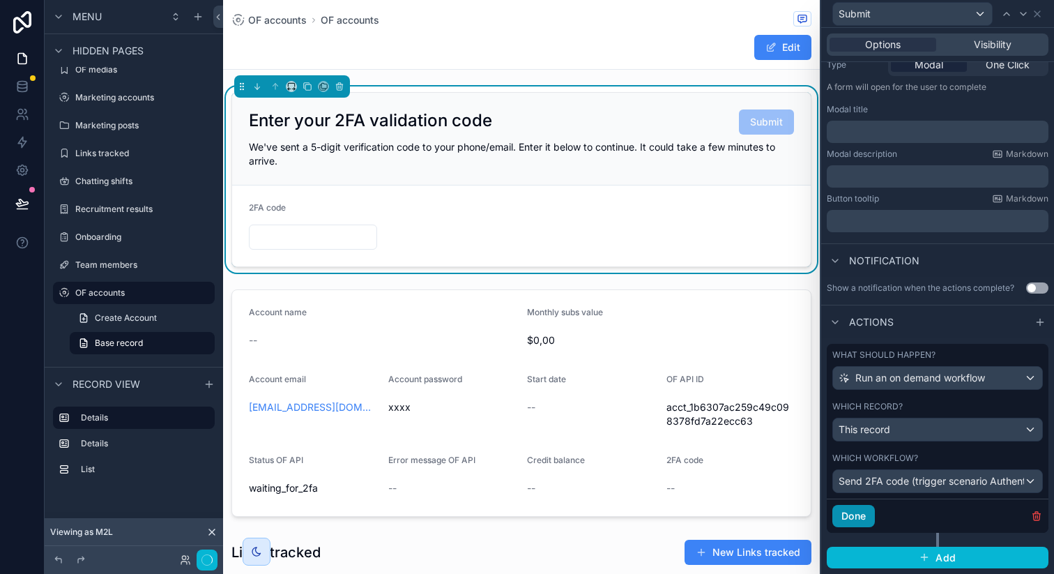
click at [856, 518] on button "Done" at bounding box center [854, 516] width 43 height 22
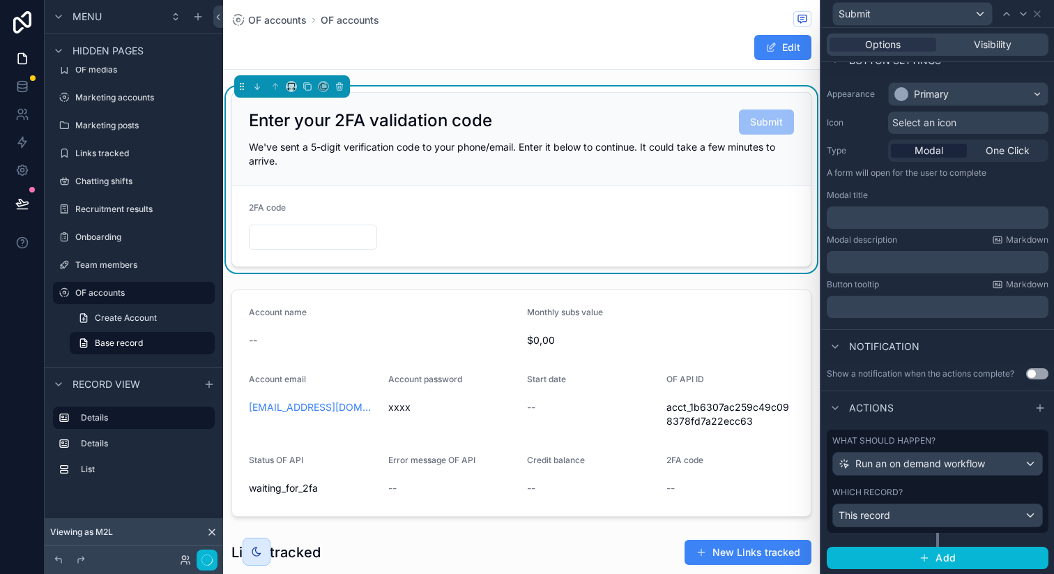
scroll to position [0, 0]
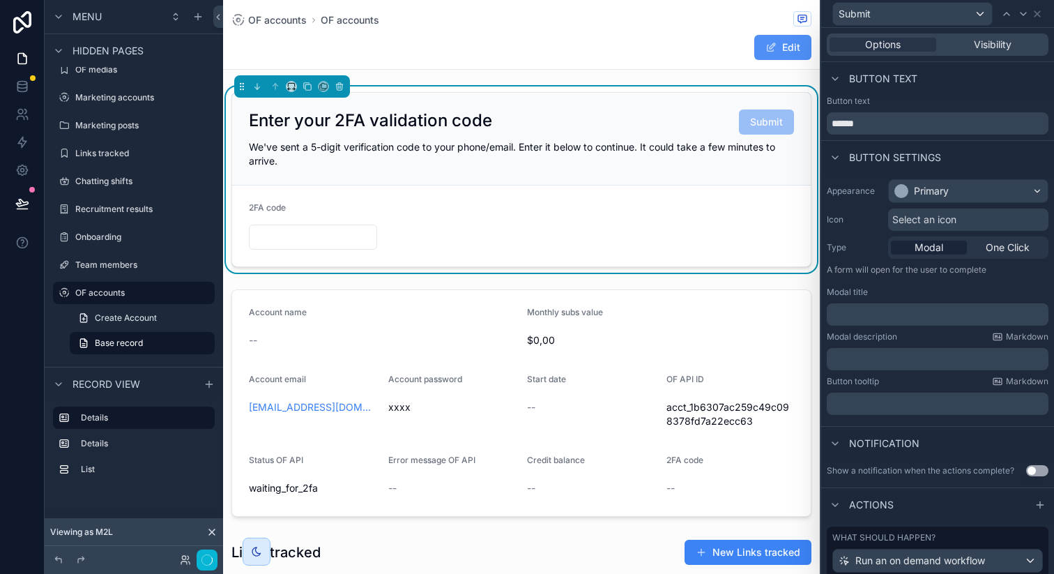
click at [763, 39] on button "Edit" at bounding box center [783, 47] width 57 height 25
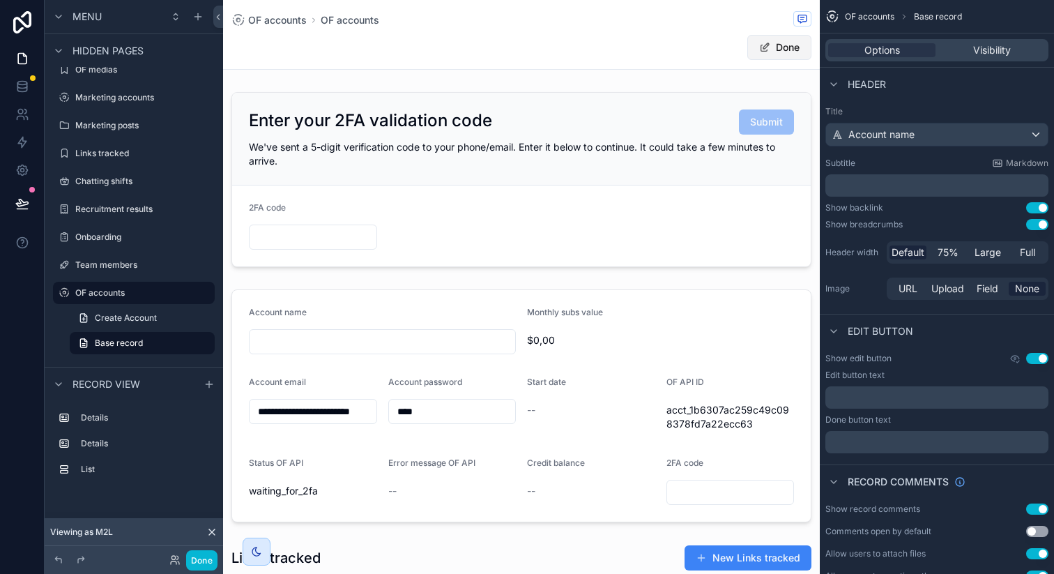
click at [766, 50] on button "Done" at bounding box center [780, 47] width 64 height 25
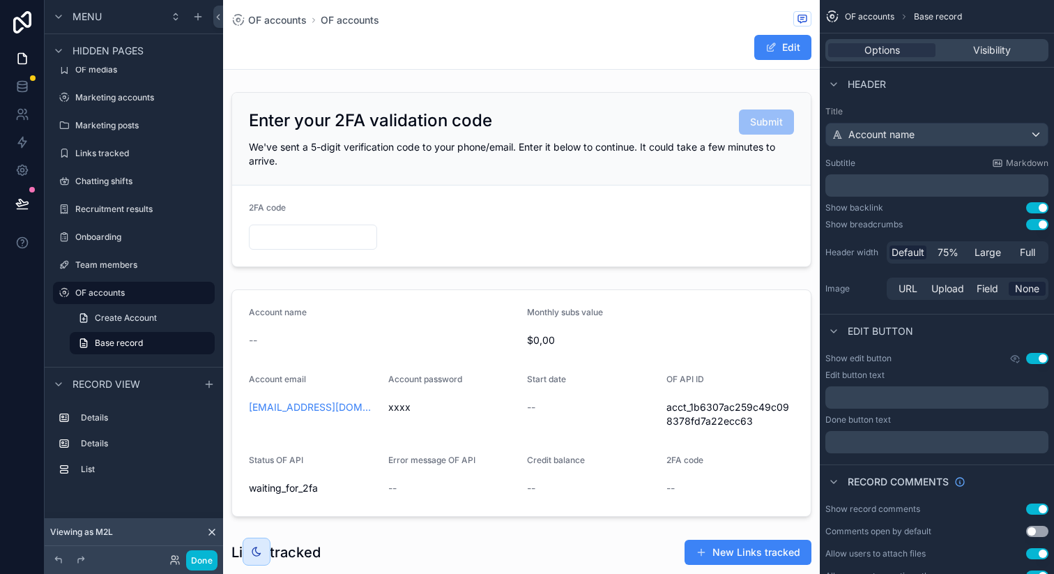
click at [647, 55] on div "Edit" at bounding box center [522, 47] width 580 height 27
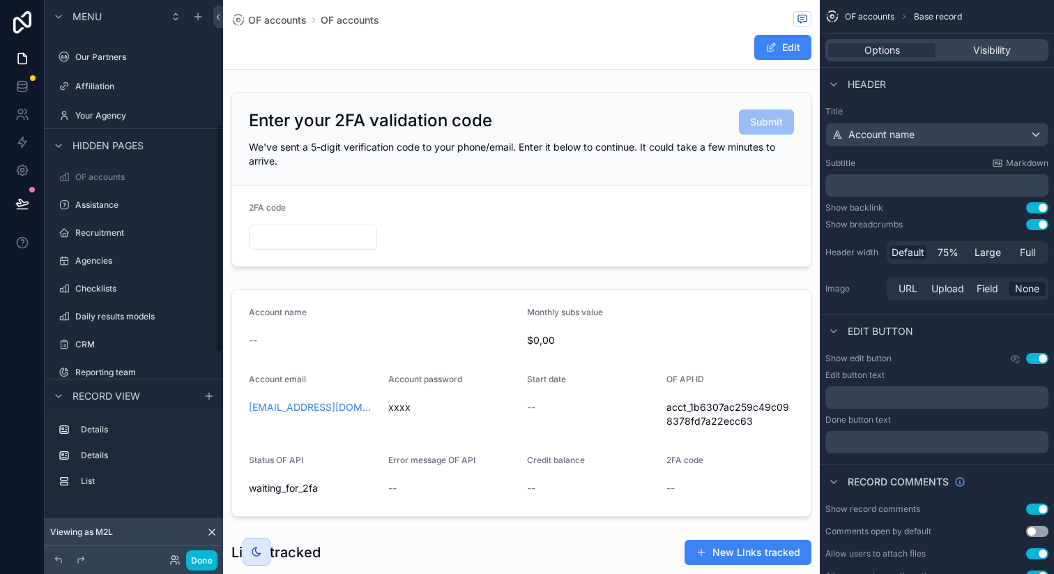
scroll to position [252, 0]
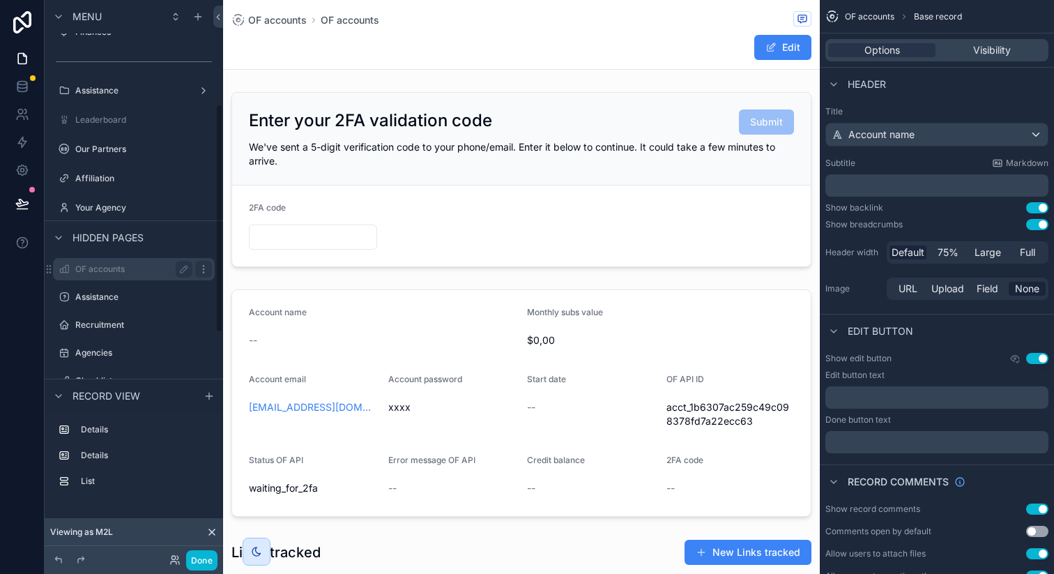
click at [205, 268] on icon "scrollable content" at bounding box center [203, 269] width 11 height 11
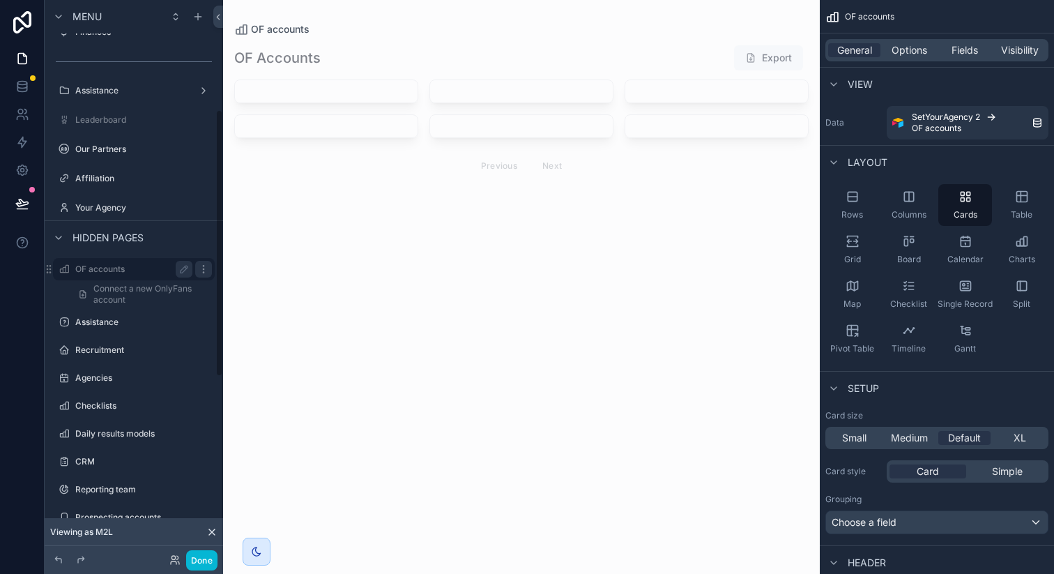
scroll to position [229, 0]
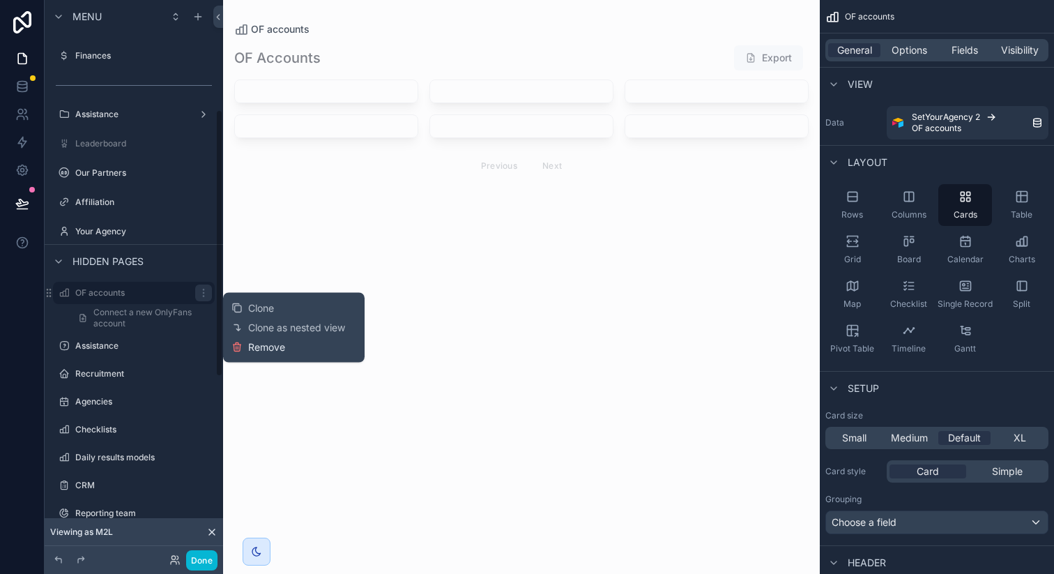
click at [271, 351] on span "Remove" at bounding box center [266, 347] width 37 height 14
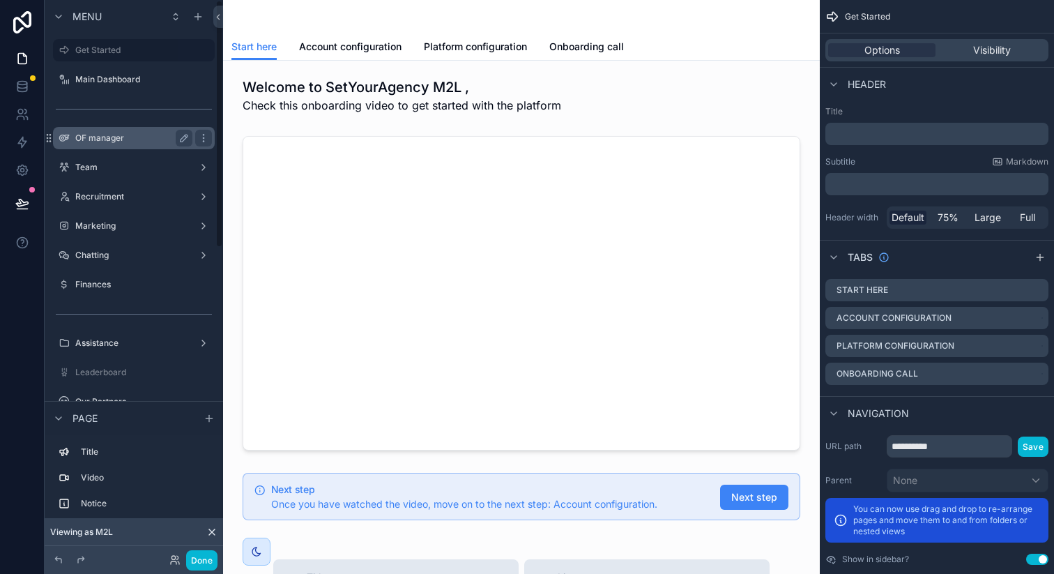
click at [151, 134] on label "OF manager" at bounding box center [131, 138] width 112 height 11
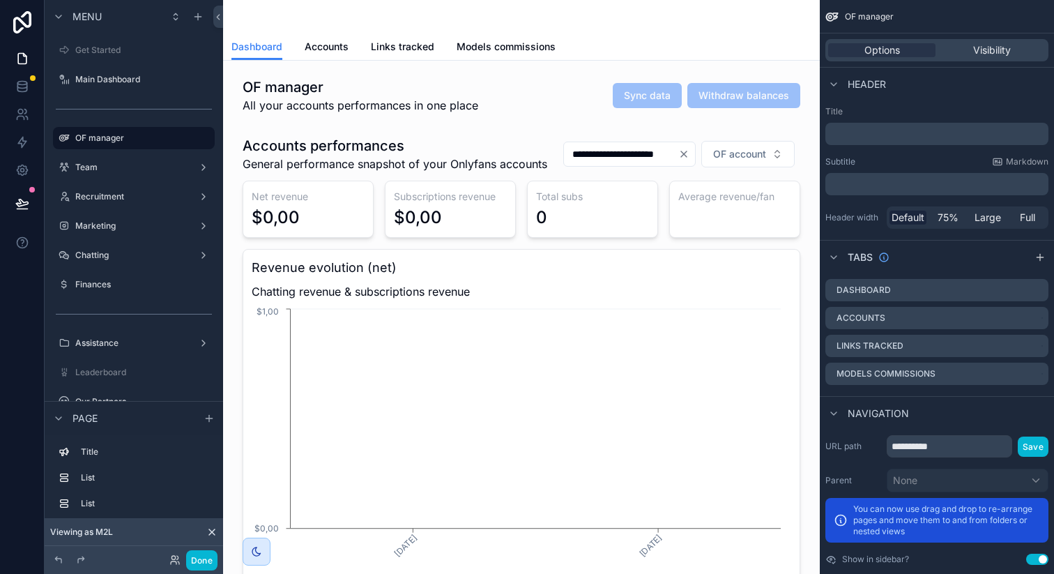
click at [338, 43] on span "Accounts" at bounding box center [327, 47] width 44 height 14
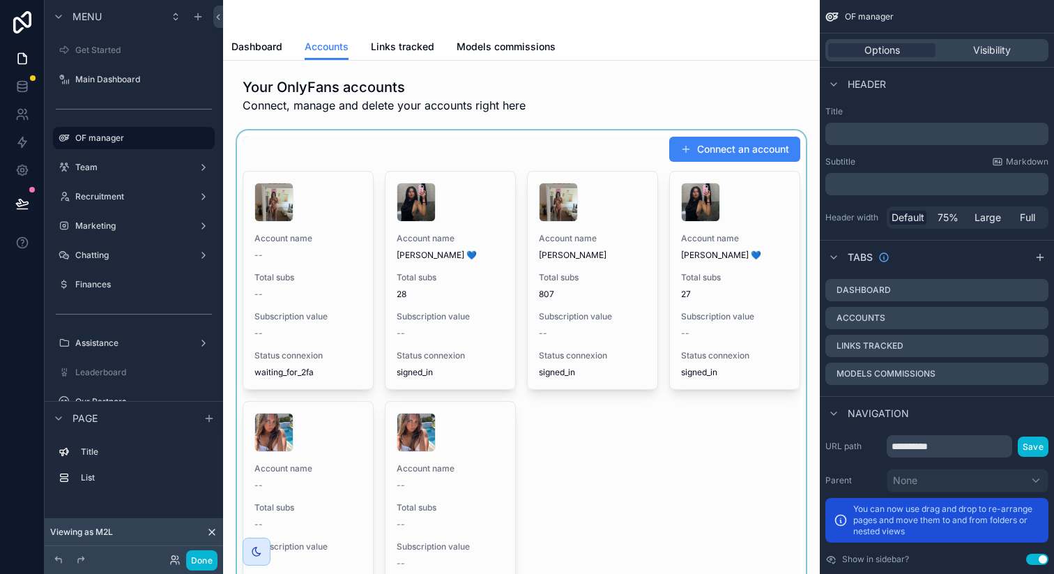
click at [603, 156] on div "scrollable content" at bounding box center [521, 377] width 575 height 495
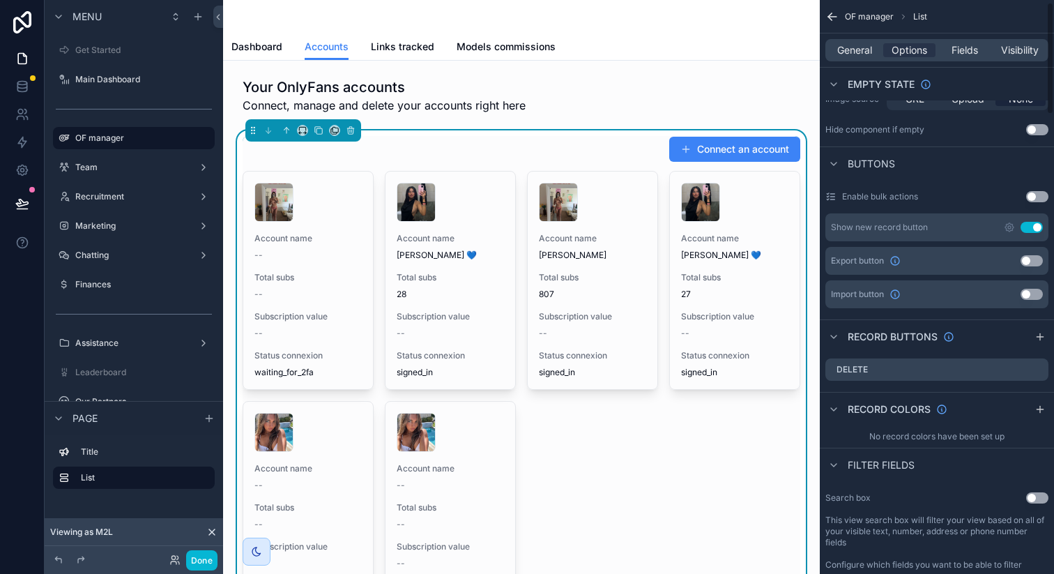
scroll to position [483, 0]
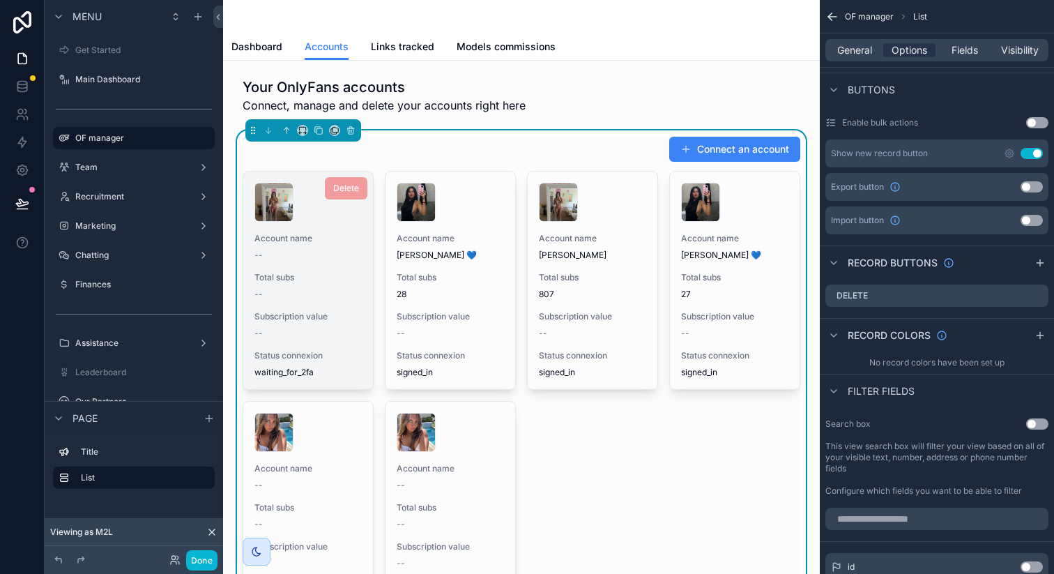
click at [323, 284] on div "Total subs --" at bounding box center [308, 286] width 107 height 28
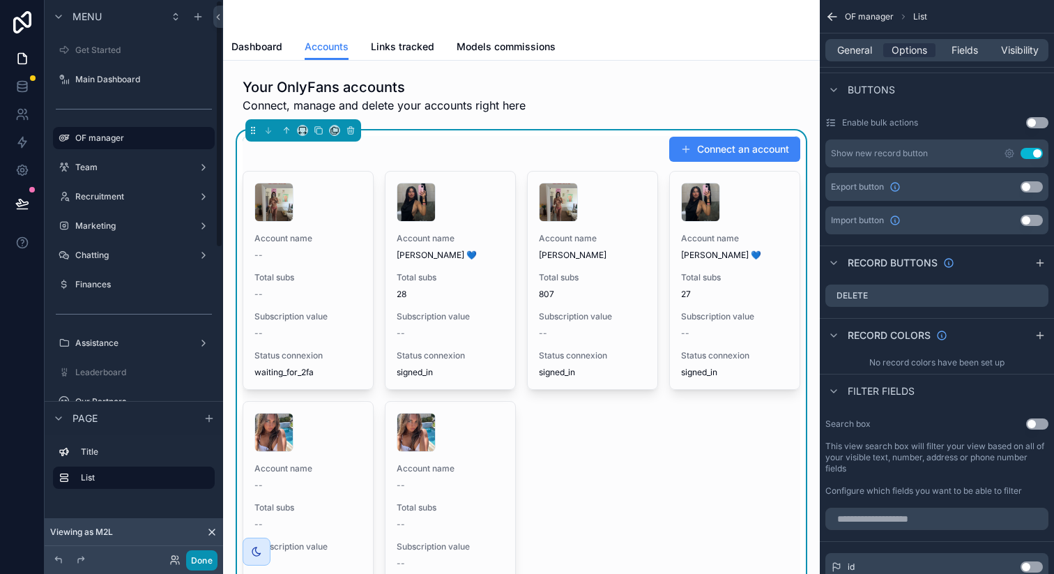
click at [201, 553] on button "Done" at bounding box center [201, 560] width 31 height 20
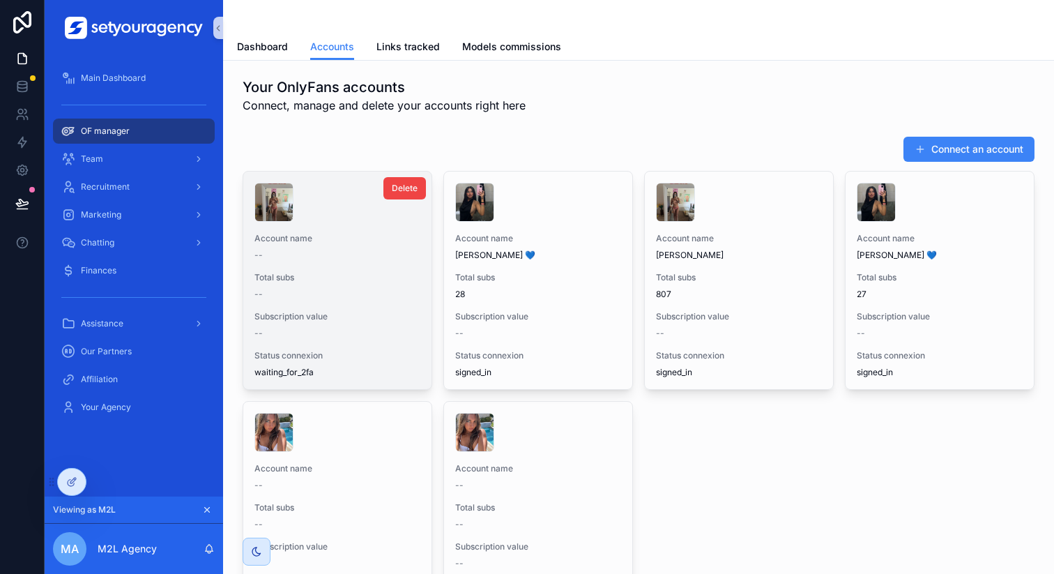
click at [393, 264] on div "Account name -- Total subs -- Subscription value -- Status connexion waiting_fo…" at bounding box center [337, 281] width 188 height 218
click at [335, 237] on span "Account name" at bounding box center [338, 238] width 166 height 11
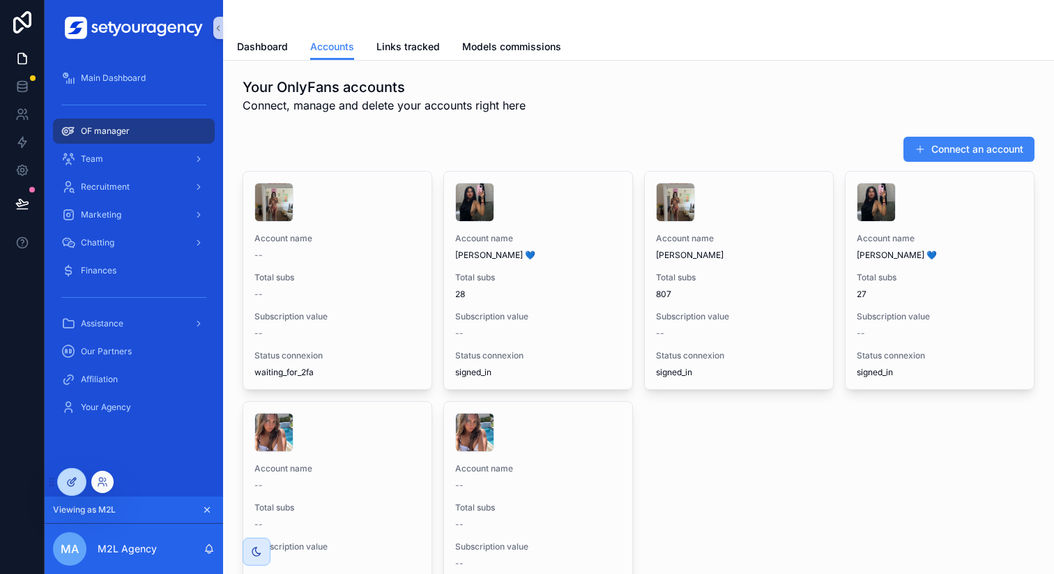
click at [74, 474] on div at bounding box center [72, 482] width 28 height 27
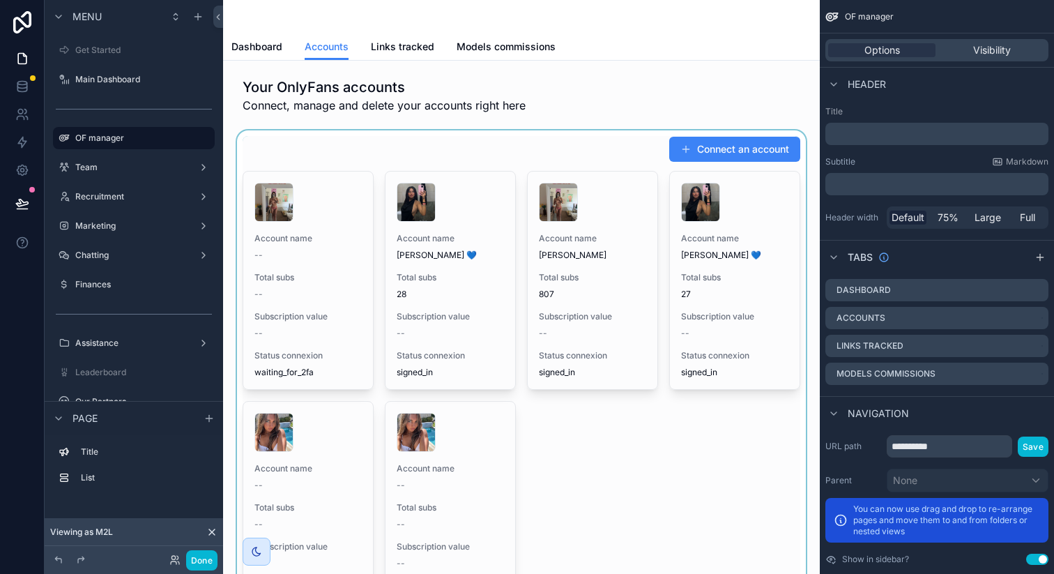
click at [379, 236] on div "scrollable content" at bounding box center [521, 377] width 575 height 495
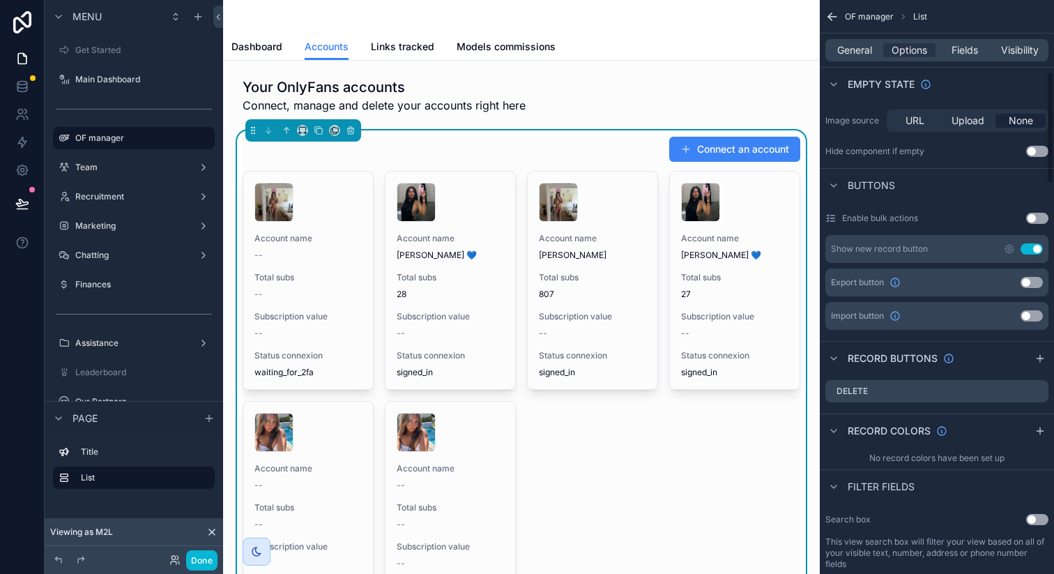
scroll to position [358, 0]
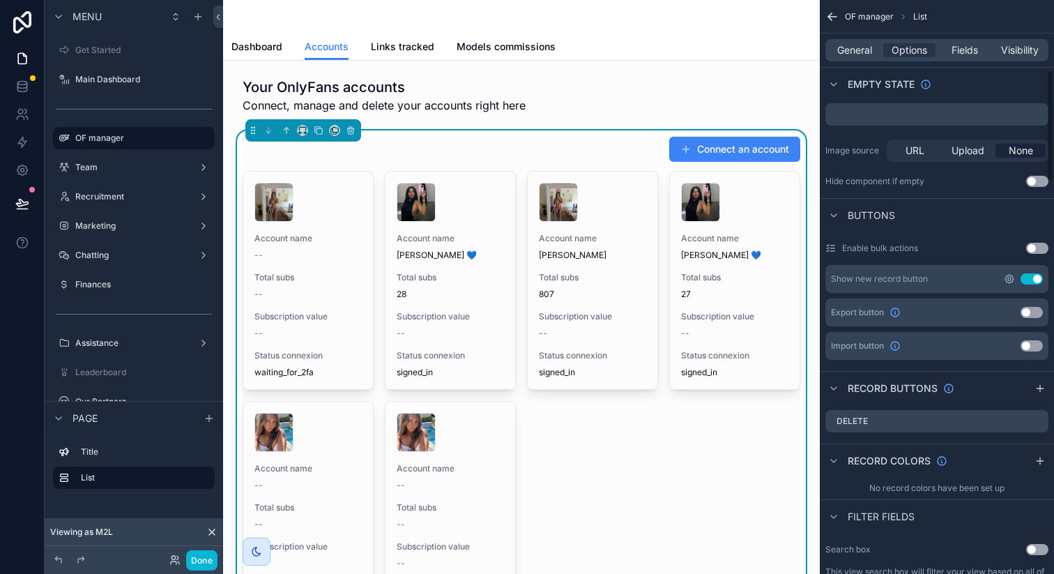
click at [1011, 276] on icon "scrollable content" at bounding box center [1010, 279] width 8 height 8
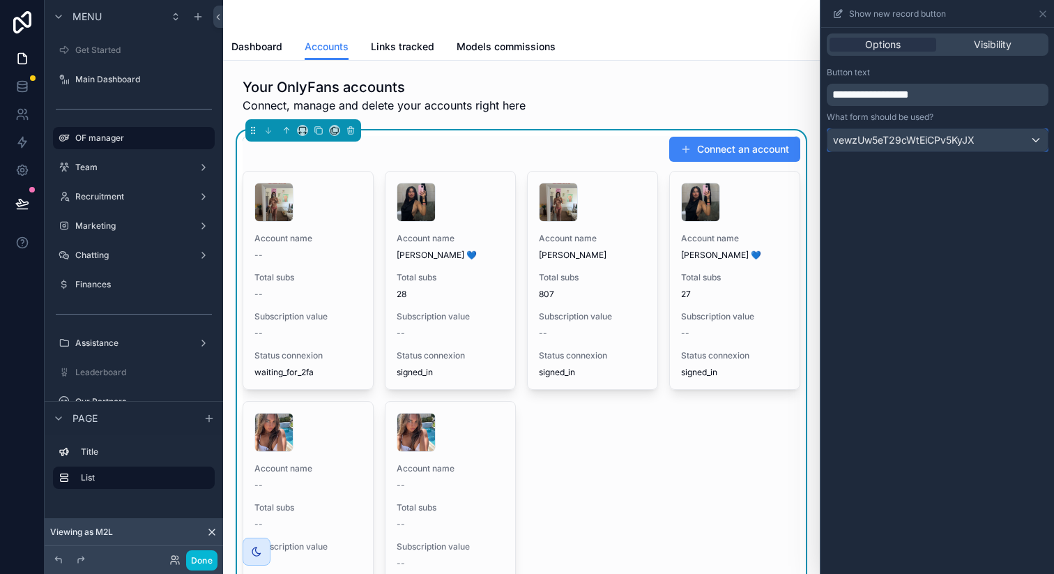
click at [994, 133] on div "vewzUw5eT29cWtEiCPv5KyJX" at bounding box center [938, 140] width 220 height 22
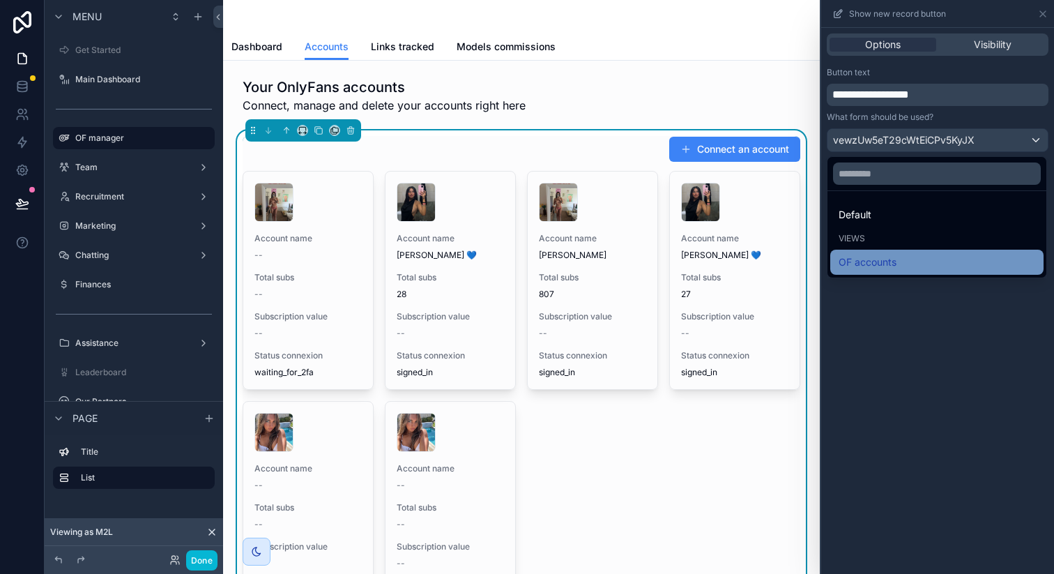
click at [900, 262] on div "OF accounts" at bounding box center [937, 262] width 197 height 17
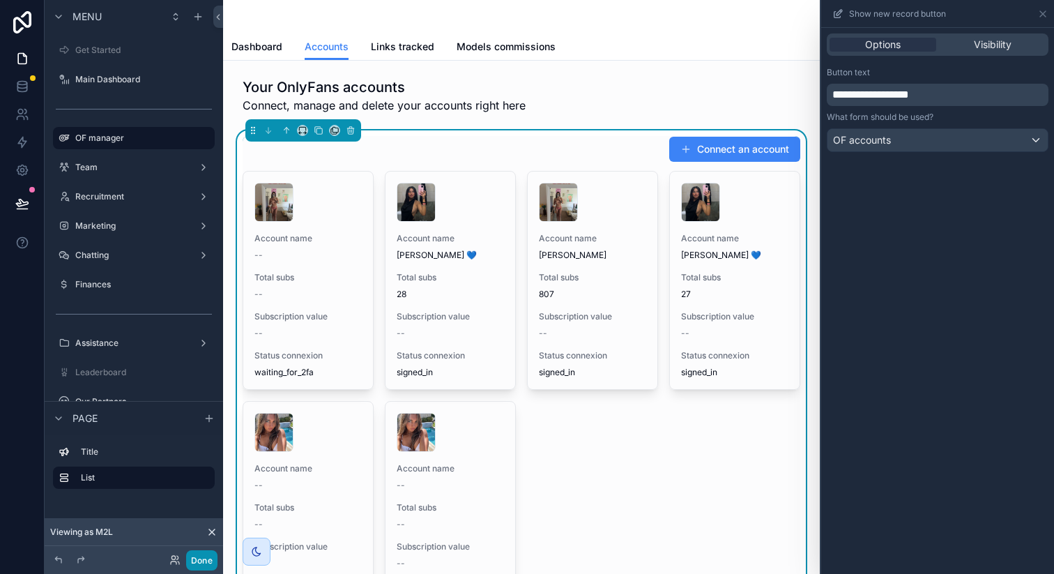
click at [204, 562] on button "Done" at bounding box center [201, 560] width 31 height 20
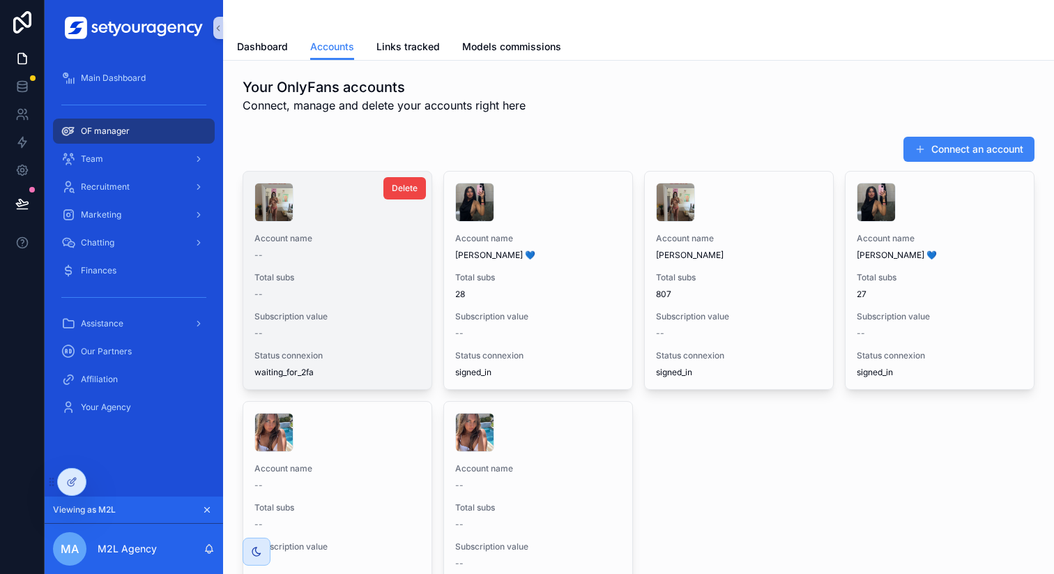
click at [367, 289] on div "--" at bounding box center [338, 294] width 166 height 11
click at [322, 220] on div "scrollable content" at bounding box center [338, 202] width 166 height 39
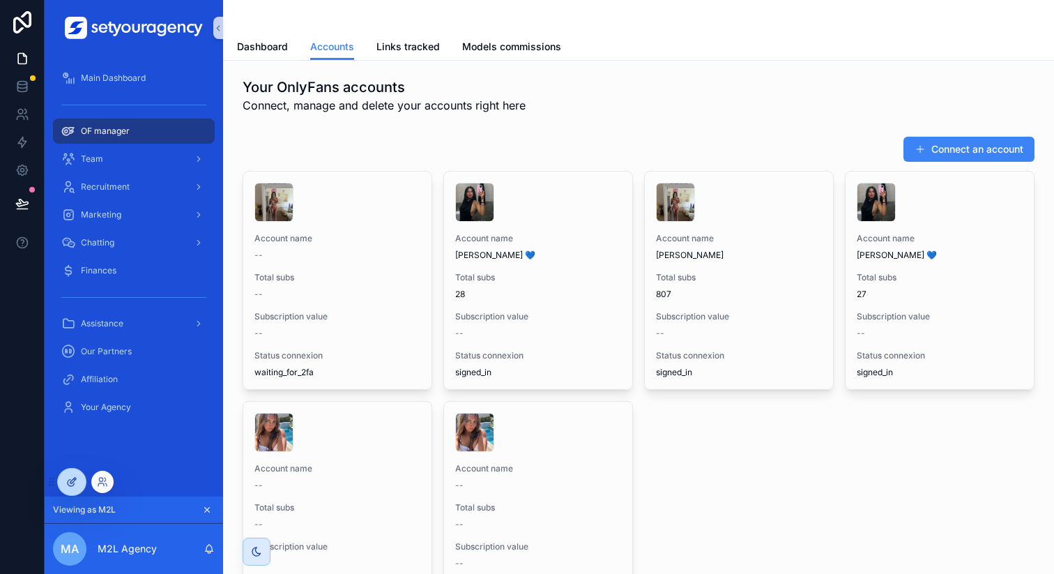
click at [71, 485] on icon at bounding box center [71, 481] width 11 height 11
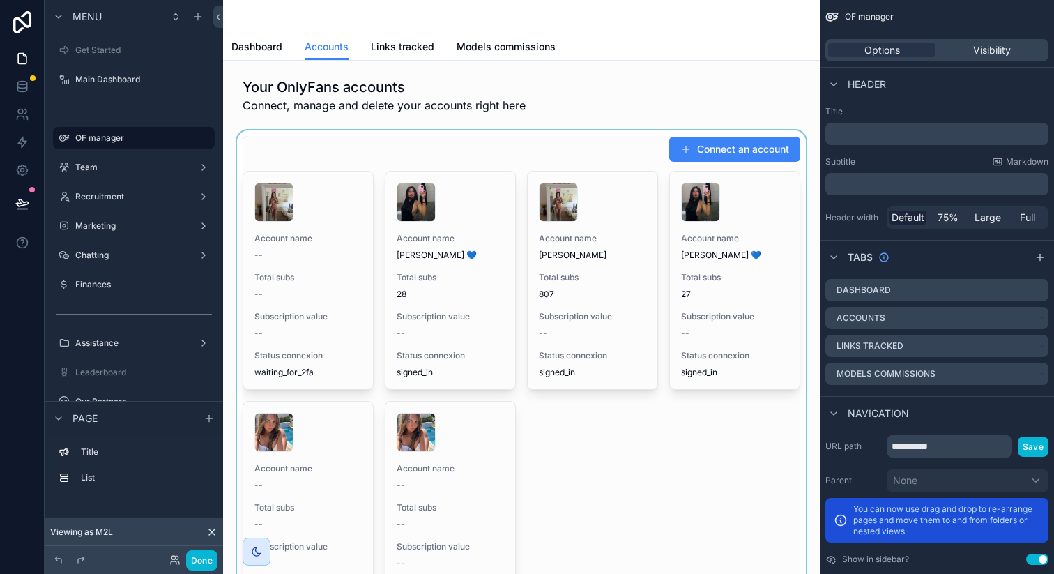
click at [369, 267] on div "scrollable content" at bounding box center [521, 377] width 575 height 495
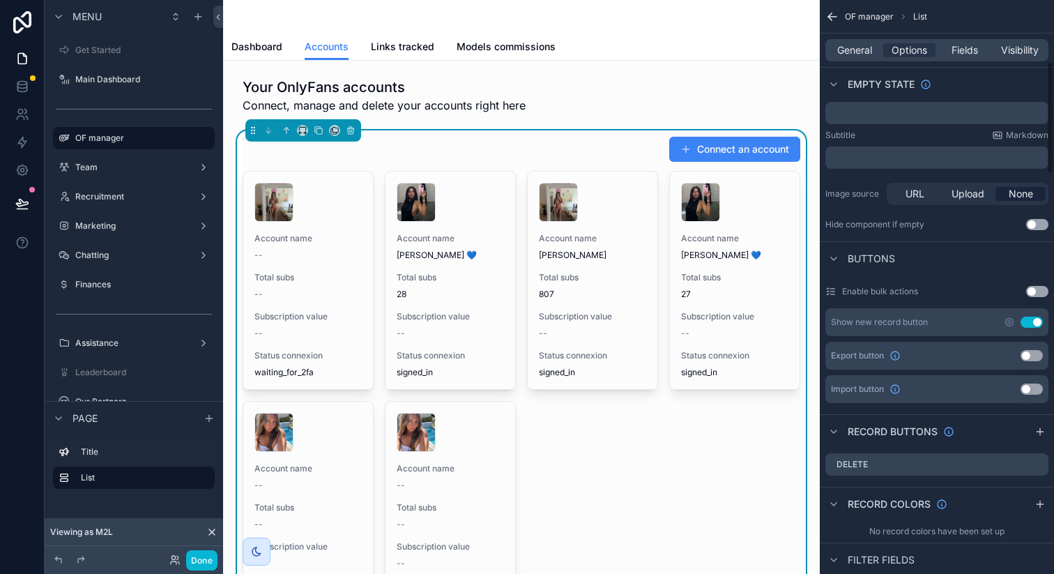
scroll to position [333, 0]
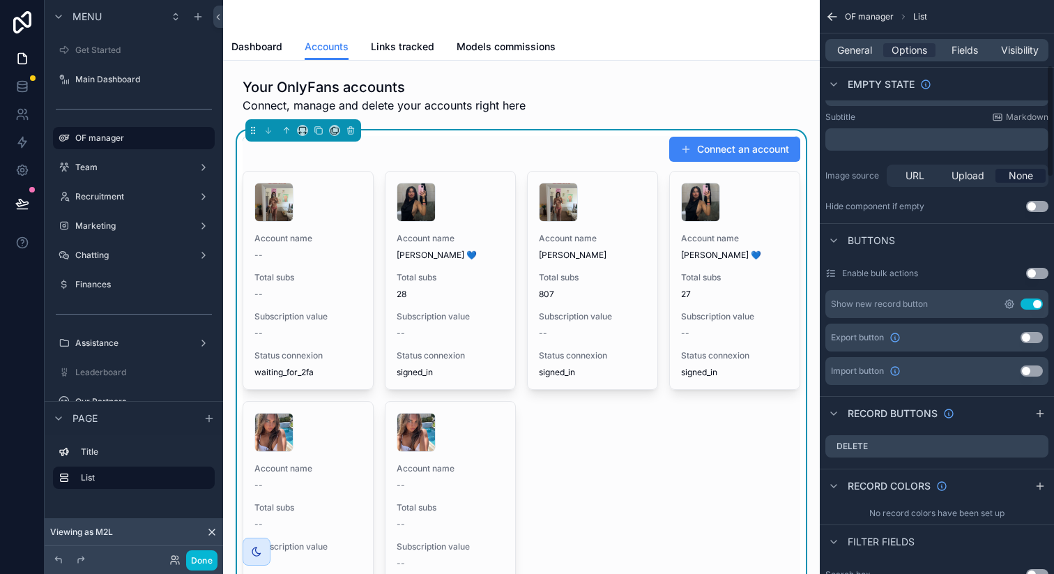
click at [1013, 301] on icon "scrollable content" at bounding box center [1010, 304] width 8 height 8
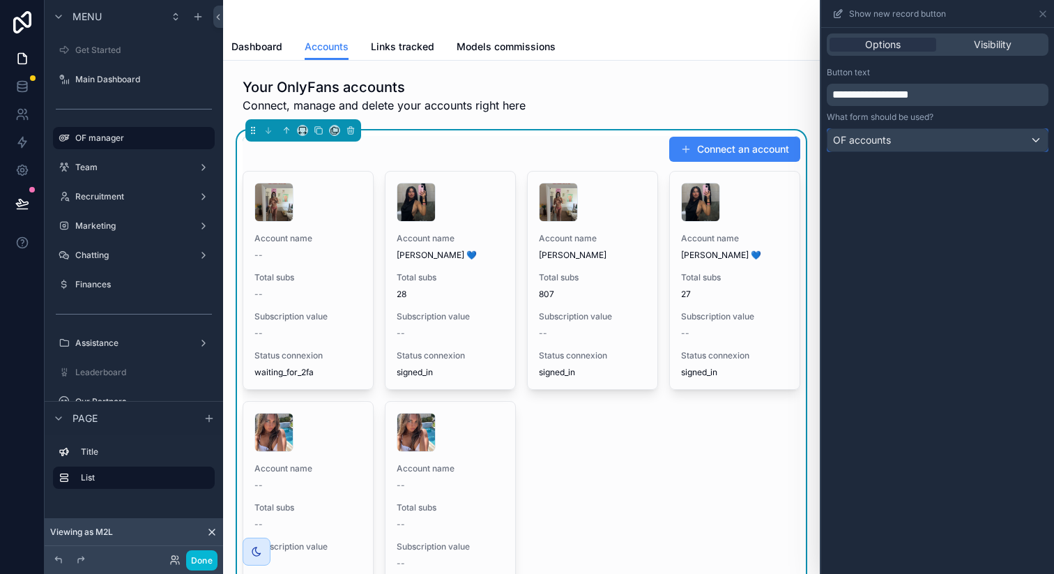
click at [967, 137] on div "OF accounts" at bounding box center [938, 140] width 220 height 22
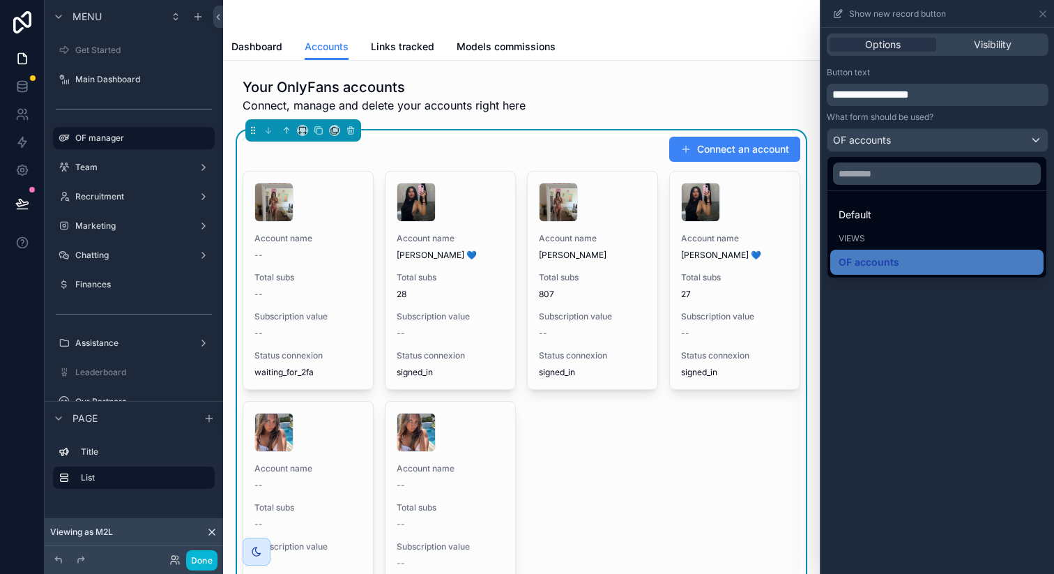
click at [967, 137] on div at bounding box center [938, 287] width 233 height 574
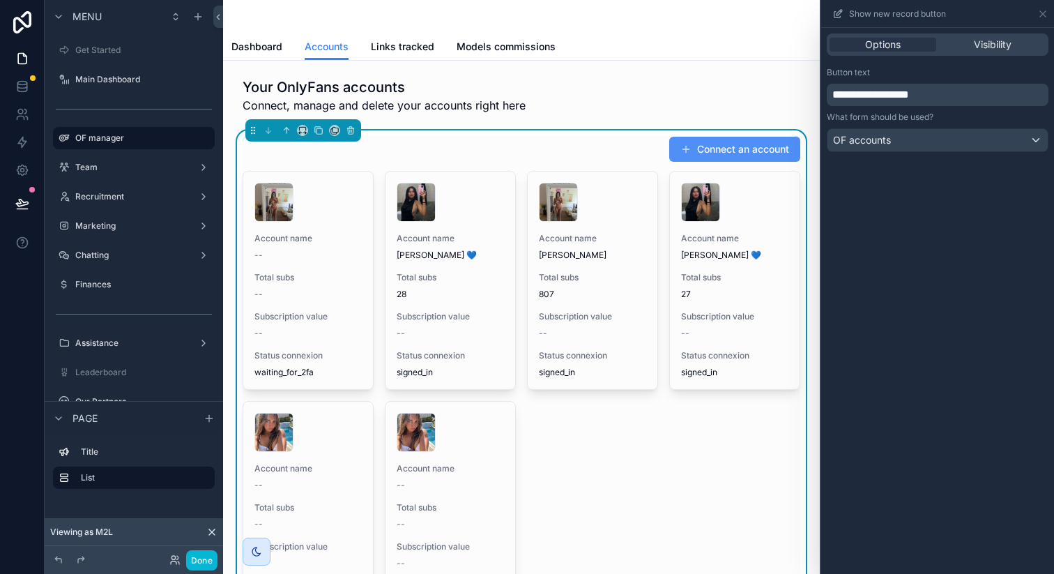
click at [710, 161] on button "Connect an account" at bounding box center [735, 149] width 131 height 25
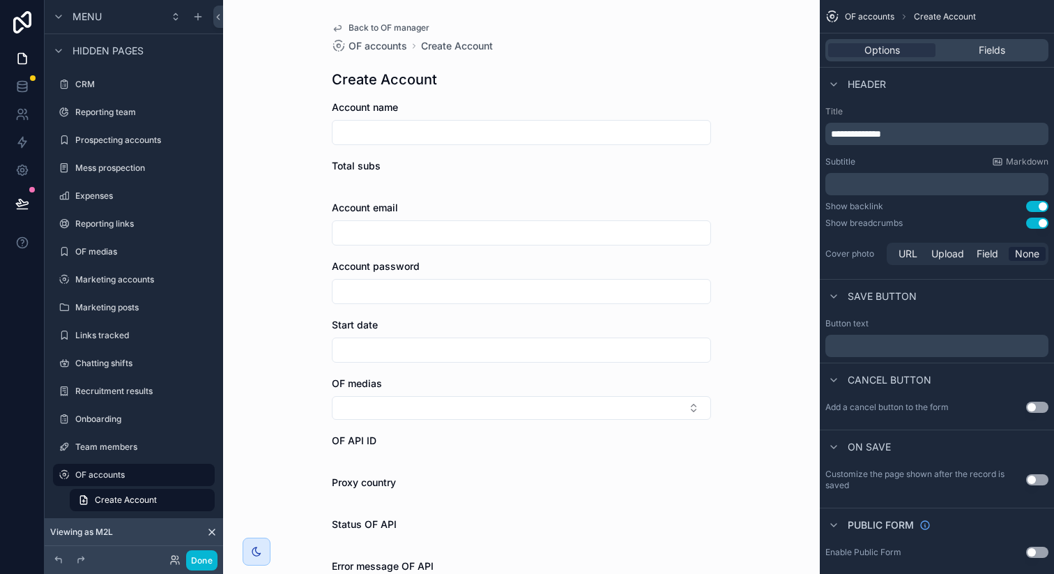
click at [383, 30] on span "Back to OF manager" at bounding box center [389, 27] width 81 height 11
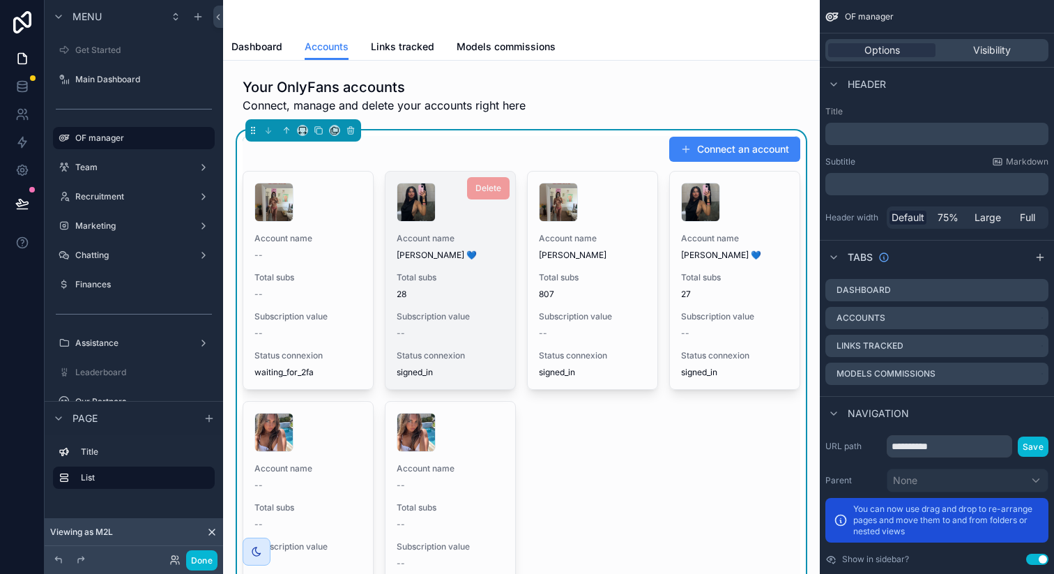
click at [423, 252] on span "[PERSON_NAME] 💙" at bounding box center [450, 255] width 107 height 11
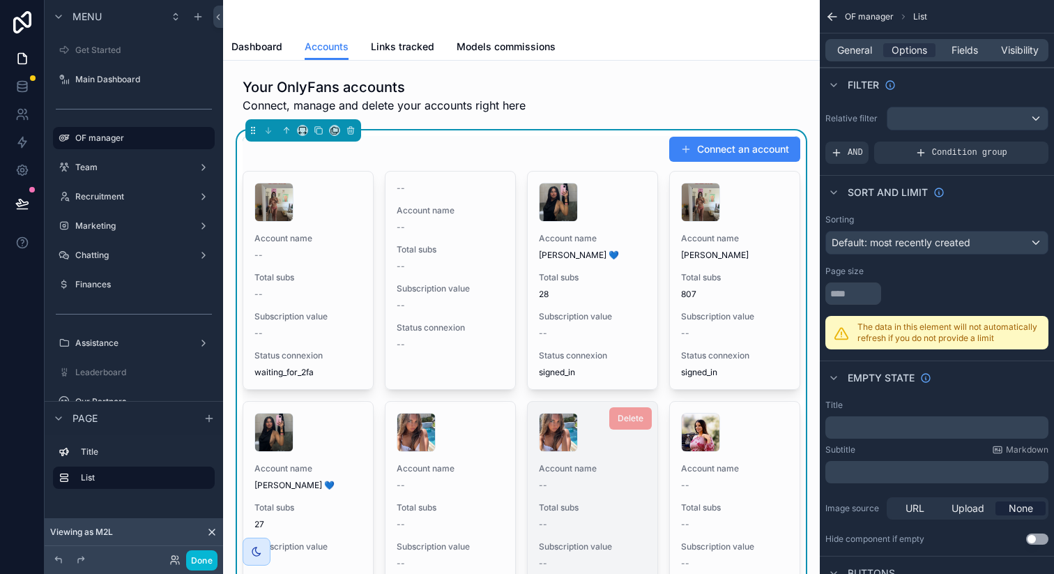
click at [628, 473] on span "Account name" at bounding box center [592, 468] width 107 height 11
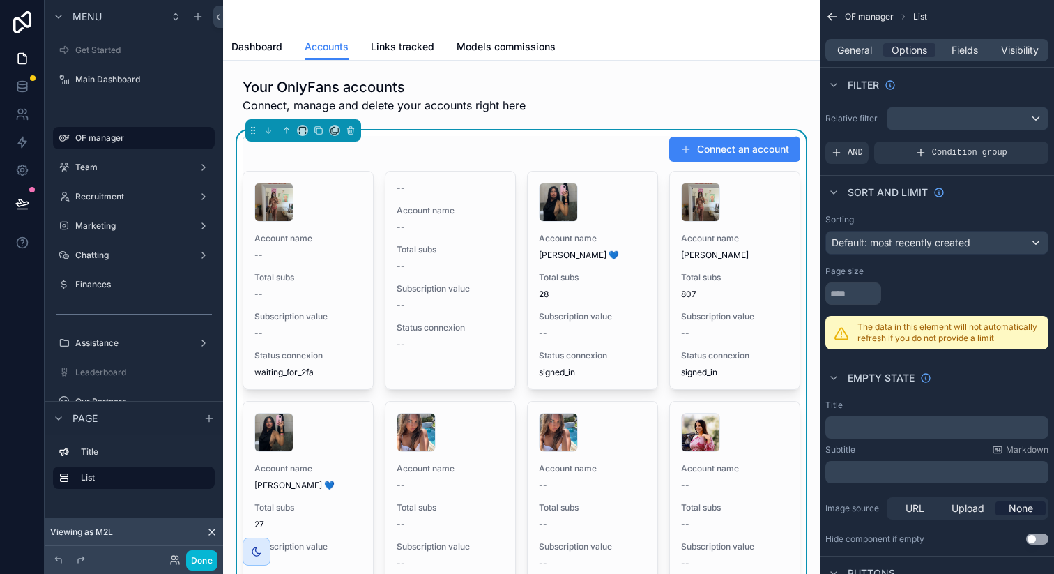
click at [415, 145] on div "Connect an account" at bounding box center [522, 149] width 558 height 27
click at [859, 51] on span "General" at bounding box center [855, 50] width 35 height 14
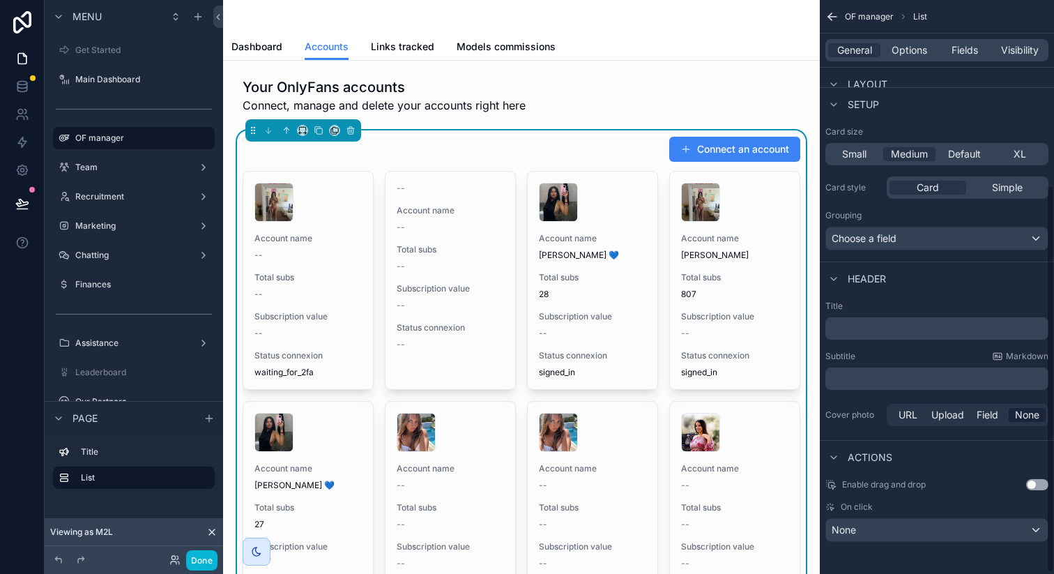
scroll to position [276, 0]
click at [883, 524] on div "None" at bounding box center [937, 528] width 222 height 22
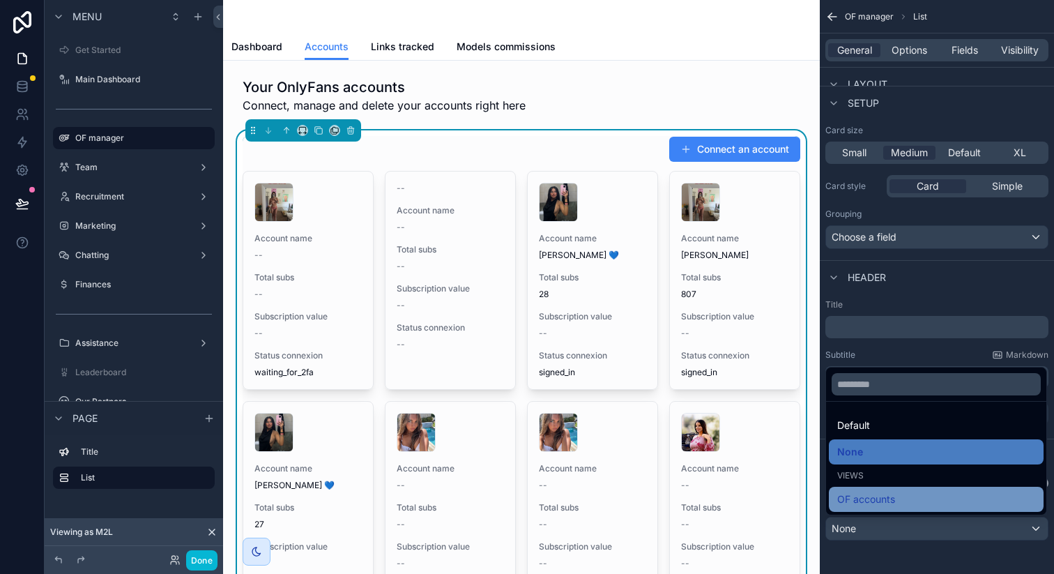
click at [885, 501] on span "OF accounts" at bounding box center [867, 499] width 58 height 17
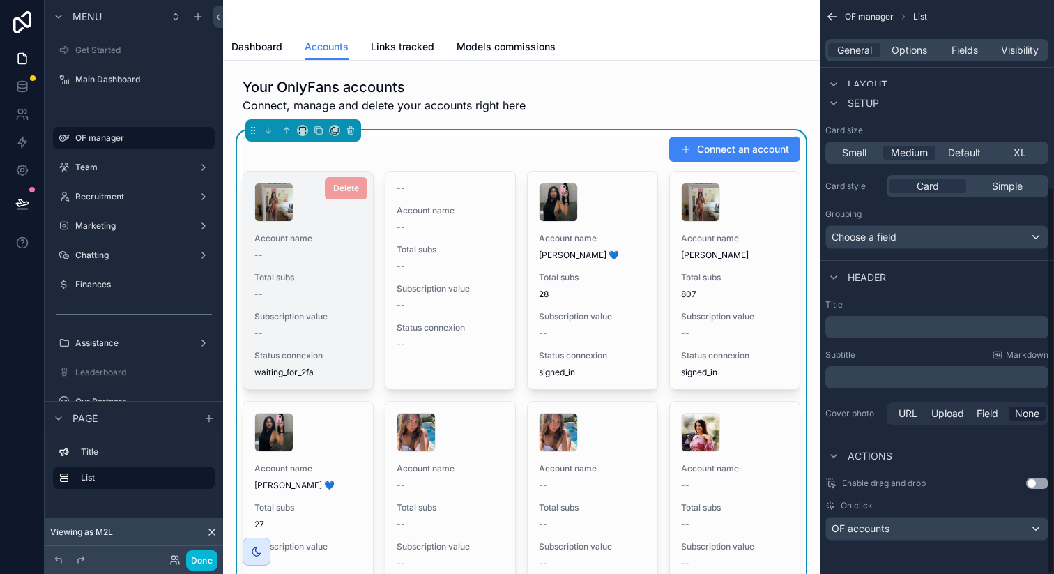
click at [342, 212] on div "scrollable content" at bounding box center [308, 202] width 107 height 39
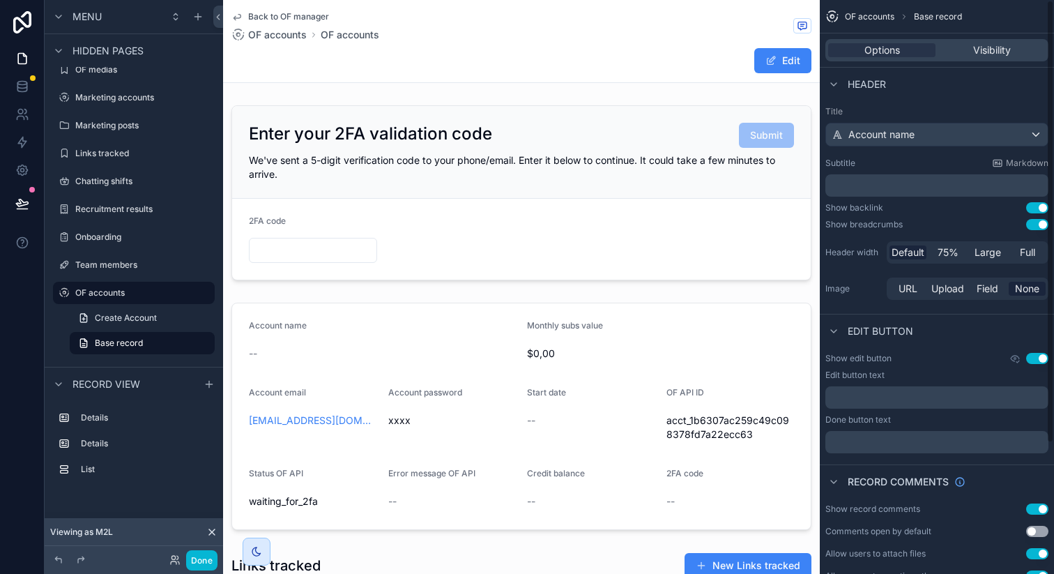
click at [1038, 225] on button "Use setting" at bounding box center [1038, 224] width 22 height 11
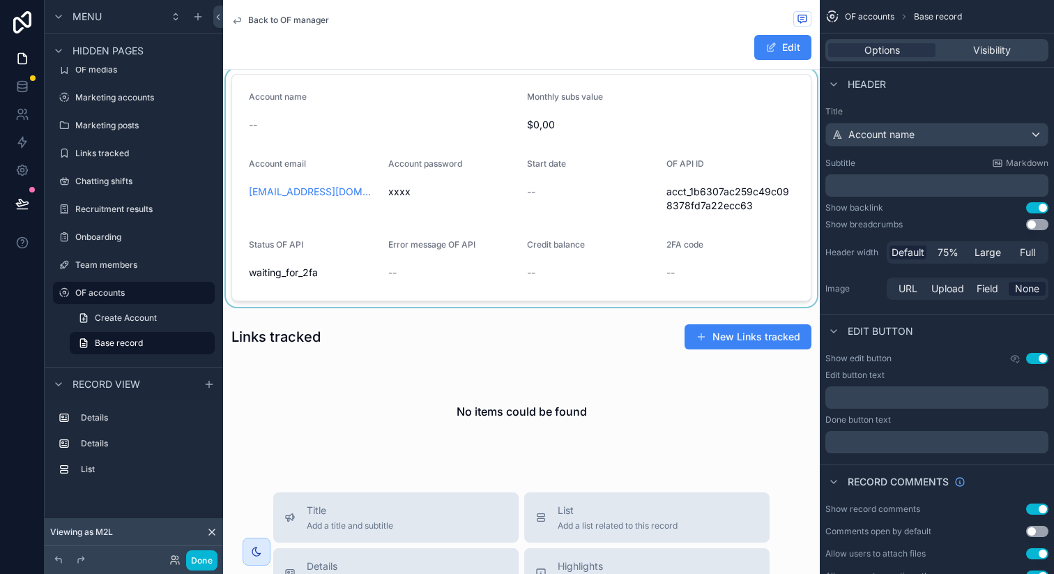
click at [637, 251] on div "scrollable content" at bounding box center [521, 187] width 597 height 239
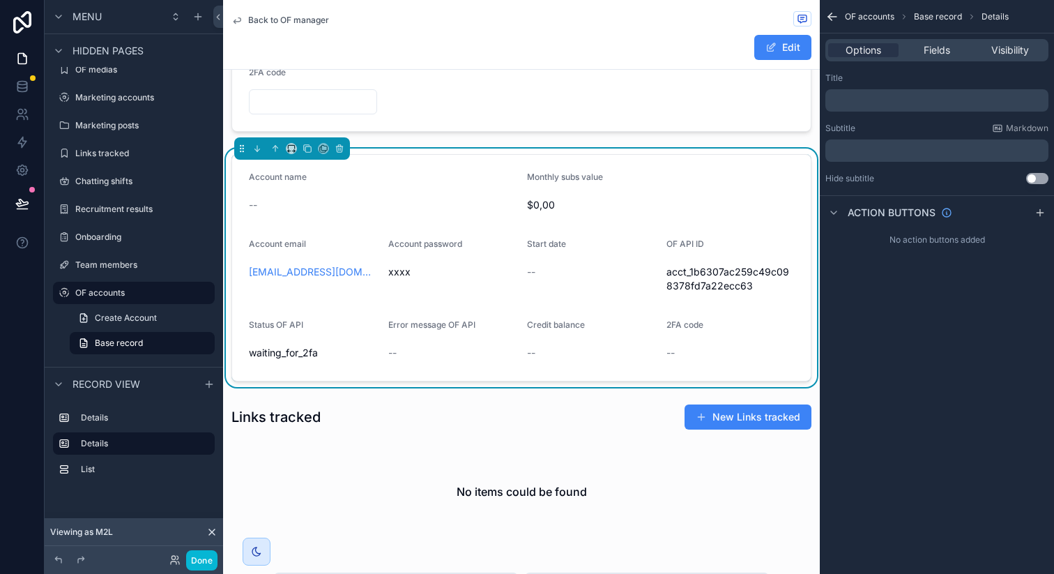
scroll to position [112, 0]
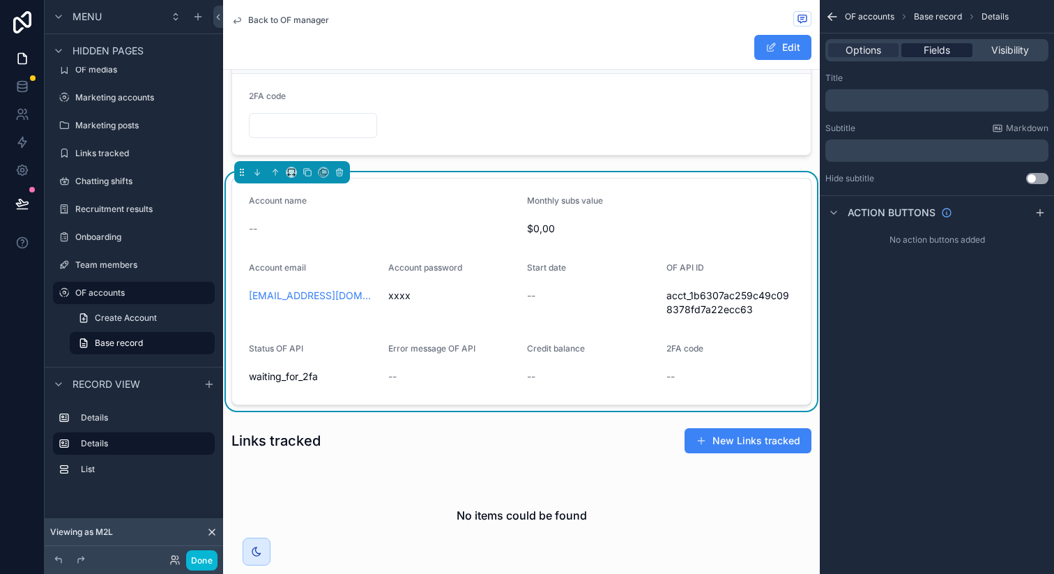
click at [942, 50] on span "Fields" at bounding box center [937, 50] width 27 height 14
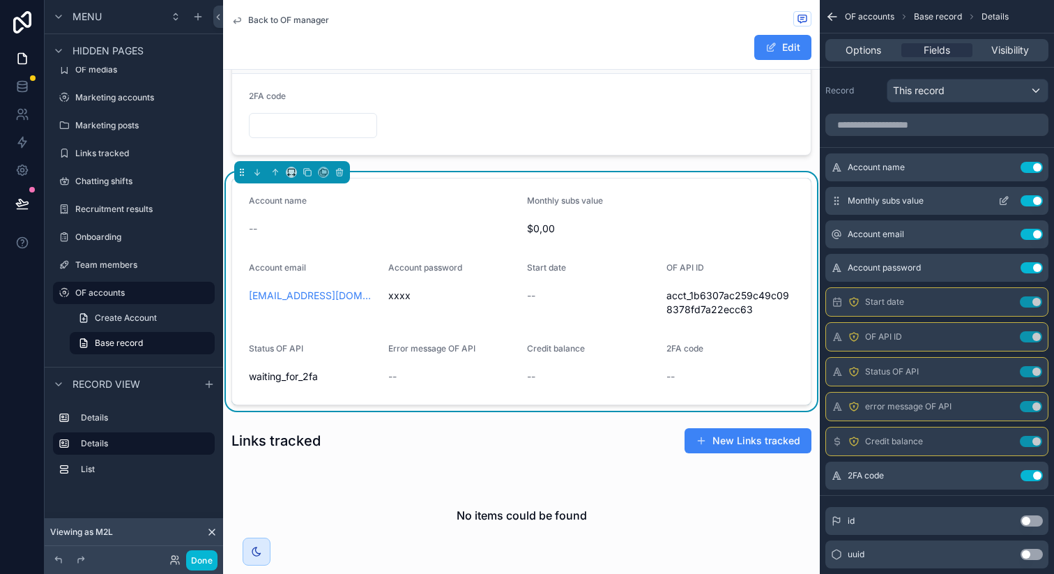
click at [1033, 197] on button "Use setting" at bounding box center [1032, 200] width 22 height 11
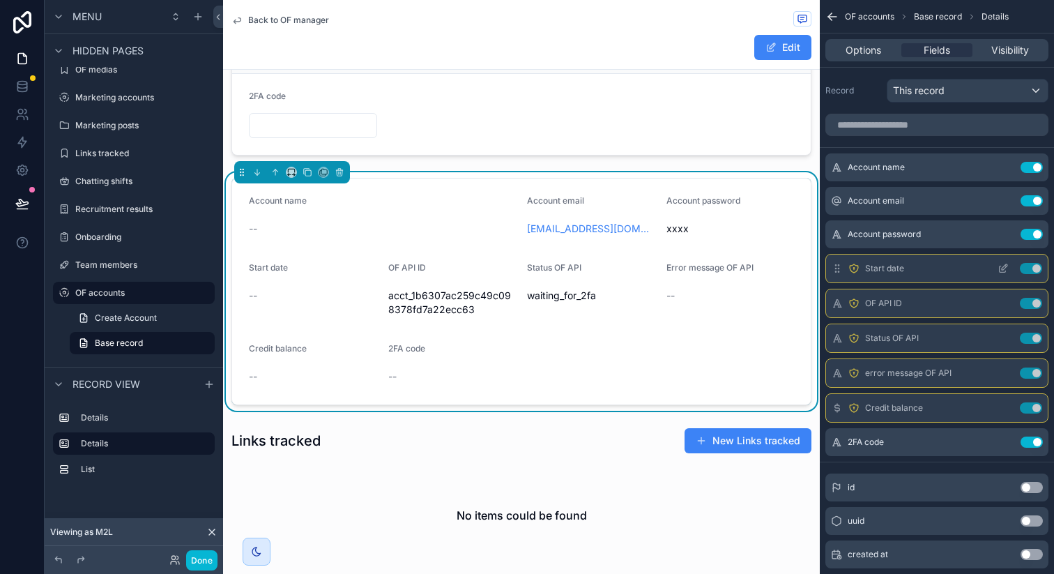
click at [1031, 264] on button "Use setting" at bounding box center [1031, 268] width 22 height 11
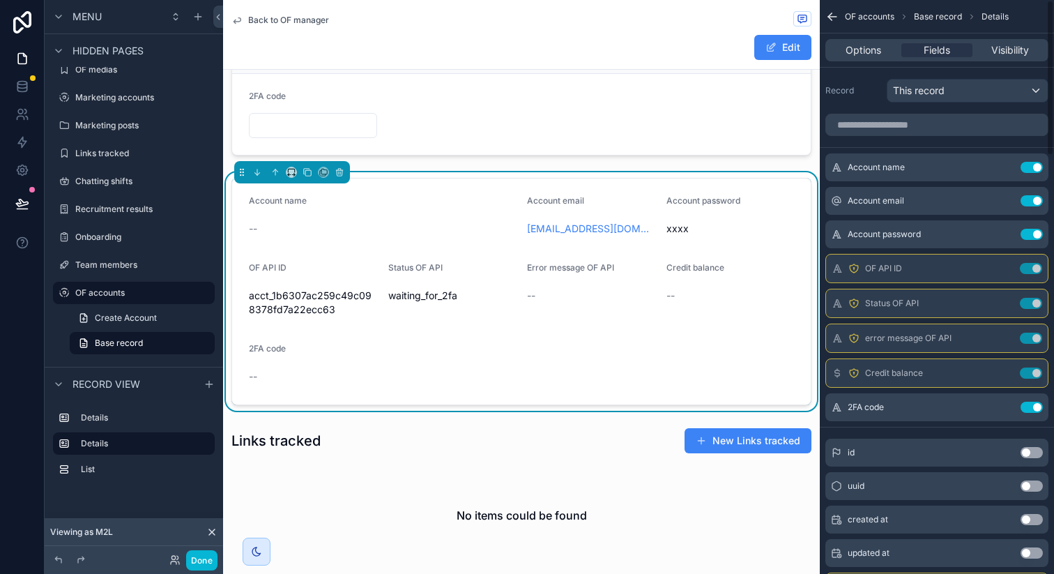
click at [1031, 264] on button "Use setting" at bounding box center [1031, 268] width 22 height 11
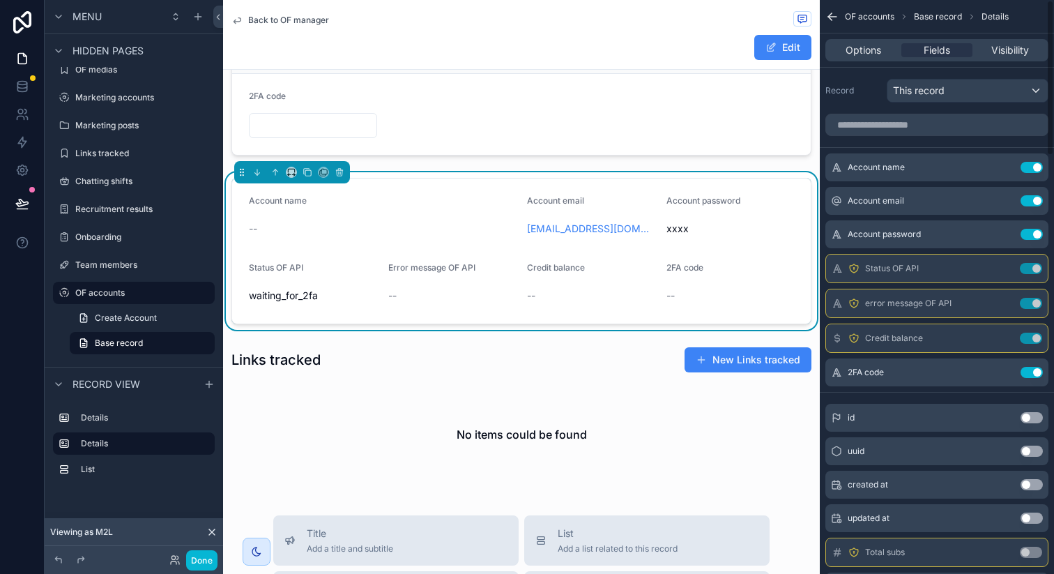
click at [1031, 264] on button "Use setting" at bounding box center [1031, 268] width 22 height 11
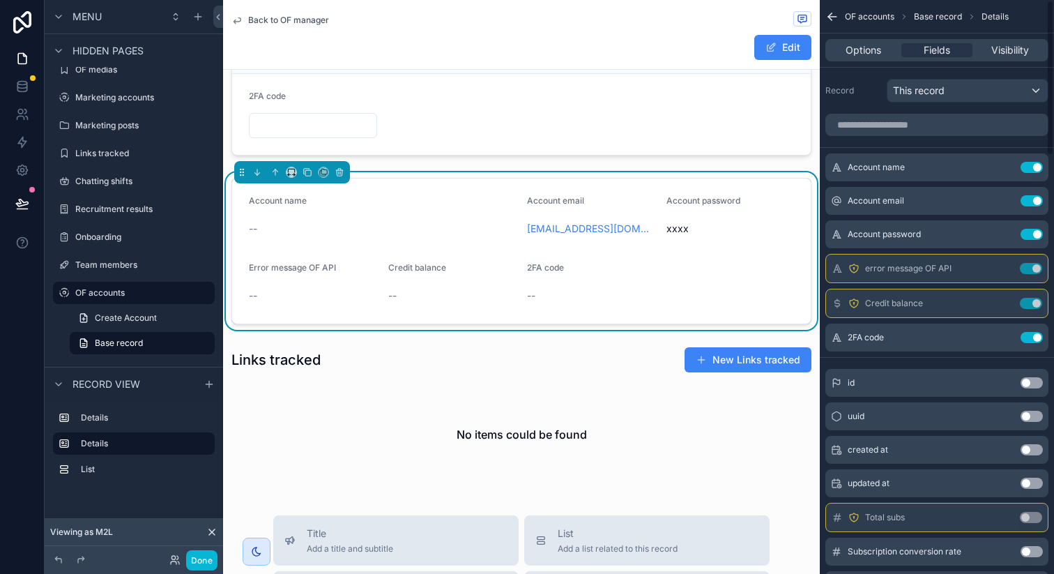
click at [1031, 264] on button "Use setting" at bounding box center [1031, 268] width 22 height 11
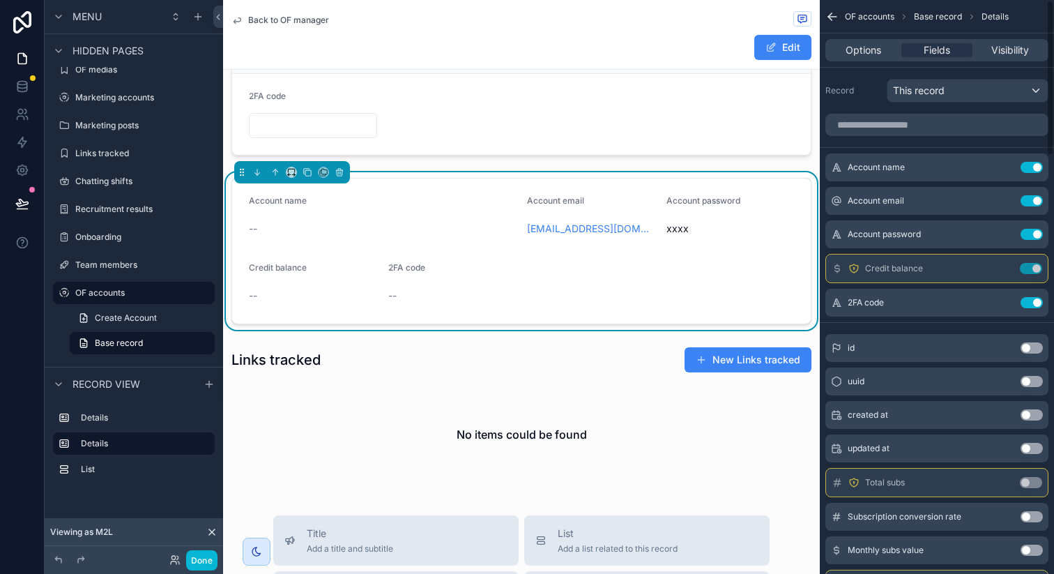
click at [1031, 264] on button "Use setting" at bounding box center [1031, 268] width 22 height 11
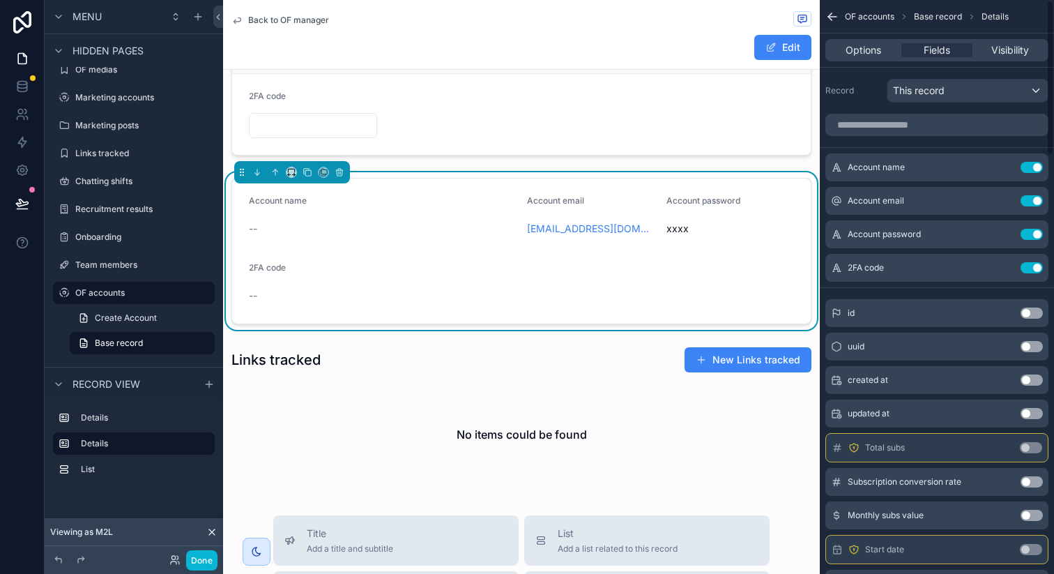
click at [1031, 264] on button "Use setting" at bounding box center [1032, 267] width 22 height 11
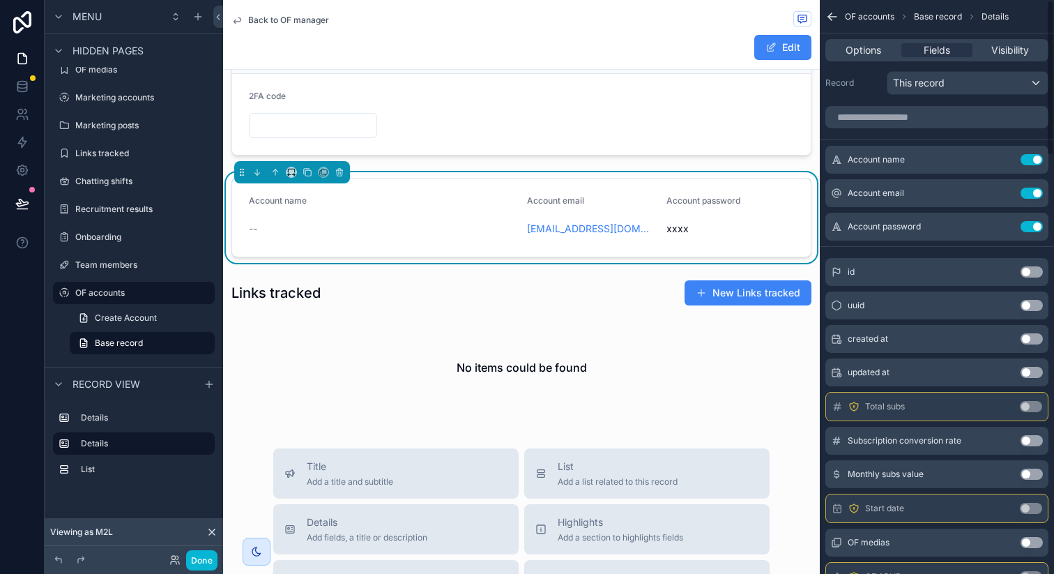
scroll to position [0, 0]
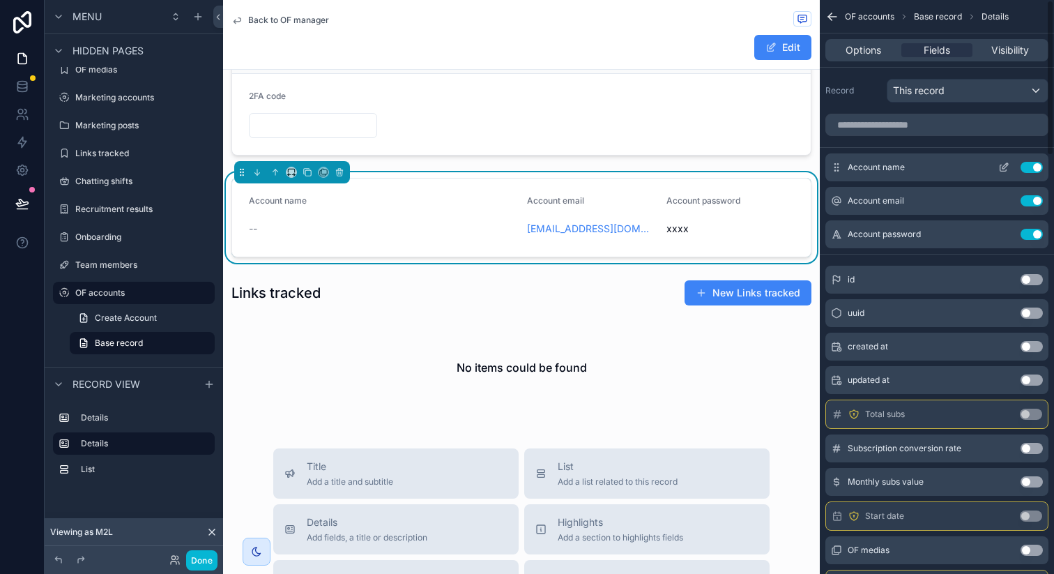
click at [999, 167] on icon "scrollable content" at bounding box center [1004, 167] width 11 height 11
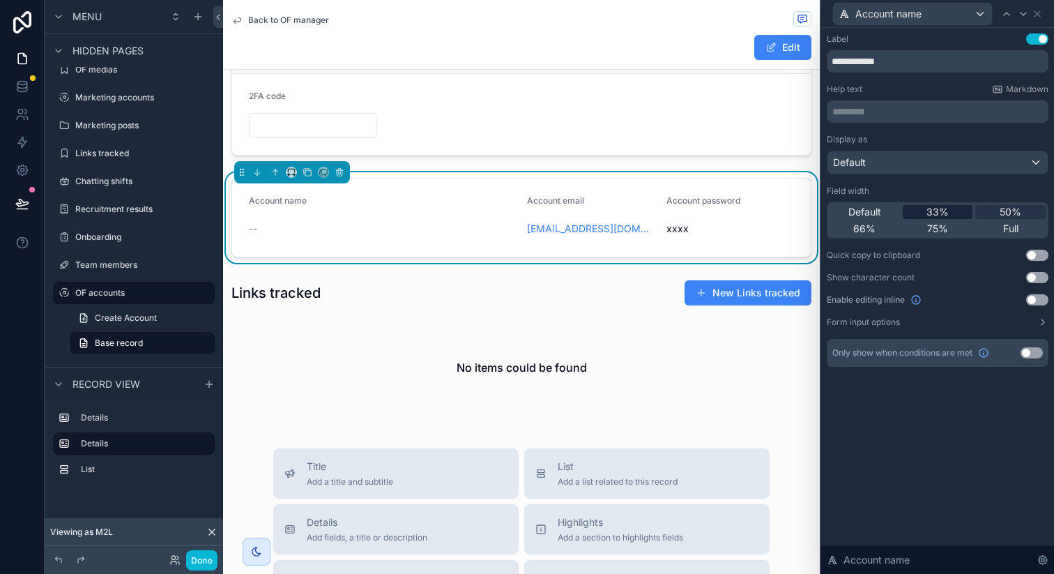
click at [938, 216] on span "33%" at bounding box center [938, 212] width 22 height 14
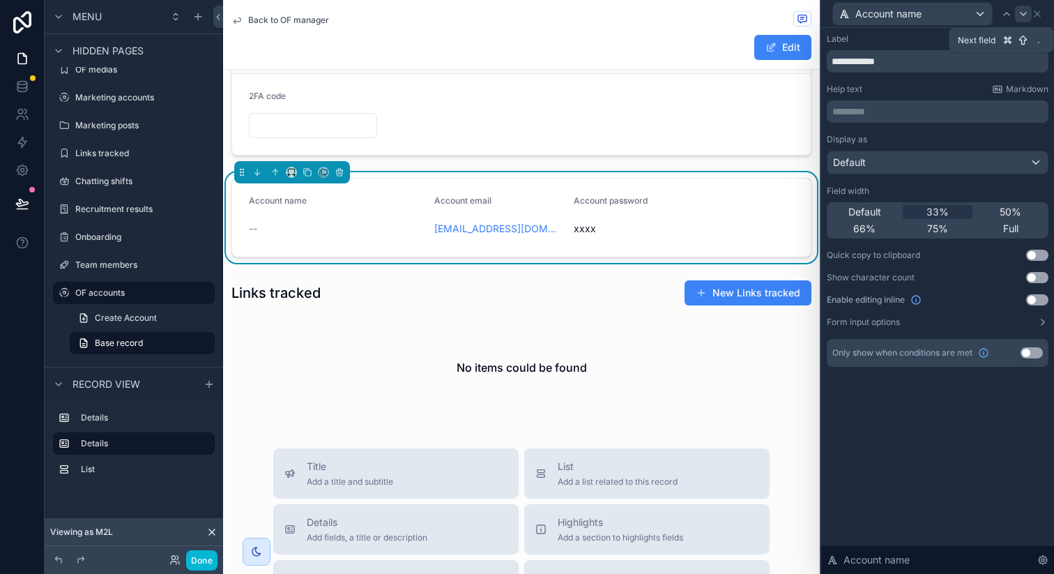
click at [1027, 10] on icon at bounding box center [1023, 13] width 11 height 11
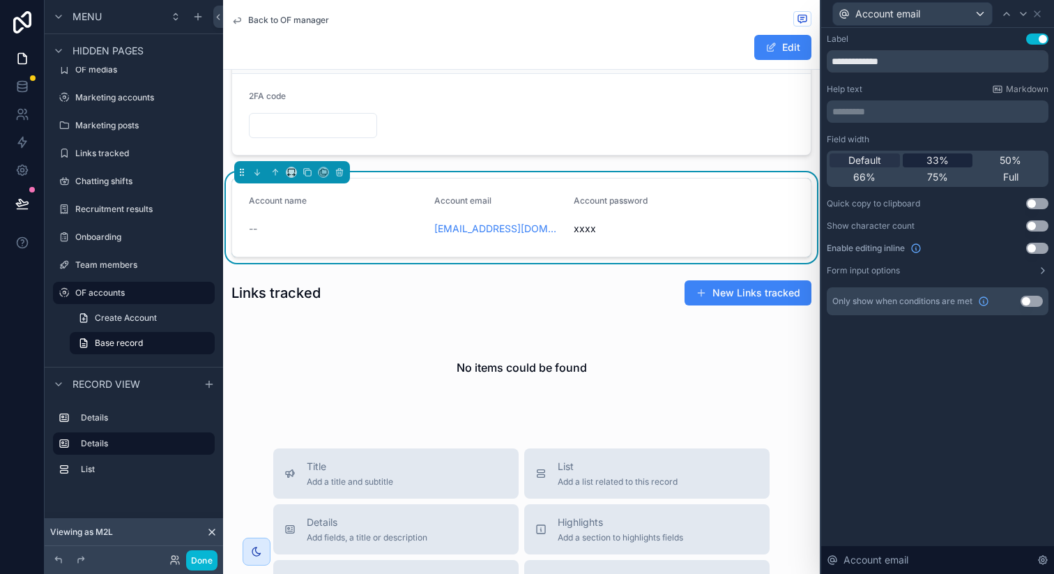
click at [945, 160] on span "33%" at bounding box center [938, 160] width 22 height 14
click at [1020, 13] on icon at bounding box center [1023, 13] width 11 height 11
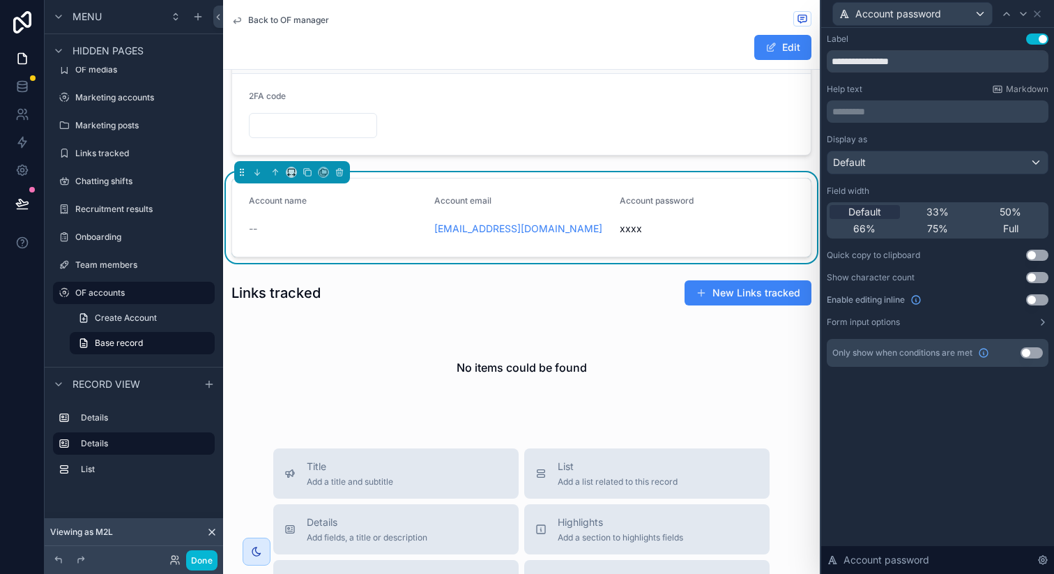
click at [935, 204] on div "Default 33% 50% 66% 75% Full" at bounding box center [938, 220] width 222 height 36
click at [936, 206] on span "33%" at bounding box center [938, 212] width 22 height 14
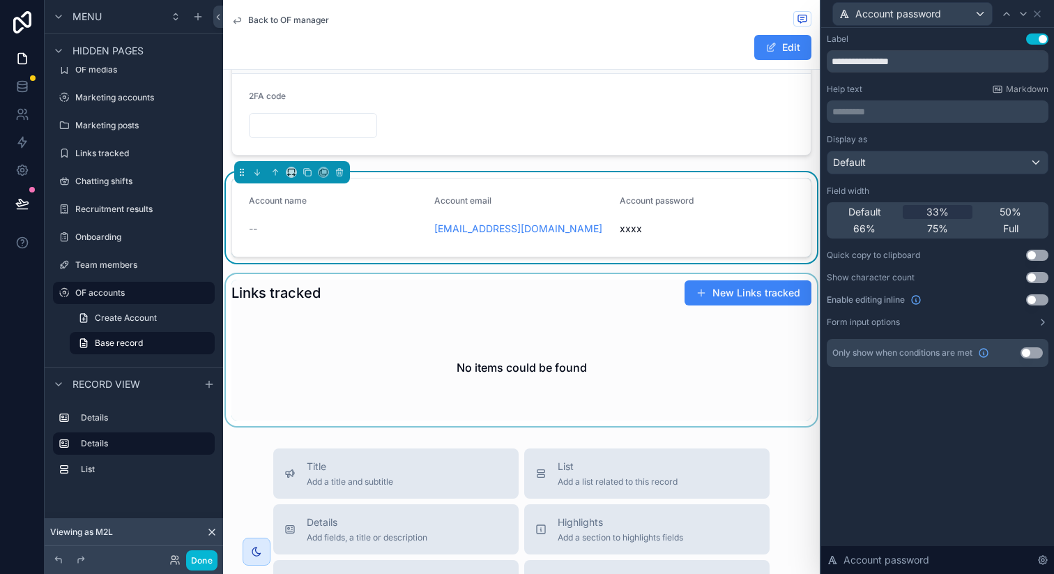
click at [519, 328] on div "scrollable content" at bounding box center [521, 350] width 597 height 152
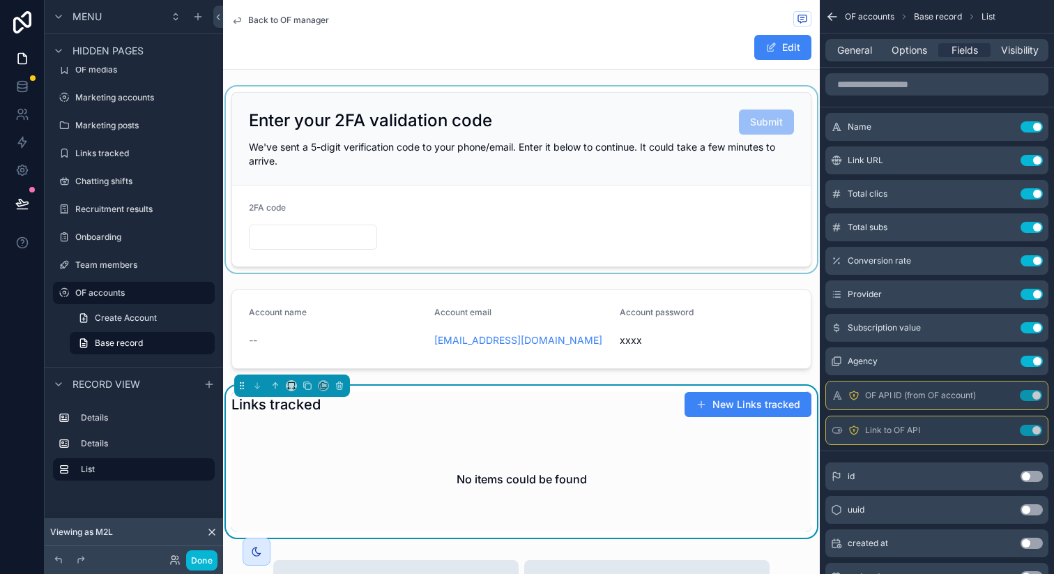
click at [445, 188] on div "scrollable content" at bounding box center [521, 179] width 597 height 186
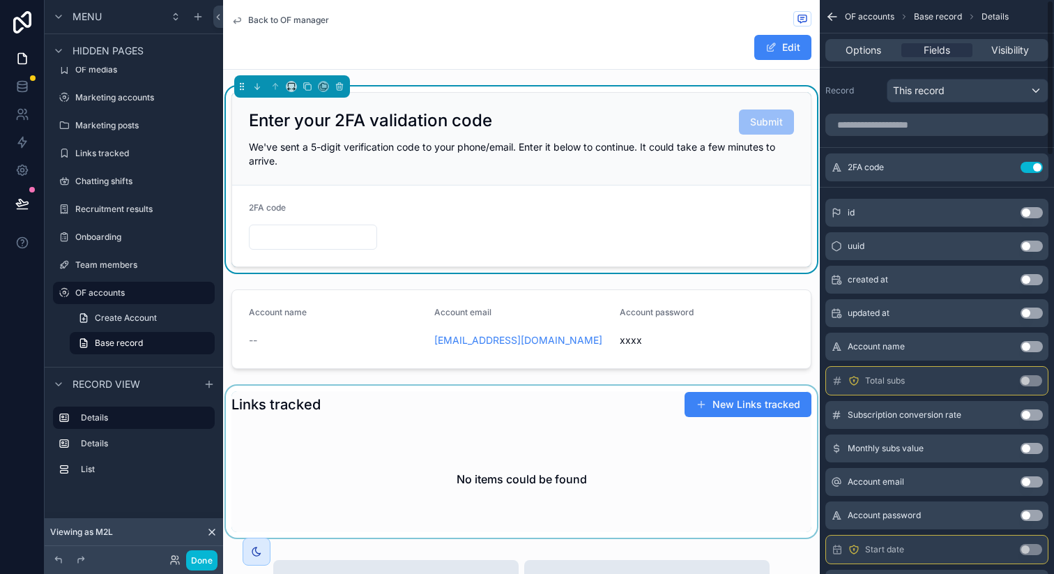
click at [264, 24] on span "Back to OF manager" at bounding box center [288, 20] width 81 height 11
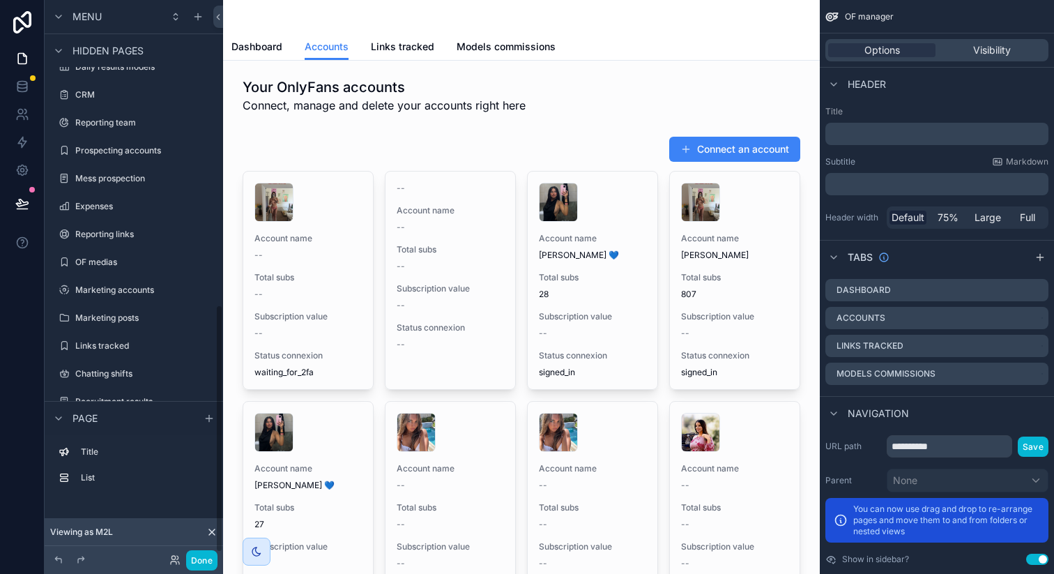
scroll to position [697, 0]
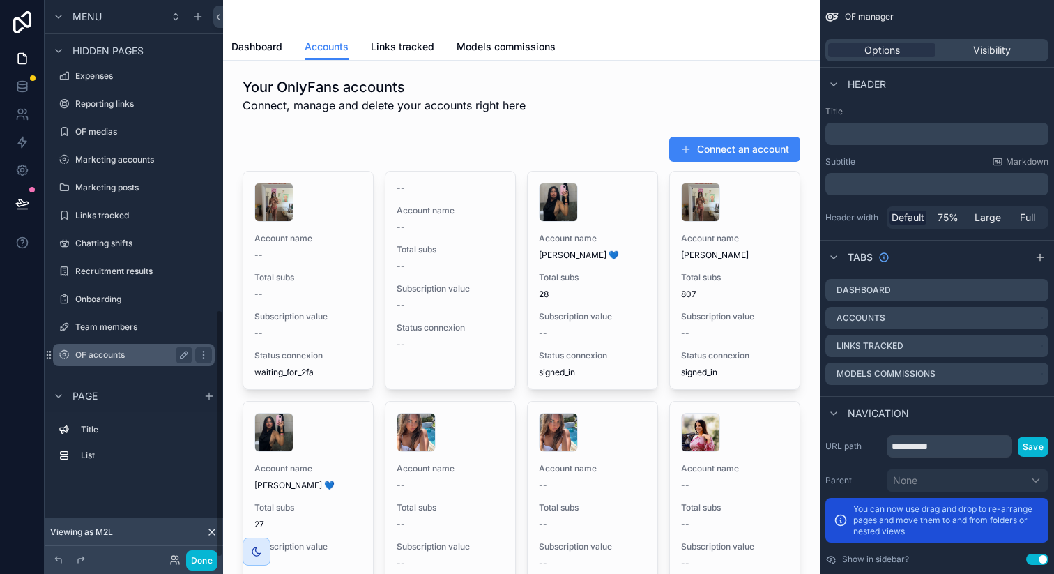
click at [144, 358] on label "OF accounts" at bounding box center [131, 354] width 112 height 11
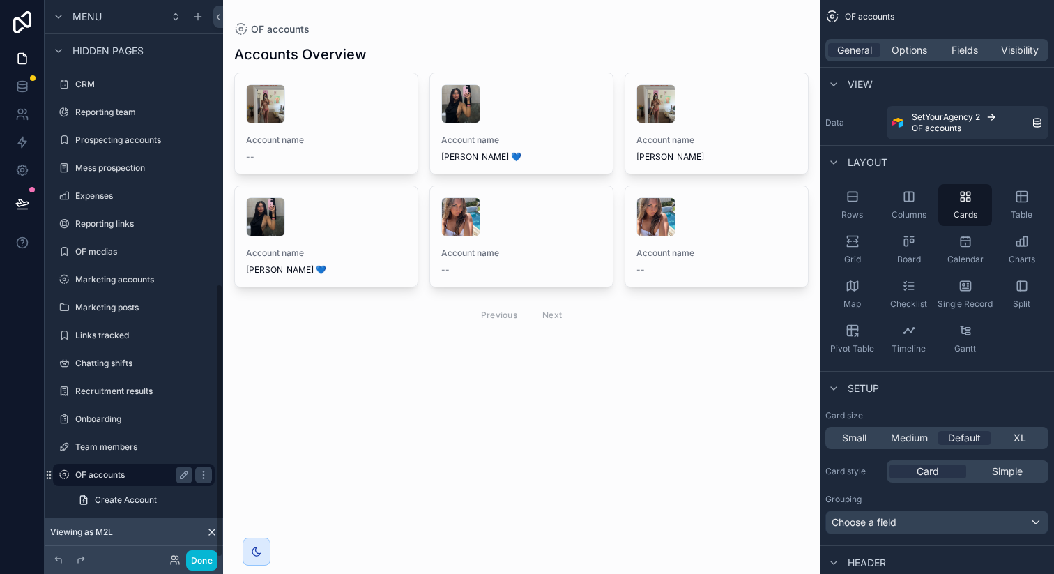
scroll to position [577, 0]
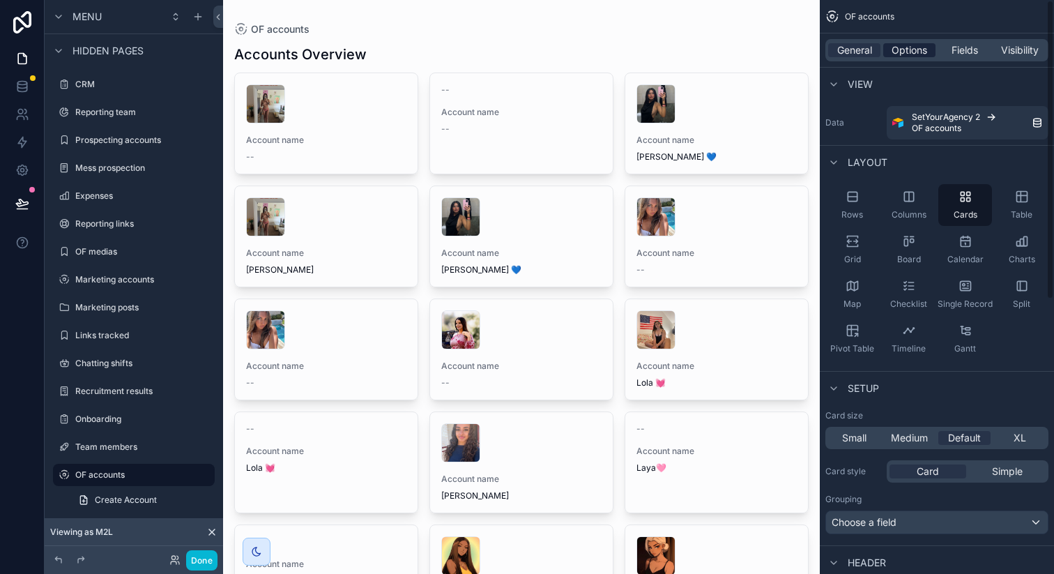
click at [907, 50] on span "Options" at bounding box center [910, 50] width 36 height 14
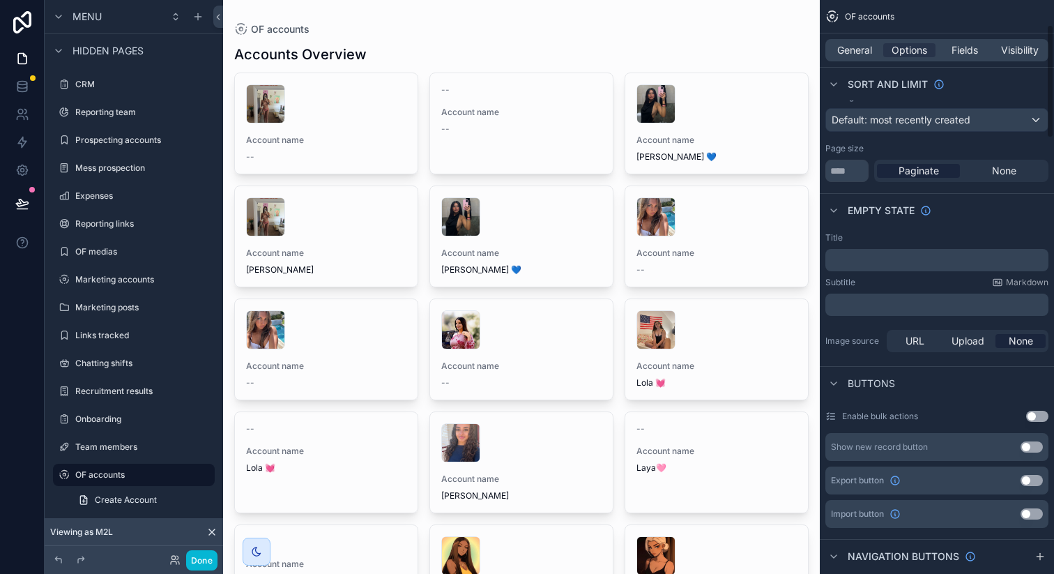
scroll to position [150, 0]
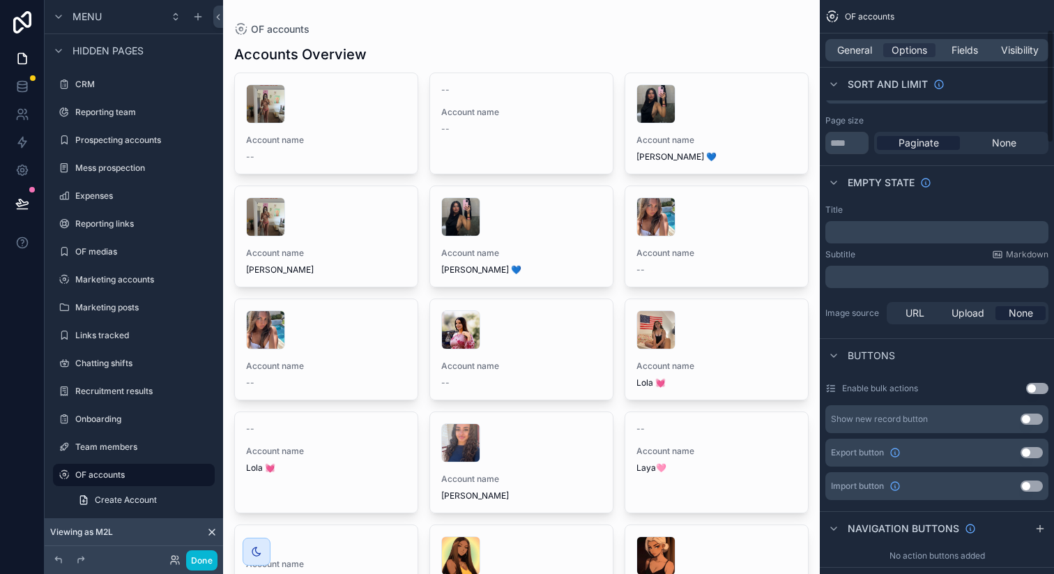
click at [1029, 419] on button "Use setting" at bounding box center [1032, 419] width 22 height 11
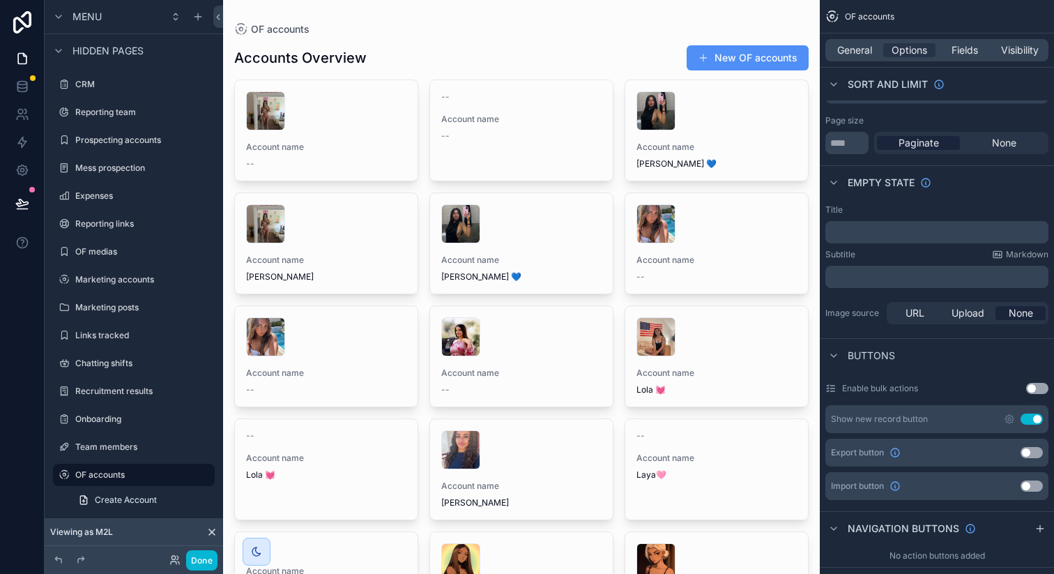
click at [711, 61] on button "New OF accounts" at bounding box center [748, 57] width 122 height 25
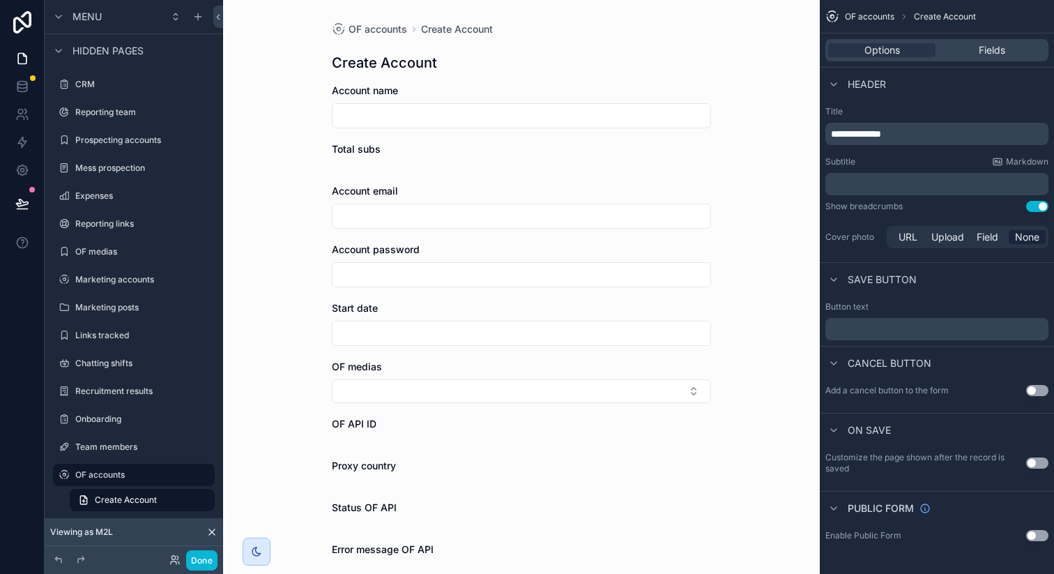
click at [882, 136] on span "**********" at bounding box center [856, 134] width 50 height 10
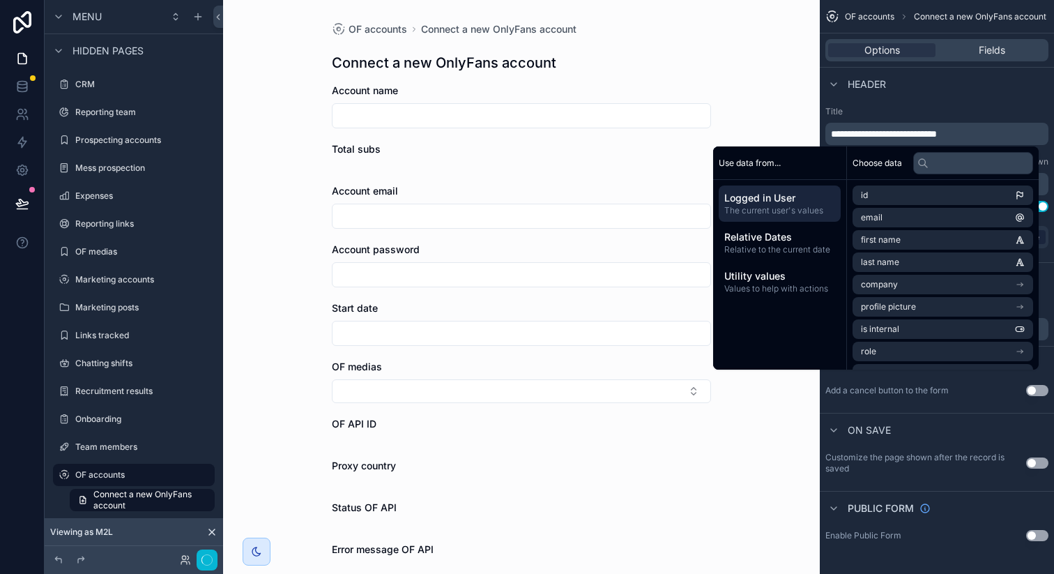
click at [916, 105] on div "**********" at bounding box center [937, 178] width 234 height 156
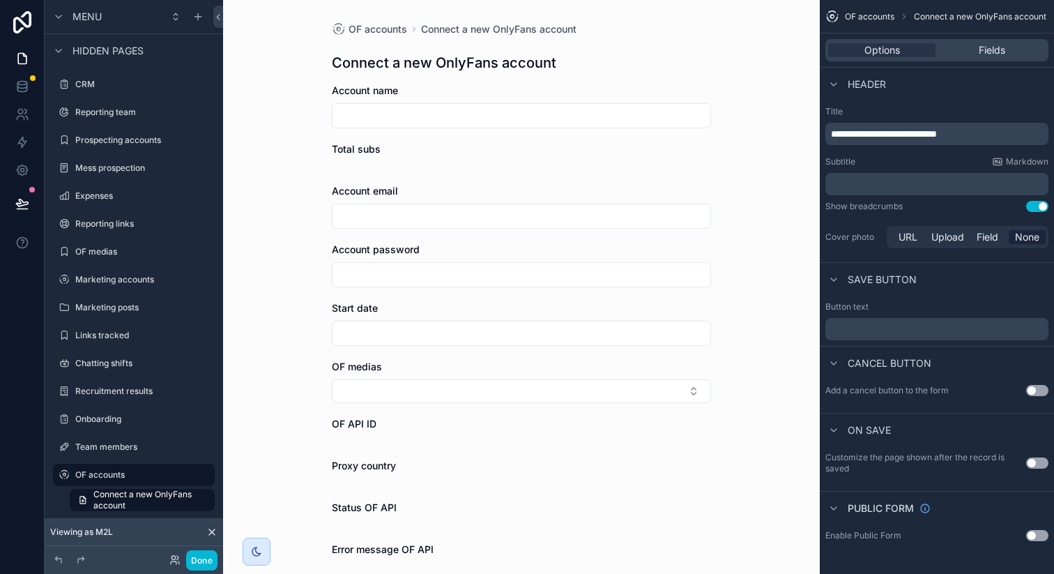
click at [896, 176] on div "﻿" at bounding box center [937, 184] width 223 height 22
click at [897, 179] on p "﻿" at bounding box center [938, 184] width 215 height 14
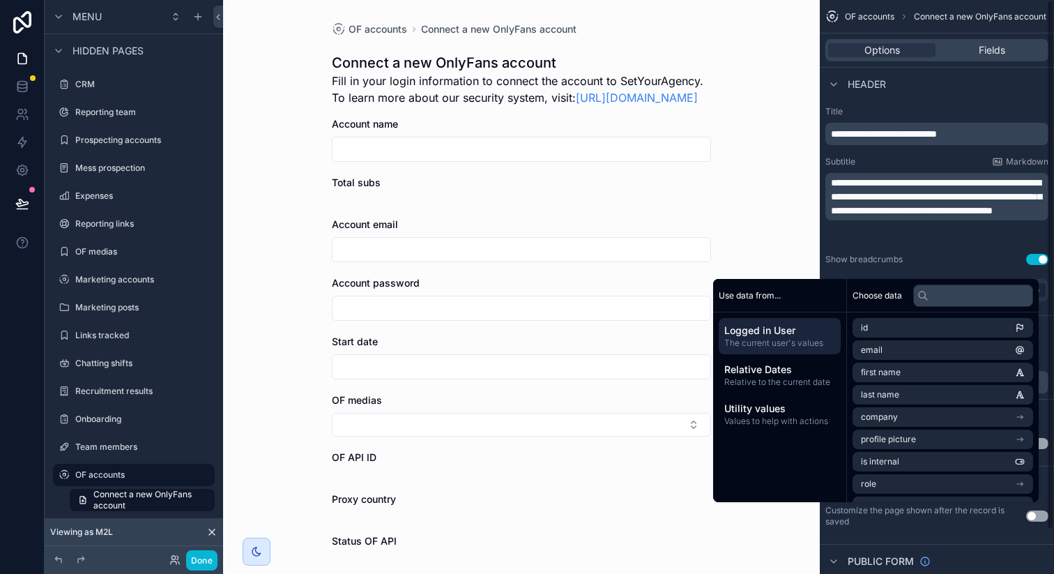
click at [936, 103] on div "**********" at bounding box center [937, 204] width 234 height 209
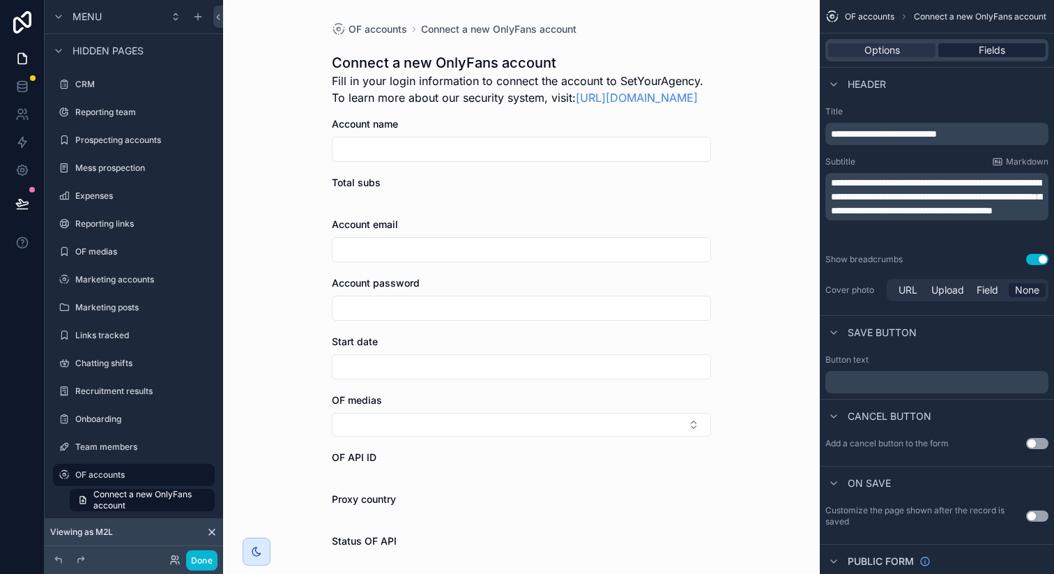
click at [988, 47] on span "Fields" at bounding box center [992, 50] width 27 height 14
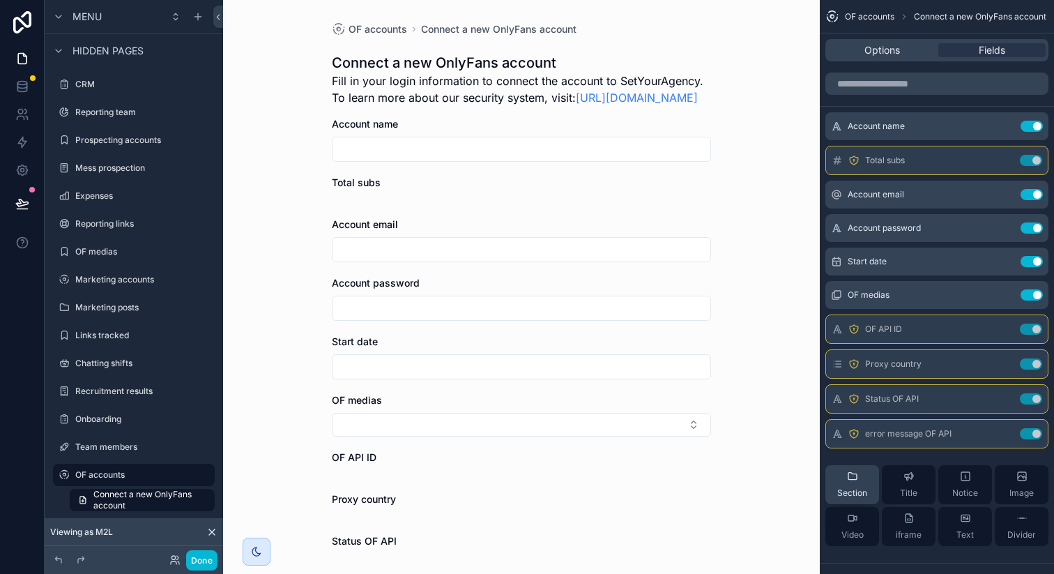
click at [852, 487] on span "Section" at bounding box center [853, 492] width 30 height 11
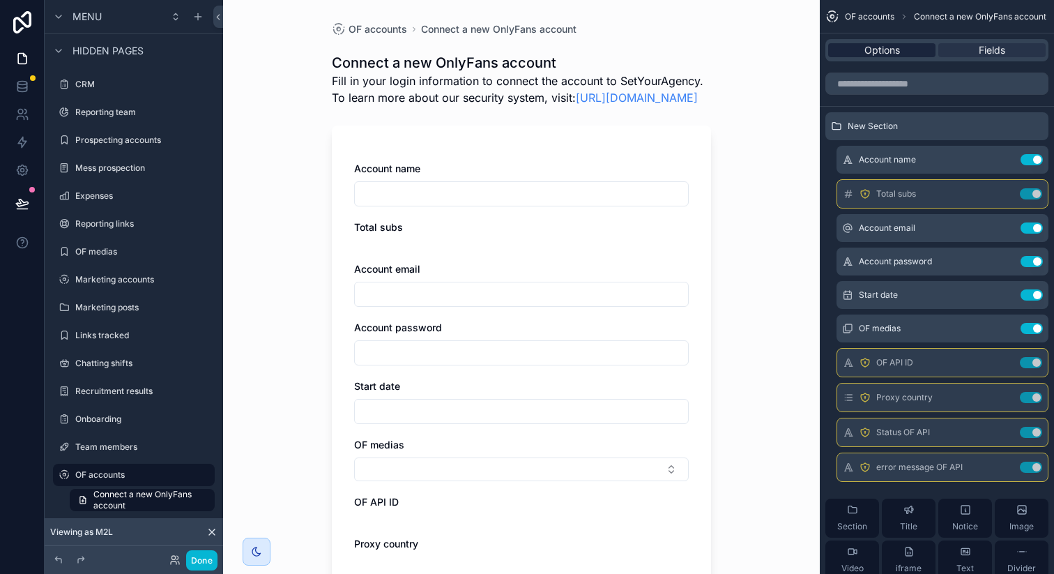
click at [889, 55] on span "Options" at bounding box center [883, 50] width 36 height 14
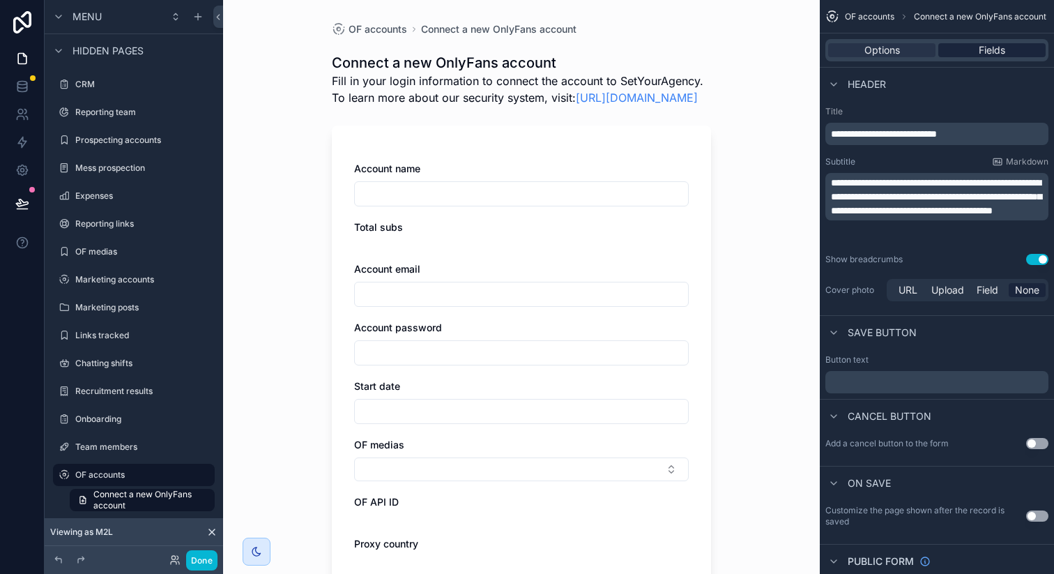
click at [990, 47] on span "Fields" at bounding box center [992, 50] width 27 height 14
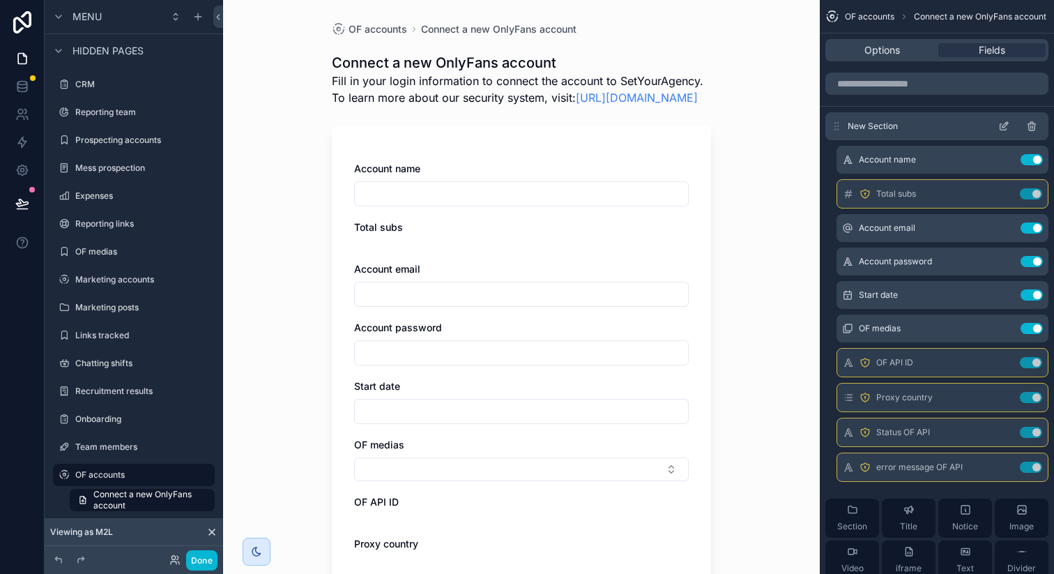
click at [1006, 125] on icon "scrollable content" at bounding box center [1006, 125] width 6 height 6
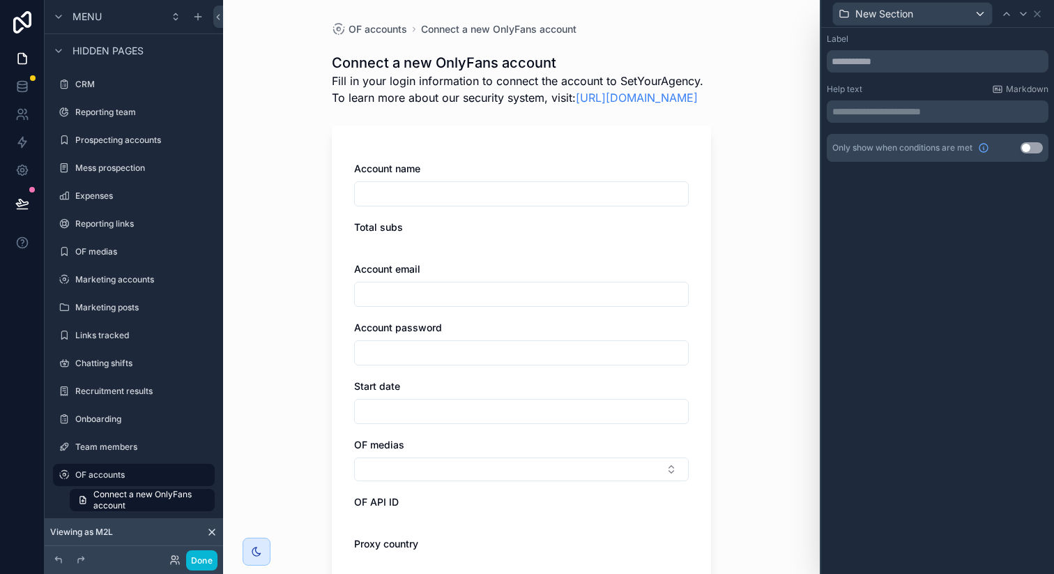
click at [916, 113] on p "**********" at bounding box center [939, 112] width 213 height 14
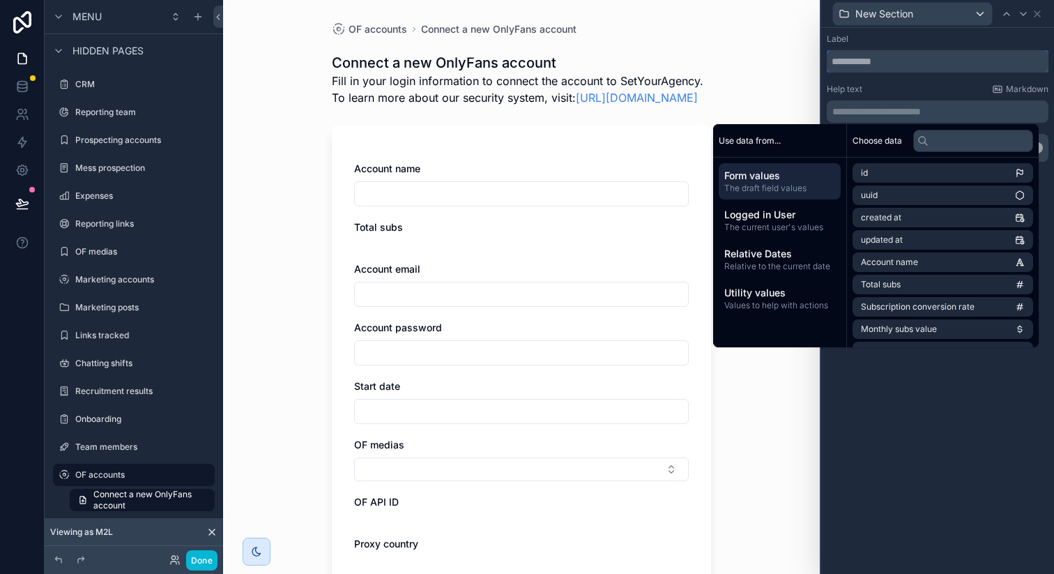
click at [894, 59] on input "text" at bounding box center [938, 61] width 222 height 22
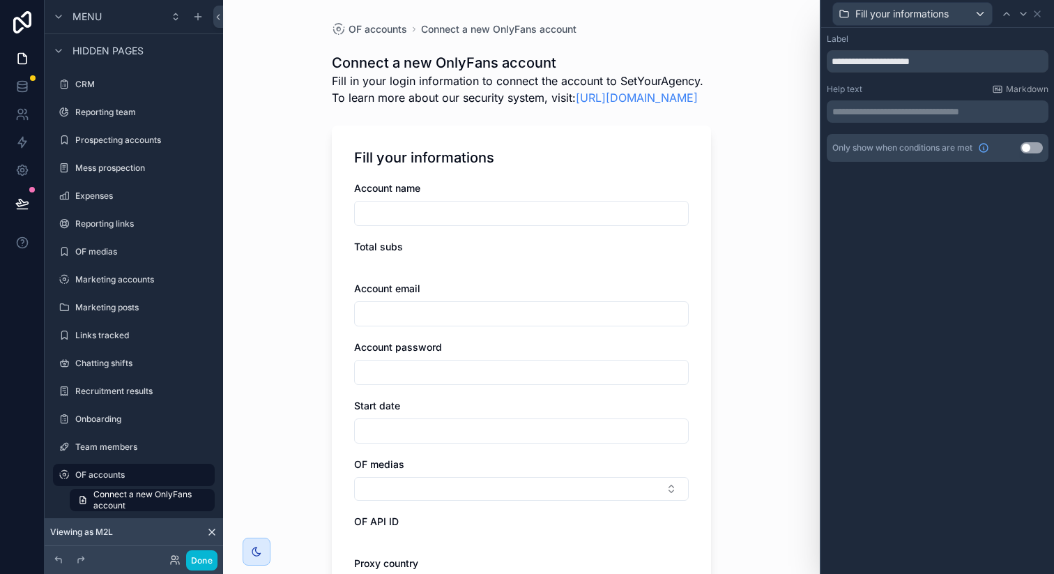
click at [866, 292] on div "**********" at bounding box center [938, 301] width 233 height 546
click at [859, 59] on input "**********" at bounding box center [938, 61] width 222 height 22
drag, startPoint x: 859, startPoint y: 59, endPoint x: 829, endPoint y: 59, distance: 30.0
click at [830, 59] on input "**********" at bounding box center [938, 61] width 222 height 22
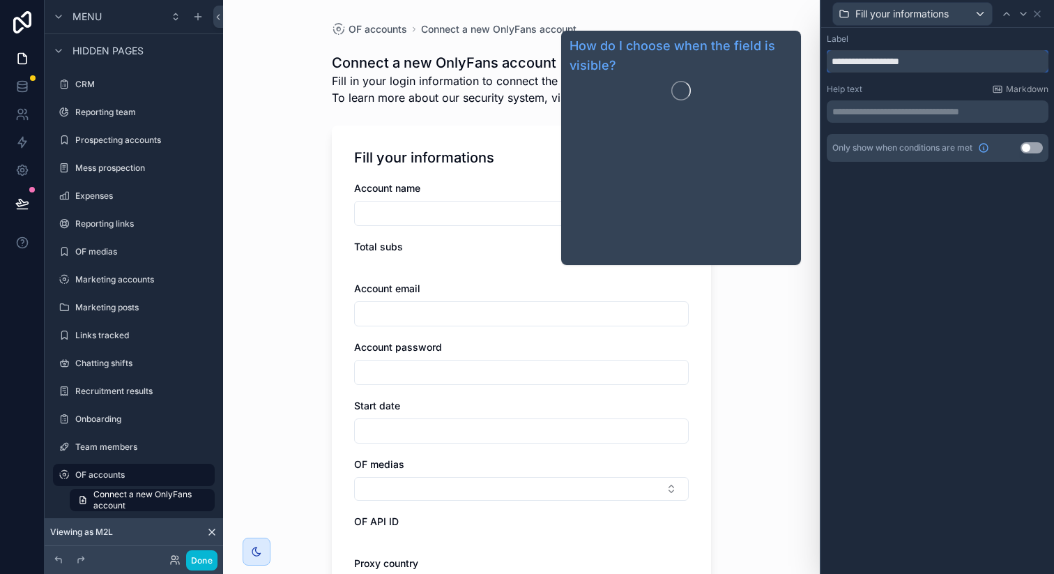
type input "**********"
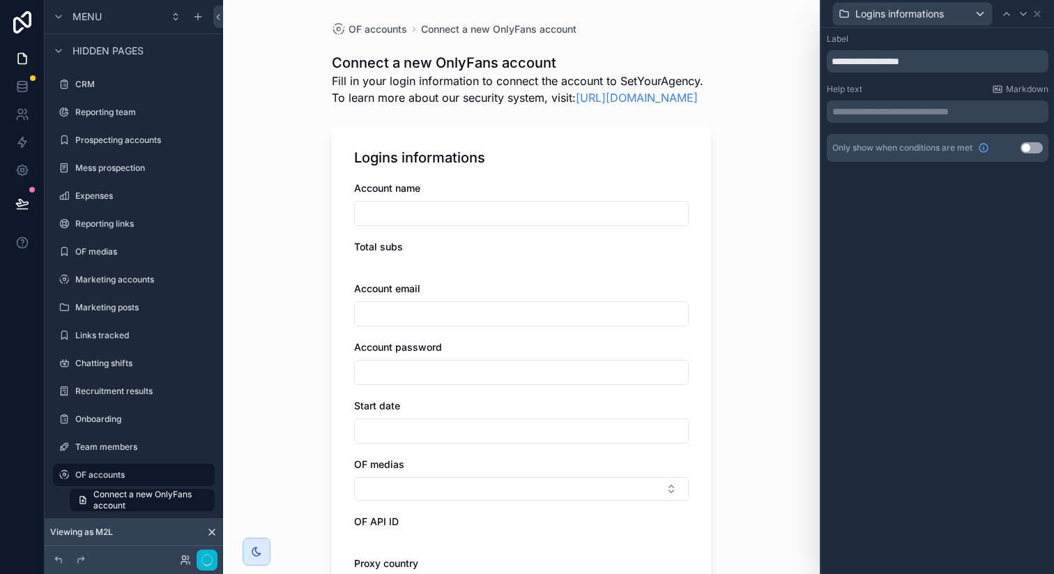
click at [891, 362] on div "**********" at bounding box center [938, 301] width 233 height 546
click at [1039, 15] on icon at bounding box center [1038, 14] width 6 height 6
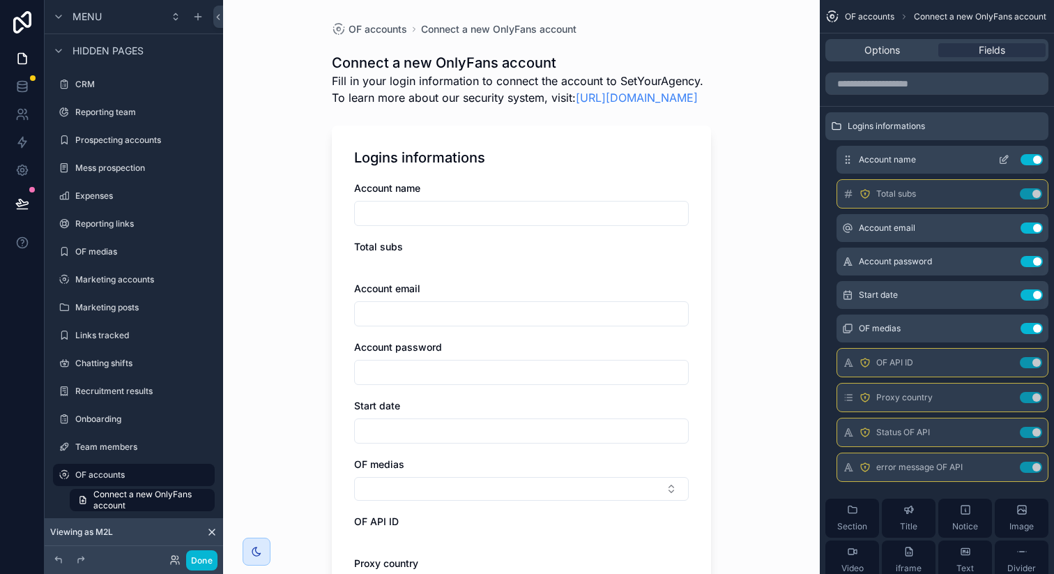
click at [1026, 158] on button "Use setting" at bounding box center [1032, 159] width 22 height 11
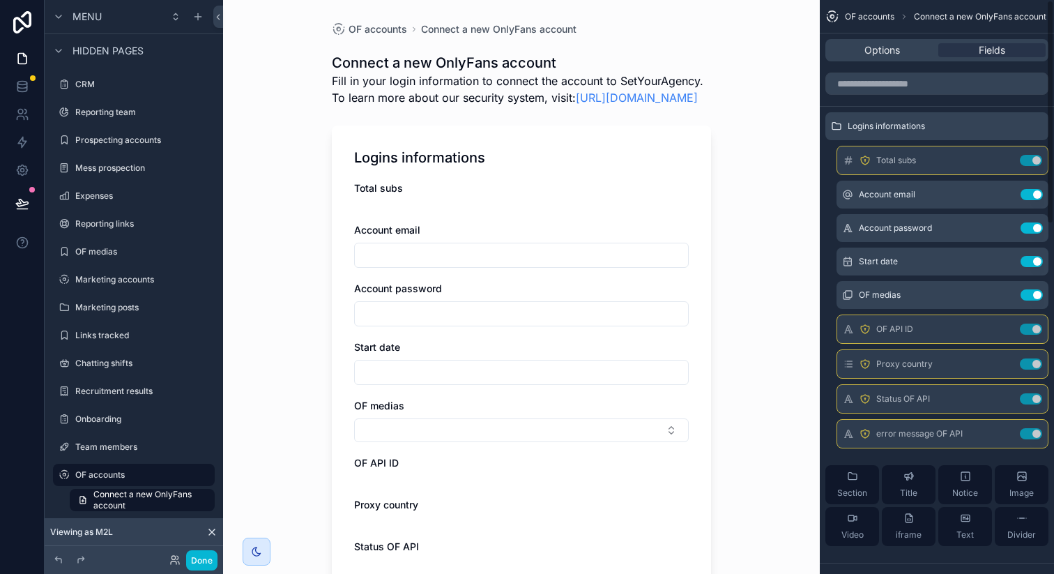
click at [1026, 158] on button "Use setting" at bounding box center [1031, 160] width 22 height 11
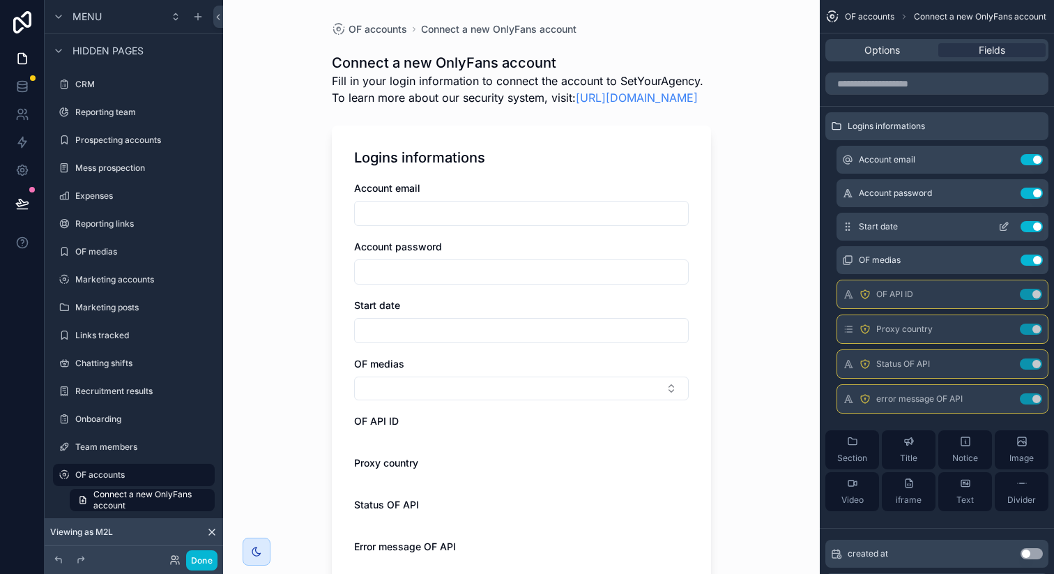
click at [1029, 222] on button "Use setting" at bounding box center [1032, 226] width 22 height 11
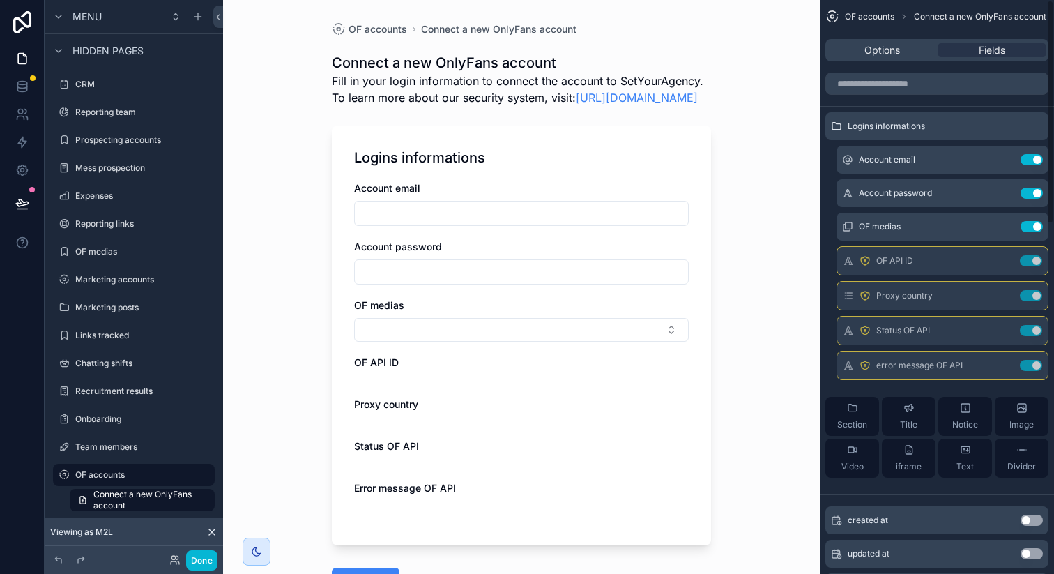
click at [1029, 222] on button "Use setting" at bounding box center [1032, 226] width 22 height 11
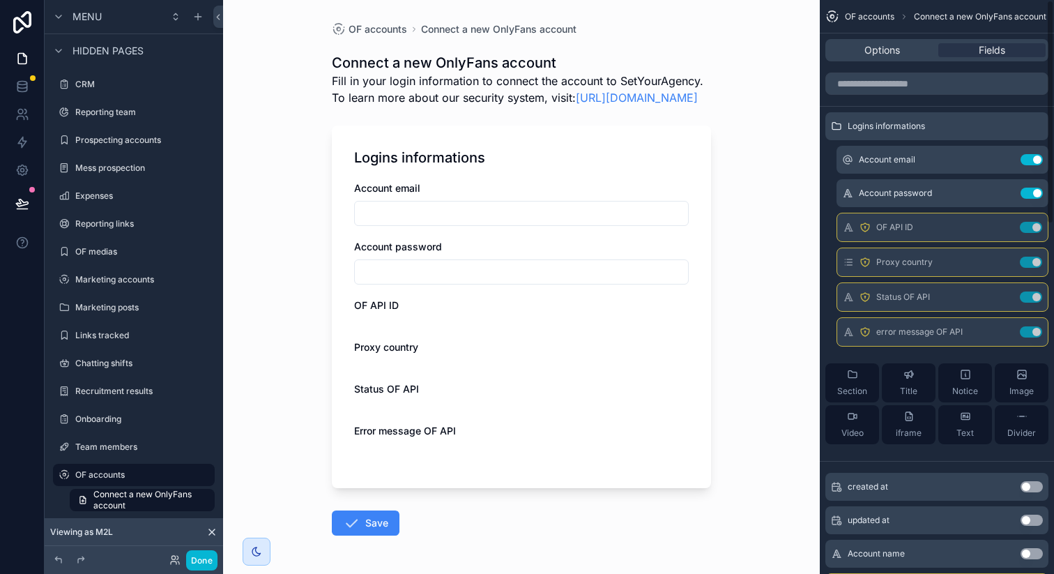
click at [1029, 222] on button "Use setting" at bounding box center [1031, 227] width 22 height 11
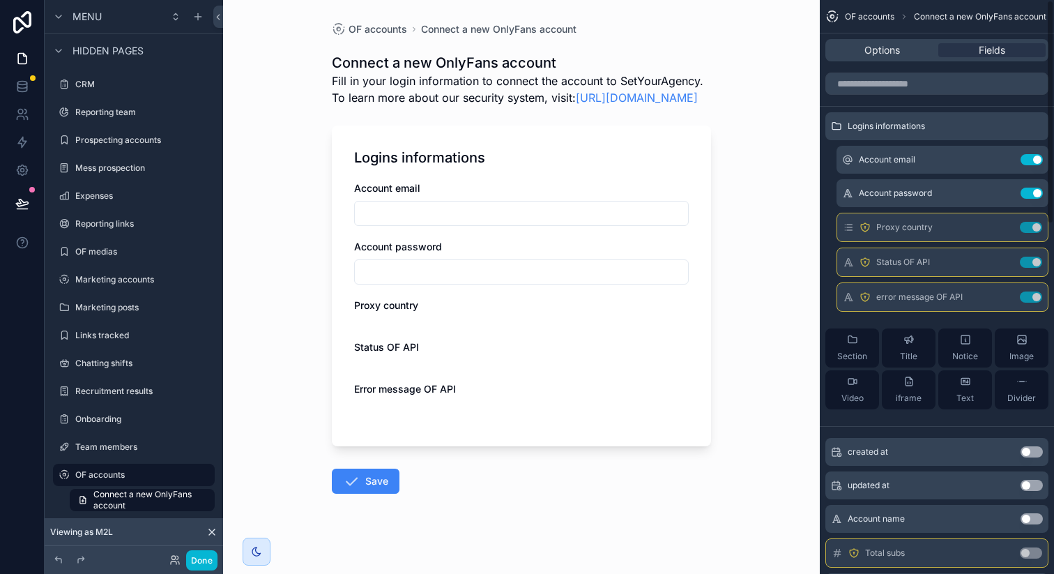
click at [1029, 222] on button "Use setting" at bounding box center [1031, 227] width 22 height 11
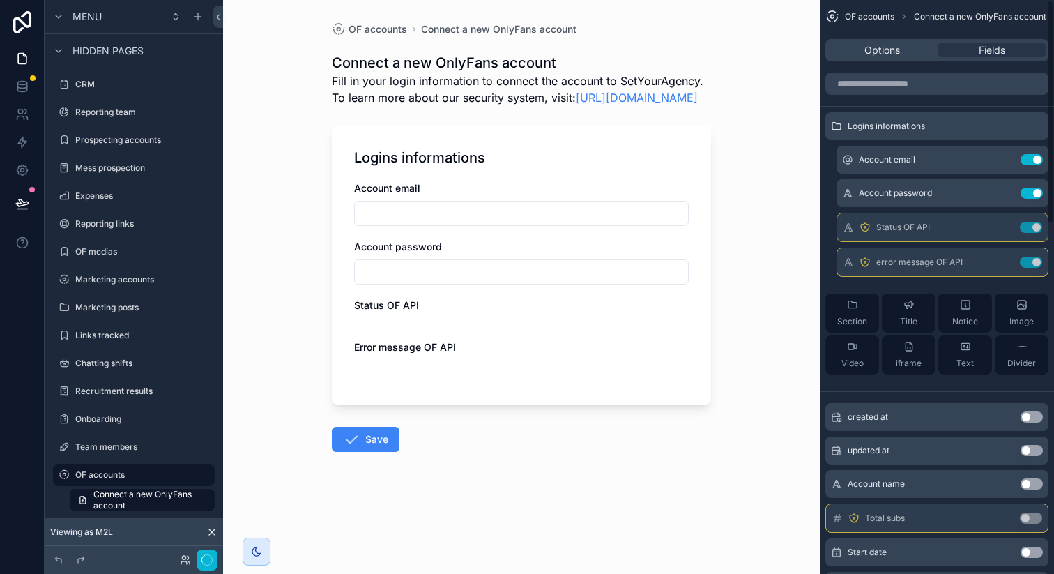
click at [1029, 222] on button "Use setting" at bounding box center [1031, 227] width 22 height 11
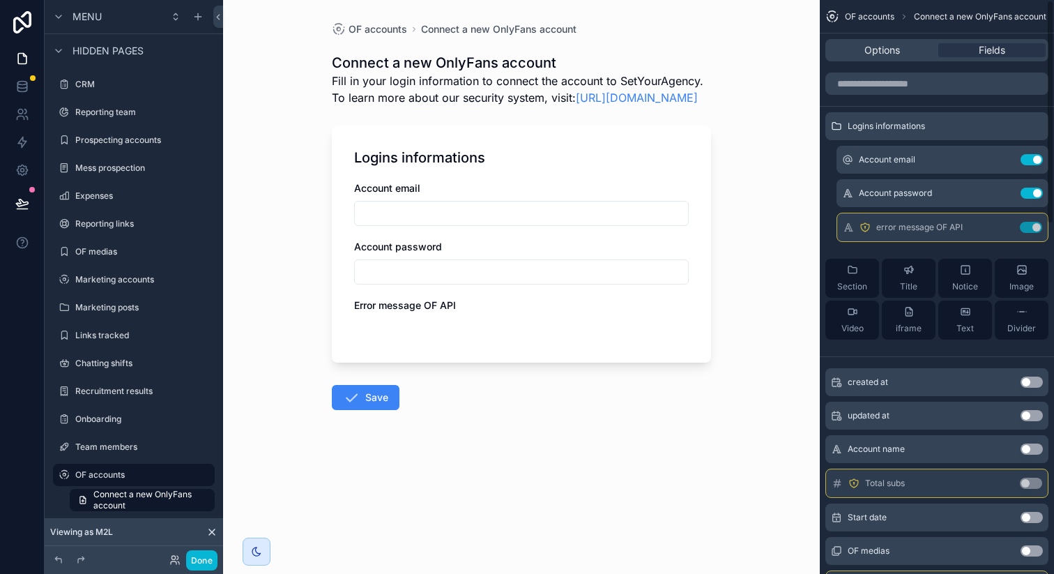
click at [1029, 222] on button "Use setting" at bounding box center [1031, 227] width 22 height 11
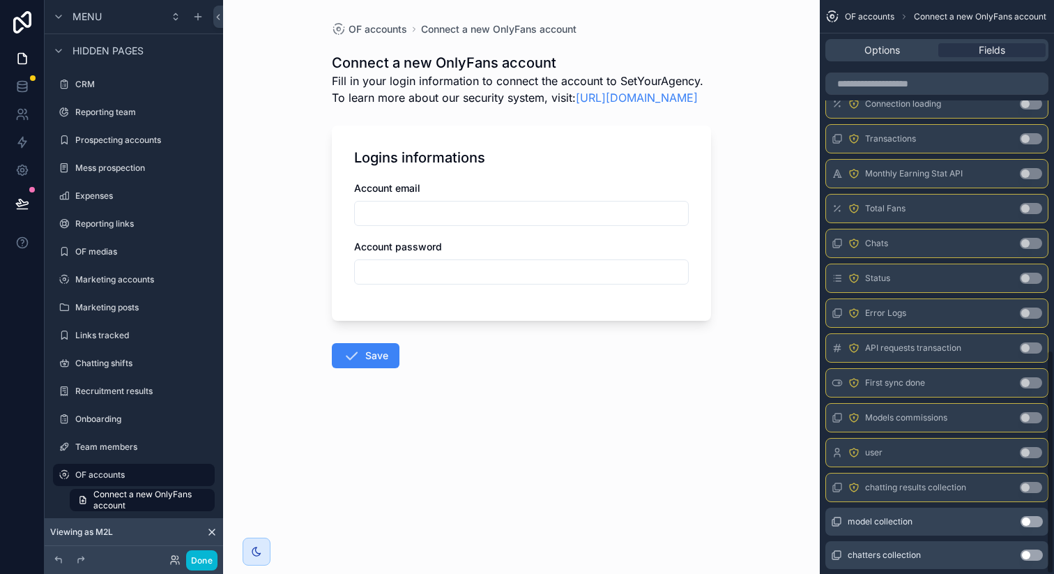
scroll to position [895, 0]
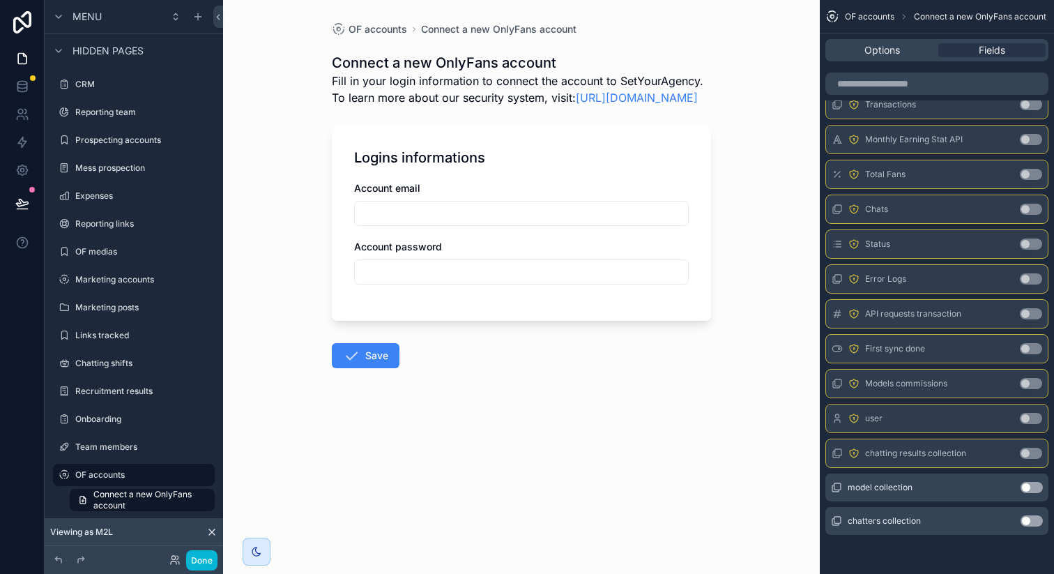
click at [1036, 484] on button "Use setting" at bounding box center [1032, 487] width 22 height 11
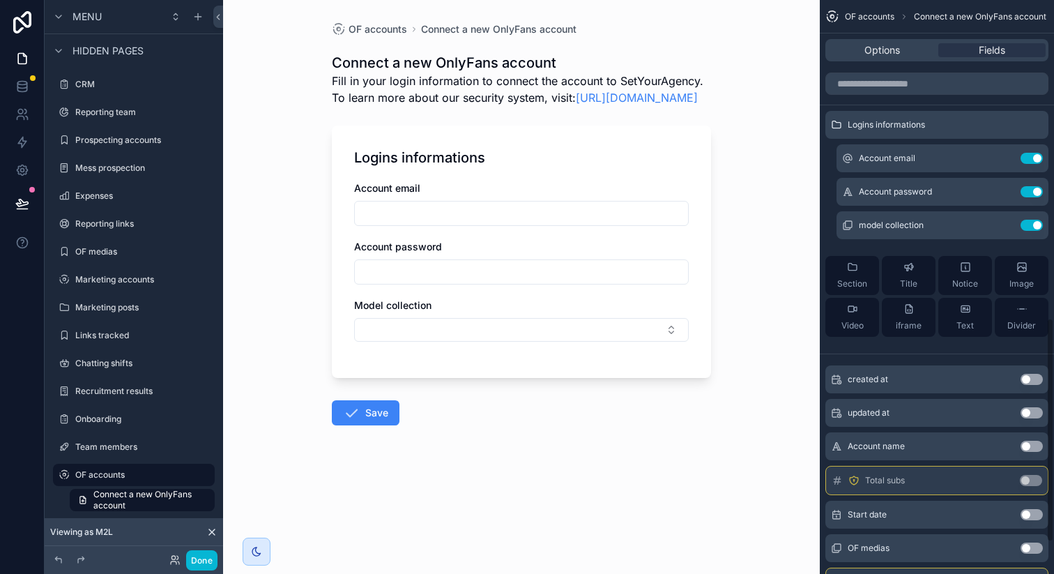
scroll to position [0, 0]
click at [1004, 157] on icon "scrollable content" at bounding box center [1004, 159] width 11 height 11
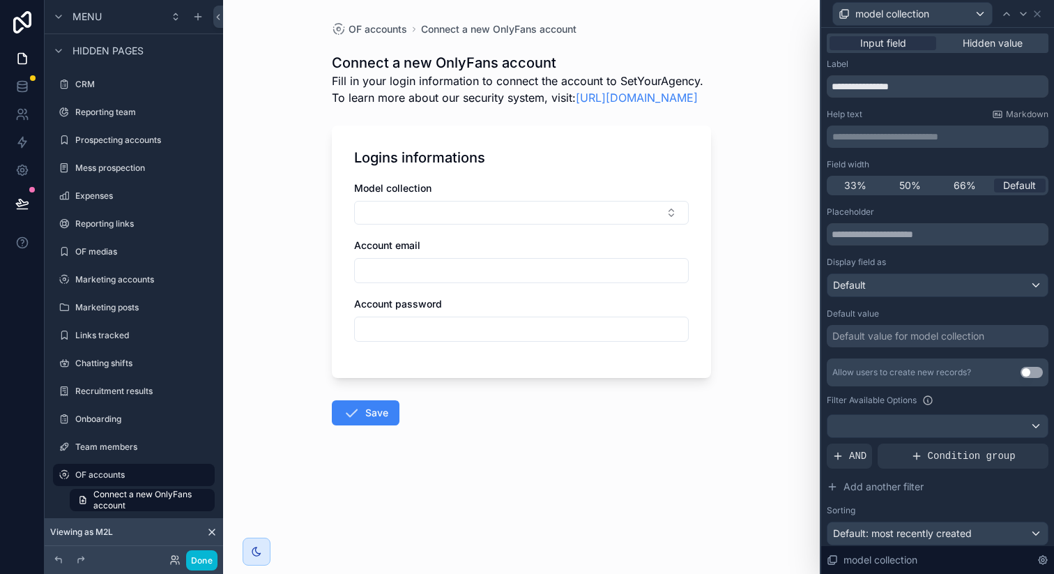
scroll to position [83, 0]
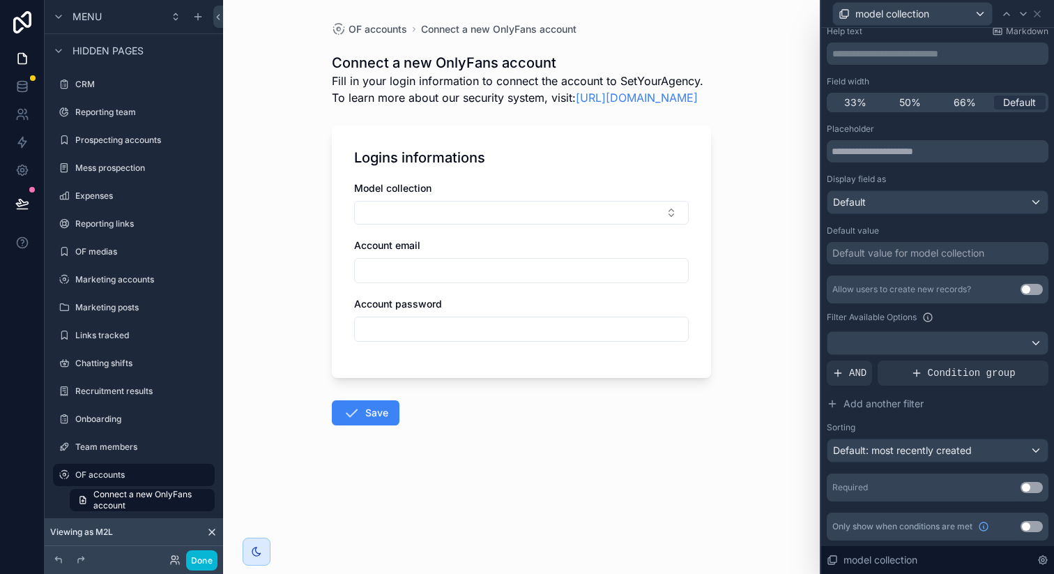
click at [1028, 487] on button "Use setting" at bounding box center [1032, 487] width 22 height 11
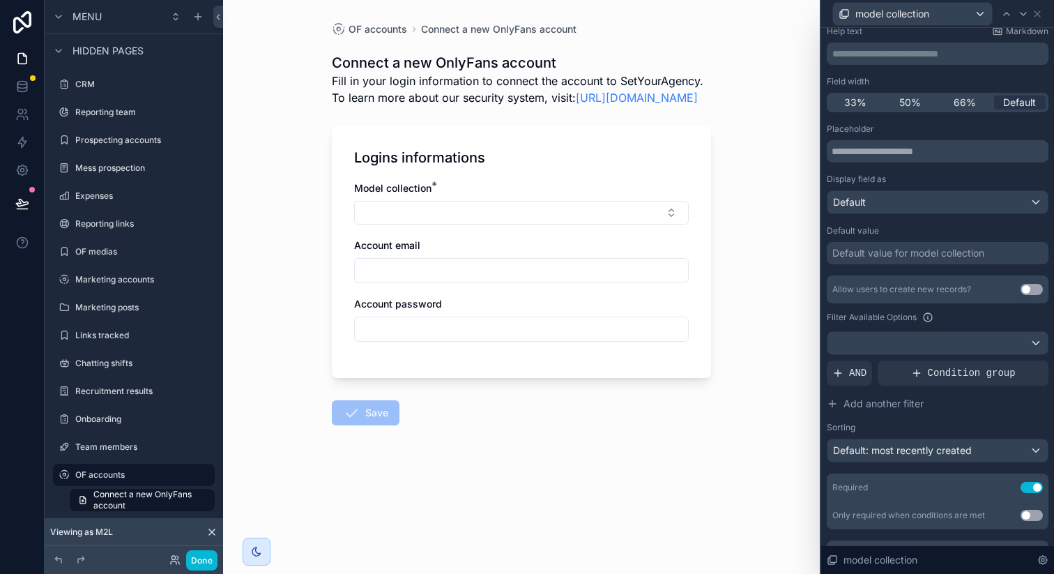
scroll to position [0, 0]
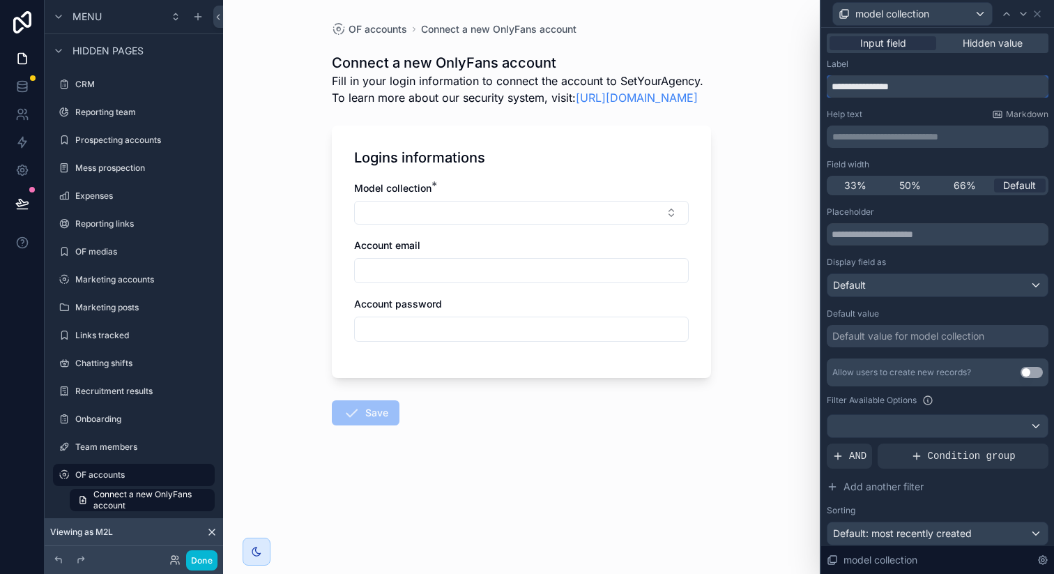
click at [891, 86] on input "**********" at bounding box center [938, 86] width 222 height 22
type input "**********"
click at [1022, 13] on icon at bounding box center [1024, 14] width 6 height 3
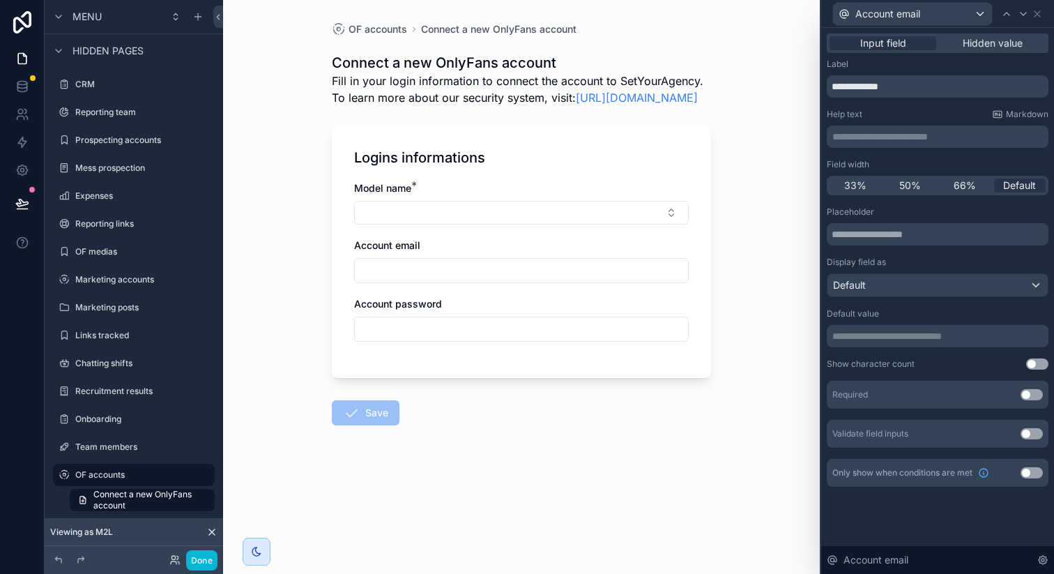
click at [1038, 395] on button "Use setting" at bounding box center [1032, 394] width 22 height 11
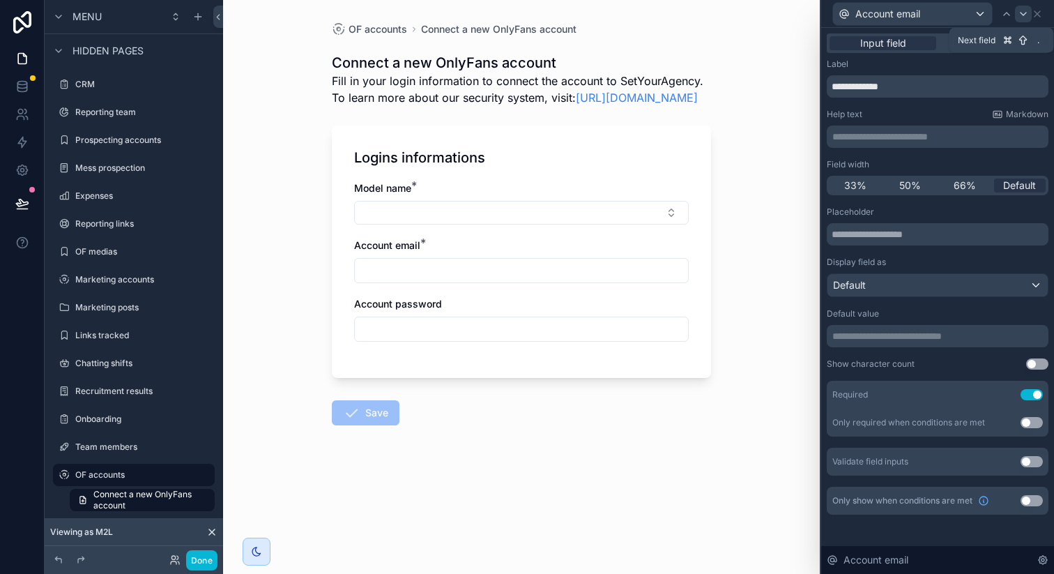
click at [1021, 16] on icon at bounding box center [1023, 13] width 11 height 11
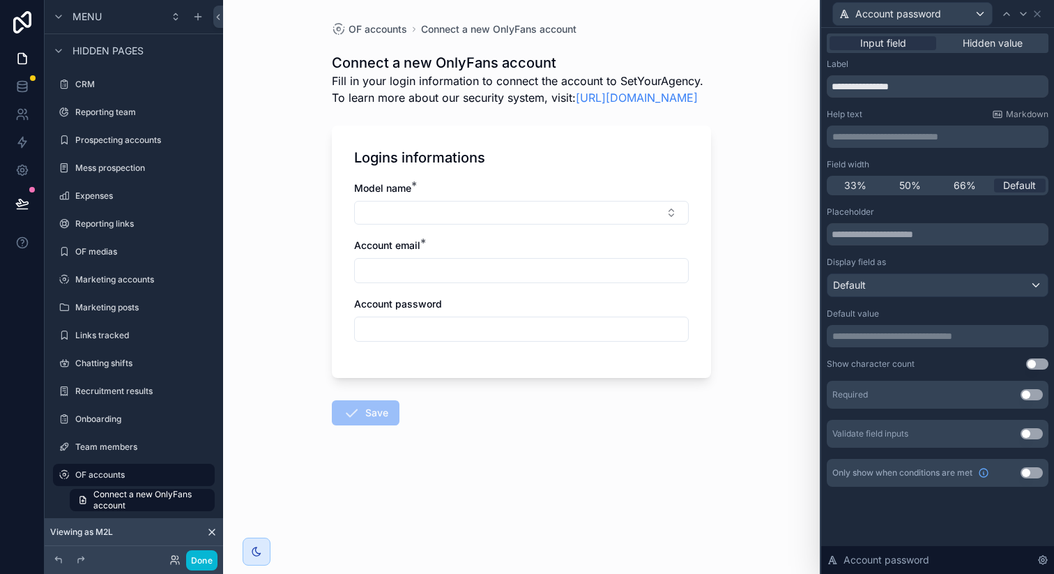
click at [1033, 398] on button "Use setting" at bounding box center [1032, 394] width 22 height 11
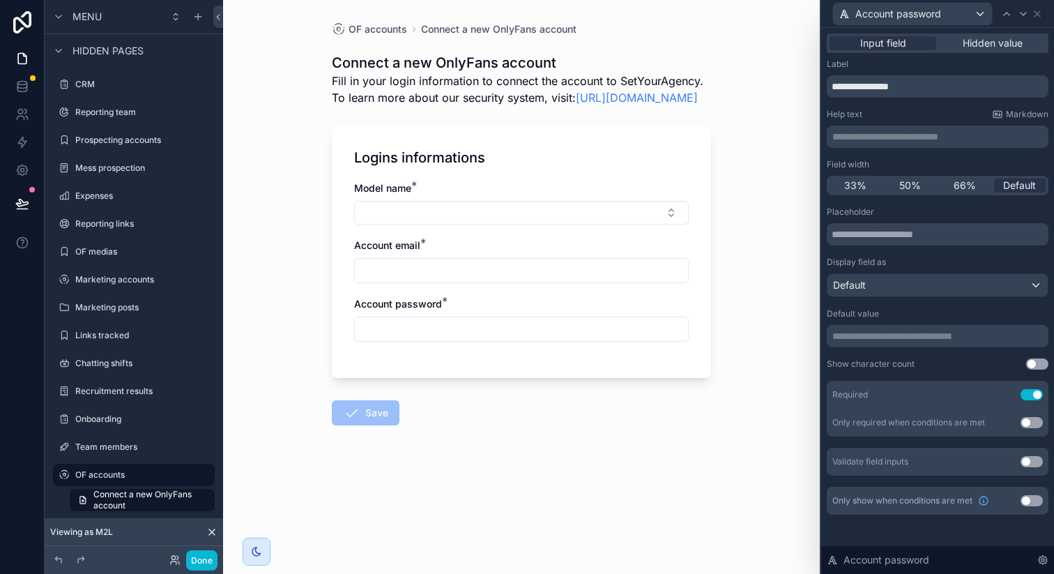
click at [913, 147] on div "**********" at bounding box center [938, 137] width 222 height 22
click at [910, 146] on div "**********" at bounding box center [938, 137] width 222 height 22
click at [907, 142] on p "**********" at bounding box center [939, 137] width 213 height 14
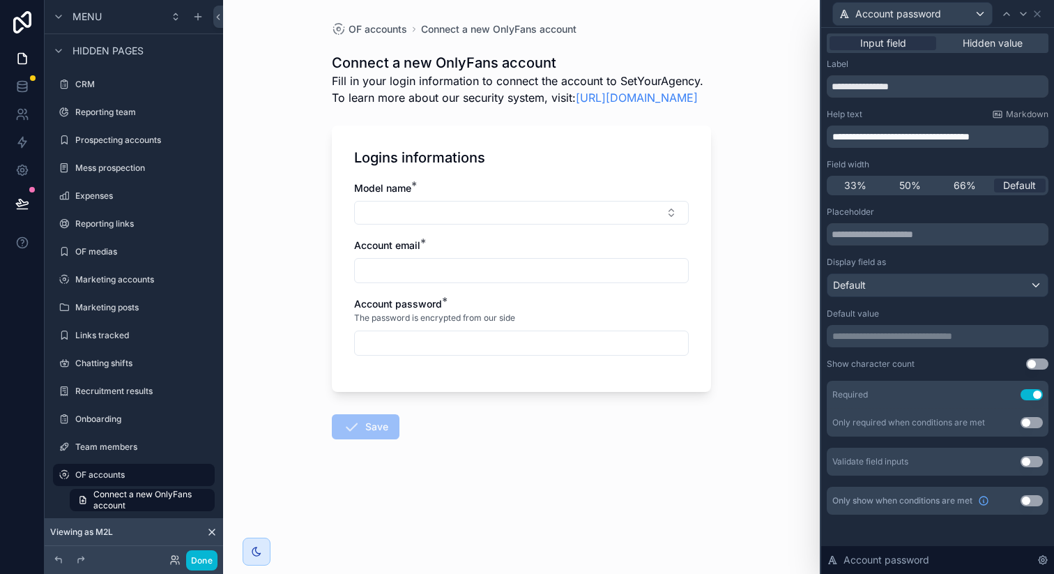
click at [897, 118] on div "Help text Markdown" at bounding box center [938, 114] width 222 height 11
click at [923, 132] on span "**********" at bounding box center [901, 137] width 137 height 10
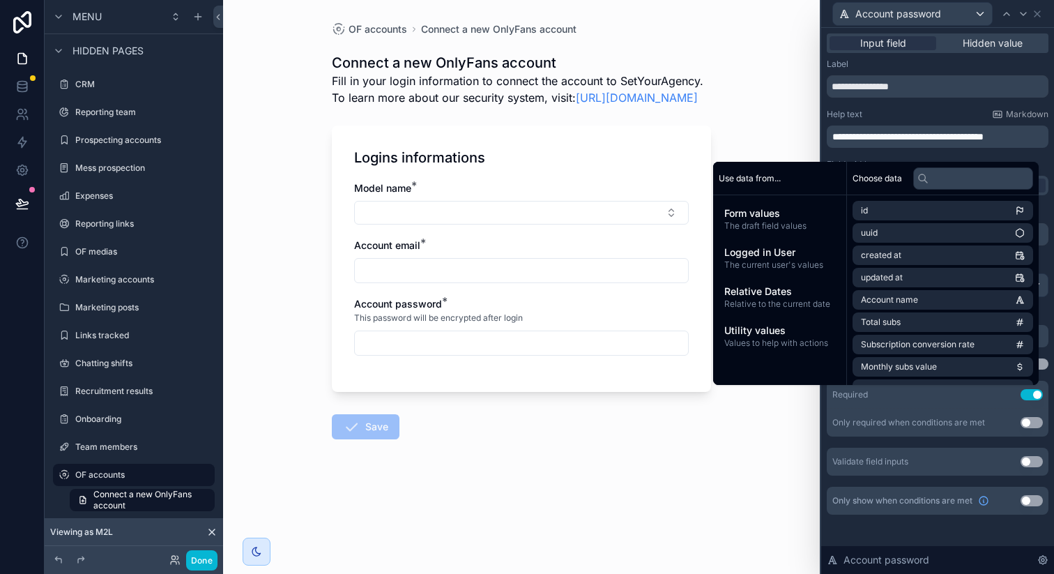
click at [900, 118] on div "Help text Markdown" at bounding box center [938, 114] width 222 height 11
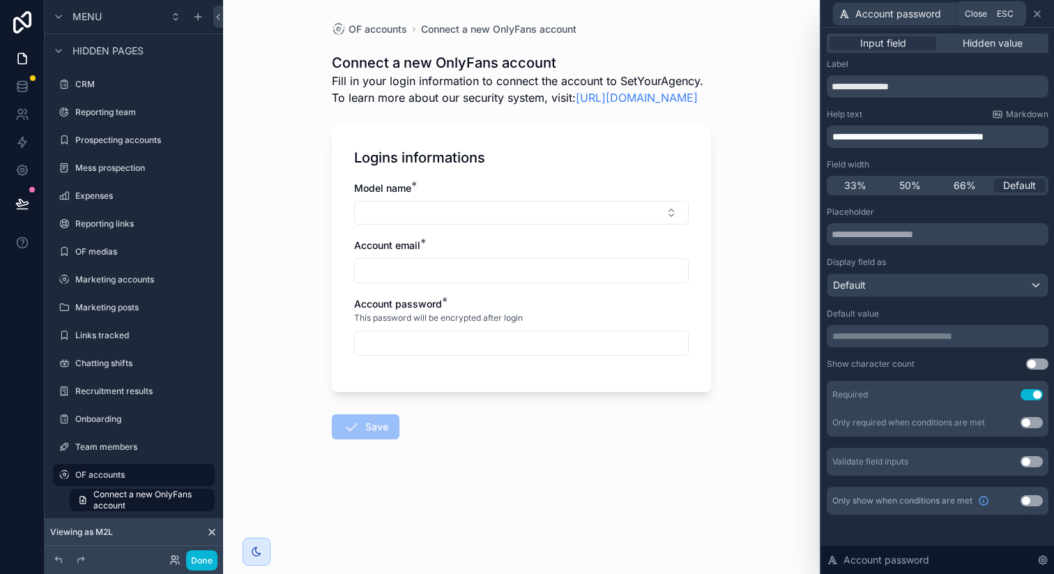
click at [1039, 15] on icon at bounding box center [1038, 14] width 6 height 6
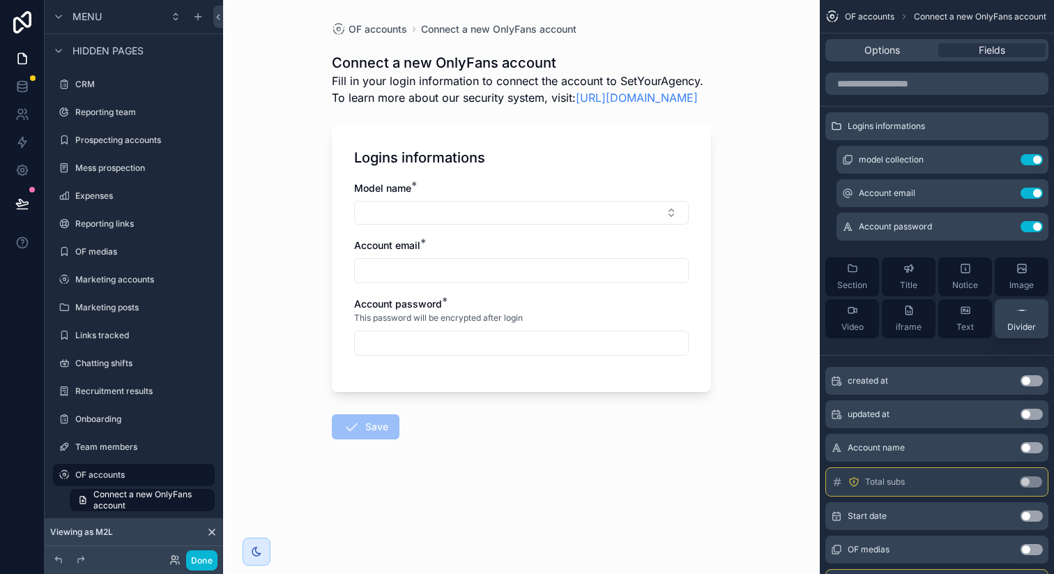
click at [1015, 322] on span "Divider" at bounding box center [1022, 327] width 29 height 11
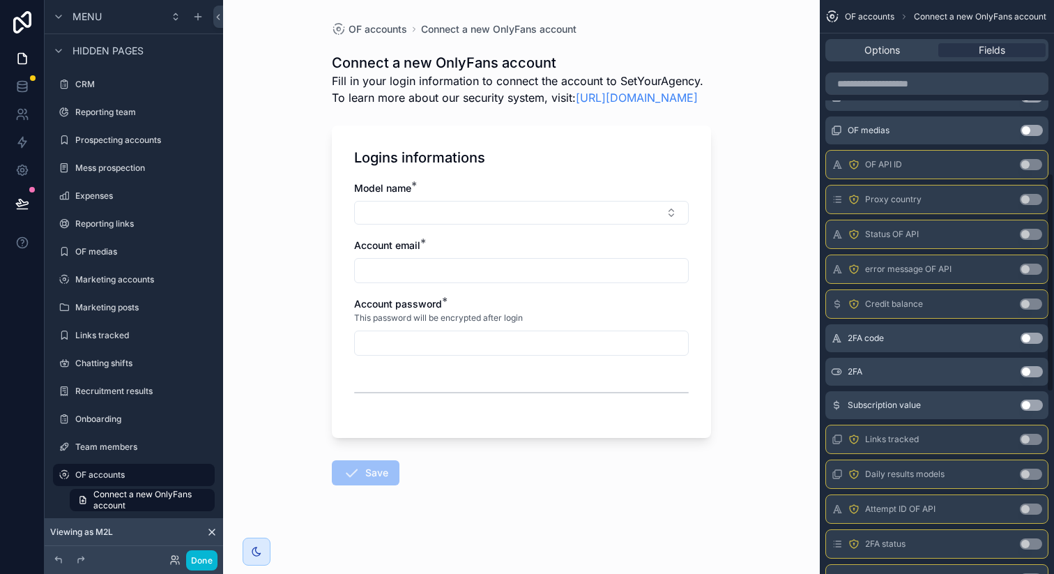
click at [1031, 372] on button "Use setting" at bounding box center [1032, 371] width 22 height 11
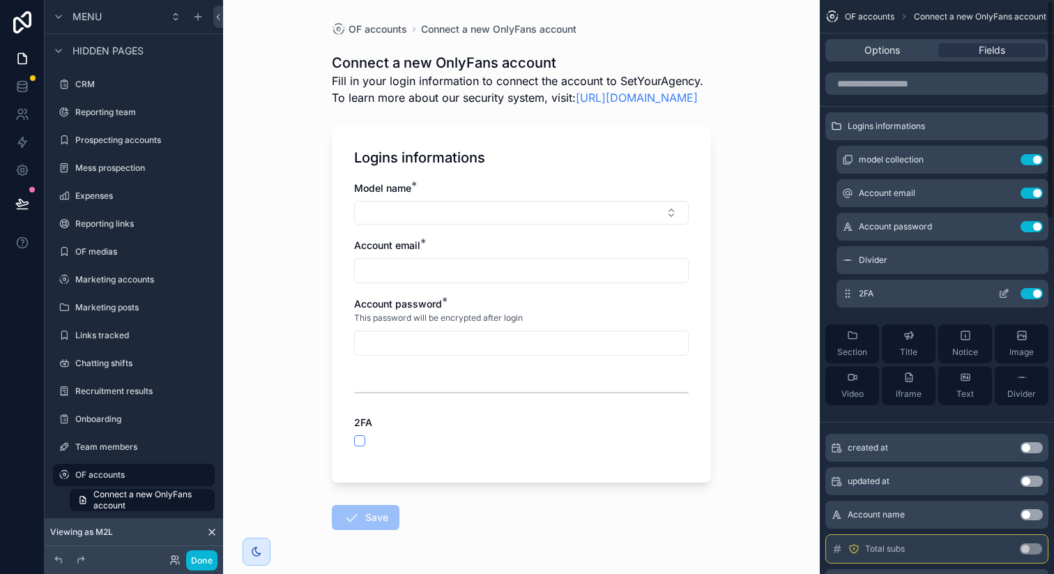
click at [1001, 292] on icon "scrollable content" at bounding box center [1004, 293] width 11 height 11
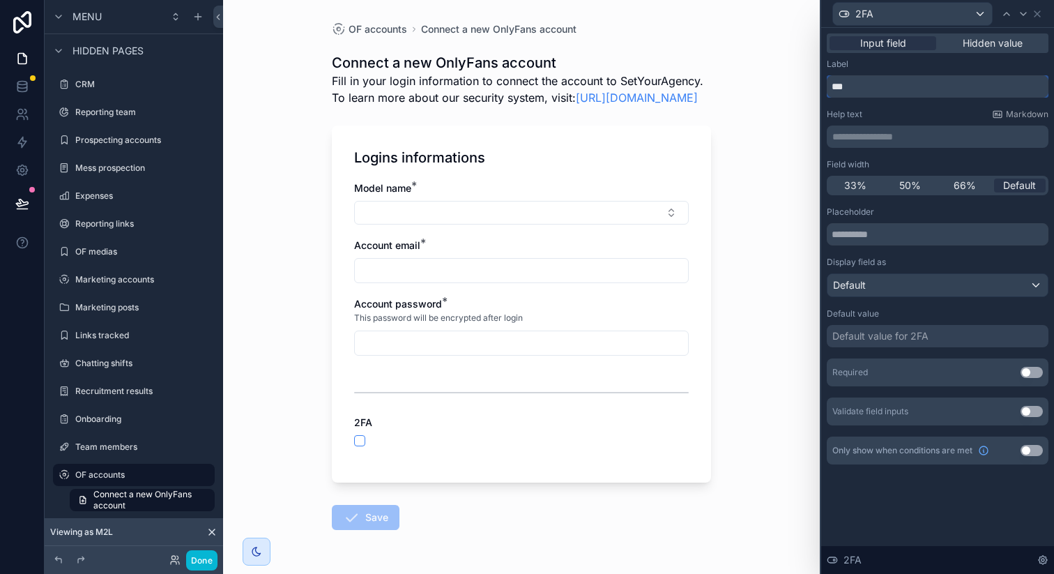
click at [868, 89] on input "***" at bounding box center [938, 86] width 222 height 22
click at [866, 133] on p "**********" at bounding box center [939, 137] width 213 height 14
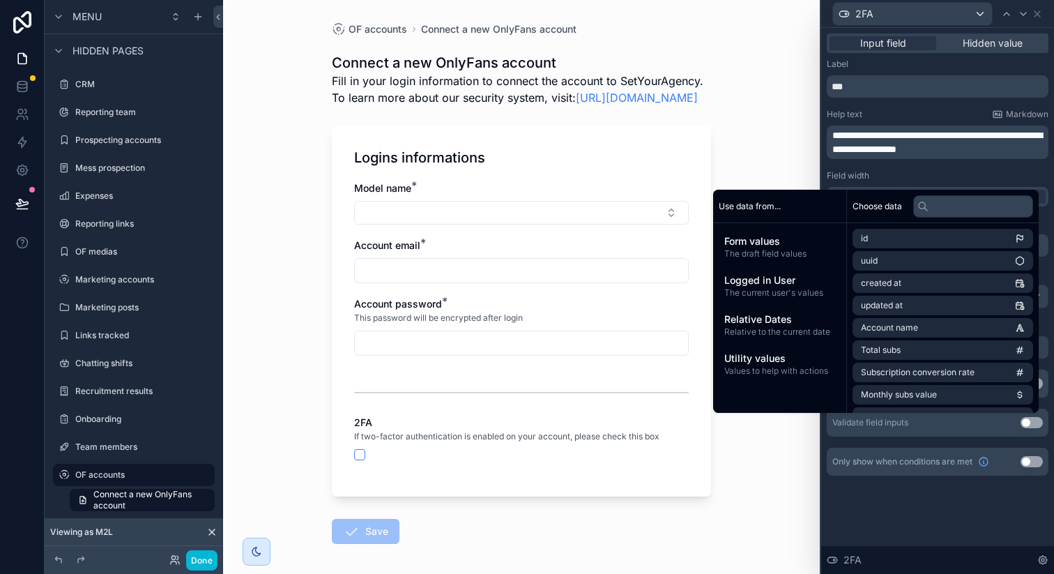
click at [920, 114] on div "Help text Markdown" at bounding box center [938, 114] width 222 height 11
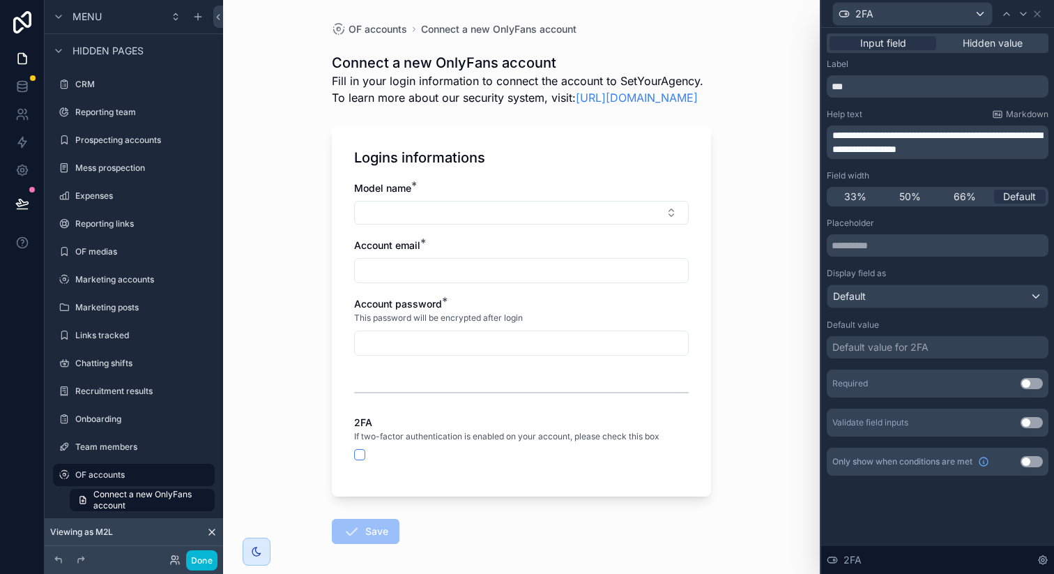
click at [1014, 153] on p "**********" at bounding box center [939, 142] width 213 height 28
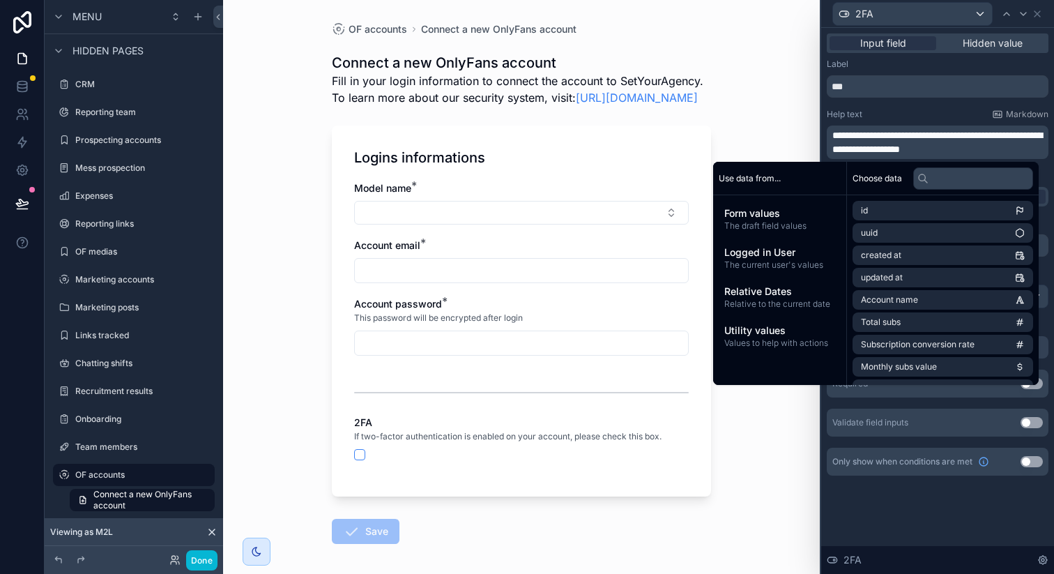
click at [943, 115] on div "Help text Markdown" at bounding box center [938, 114] width 222 height 11
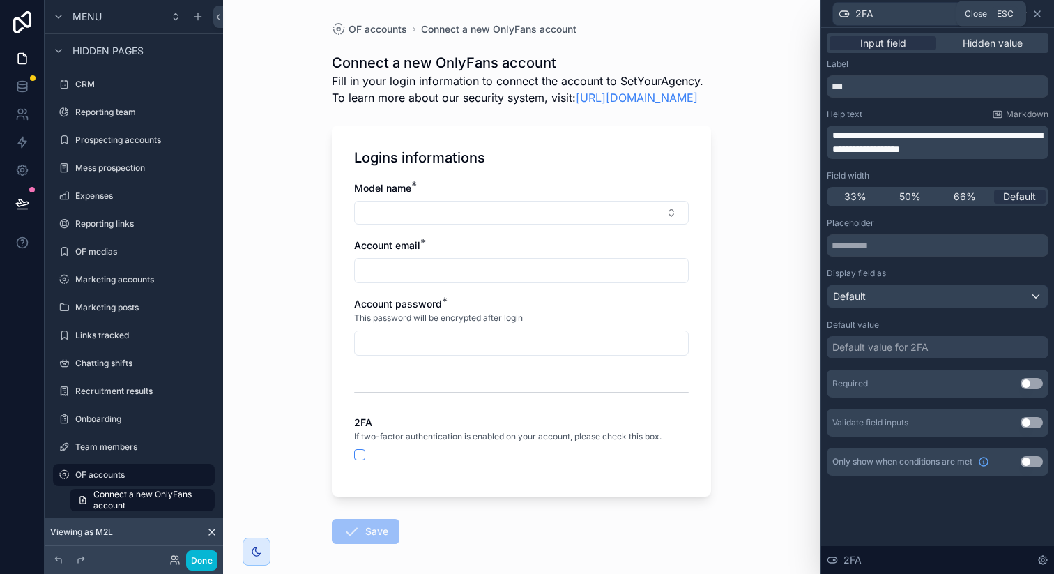
click at [1038, 15] on icon at bounding box center [1037, 13] width 11 height 11
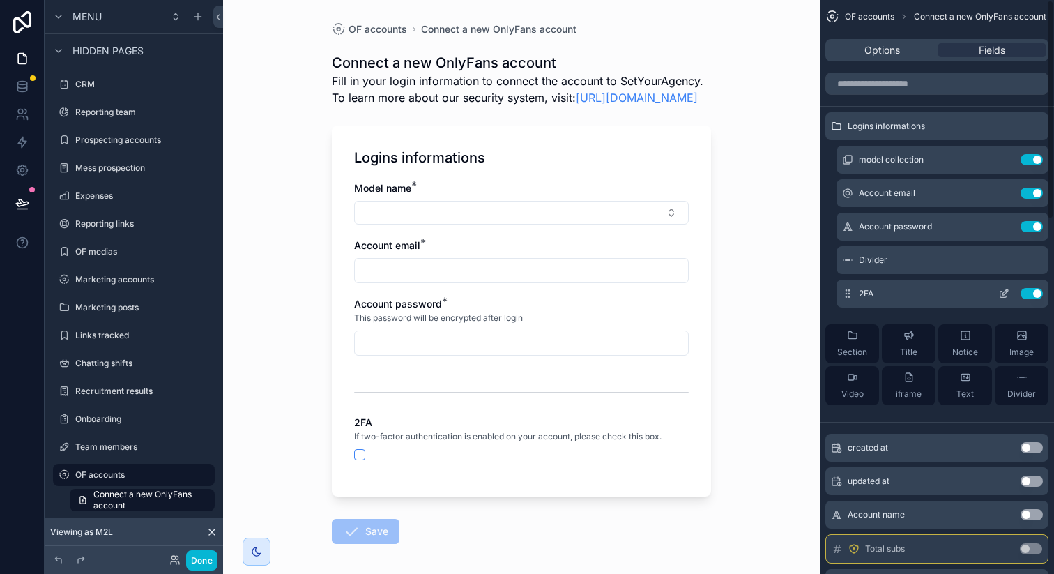
click at [1003, 296] on icon "scrollable content" at bounding box center [1004, 293] width 11 height 11
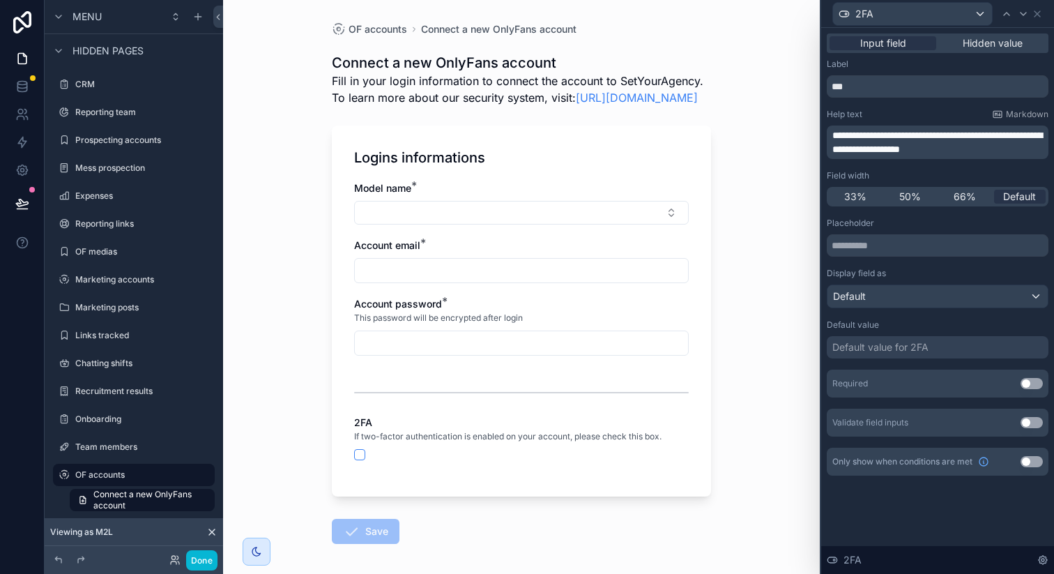
click at [1008, 153] on p "**********" at bounding box center [939, 142] width 213 height 28
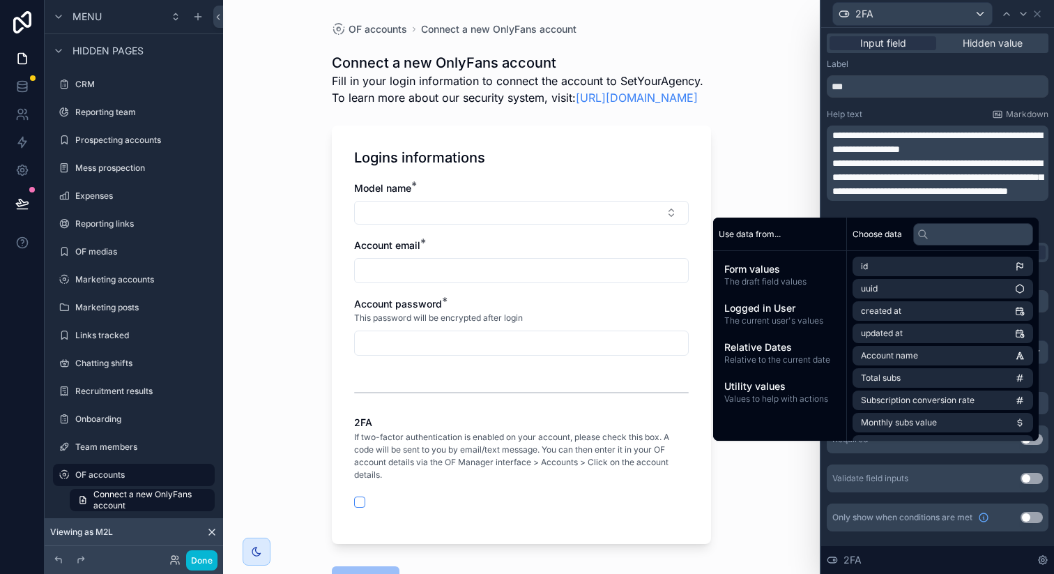
click at [1008, 146] on p "**********" at bounding box center [939, 142] width 213 height 28
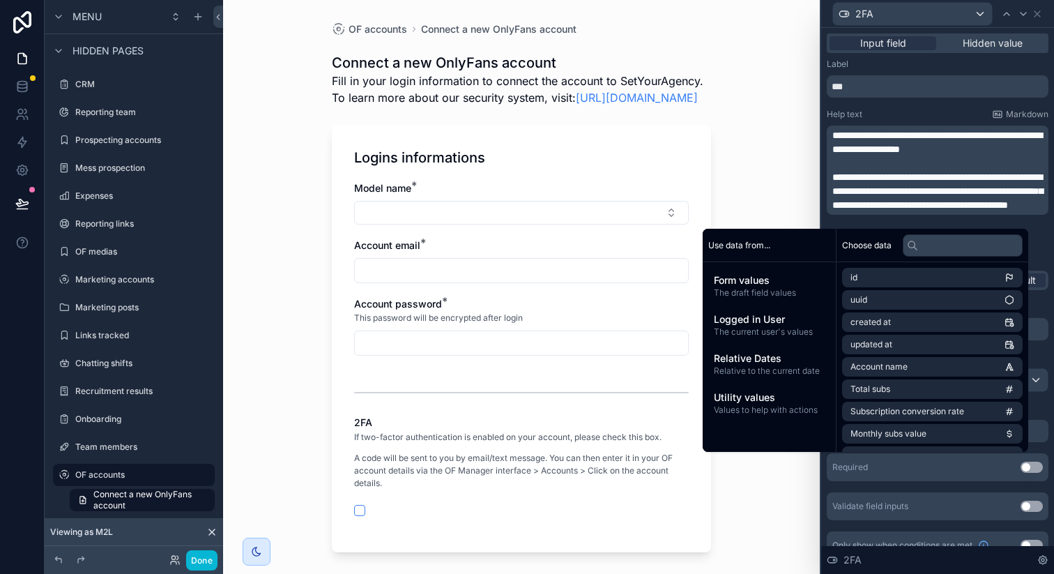
scroll to position [19, 0]
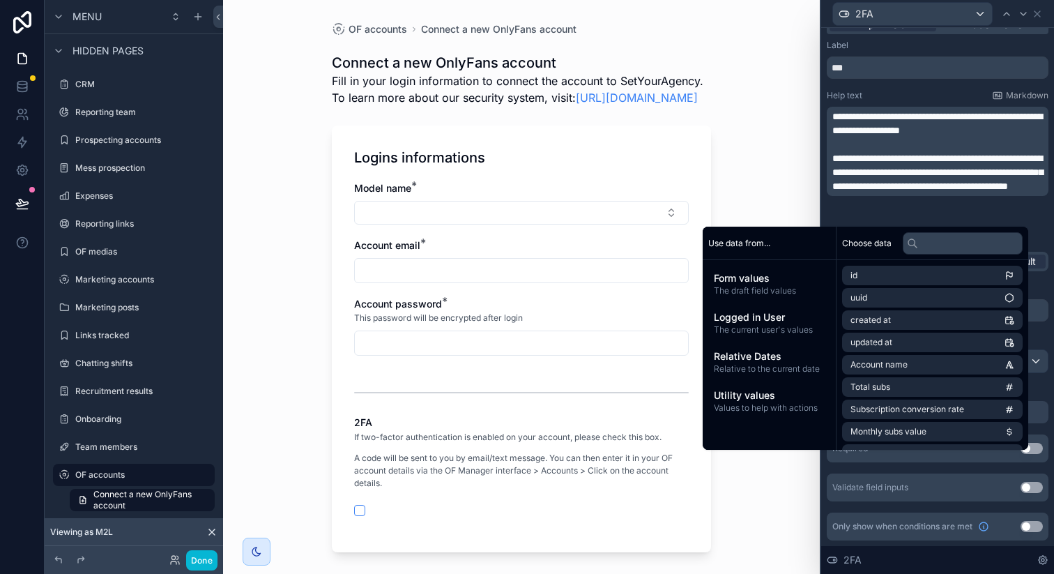
click at [918, 193] on p "**********" at bounding box center [939, 172] width 213 height 42
click at [1036, 230] on div "**********" at bounding box center [938, 290] width 222 height 501
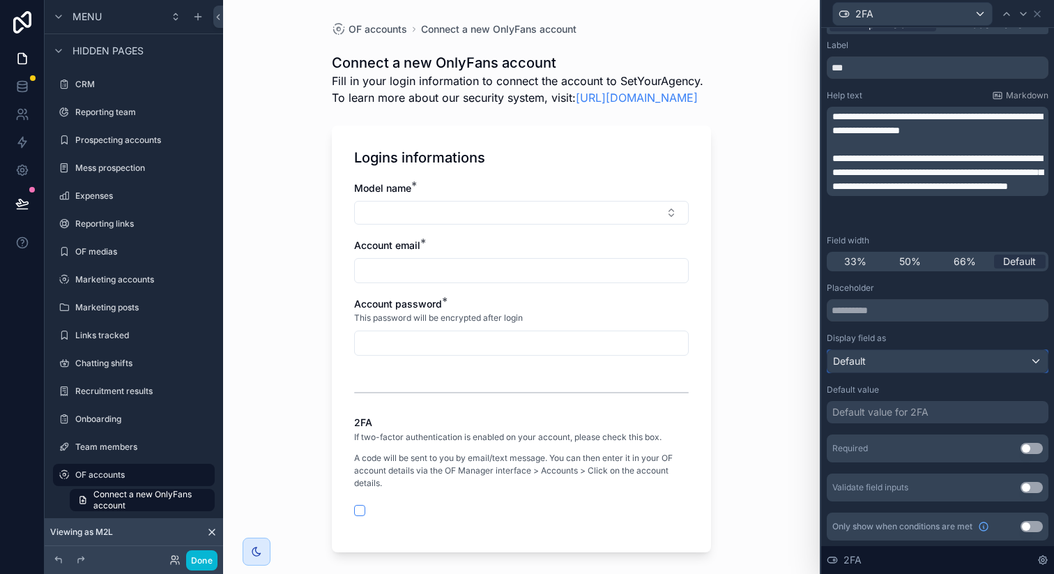
click at [870, 363] on div "Default" at bounding box center [938, 361] width 220 height 22
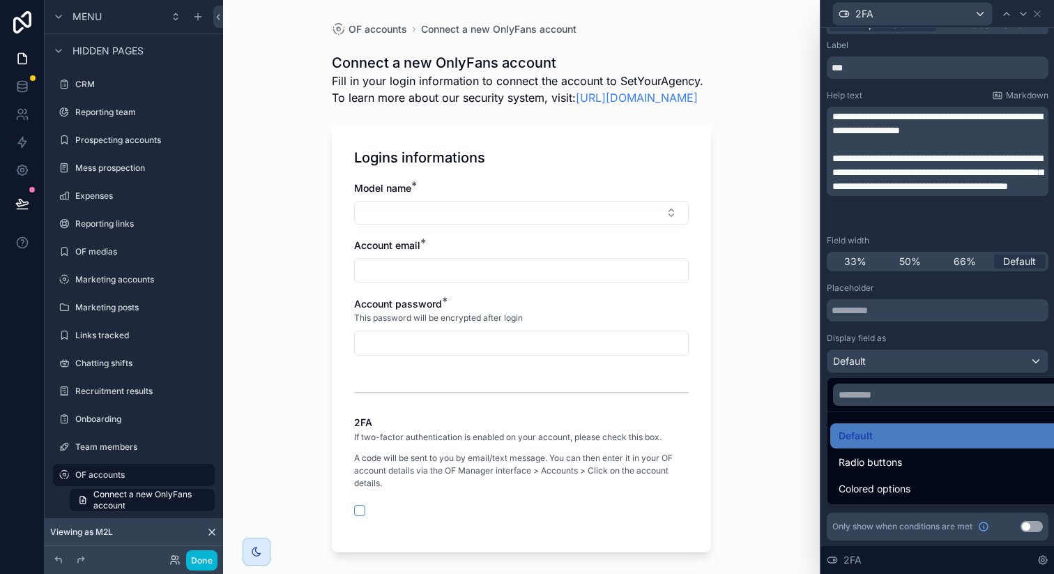
click at [870, 363] on div at bounding box center [938, 287] width 233 height 574
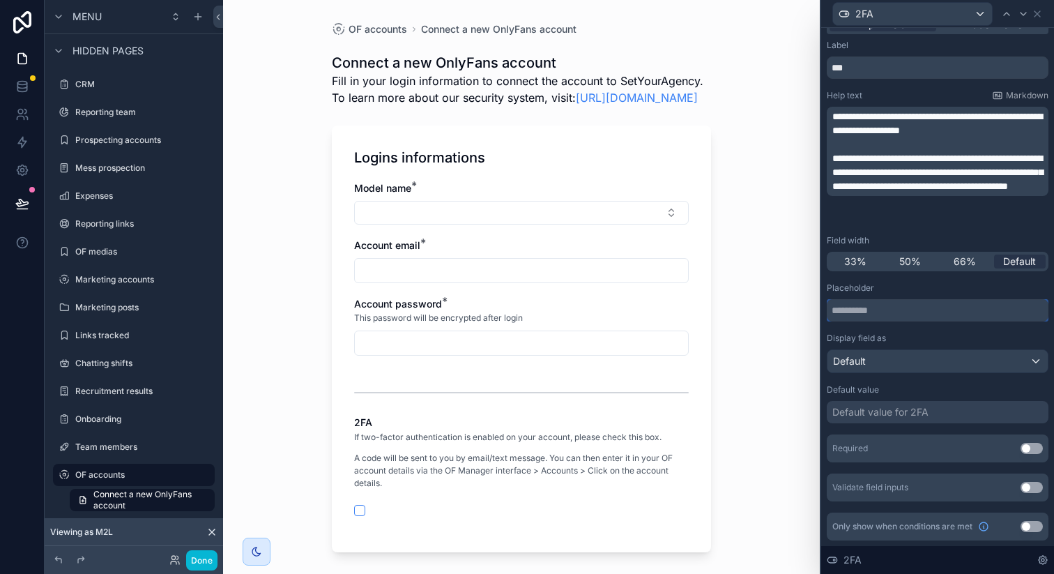
click at [876, 313] on input "text" at bounding box center [938, 310] width 222 height 22
click at [914, 284] on div "Placeholder" at bounding box center [938, 287] width 222 height 11
click at [893, 314] on input "**" at bounding box center [938, 310] width 222 height 22
type input "*******"
click at [914, 296] on div "Placeholder *******" at bounding box center [938, 301] width 222 height 39
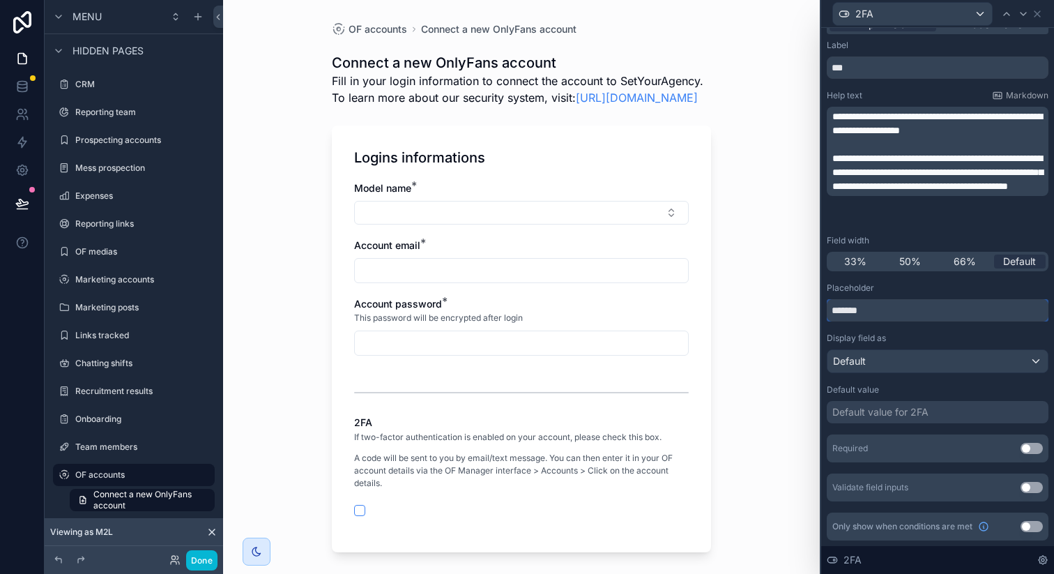
click at [894, 310] on input "*******" at bounding box center [938, 310] width 222 height 22
click at [911, 292] on div "Placeholder" at bounding box center [938, 287] width 222 height 11
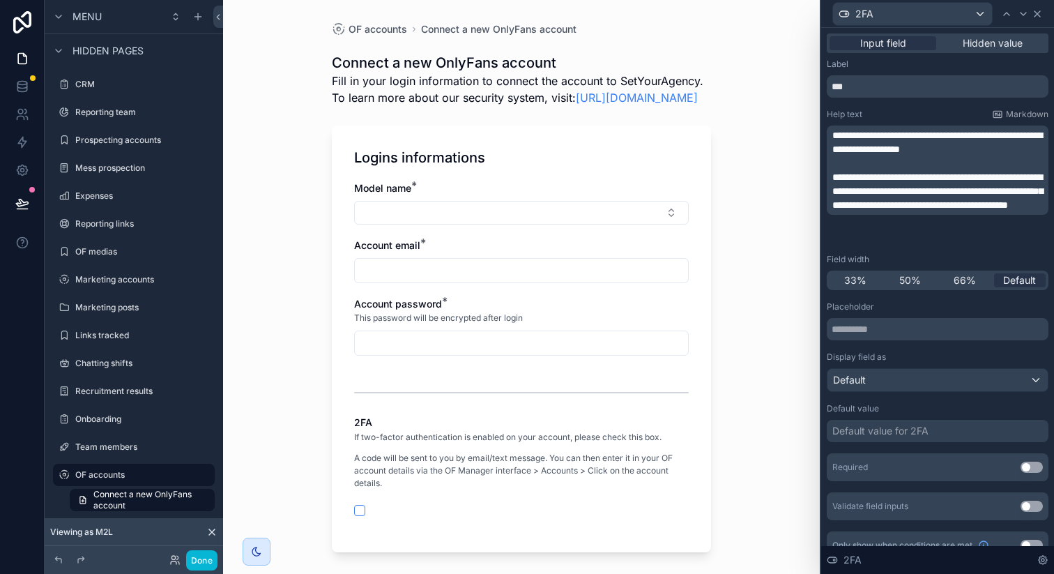
click at [1039, 17] on icon at bounding box center [1037, 13] width 11 height 11
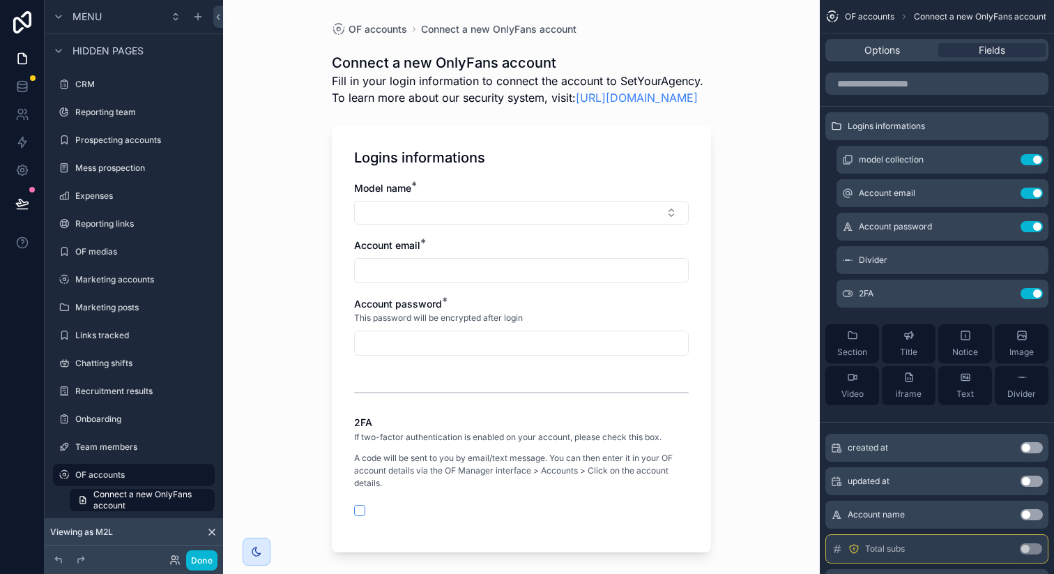
click at [895, 61] on div "Options Fields" at bounding box center [937, 49] width 234 height 33
click at [887, 54] on span "Options" at bounding box center [883, 50] width 36 height 14
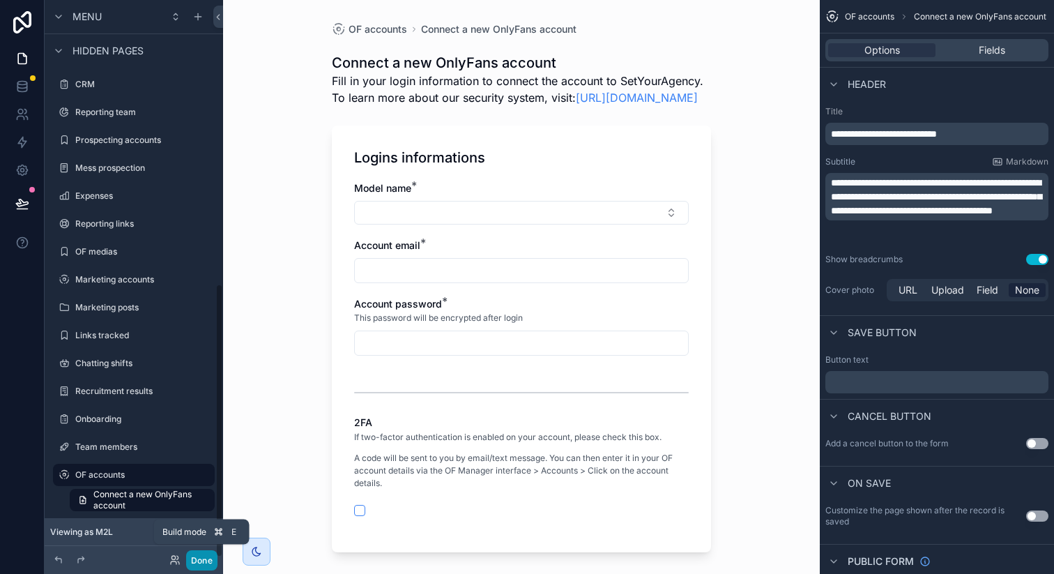
click at [202, 559] on button "Done" at bounding box center [201, 560] width 31 height 20
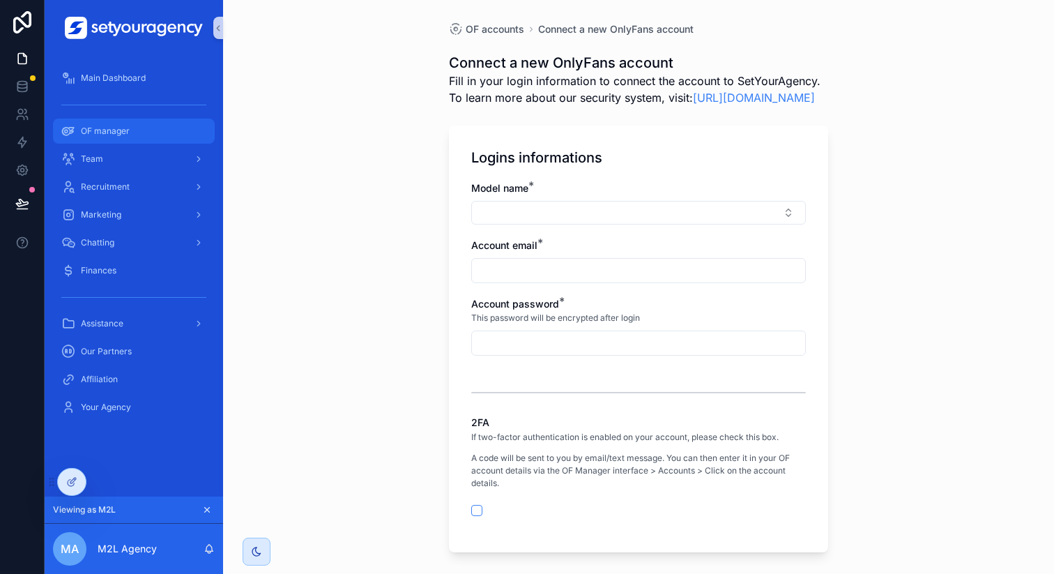
click at [120, 138] on div "OF manager" at bounding box center [133, 131] width 145 height 22
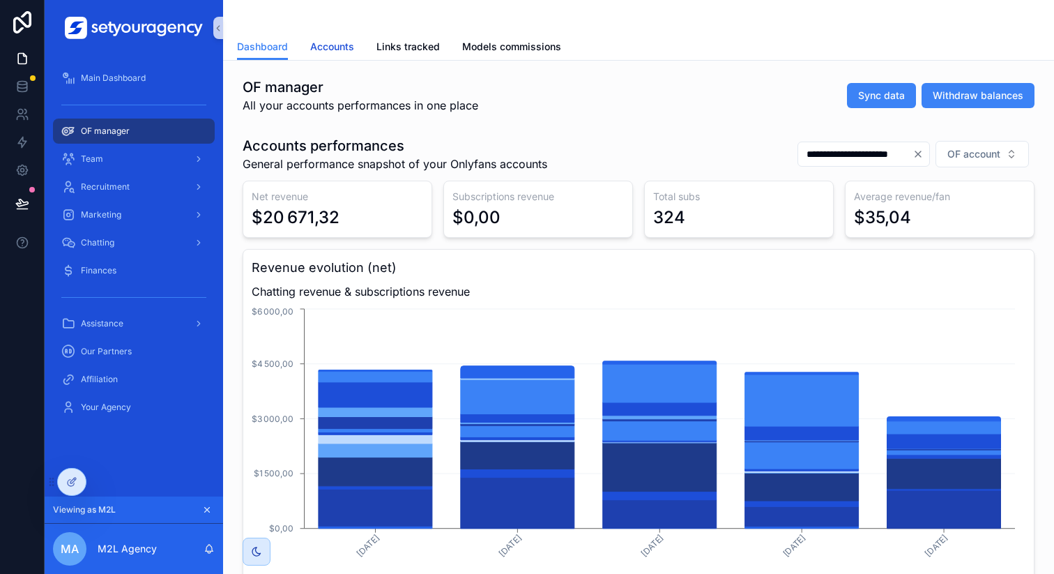
click at [342, 44] on span "Accounts" at bounding box center [332, 47] width 44 height 14
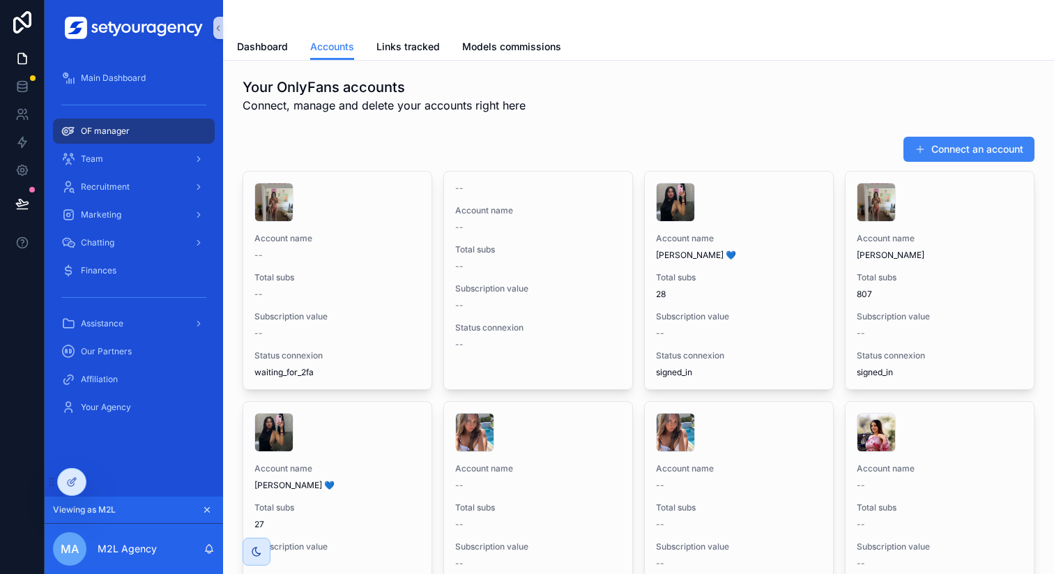
click at [923, 150] on button "Connect an account" at bounding box center [969, 149] width 131 height 25
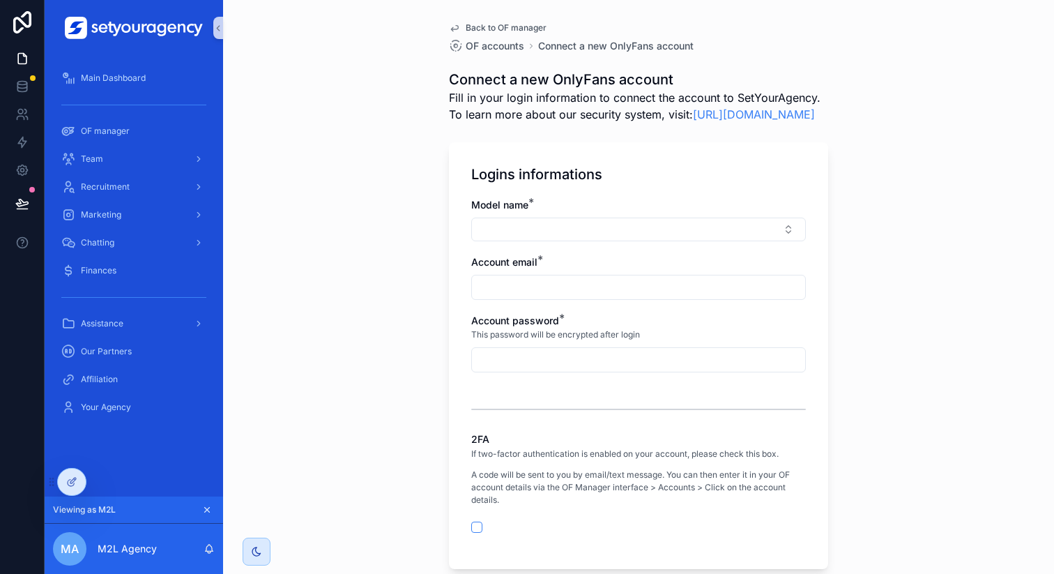
scroll to position [149, 0]
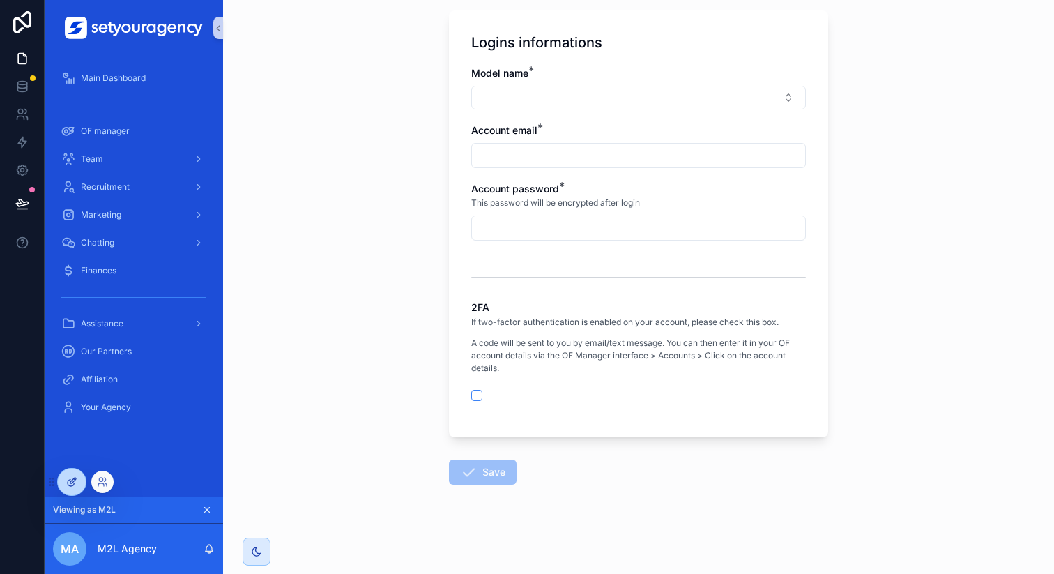
click at [75, 487] on div at bounding box center [72, 482] width 28 height 27
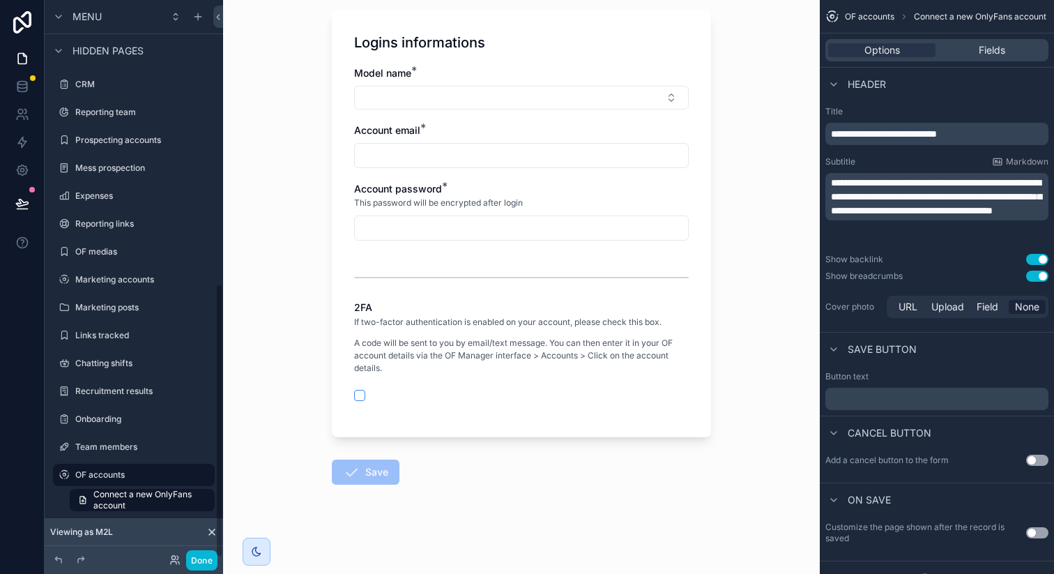
click at [524, 474] on form "Logins informations Model name * Account email * Account password * This passwo…" at bounding box center [521, 288] width 379 height 572
click at [579, 509] on form "Logins informations Model name * Account email * Account password * This passwo…" at bounding box center [521, 288] width 379 height 572
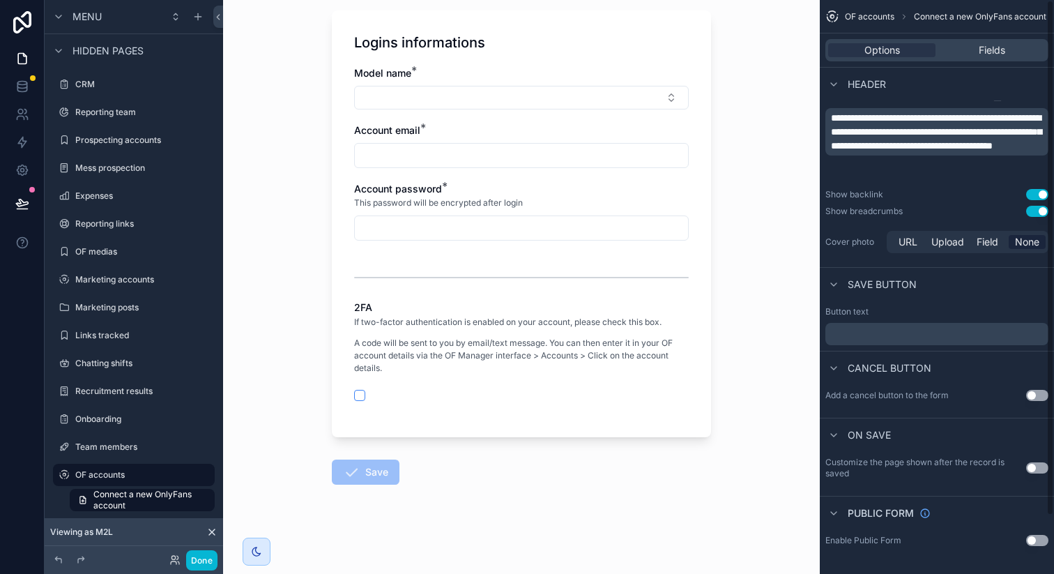
scroll to position [0, 0]
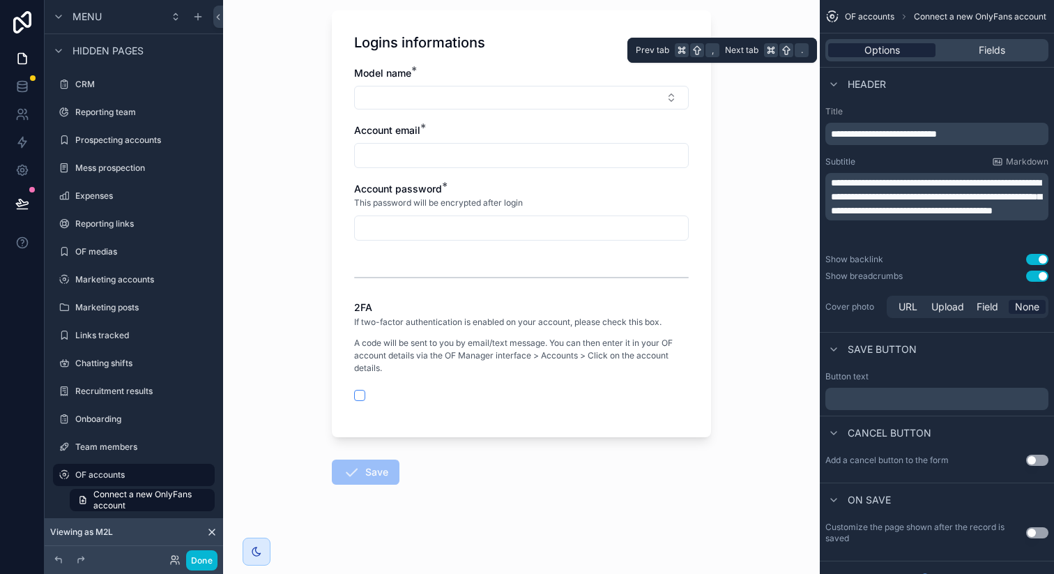
click at [902, 43] on div "Options" at bounding box center [882, 50] width 107 height 14
click at [971, 43] on div "Fields" at bounding box center [992, 50] width 107 height 14
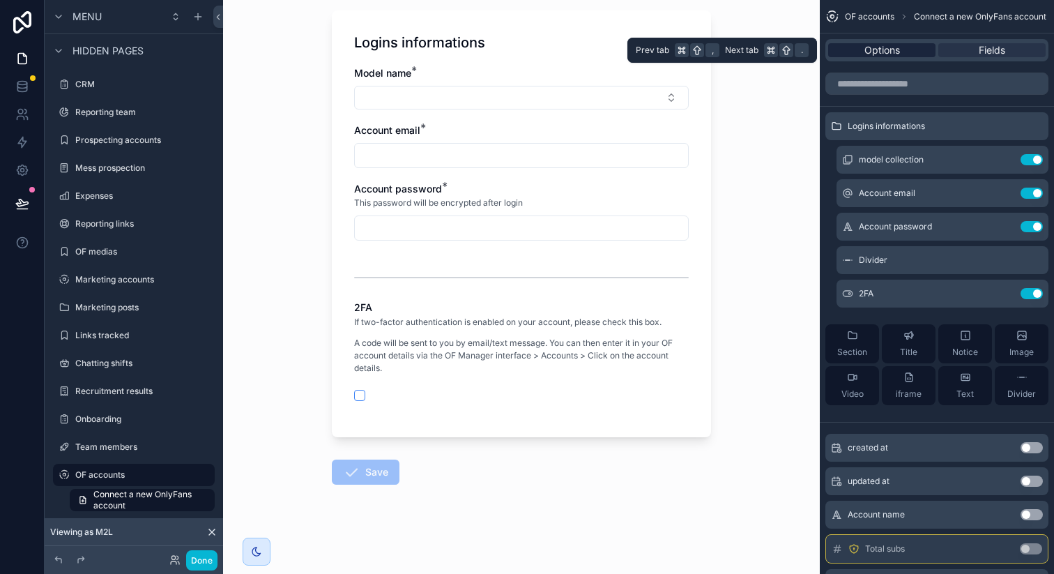
click at [898, 43] on span "Options" at bounding box center [883, 50] width 36 height 14
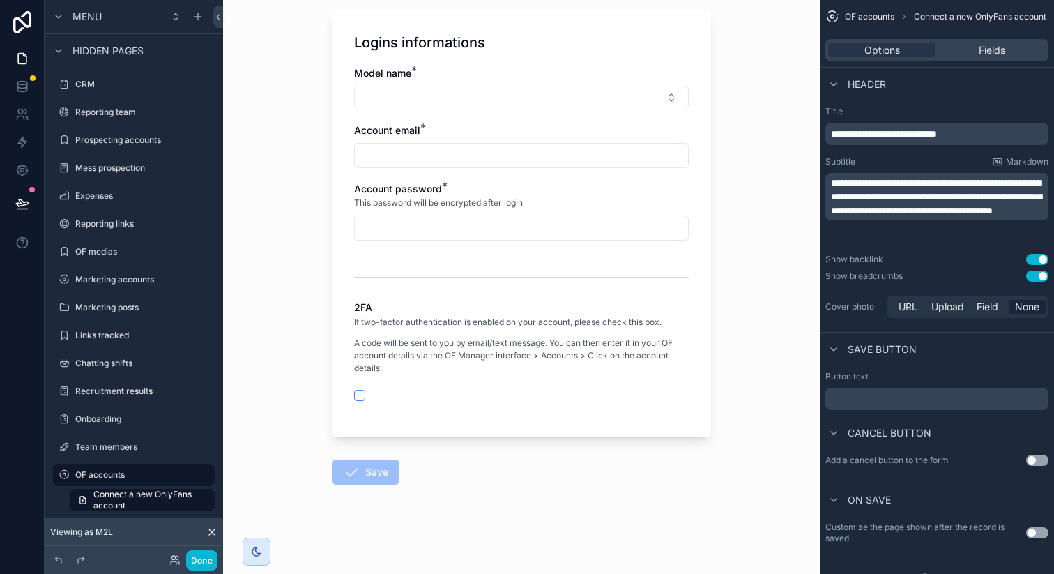
click at [771, 168] on div "Back to OF manager OF accounts Connect a new OnlyFans account Connect a new Onl…" at bounding box center [521, 155] width 597 height 574
click at [642, 216] on div "scrollable content" at bounding box center [521, 228] width 335 height 25
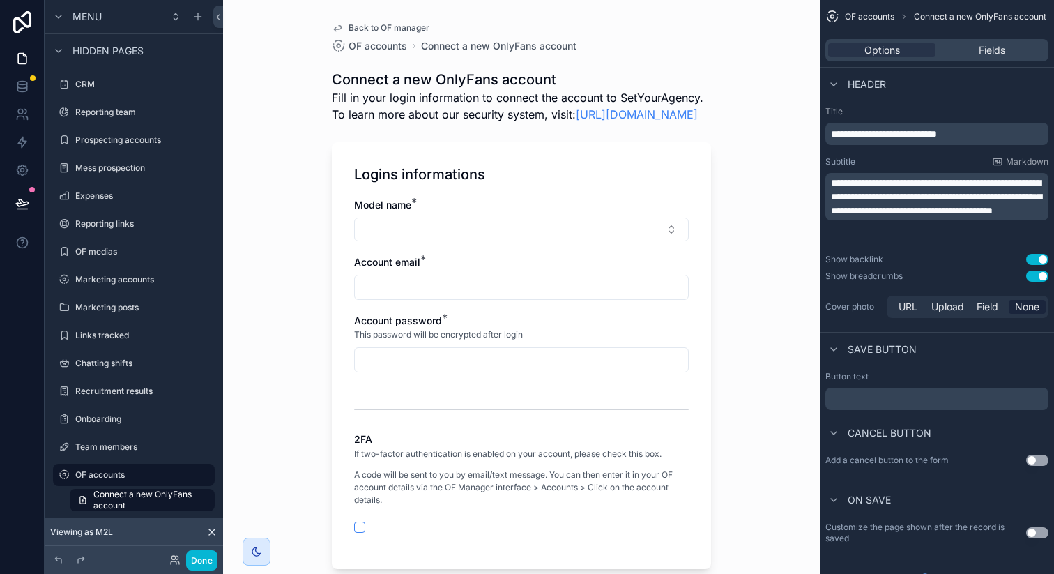
click at [351, 66] on div "Back to OF manager OF accounts Connect a new OnlyFans account Connect a new Onl…" at bounding box center [522, 353] width 402 height 706
click at [354, 84] on h1 "Connect a new OnlyFans account" at bounding box center [521, 80] width 379 height 20
click at [354, 30] on span "Back to OF manager" at bounding box center [389, 27] width 81 height 11
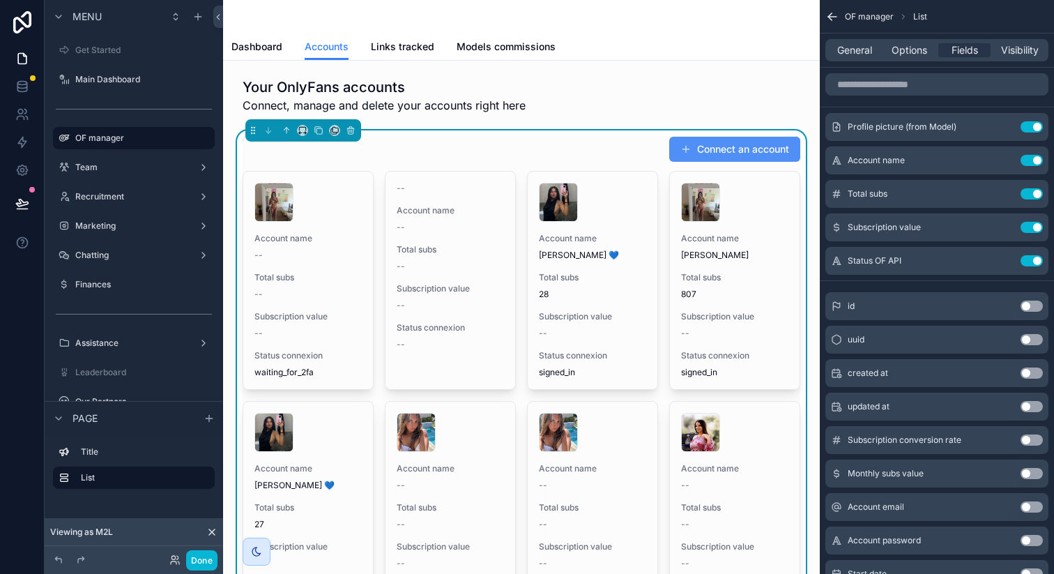
click at [695, 151] on button "Connect an account" at bounding box center [735, 149] width 131 height 25
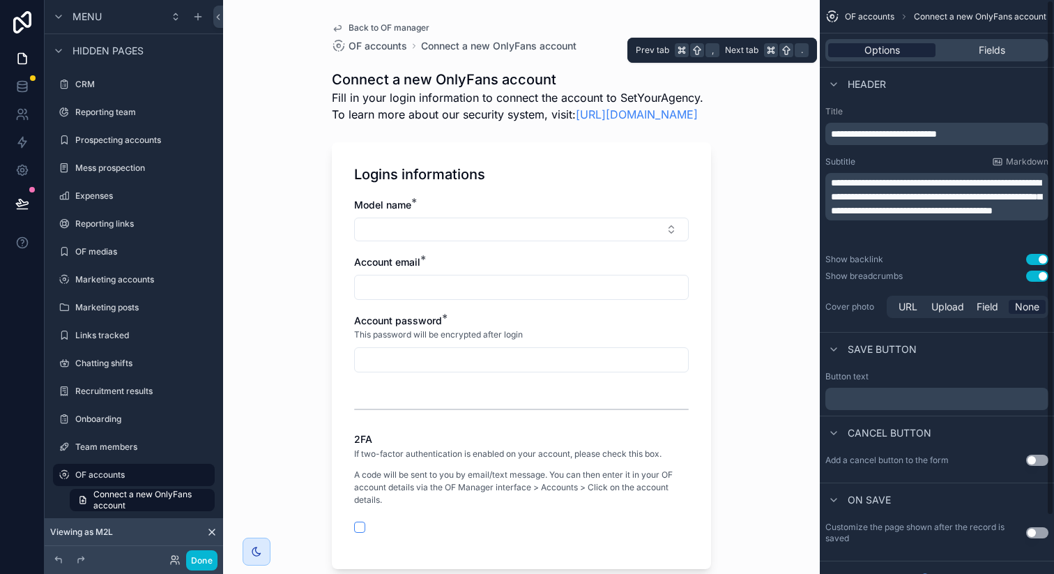
click at [906, 51] on div "Options" at bounding box center [882, 50] width 107 height 14
click at [878, 12] on span "OF accounts" at bounding box center [870, 16] width 50 height 11
click at [878, 16] on span "OF accounts" at bounding box center [870, 16] width 50 height 11
click at [202, 561] on button "Done" at bounding box center [201, 560] width 31 height 20
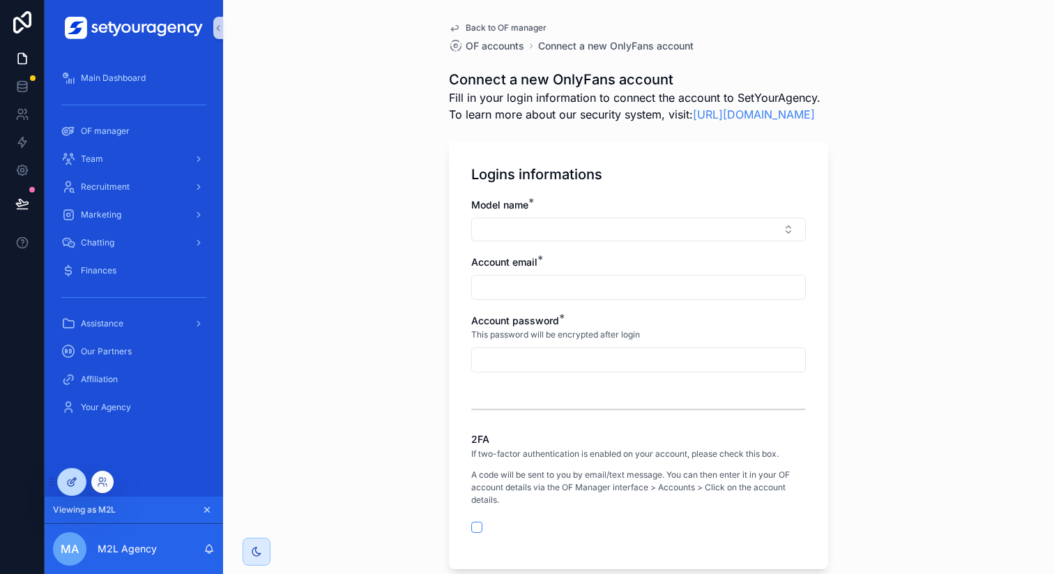
click at [79, 485] on div at bounding box center [72, 482] width 28 height 27
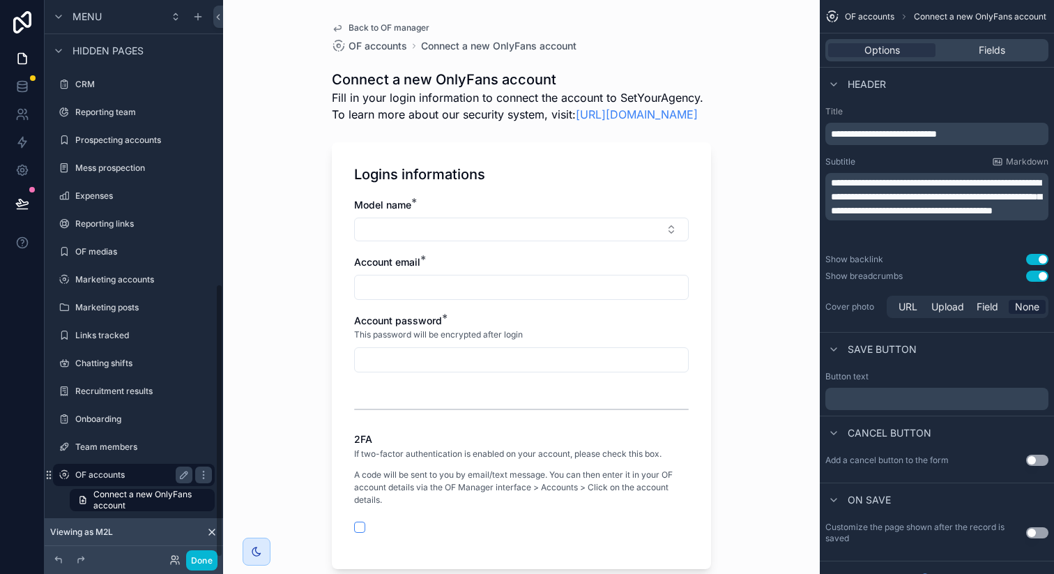
click at [142, 476] on label "OF accounts" at bounding box center [131, 474] width 112 height 11
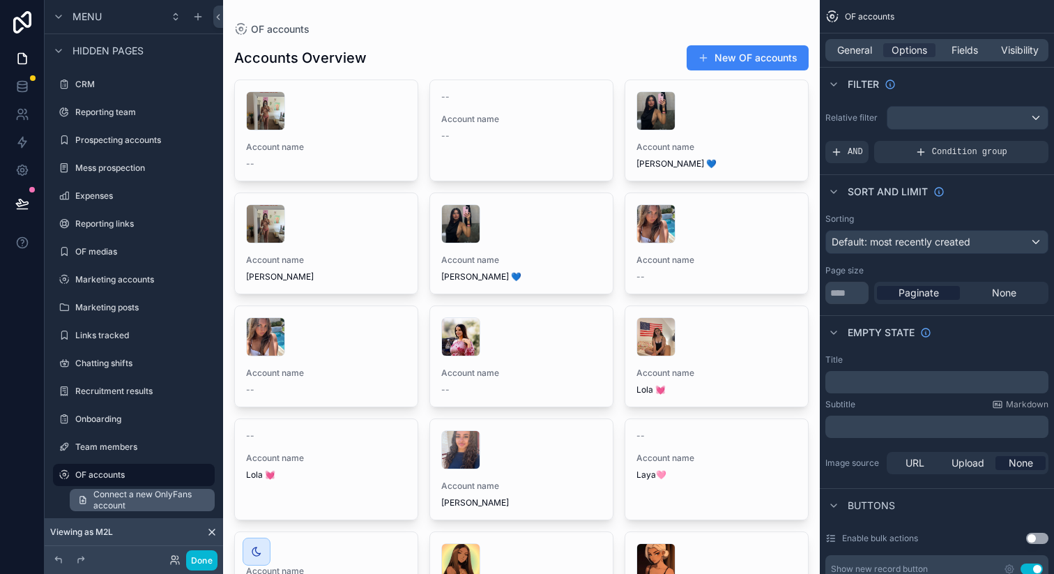
click at [135, 498] on span "Connect a new OnlyFans account" at bounding box center [149, 500] width 113 height 22
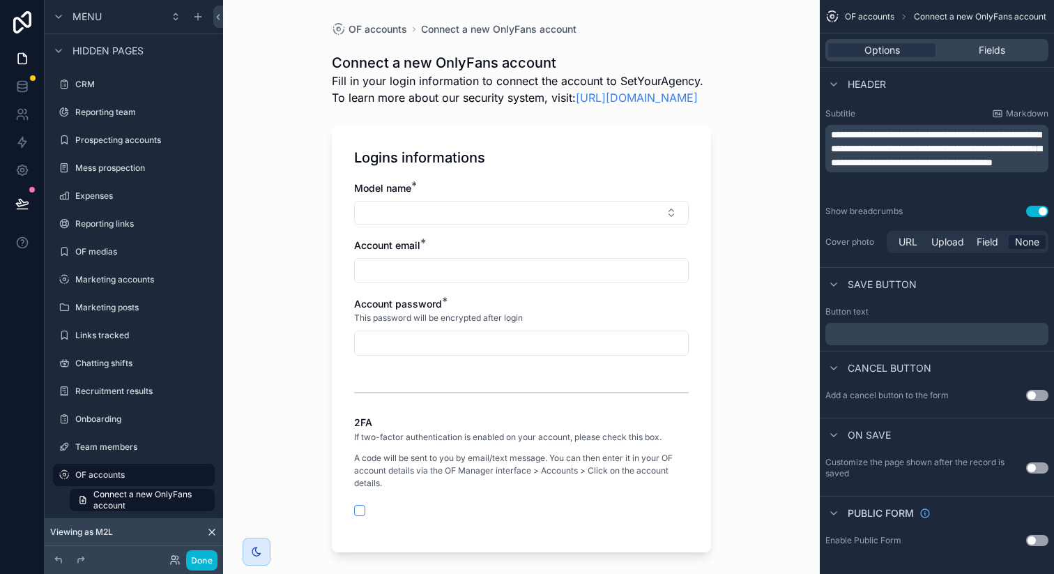
scroll to position [132, 0]
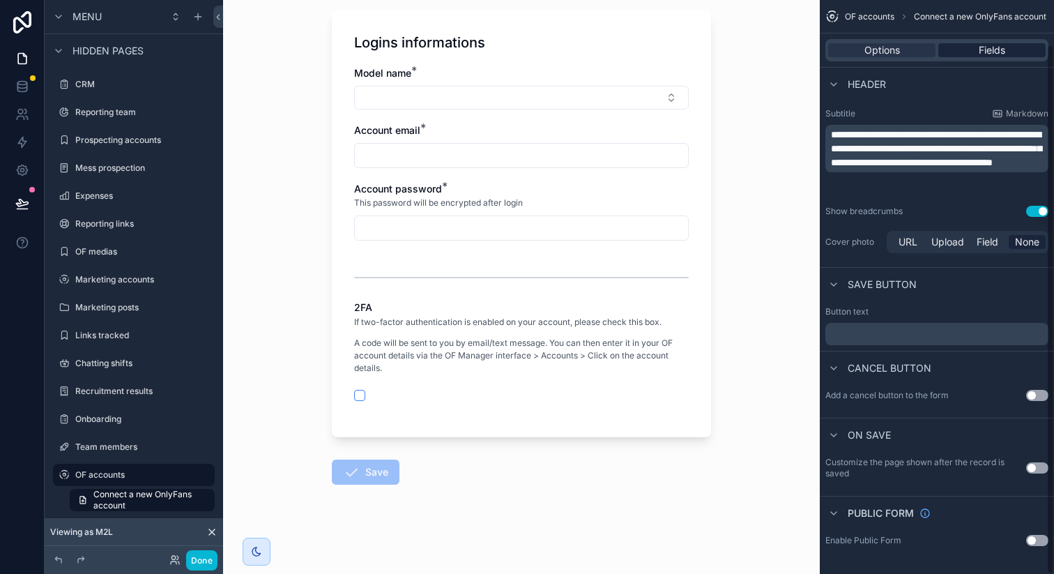
click at [1005, 51] on span "Fields" at bounding box center [992, 50] width 27 height 14
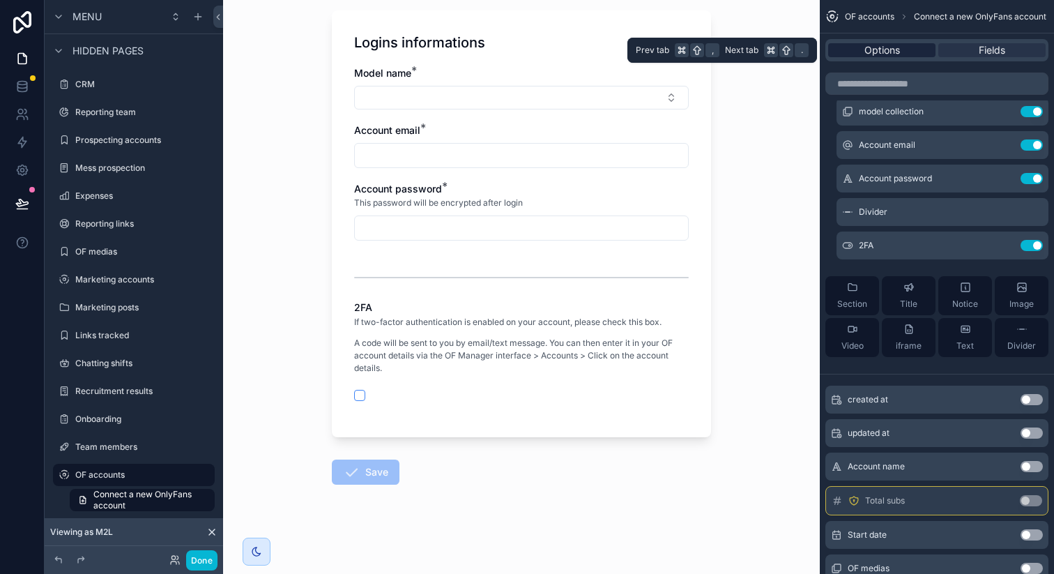
click at [930, 51] on div "Options" at bounding box center [882, 50] width 107 height 14
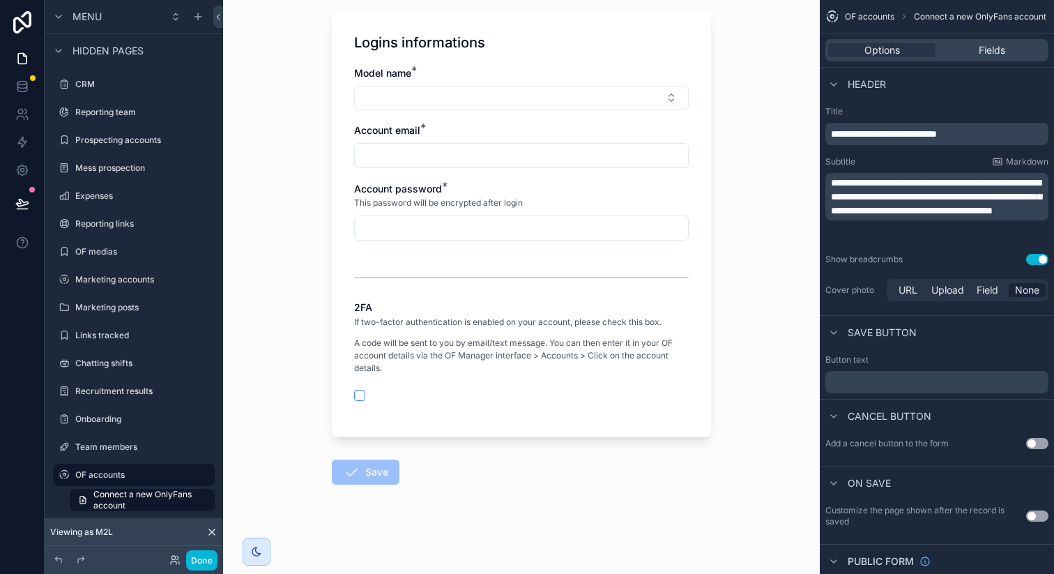
click at [924, 388] on div "﻿" at bounding box center [937, 382] width 223 height 22
click at [917, 386] on p "﻿" at bounding box center [938, 382] width 215 height 11
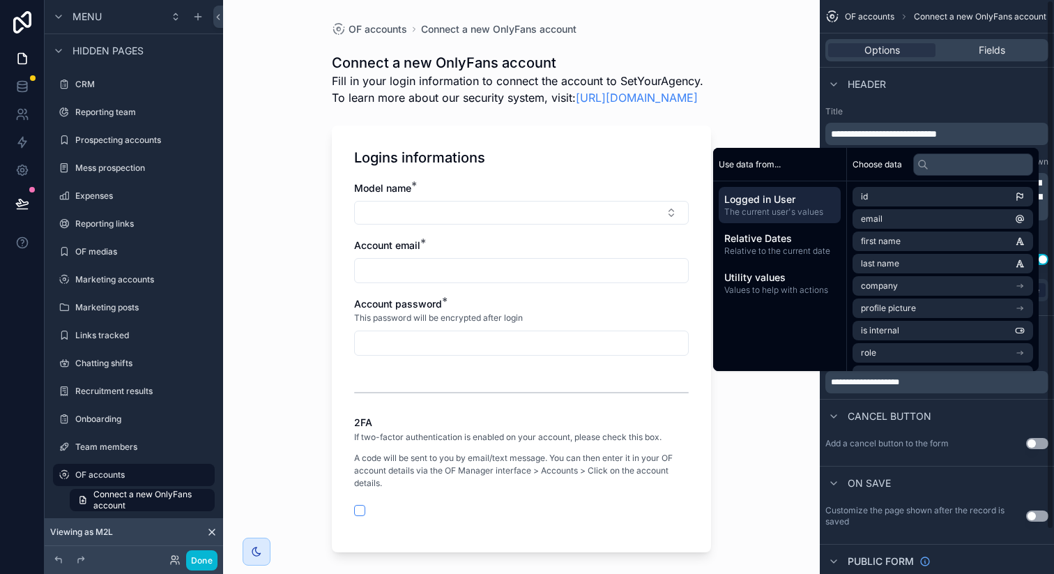
click at [978, 425] on div "Cancel button" at bounding box center [937, 415] width 234 height 33
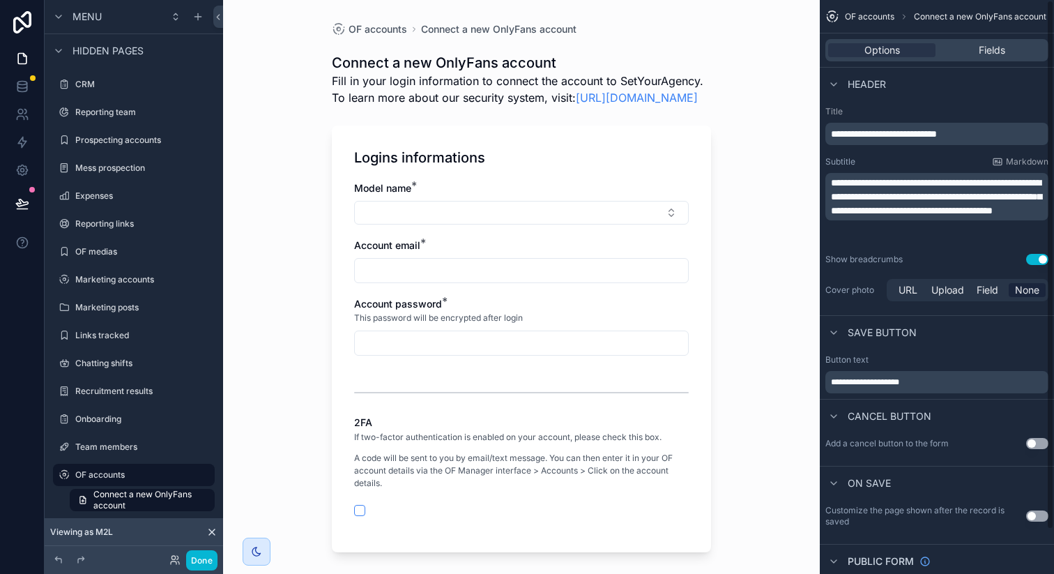
click at [1036, 444] on button "Use setting" at bounding box center [1038, 443] width 22 height 11
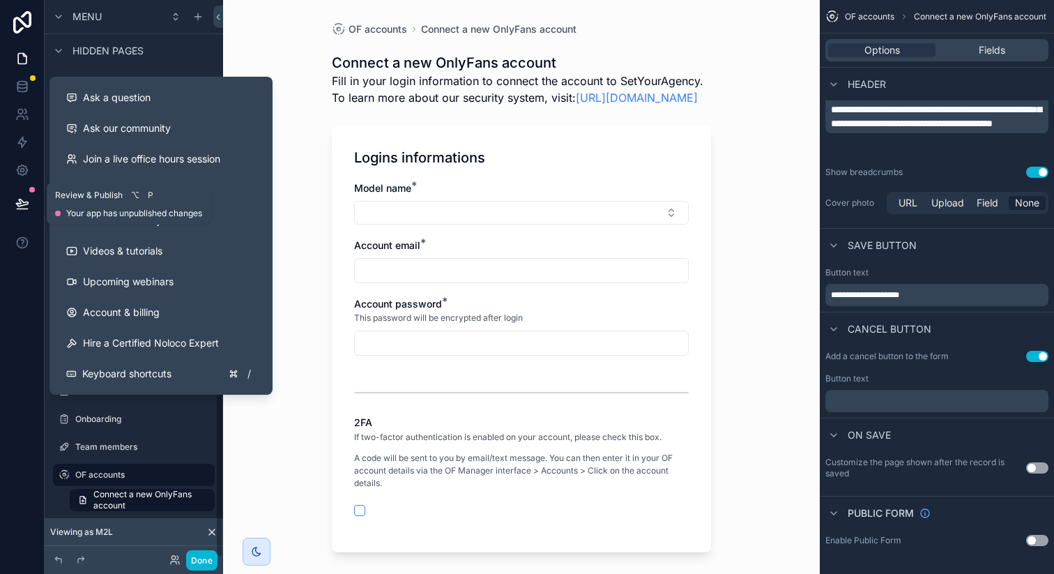
click at [19, 204] on icon at bounding box center [22, 202] width 12 height 7
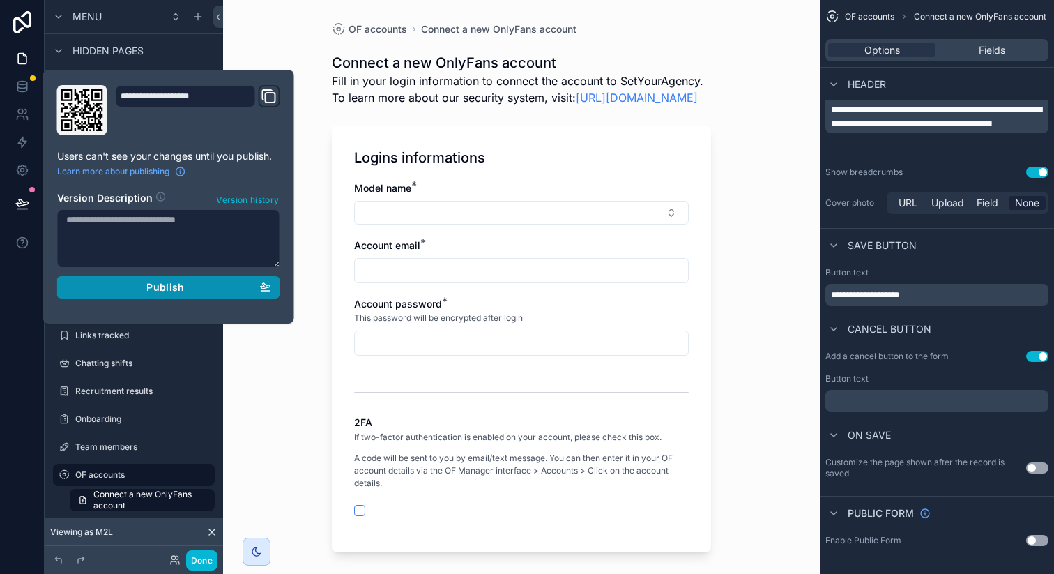
click at [275, 287] on button "Publish" at bounding box center [168, 287] width 223 height 22
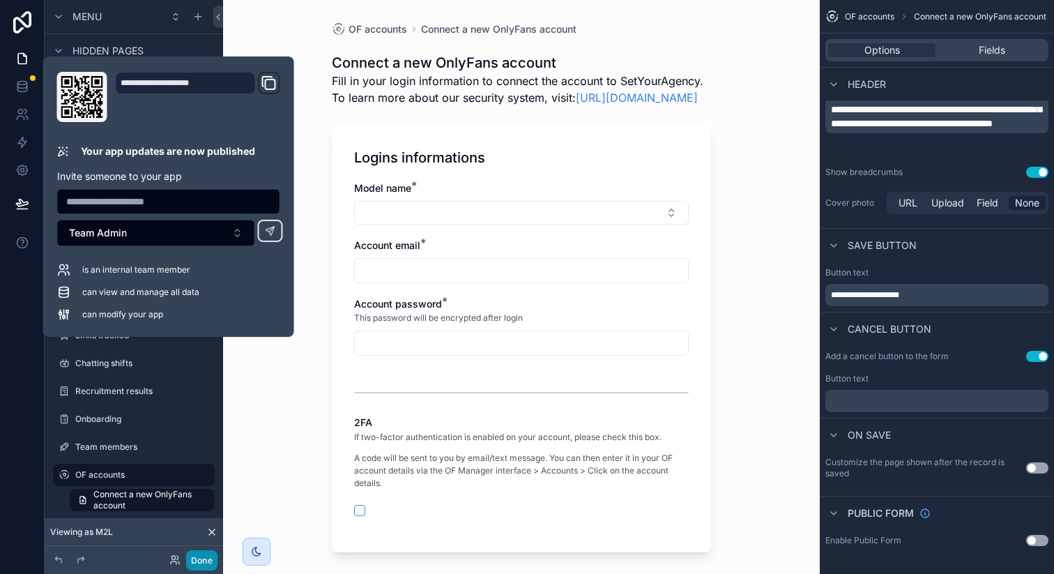
click at [204, 564] on button "Done" at bounding box center [201, 560] width 31 height 20
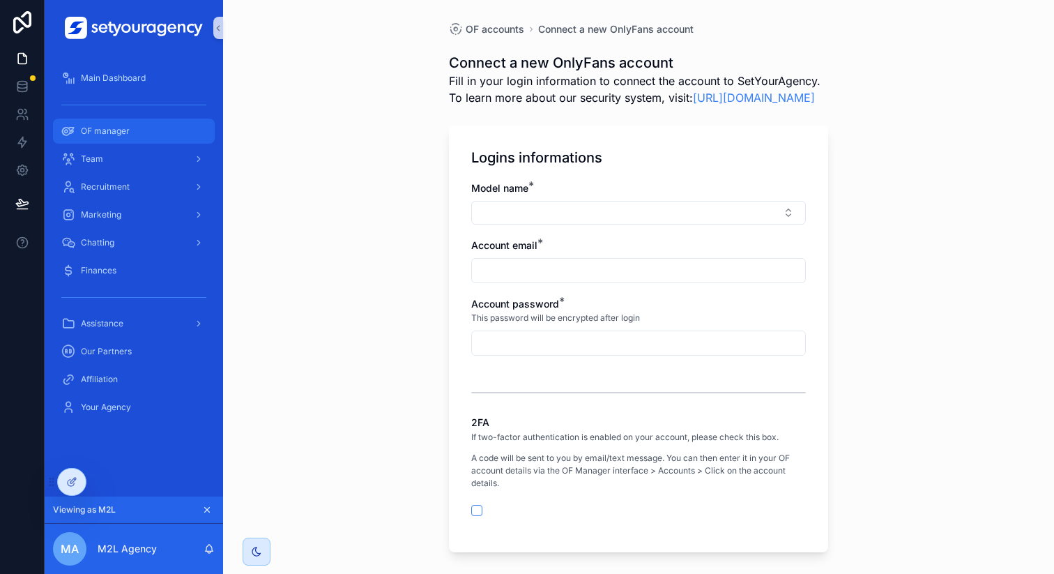
click at [130, 124] on div "OF manager" at bounding box center [133, 131] width 145 height 22
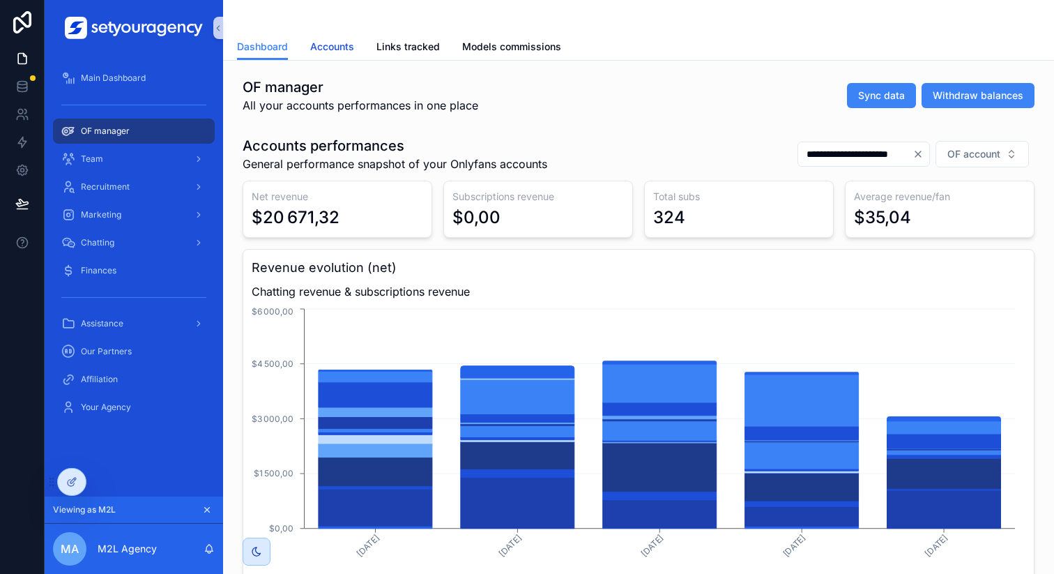
click at [328, 45] on span "Accounts" at bounding box center [332, 47] width 44 height 14
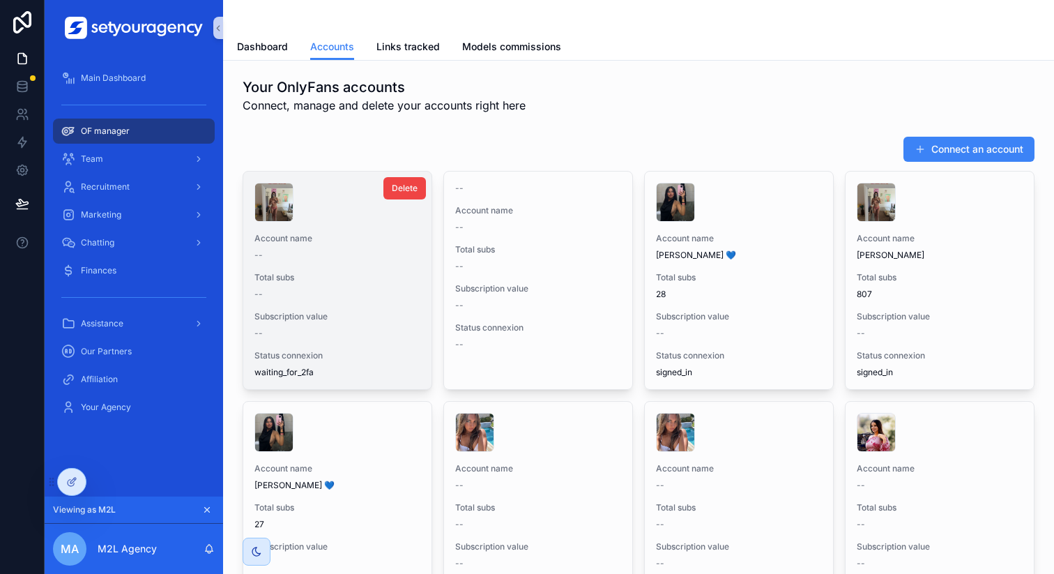
click at [351, 228] on div "Account name -- Total subs -- Subscription value -- Status connexion waiting_fo…" at bounding box center [337, 281] width 188 height 218
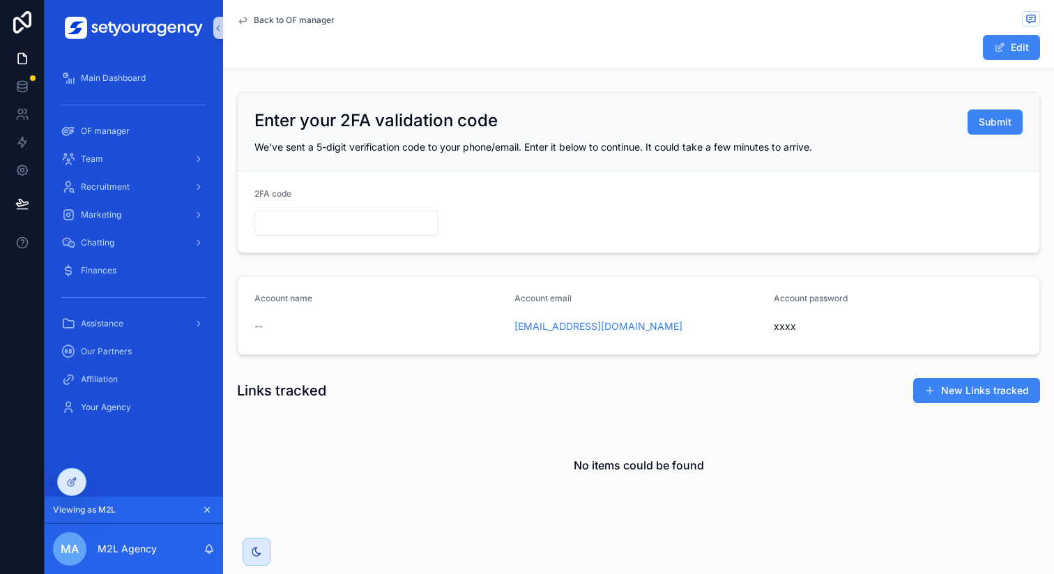
click at [356, 229] on input "scrollable content" at bounding box center [346, 223] width 183 height 20
click at [708, 211] on form "2FA code" at bounding box center [639, 212] width 802 height 81
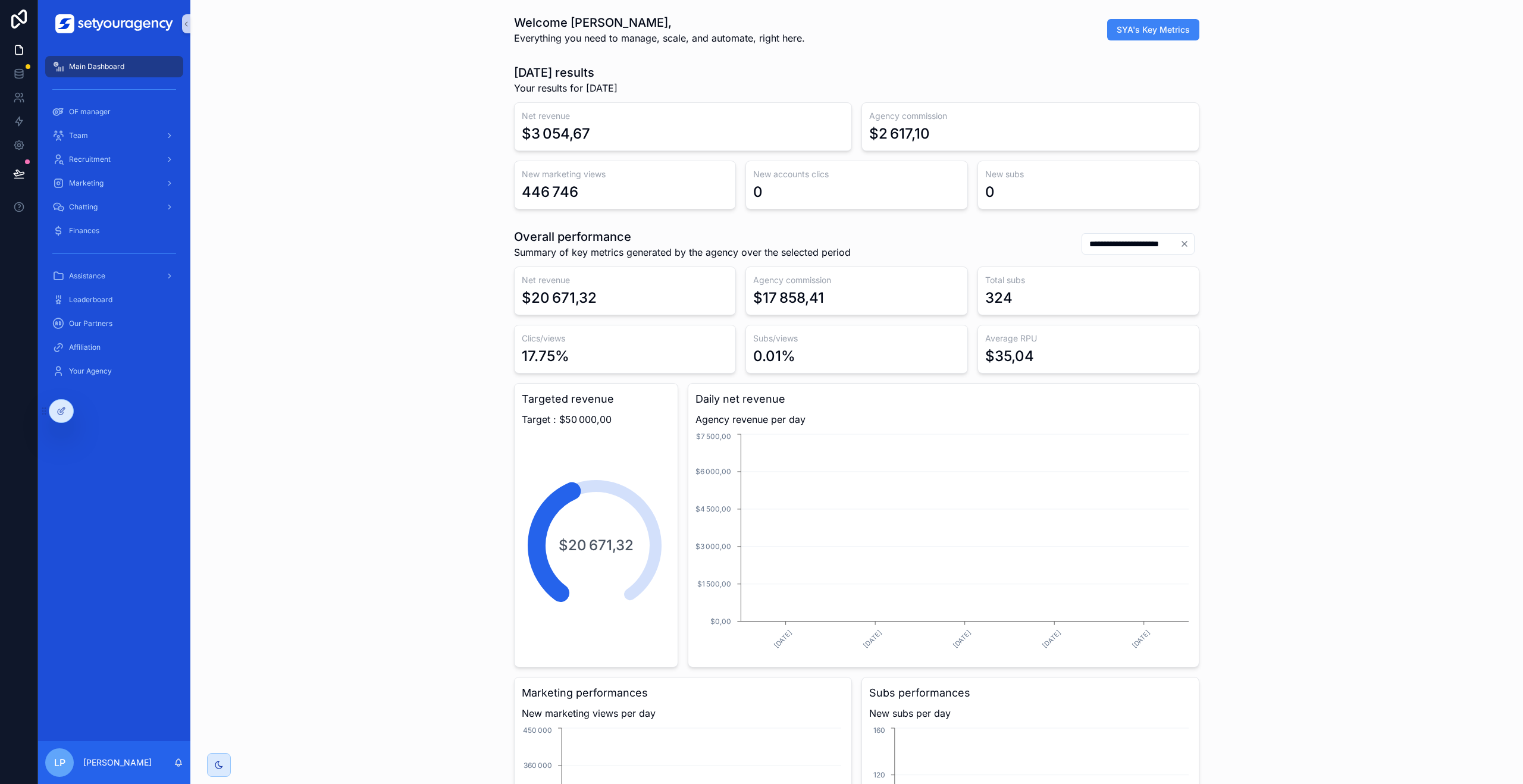
scroll to position [0, 4165]
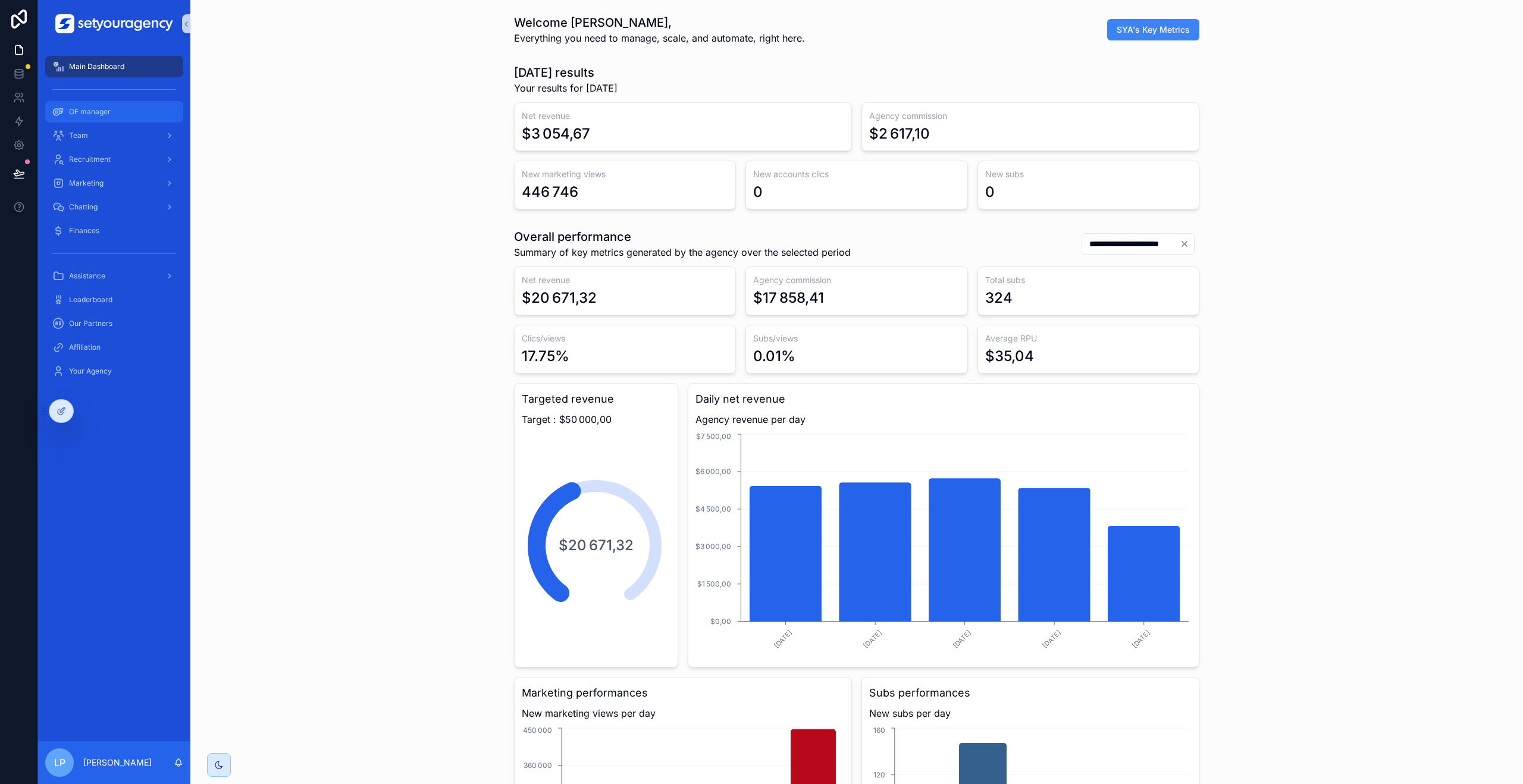
click at [106, 110] on span "OF manager" at bounding box center [90, 112] width 42 height 9
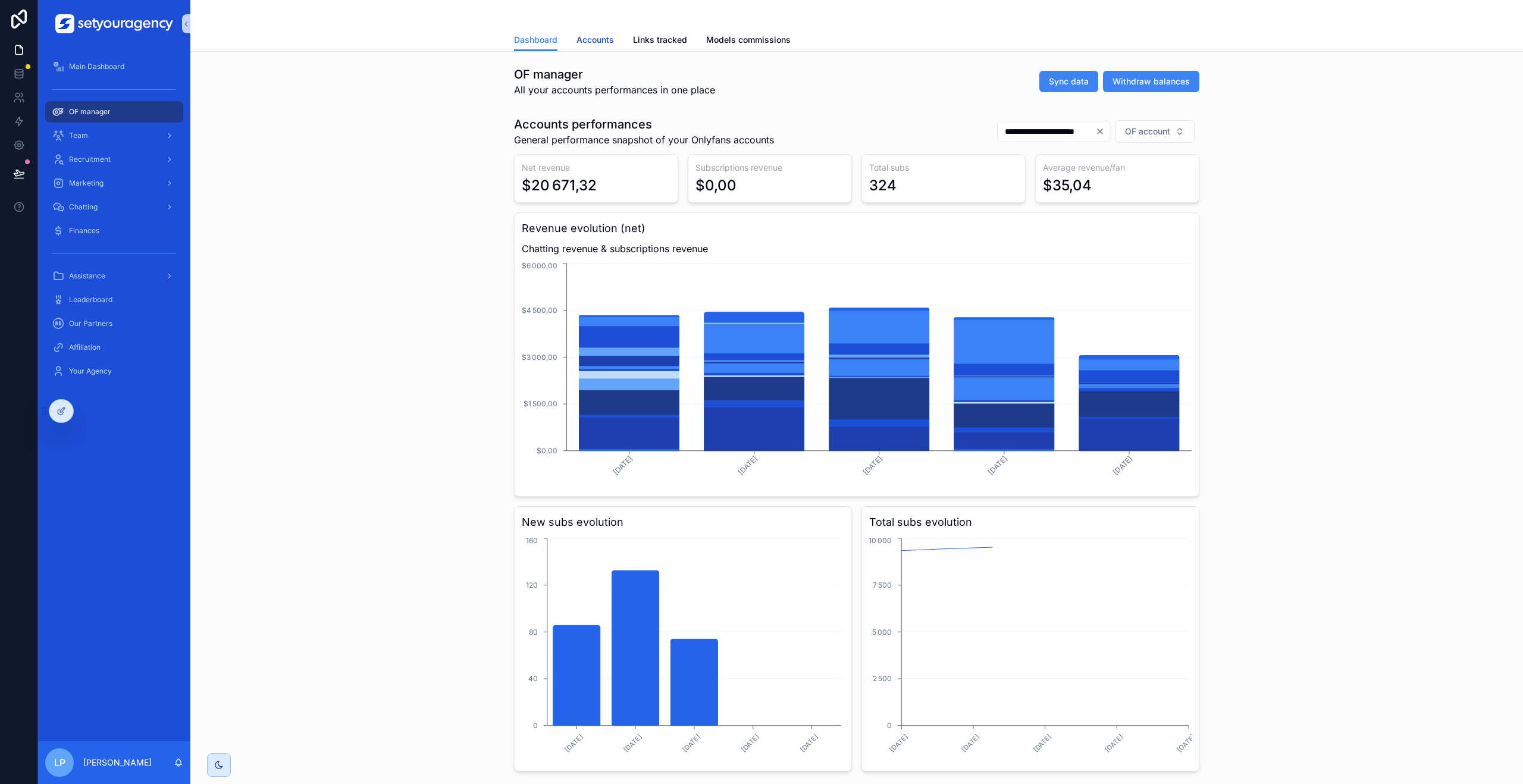
click at [598, 34] on span "Accounts" at bounding box center [596, 40] width 38 height 12
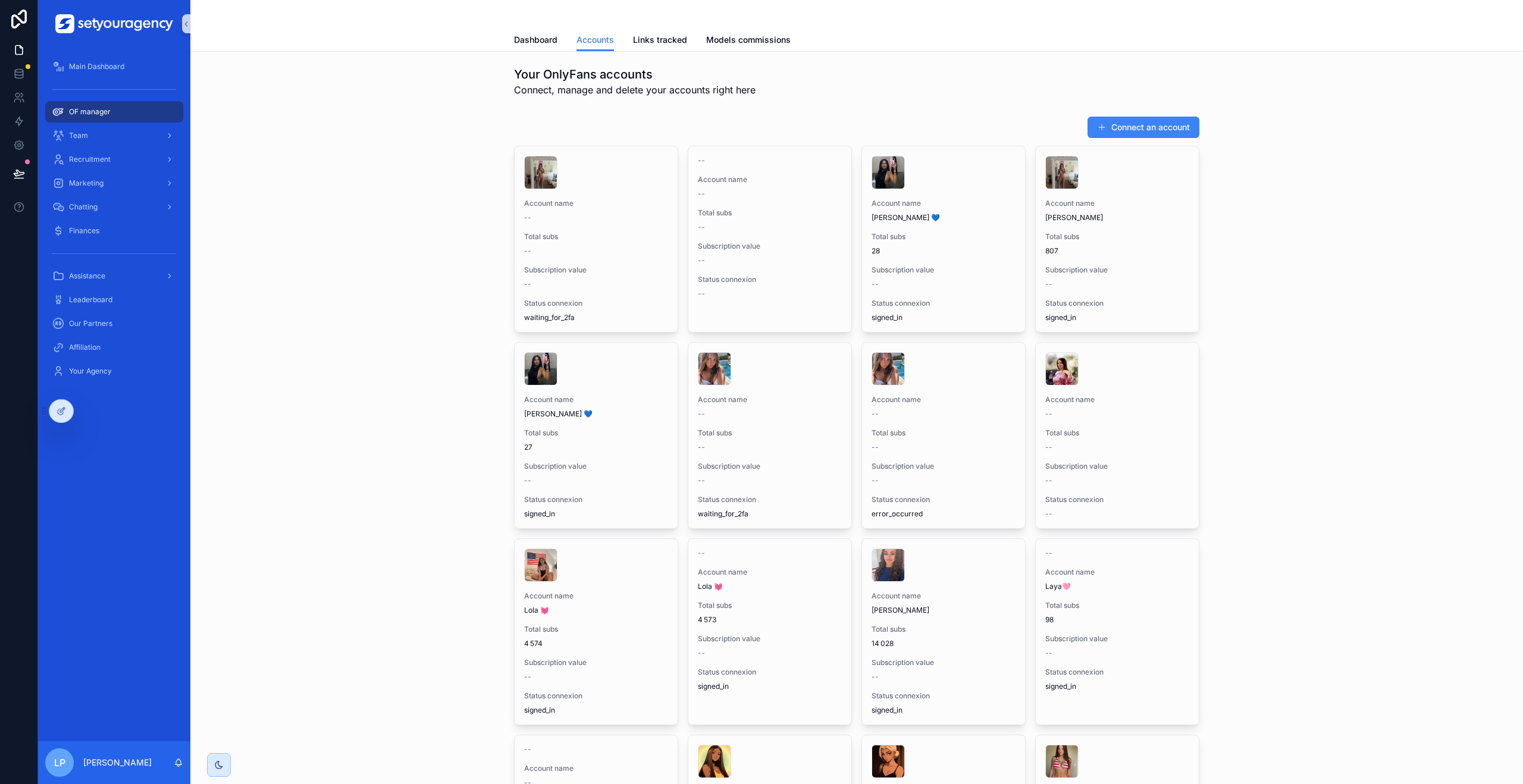
click at [1108, 128] on button "Connect an account" at bounding box center [1143, 127] width 112 height 21
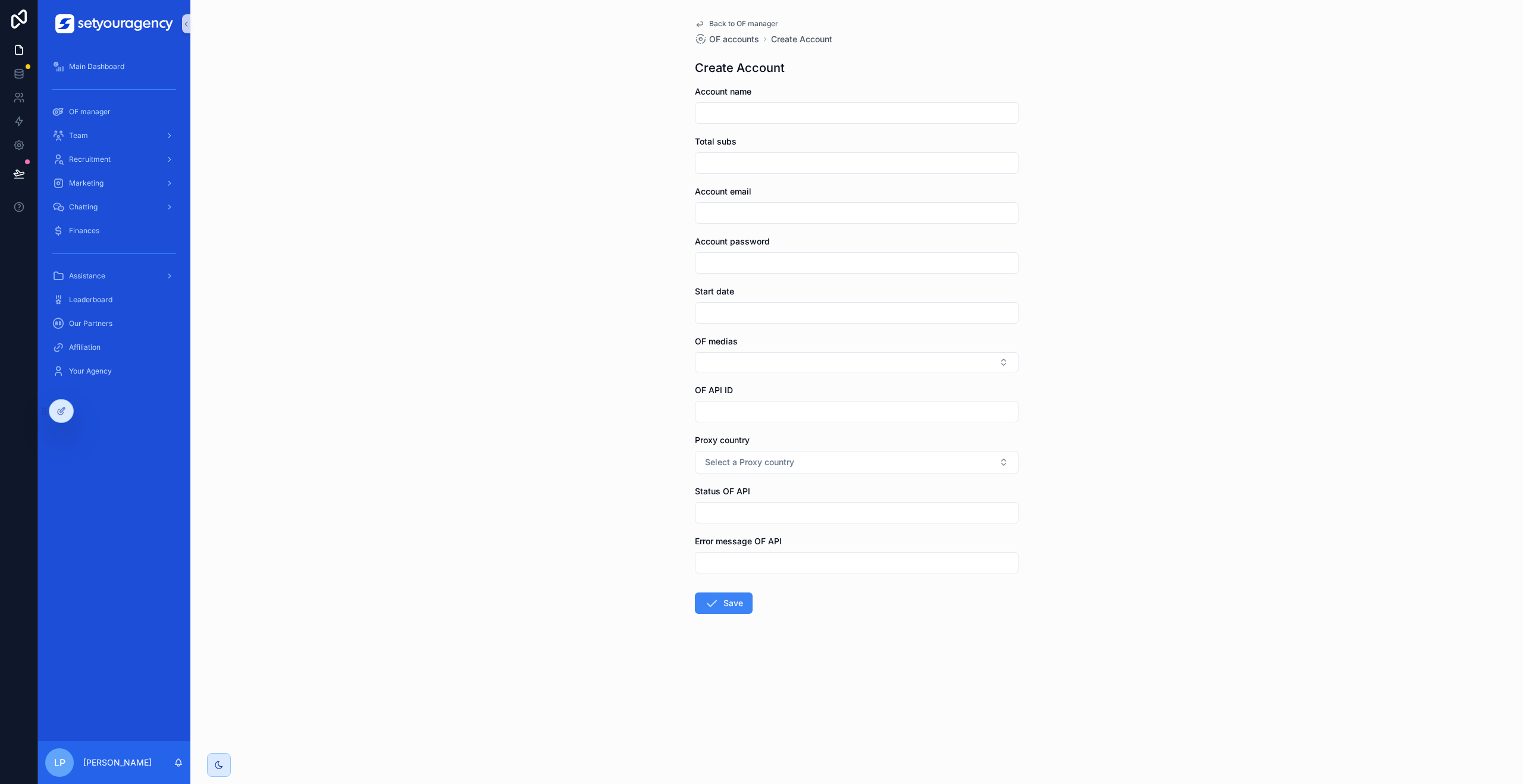
click at [748, 23] on span "Back to OF manager" at bounding box center [743, 23] width 69 height 9
